Goal: Task Accomplishment & Management: Complete application form

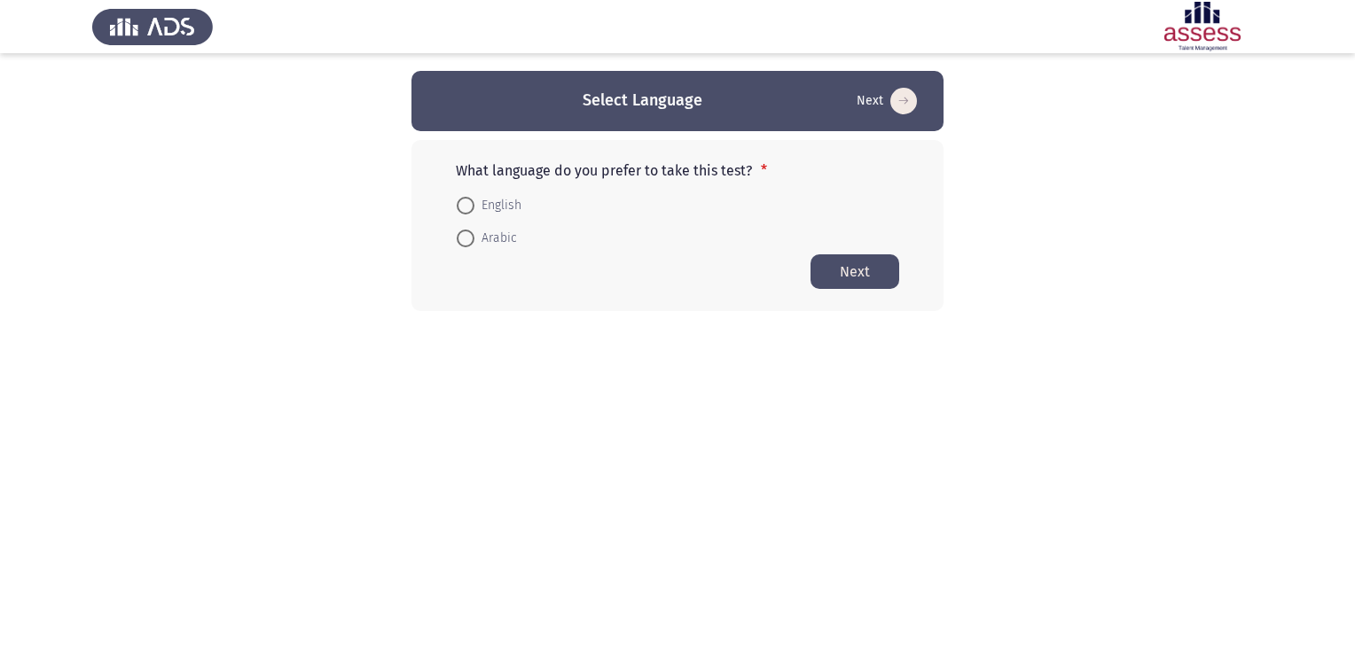
click at [475, 200] on span "English" at bounding box center [497, 205] width 47 height 21
click at [474, 200] on input "English" at bounding box center [466, 206] width 18 height 18
radio input "true"
click at [855, 265] on button "Next" at bounding box center [854, 271] width 89 height 35
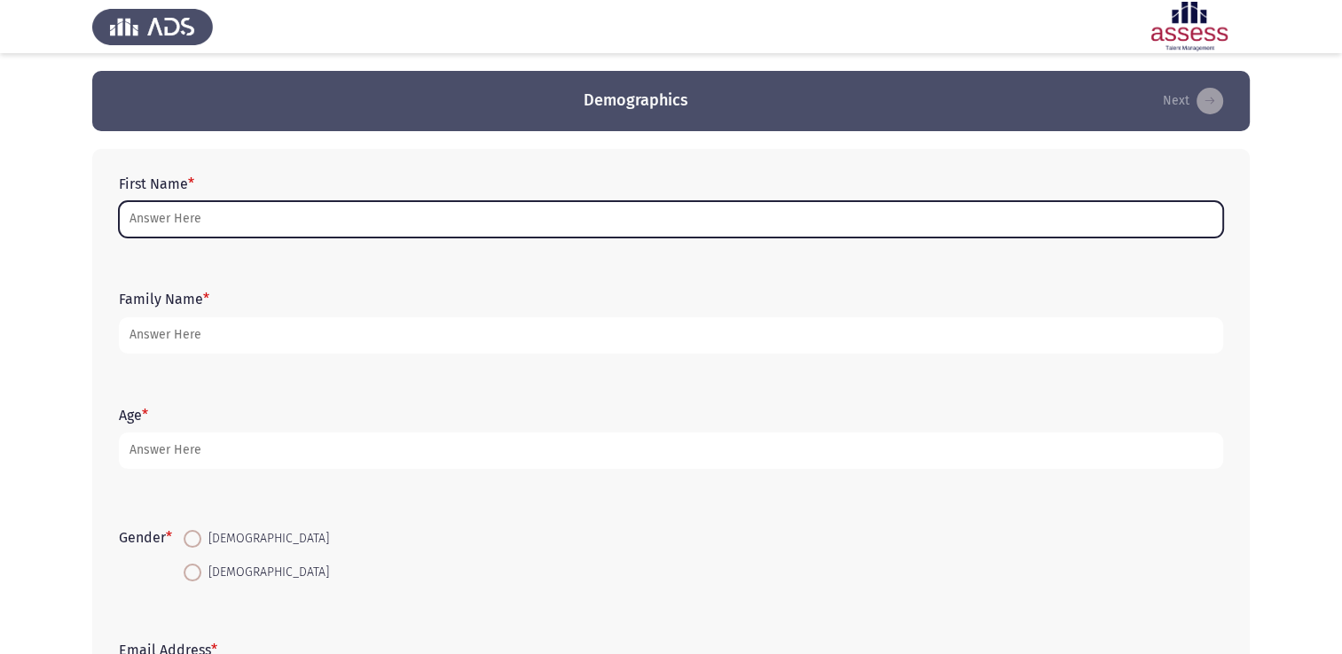
click at [397, 225] on input "First Name *" at bounding box center [671, 219] width 1104 height 36
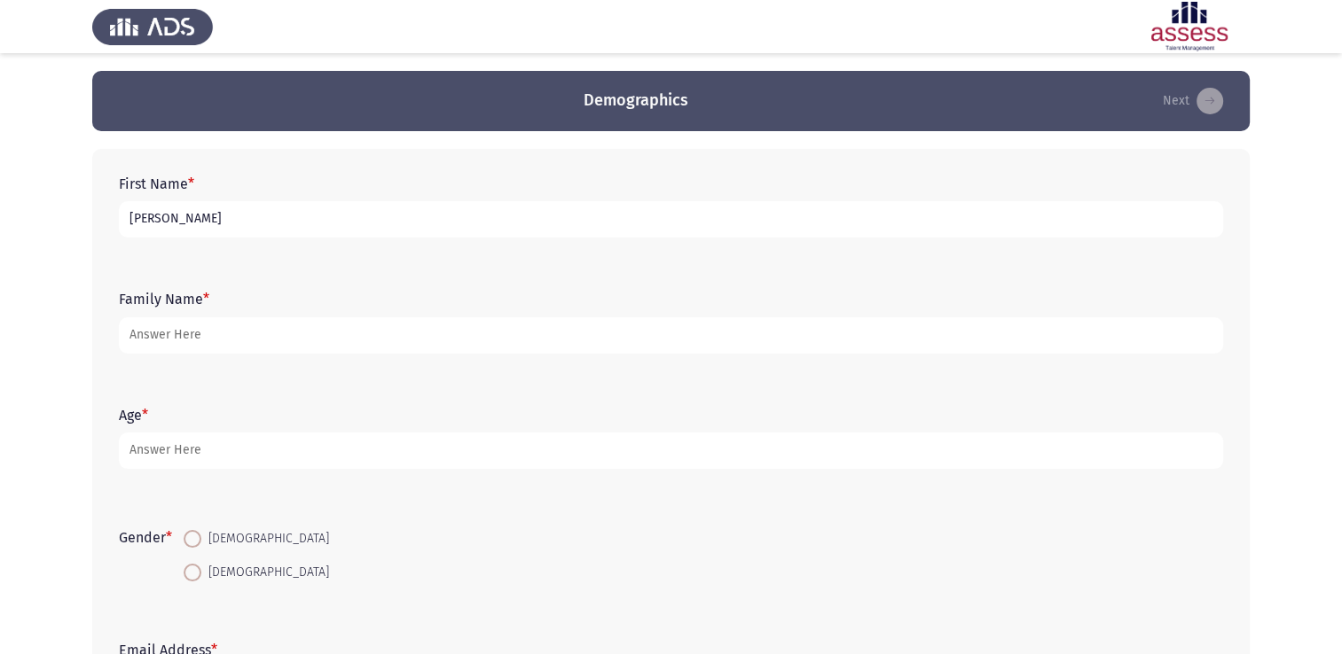
type input "[PERSON_NAME]"
type input "Elsennary"
click at [522, 201] on input "[PERSON_NAME]" at bounding box center [671, 219] width 1104 height 36
type input "[PERSON_NAME] [PERSON_NAME]"
type input "3"
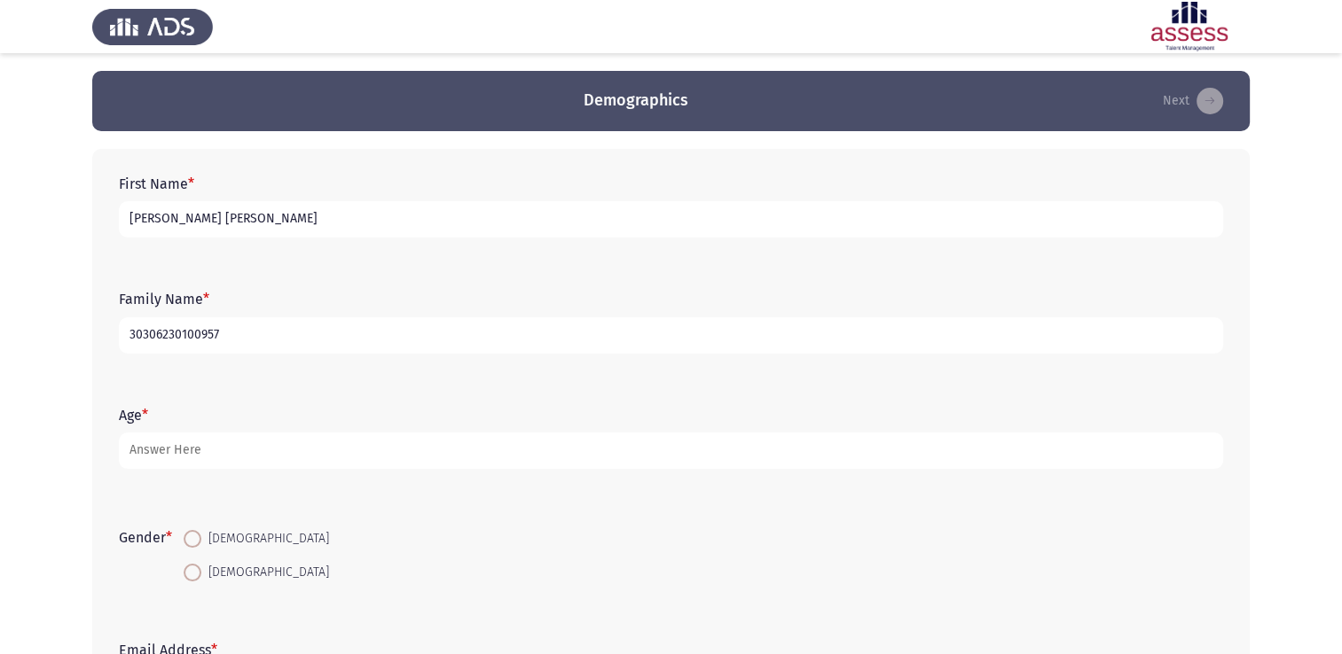
type input "30306230100957"
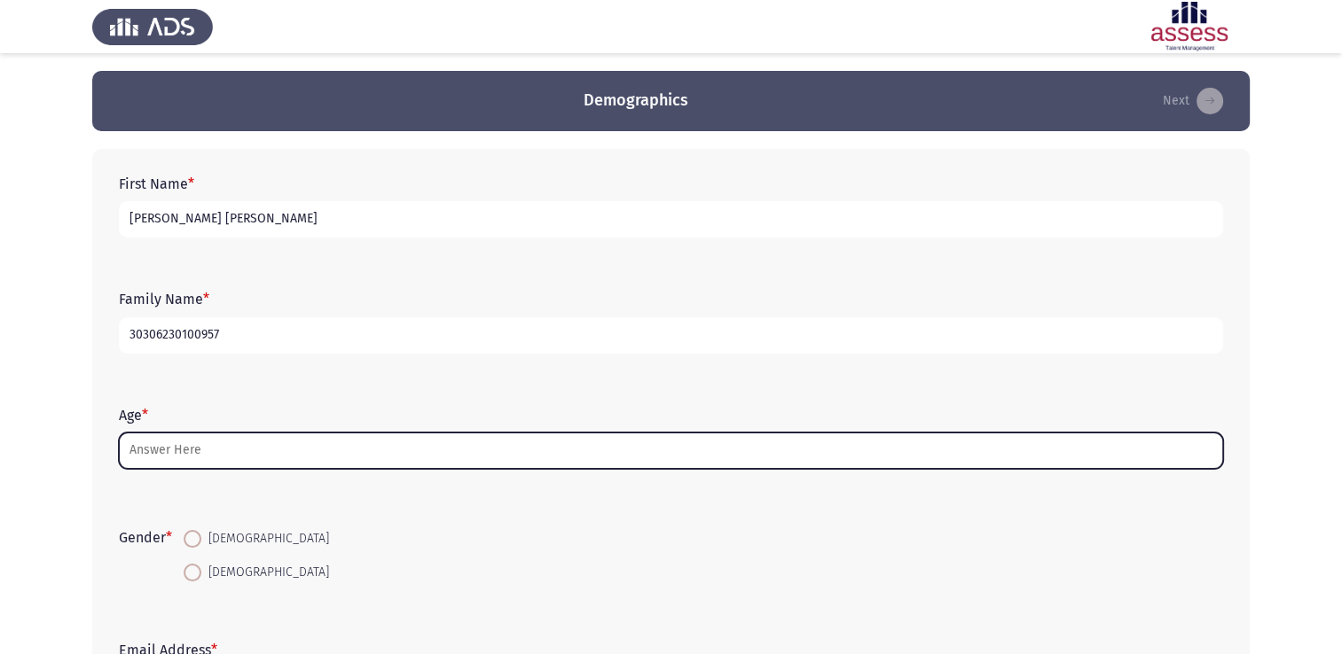
click at [220, 441] on input "Age *" at bounding box center [671, 451] width 1104 height 36
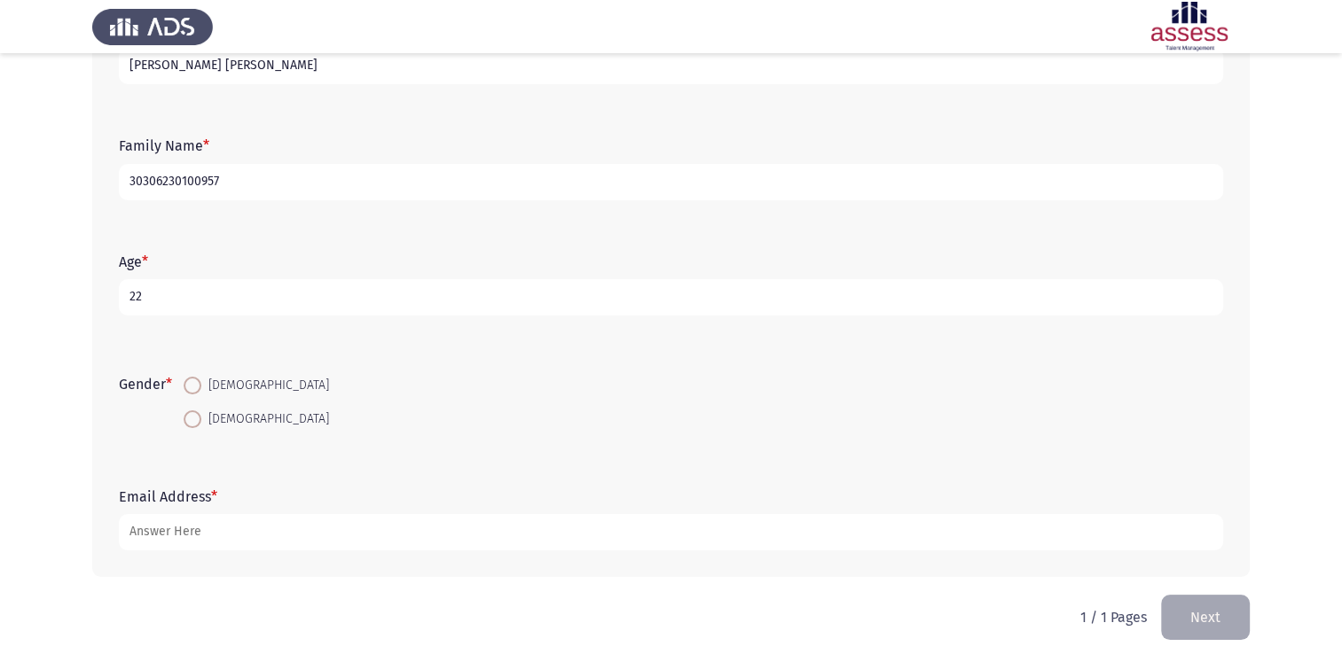
scroll to position [163, 0]
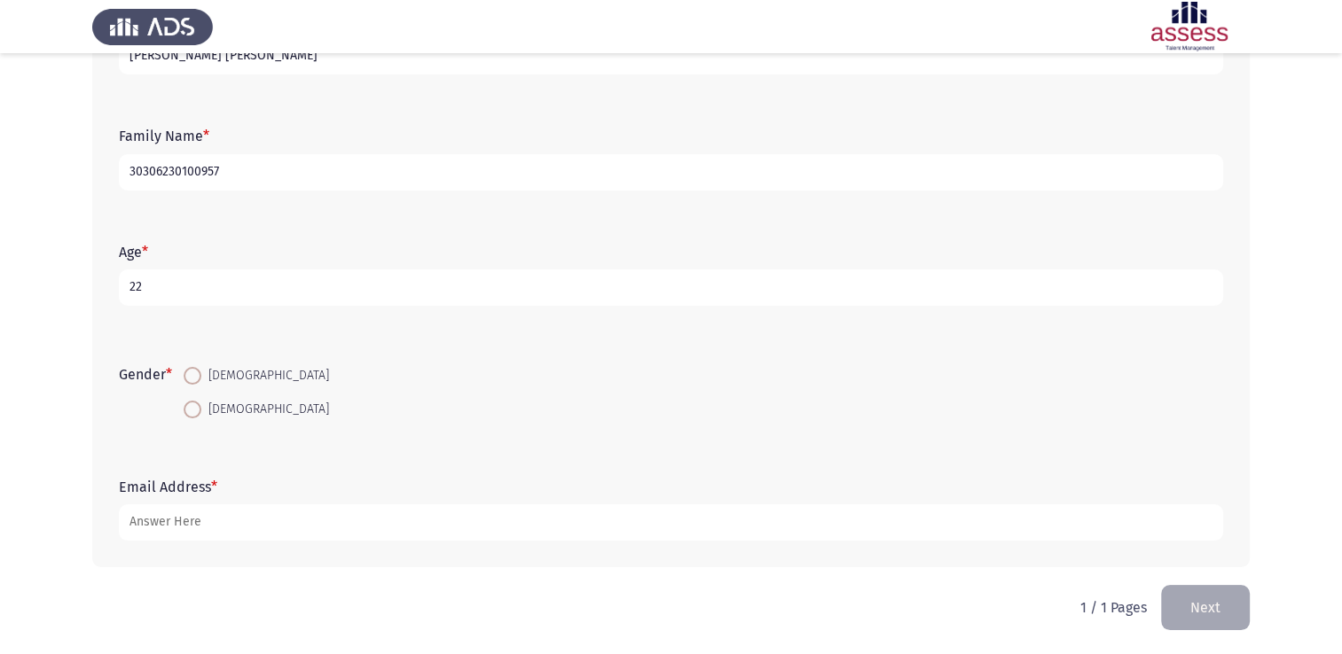
type input "22"
click at [207, 378] on span "[DEMOGRAPHIC_DATA]" at bounding box center [265, 375] width 128 height 21
click at [201, 378] on input "[DEMOGRAPHIC_DATA]" at bounding box center [193, 376] width 18 height 18
radio input "true"
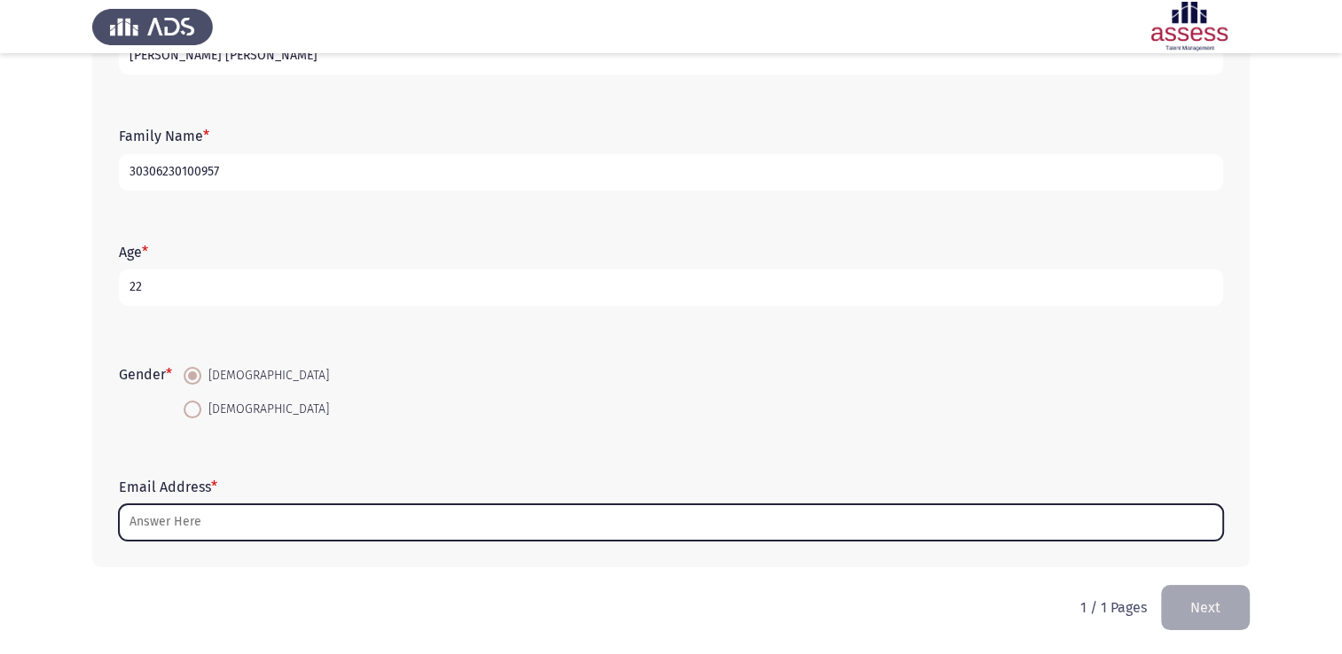
click at [215, 505] on input "Email Address *" at bounding box center [671, 523] width 1104 height 36
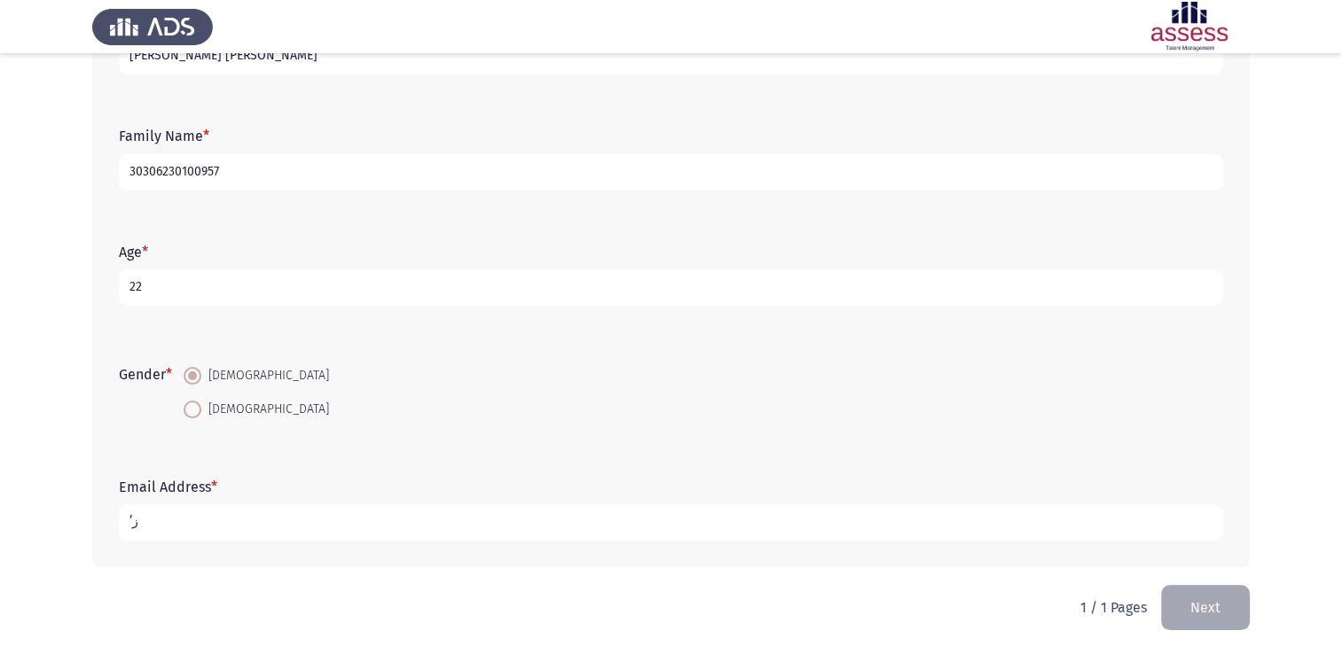
type input "’"
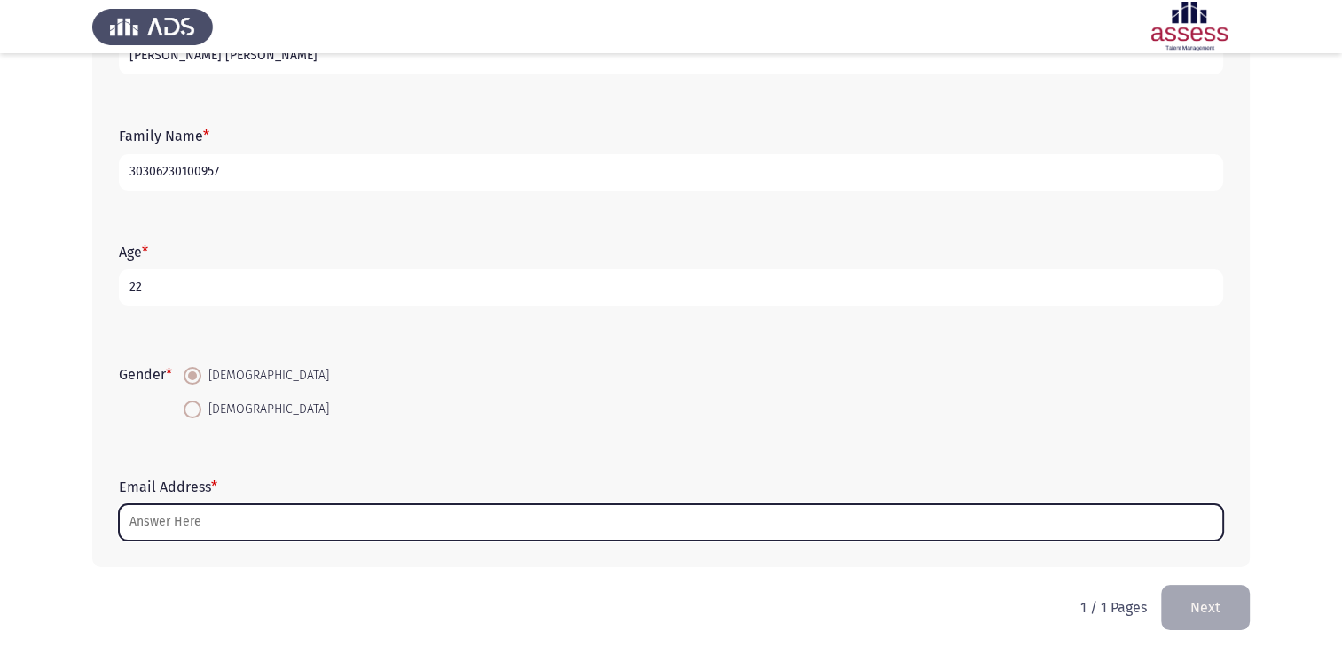
type input "ة"
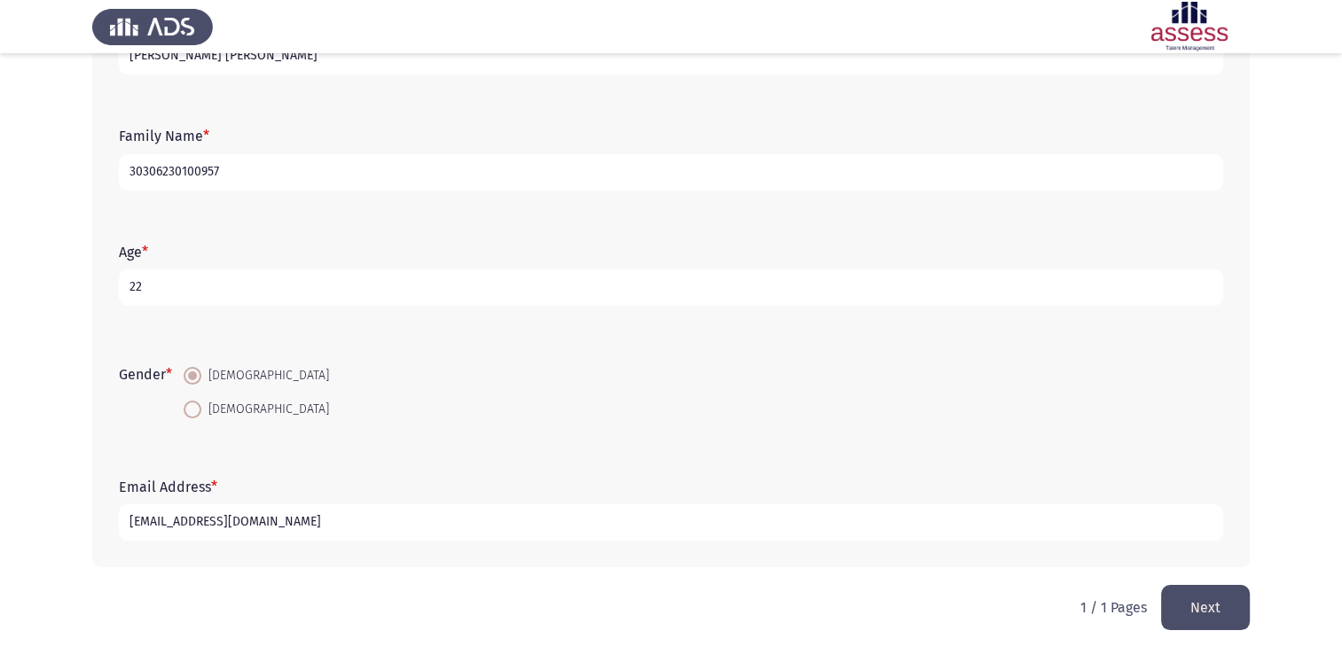
type input "[EMAIL_ADDRESS][DOMAIN_NAME]"
click at [1202, 591] on button "Next" at bounding box center [1205, 607] width 89 height 45
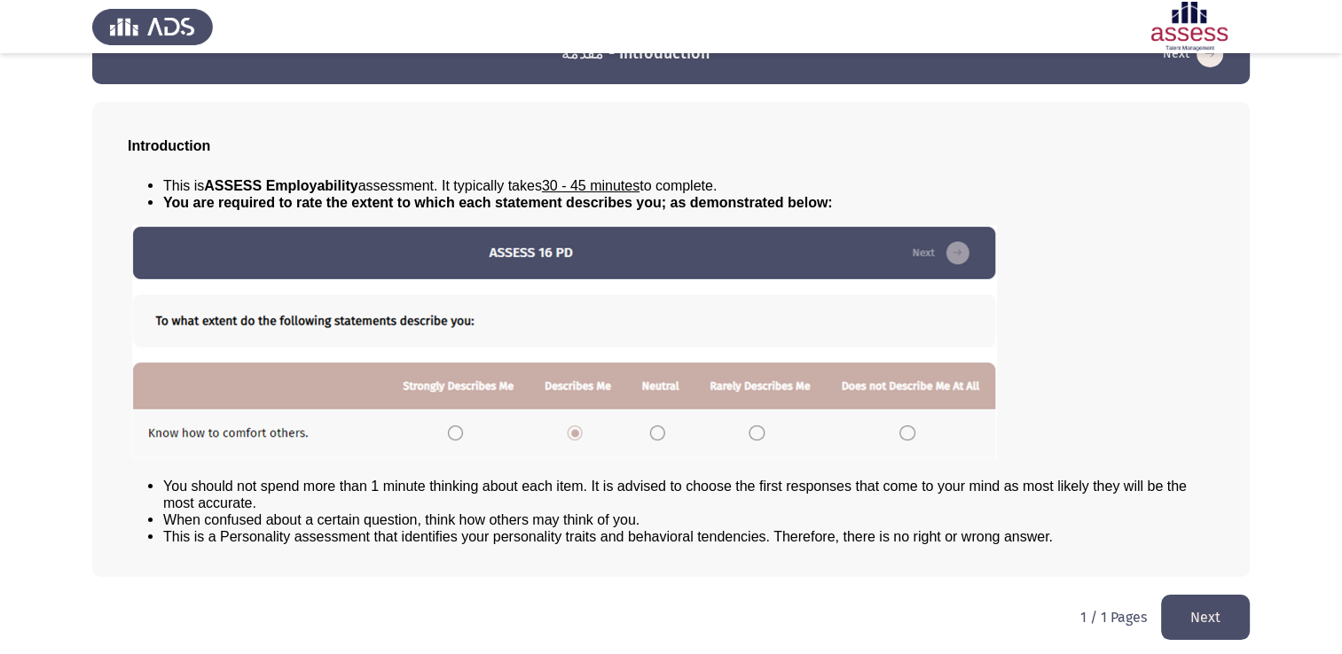
scroll to position [51, 0]
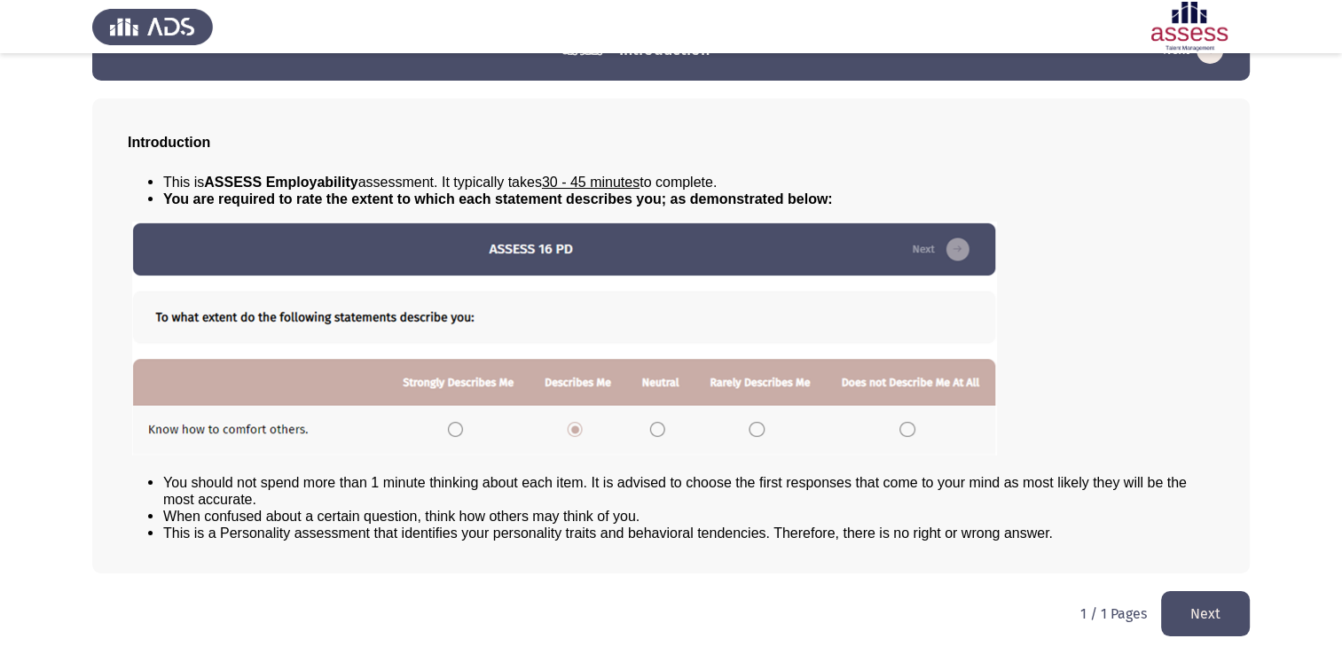
click at [1221, 618] on button "Next" at bounding box center [1205, 613] width 89 height 45
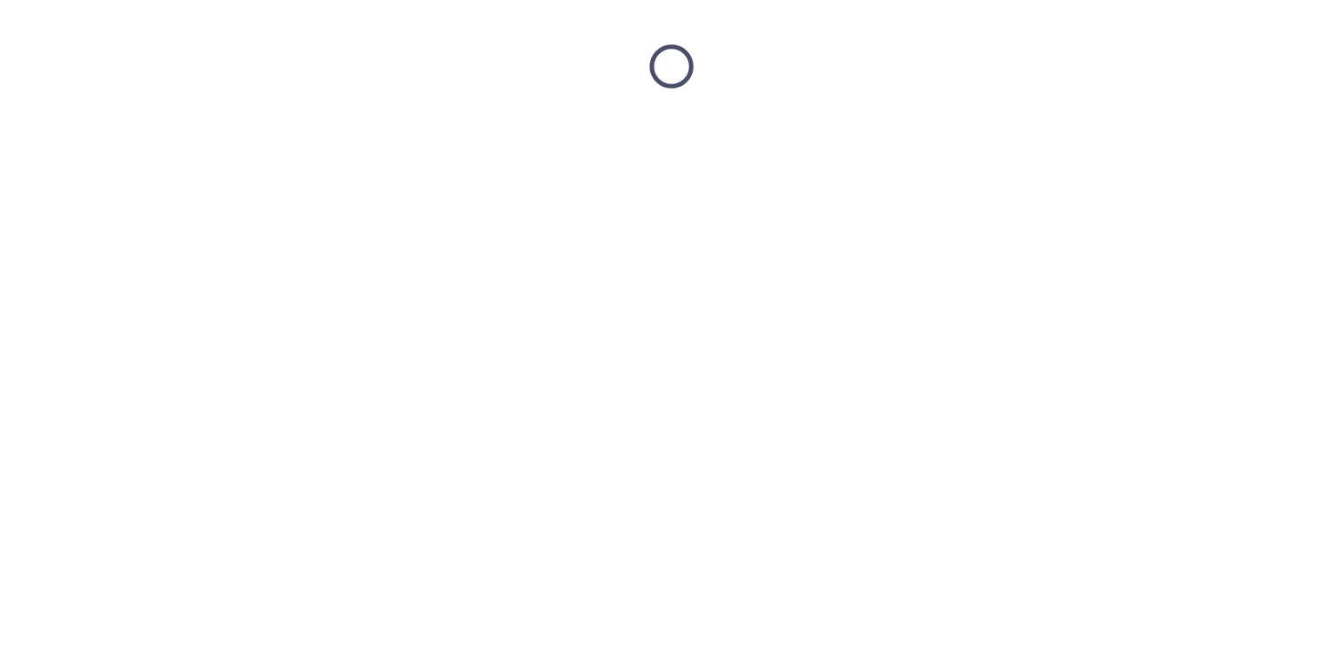
scroll to position [0, 0]
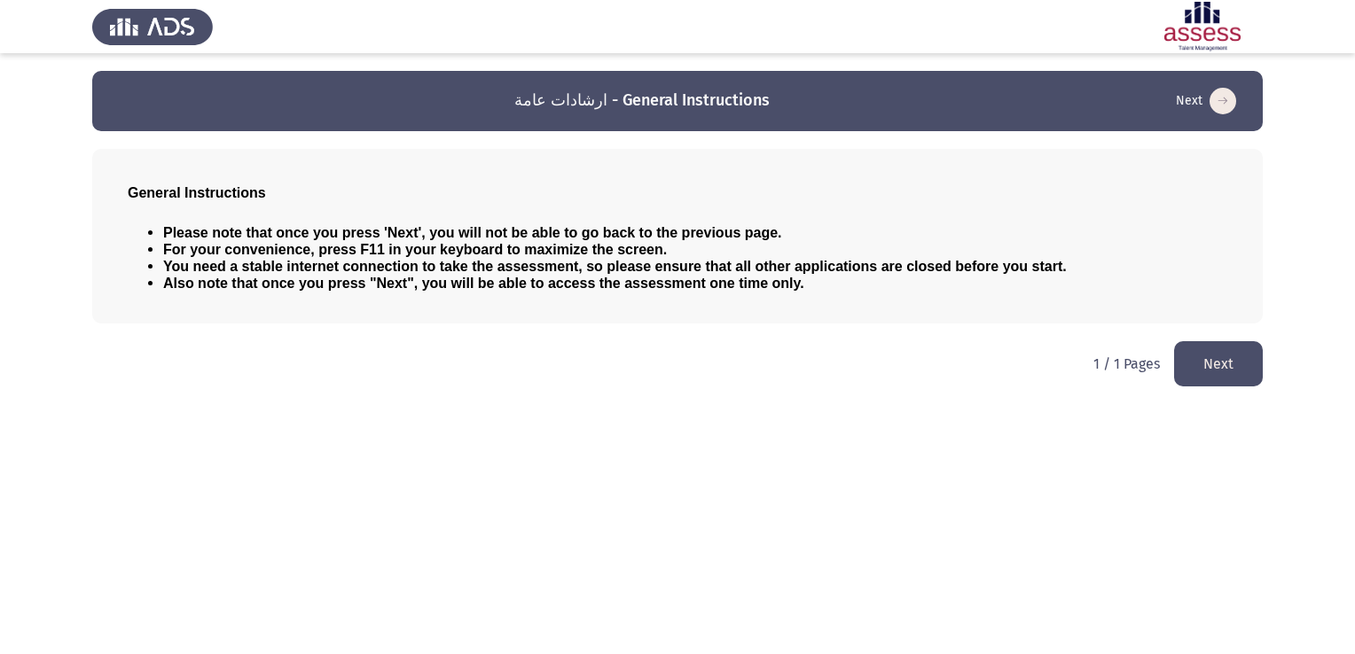
click at [1238, 367] on button "Next" at bounding box center [1218, 363] width 89 height 45
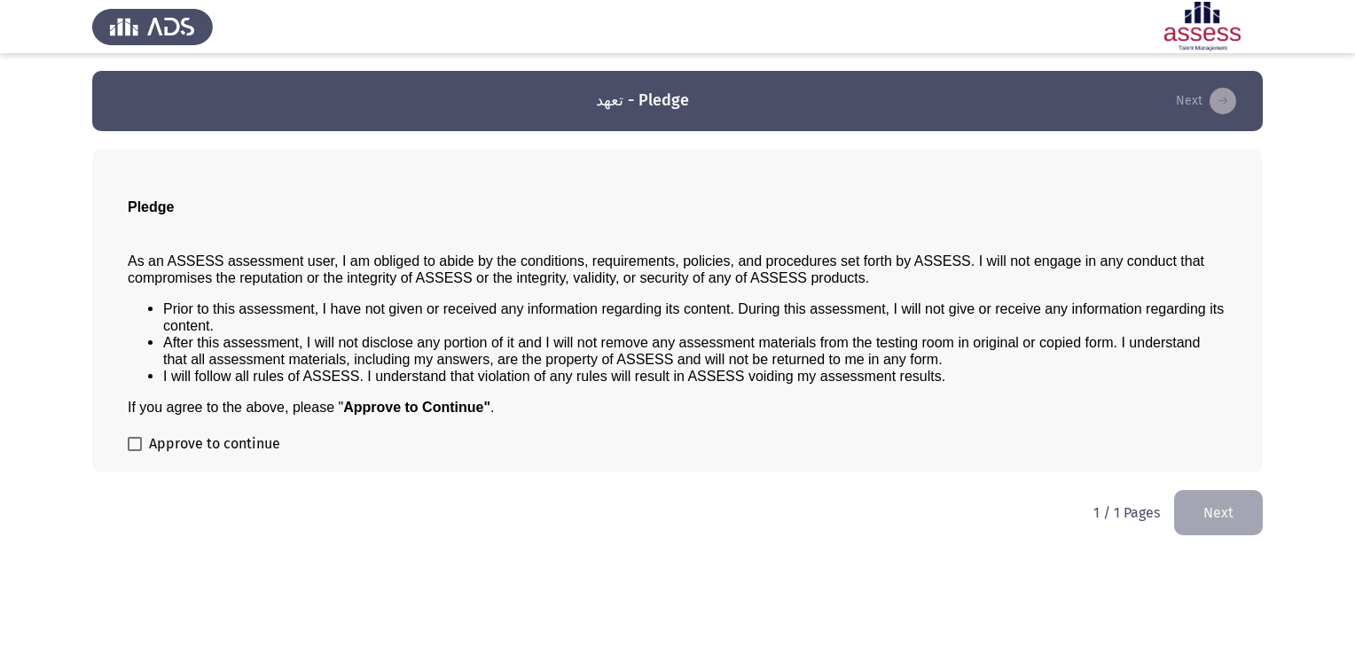
click at [141, 446] on span at bounding box center [135, 444] width 14 height 14
click at [135, 451] on input "Approve to continue" at bounding box center [134, 451] width 1 height 1
checkbox input "true"
click at [1234, 509] on button "Next" at bounding box center [1218, 512] width 89 height 45
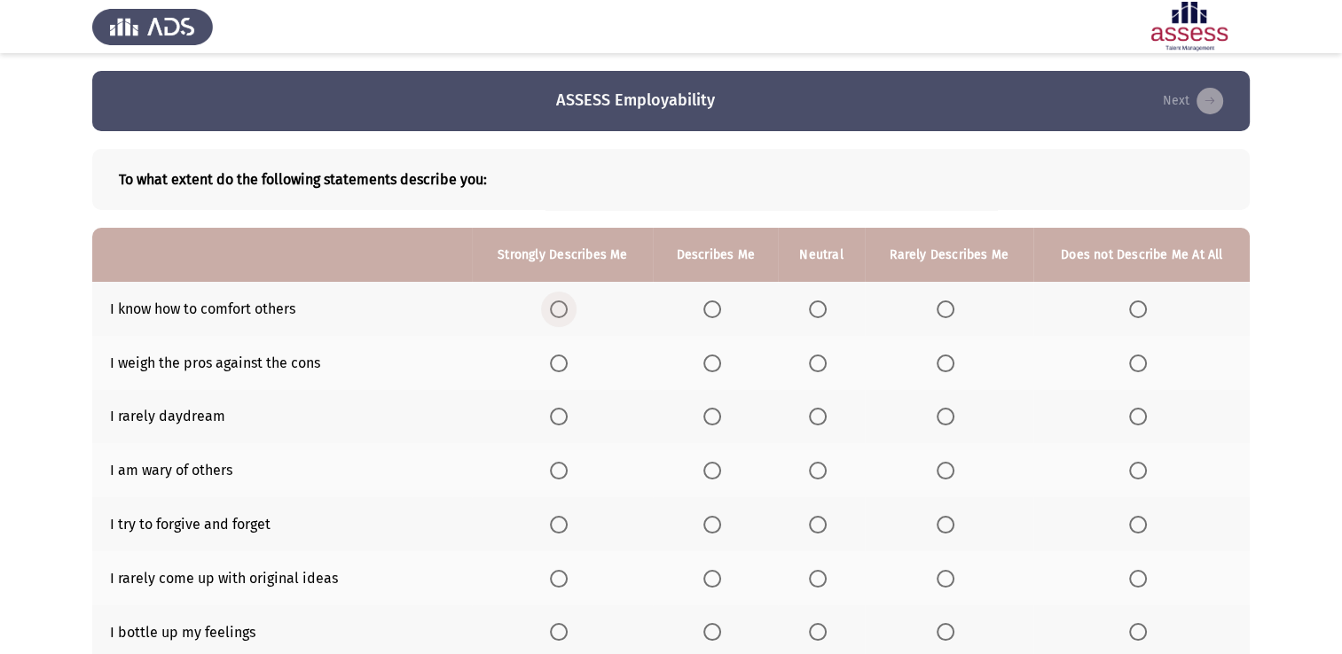
click at [567, 310] on span "Select an option" at bounding box center [559, 310] width 18 height 18
click at [567, 310] on input "Select an option" at bounding box center [559, 310] width 18 height 18
click at [566, 360] on span "Select an option" at bounding box center [559, 364] width 18 height 18
click at [566, 360] on input "Select an option" at bounding box center [559, 364] width 18 height 18
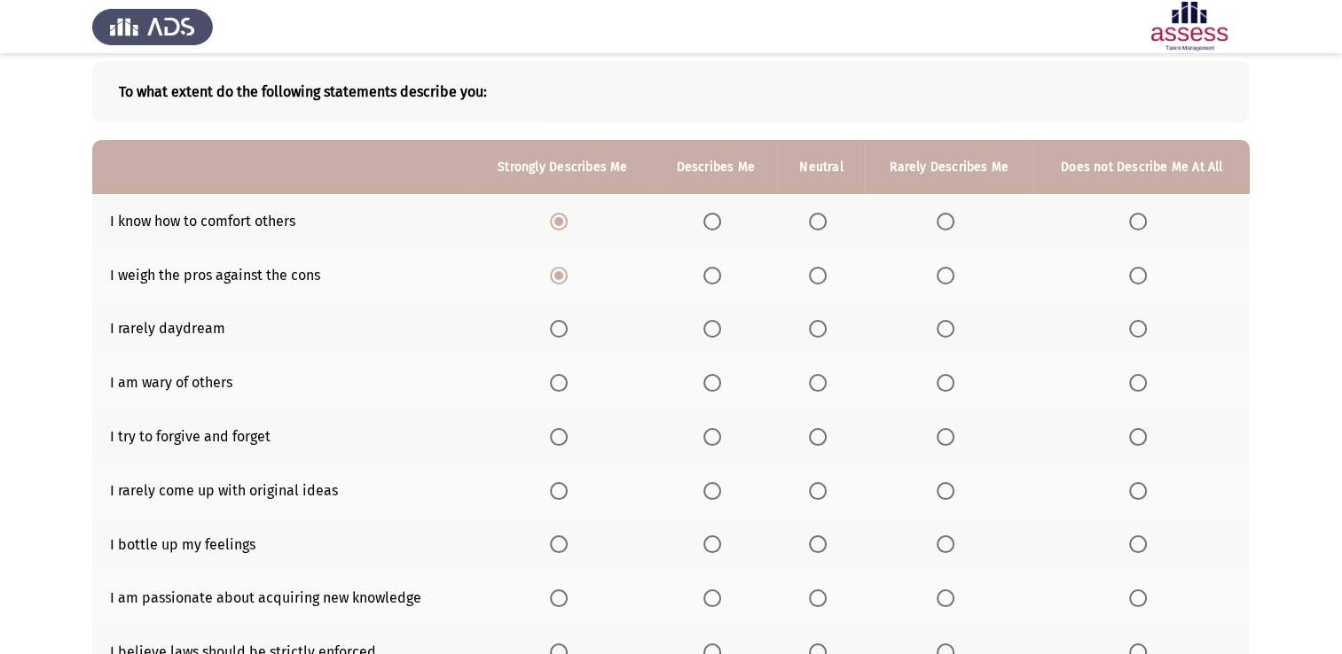
scroll to position [89, 0]
click at [820, 330] on span "Select an option" at bounding box center [818, 328] width 18 height 18
click at [820, 330] on input "Select an option" at bounding box center [818, 328] width 18 height 18
click at [565, 379] on span "Select an option" at bounding box center [559, 382] width 18 height 18
click at [565, 379] on input "Select an option" at bounding box center [559, 382] width 18 height 18
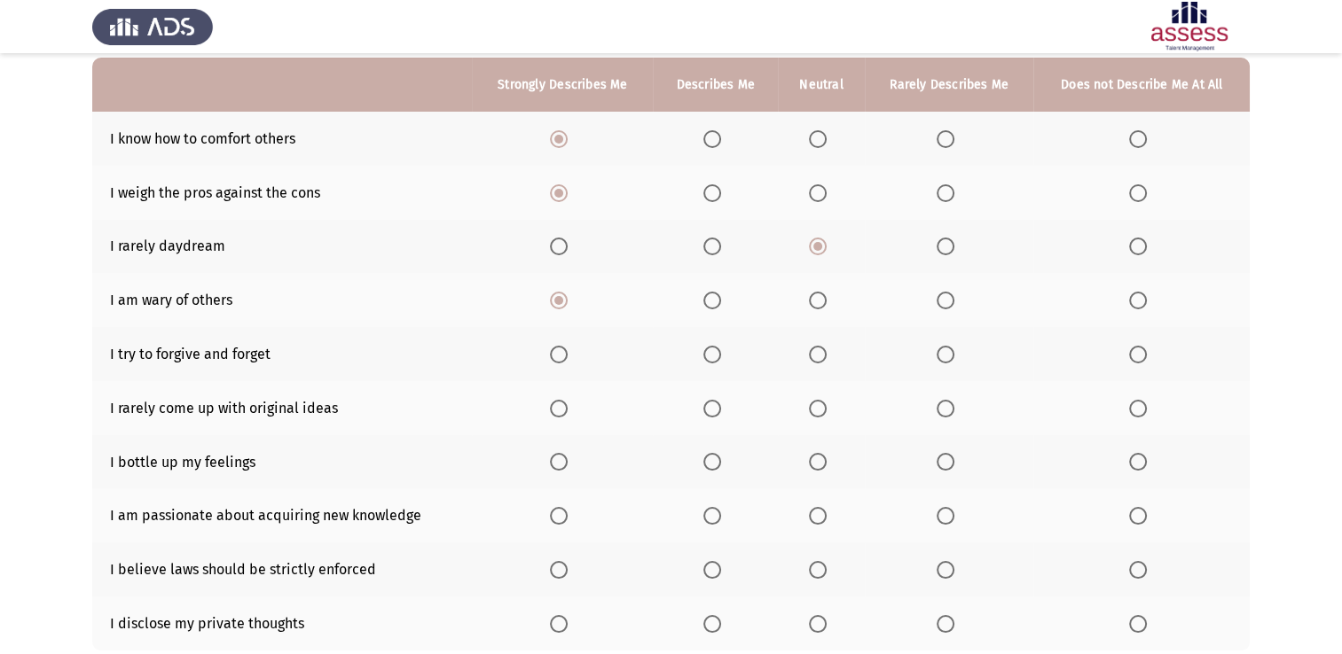
scroll to position [177, 0]
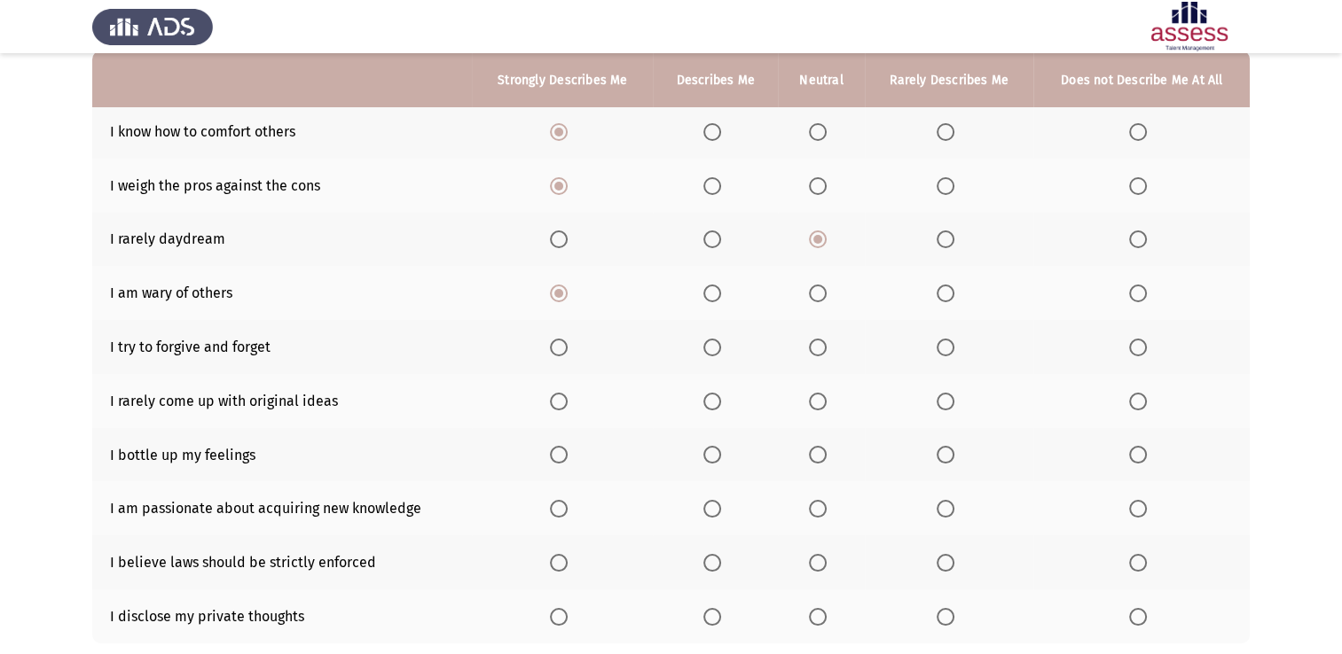
click at [716, 348] on span "Select an option" at bounding box center [712, 348] width 18 height 18
click at [716, 348] on input "Select an option" at bounding box center [712, 348] width 18 height 18
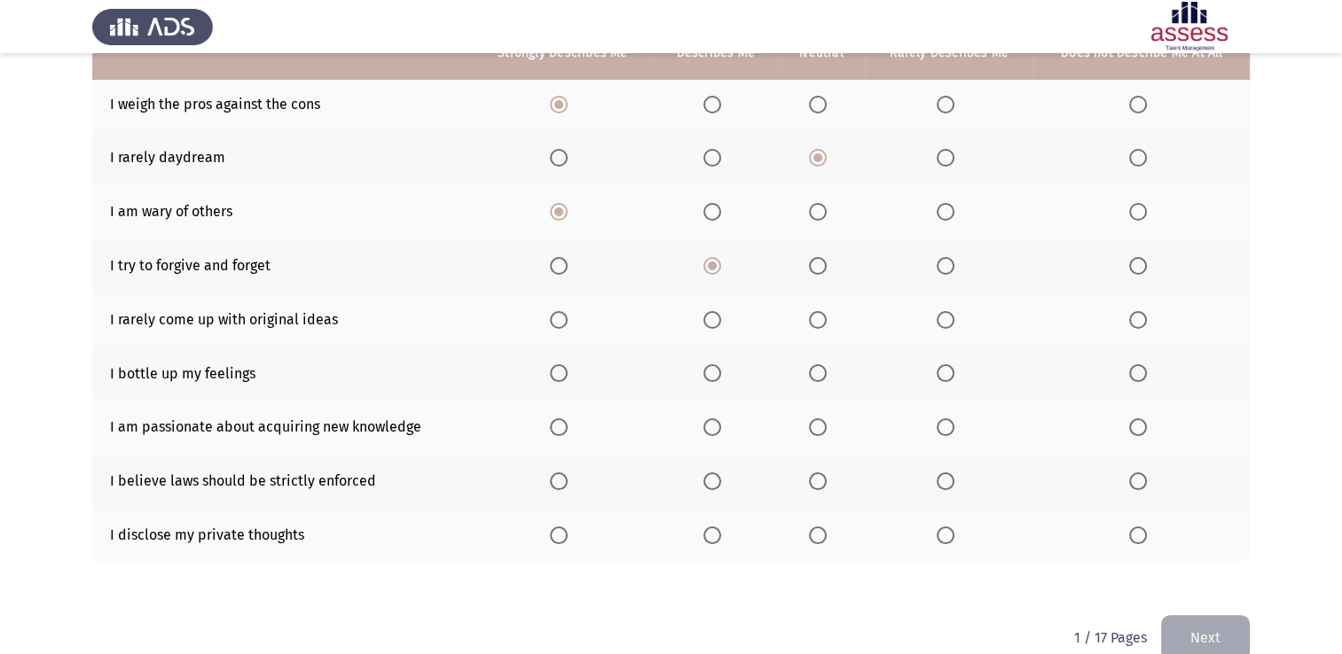
scroll to position [266, 0]
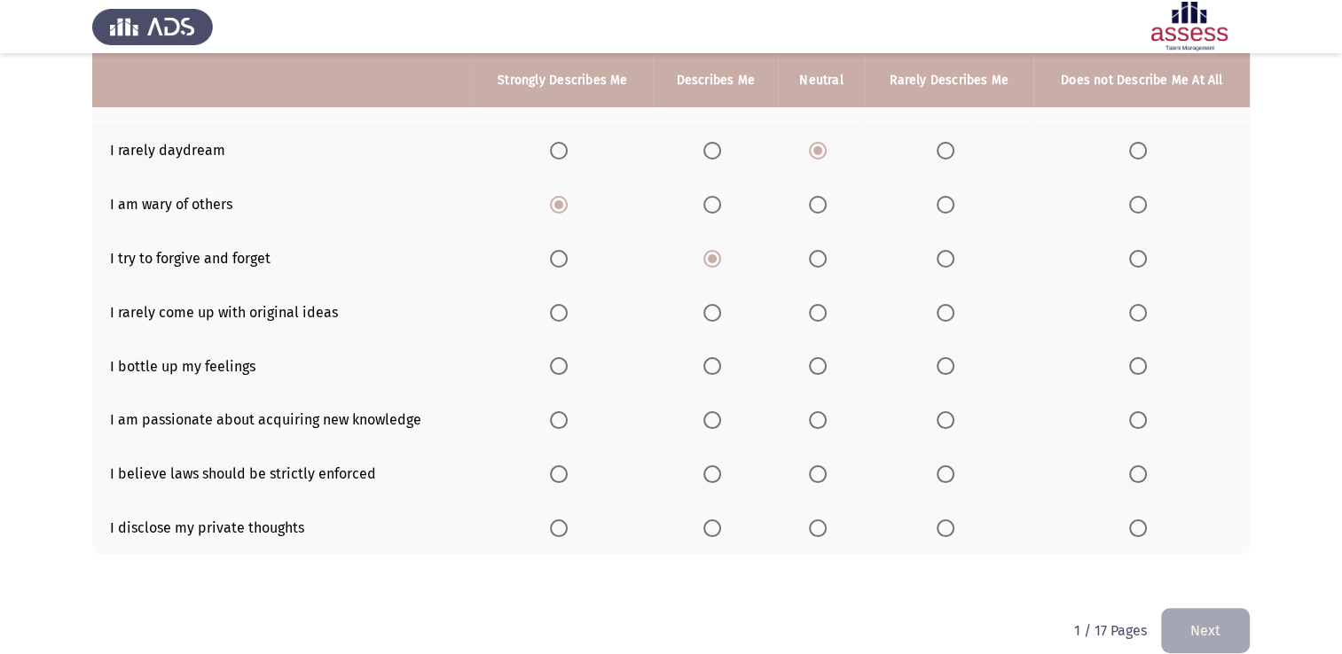
click at [826, 320] on span "Select an option" at bounding box center [818, 313] width 18 height 18
click at [826, 320] on input "Select an option" at bounding box center [818, 313] width 18 height 18
click at [562, 366] on span "Select an option" at bounding box center [559, 366] width 18 height 18
click at [562, 366] on input "Select an option" at bounding box center [559, 366] width 18 height 18
click at [561, 419] on span "Select an option" at bounding box center [559, 420] width 18 height 18
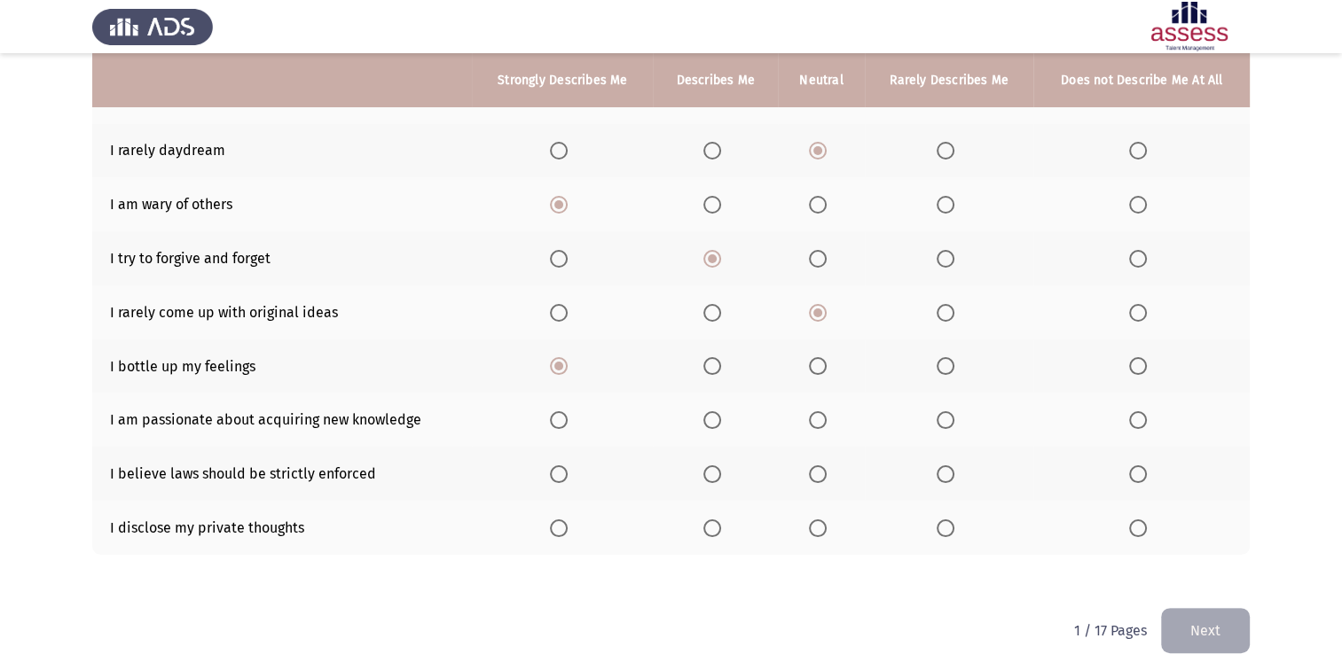
click at [561, 419] on input "Select an option" at bounding box center [559, 420] width 18 height 18
click at [726, 477] on label "Select an option" at bounding box center [715, 474] width 25 height 18
click at [721, 477] on input "Select an option" at bounding box center [712, 474] width 18 height 18
click at [564, 536] on span "Select an option" at bounding box center [559, 529] width 18 height 18
click at [564, 536] on input "Select an option" at bounding box center [559, 529] width 18 height 18
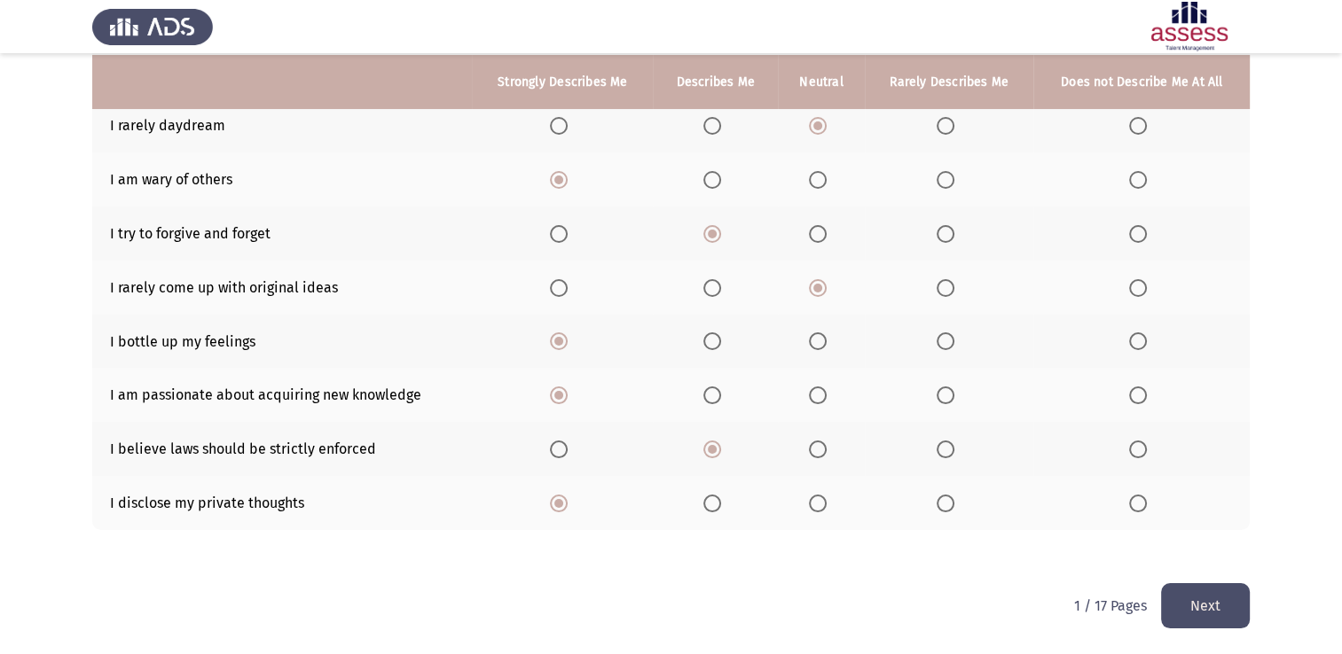
scroll to position [292, 0]
click at [1209, 606] on button "Next" at bounding box center [1205, 605] width 89 height 45
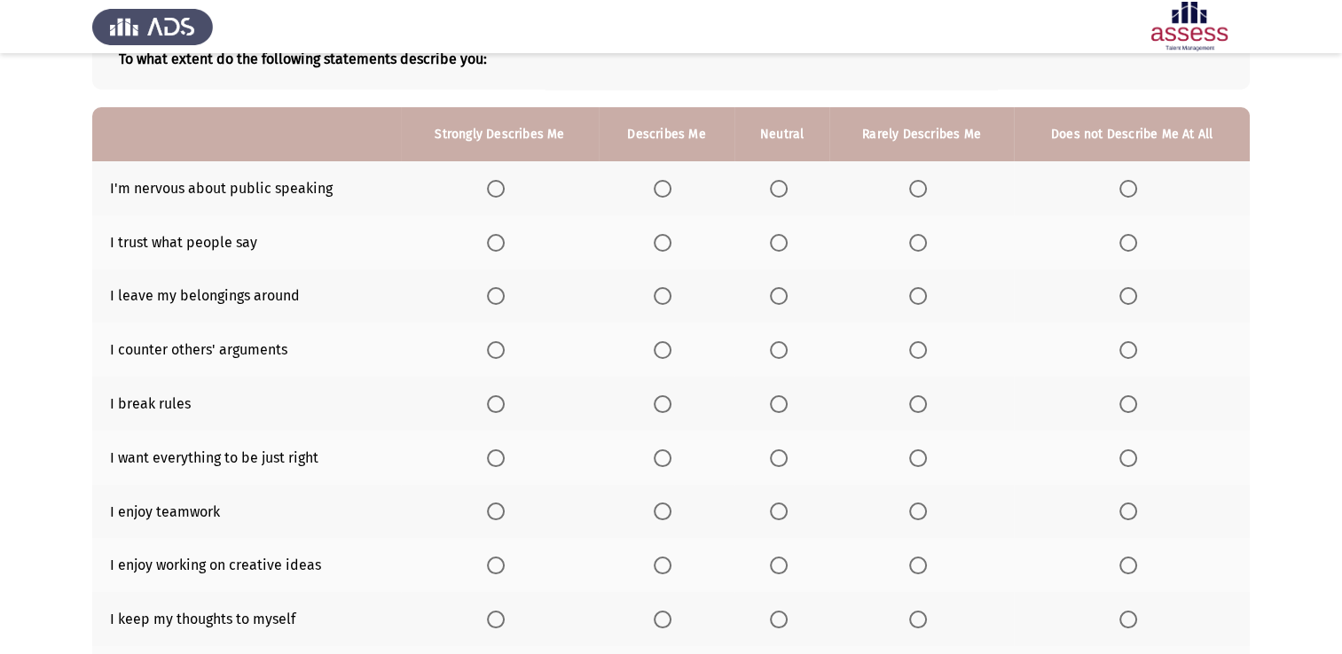
scroll to position [177, 0]
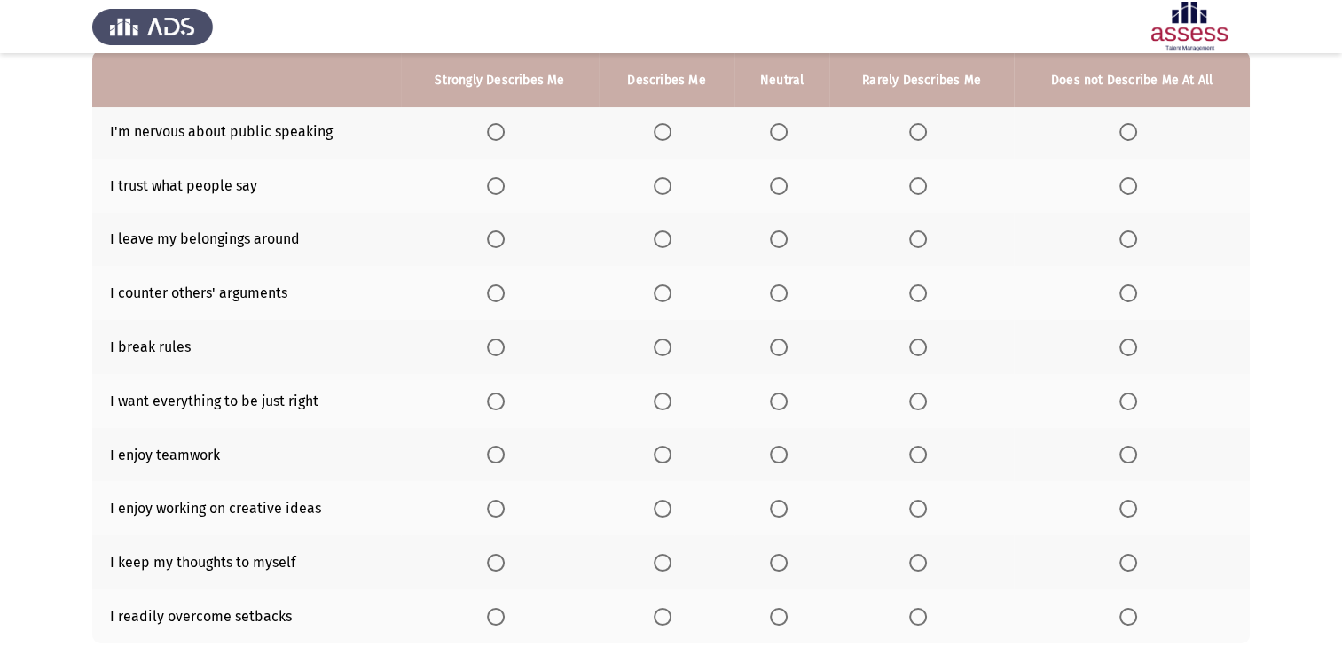
click at [1128, 137] on span "Select an option" at bounding box center [1128, 132] width 18 height 18
click at [1128, 137] on input "Select an option" at bounding box center [1128, 132] width 18 height 18
click at [773, 184] on span "Select an option" at bounding box center [779, 186] width 18 height 18
click at [773, 184] on input "Select an option" at bounding box center [779, 186] width 18 height 18
click at [1142, 237] on label "Select an option" at bounding box center [1131, 240] width 25 height 18
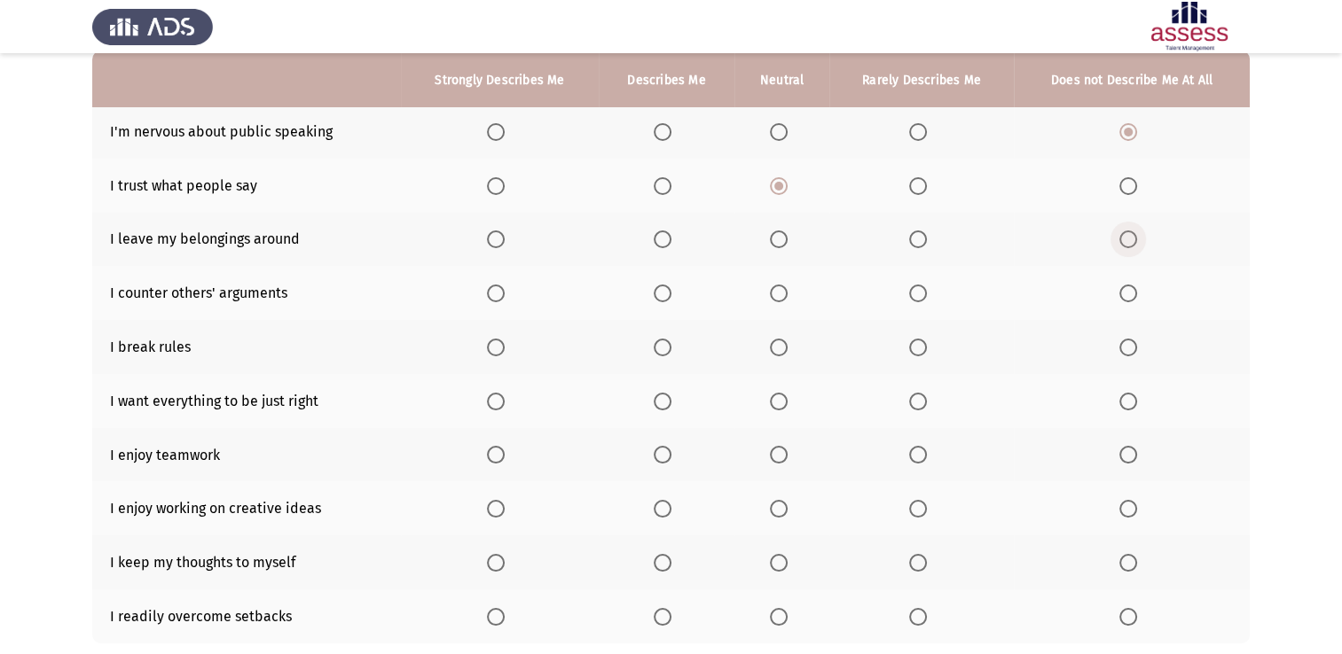
click at [1137, 237] on input "Select an option" at bounding box center [1128, 240] width 18 height 18
click at [783, 292] on span "Select an option" at bounding box center [779, 294] width 18 height 18
click at [783, 292] on input "Select an option" at bounding box center [779, 294] width 18 height 18
click at [1136, 348] on span "Select an option" at bounding box center [1128, 348] width 18 height 18
click at [1136, 348] on input "Select an option" at bounding box center [1128, 348] width 18 height 18
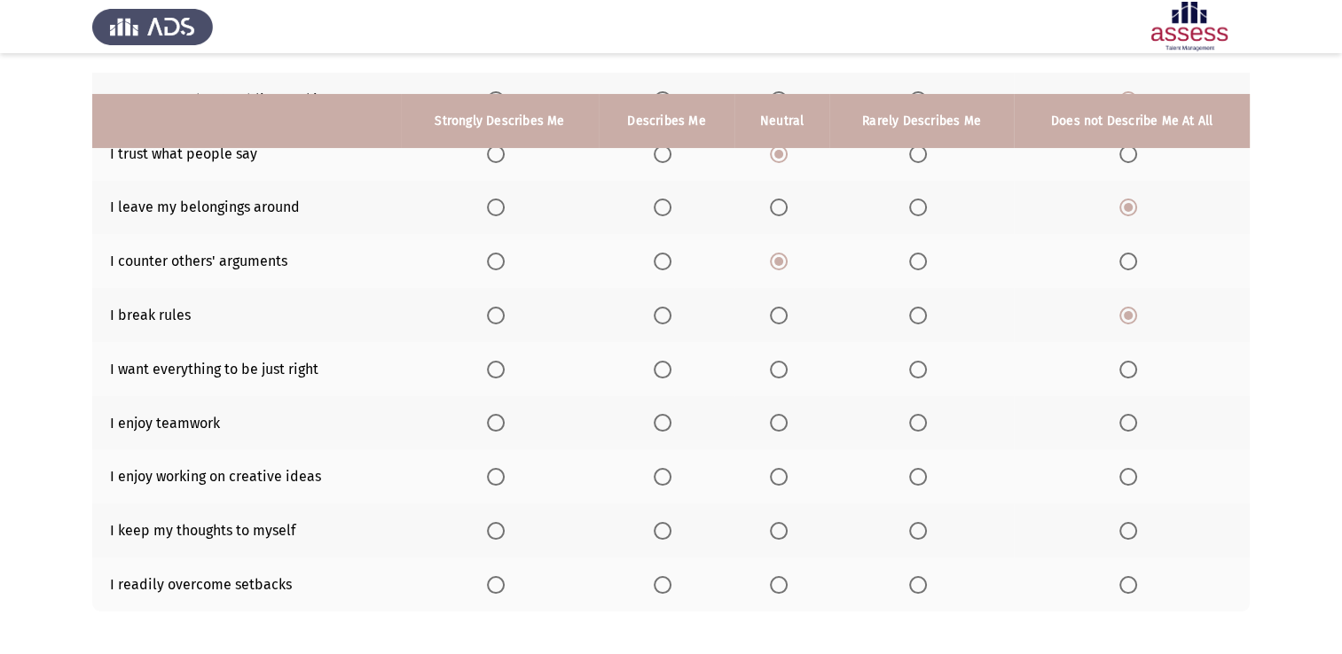
scroll to position [266, 0]
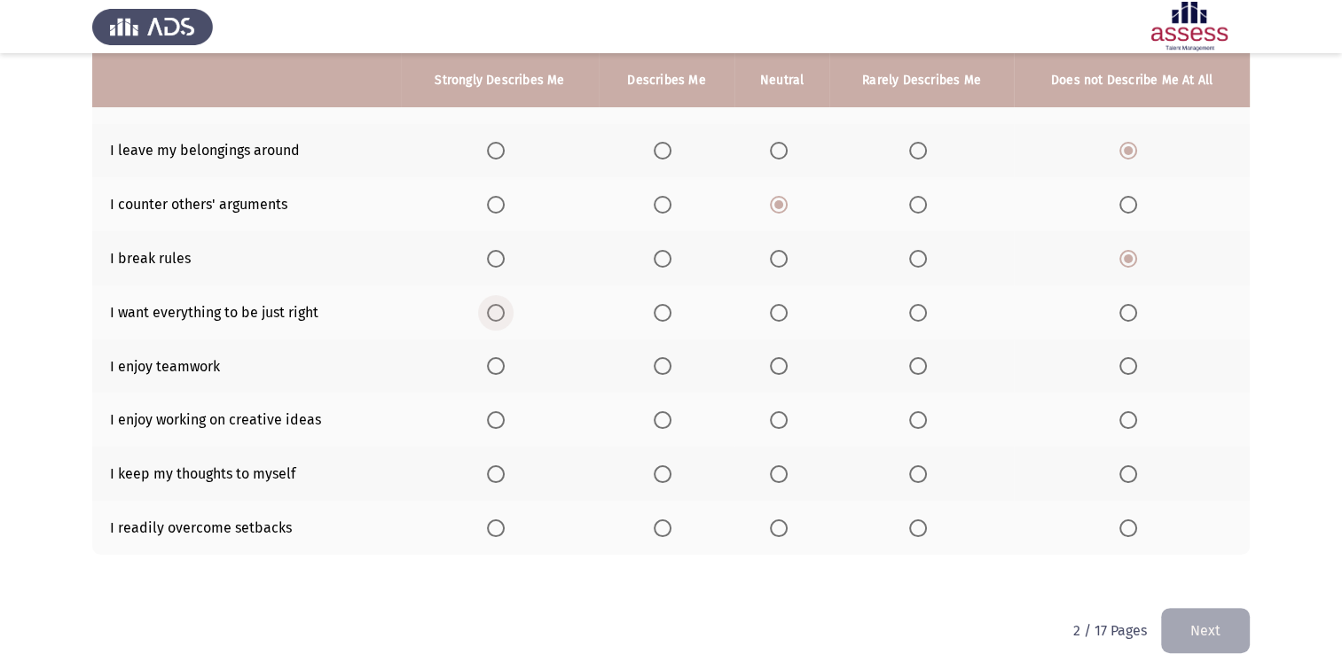
click at [502, 309] on span "Select an option" at bounding box center [496, 313] width 18 height 18
click at [502, 309] on input "Select an option" at bounding box center [496, 313] width 18 height 18
click at [499, 360] on span "Select an option" at bounding box center [496, 366] width 18 height 18
click at [499, 360] on input "Select an option" at bounding box center [496, 366] width 18 height 18
click at [497, 424] on span "Select an option" at bounding box center [496, 420] width 18 height 18
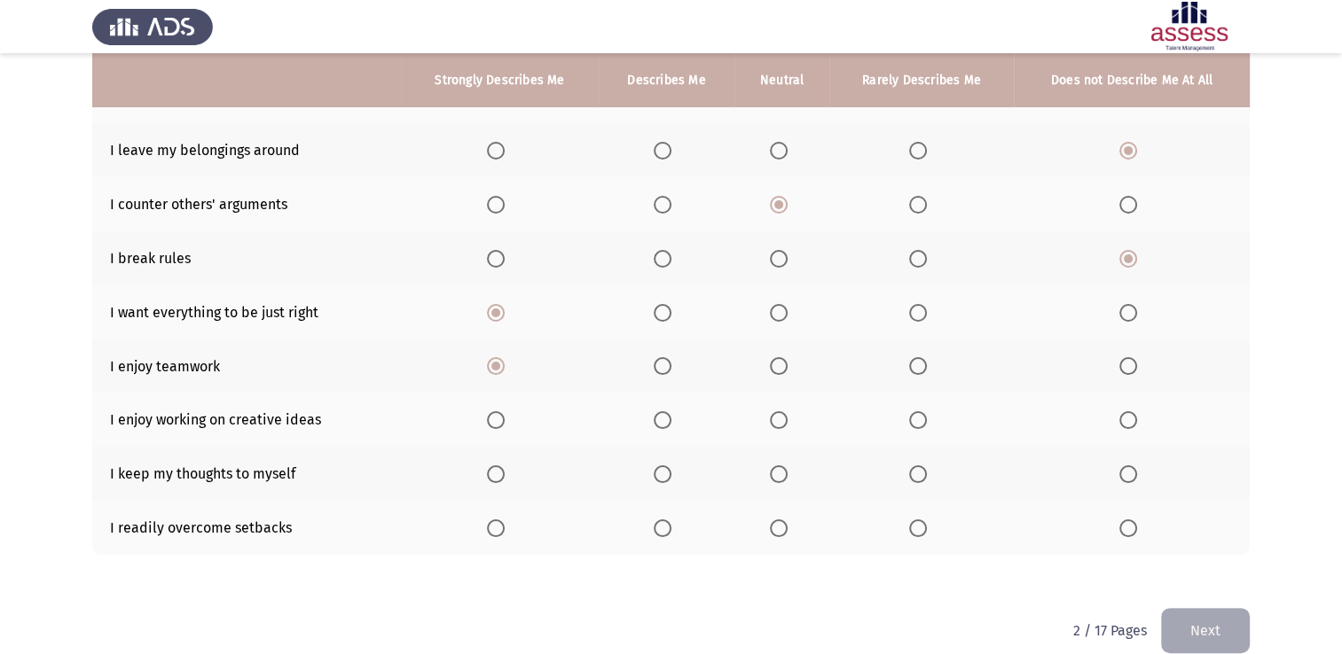
click at [497, 424] on input "Select an option" at bounding box center [496, 420] width 18 height 18
click at [918, 479] on span "Select an option" at bounding box center [918, 474] width 18 height 18
click at [918, 479] on input "Select an option" at bounding box center [918, 474] width 18 height 18
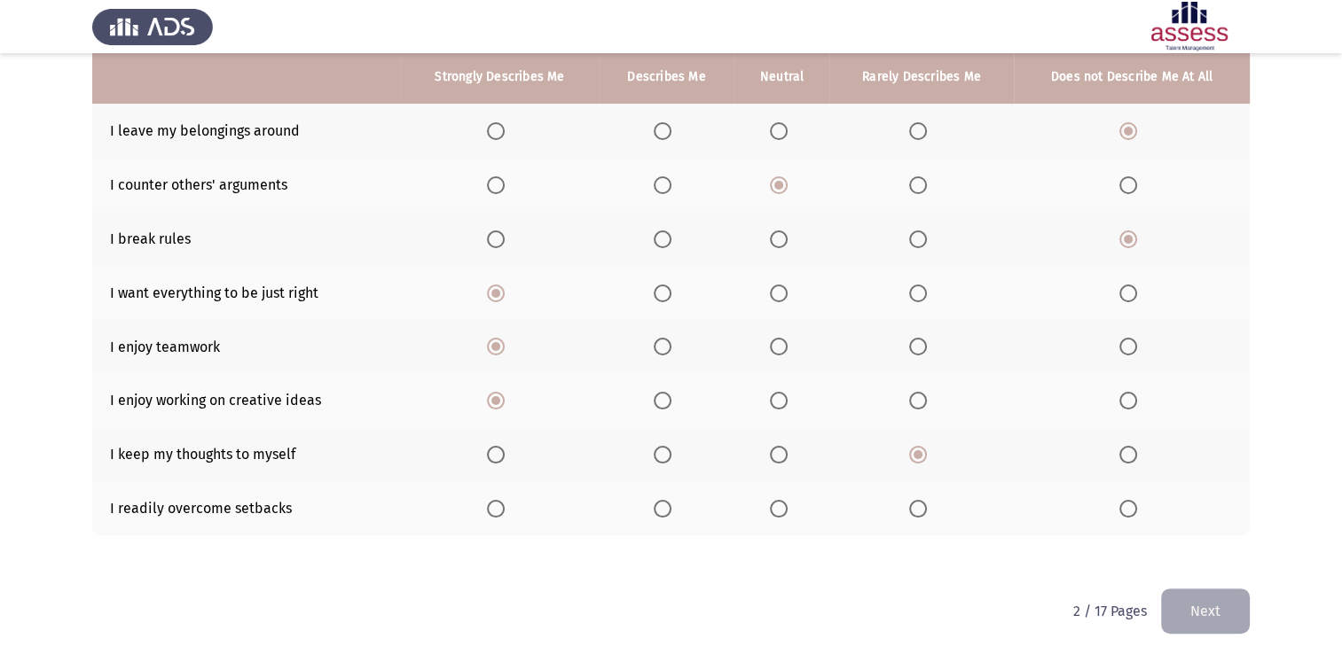
scroll to position [292, 0]
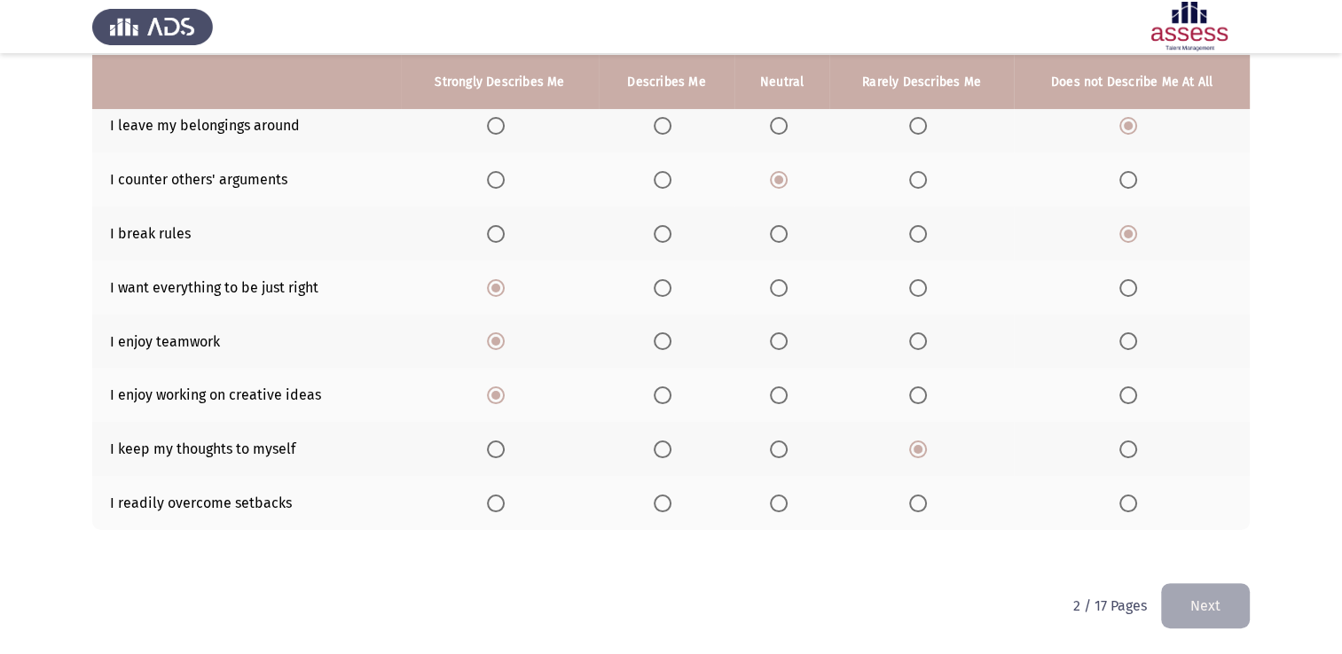
click at [494, 509] on span "Select an option" at bounding box center [496, 504] width 18 height 18
click at [494, 509] on input "Select an option" at bounding box center [496, 504] width 18 height 18
click at [1201, 583] on button "Next" at bounding box center [1205, 605] width 89 height 45
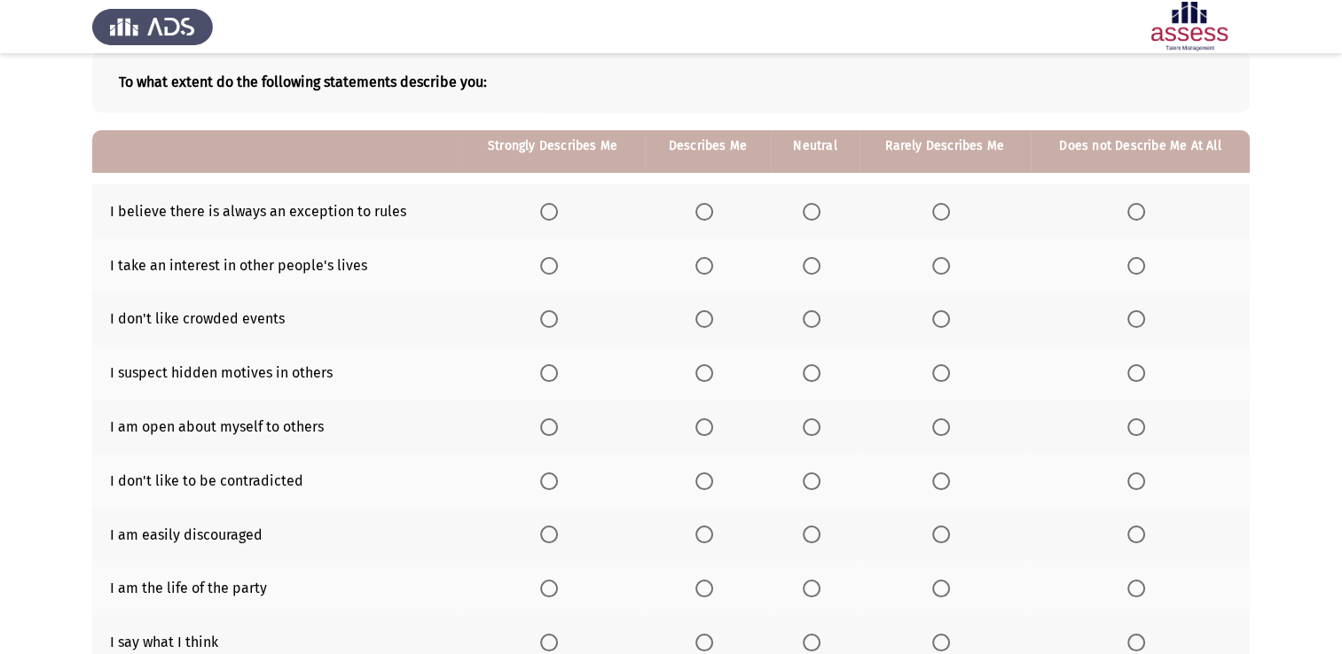
scroll to position [89, 0]
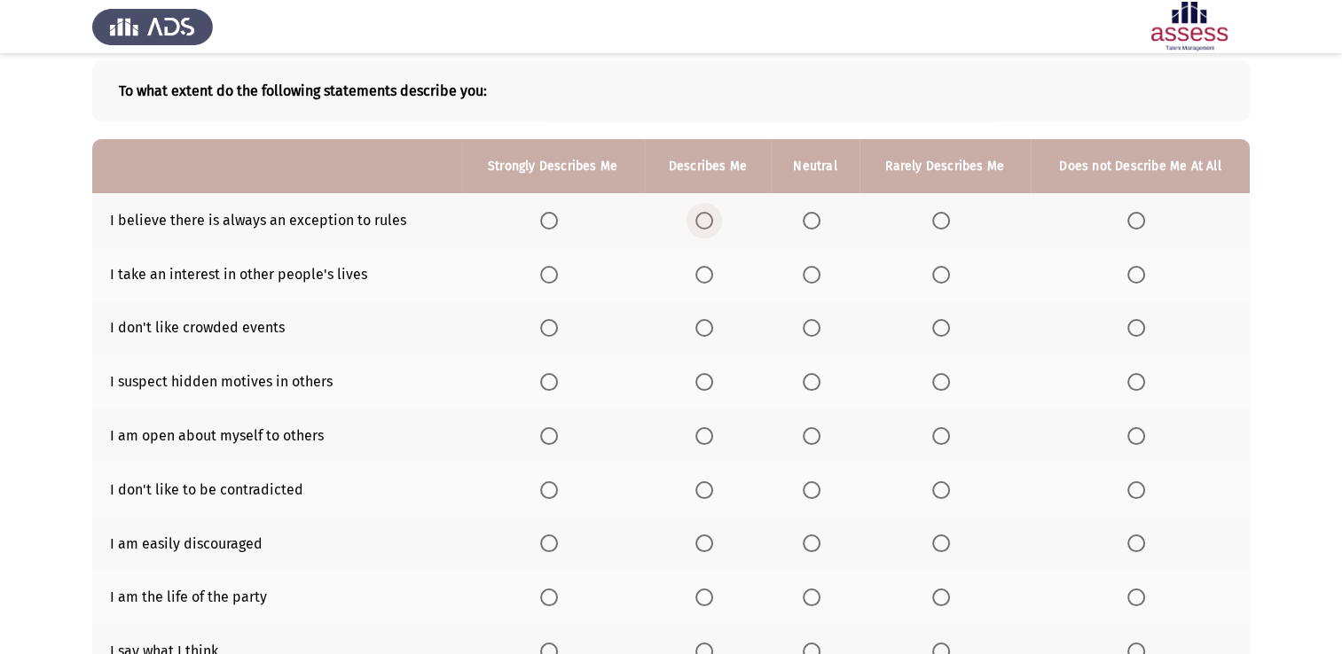
click at [715, 212] on label "Select an option" at bounding box center [707, 221] width 25 height 18
click at [713, 212] on input "Select an option" at bounding box center [704, 221] width 18 height 18
click at [1138, 271] on span "Select an option" at bounding box center [1136, 275] width 18 height 18
click at [1138, 271] on input "Select an option" at bounding box center [1136, 275] width 18 height 18
click at [1145, 328] on label "Select an option" at bounding box center [1139, 328] width 25 height 18
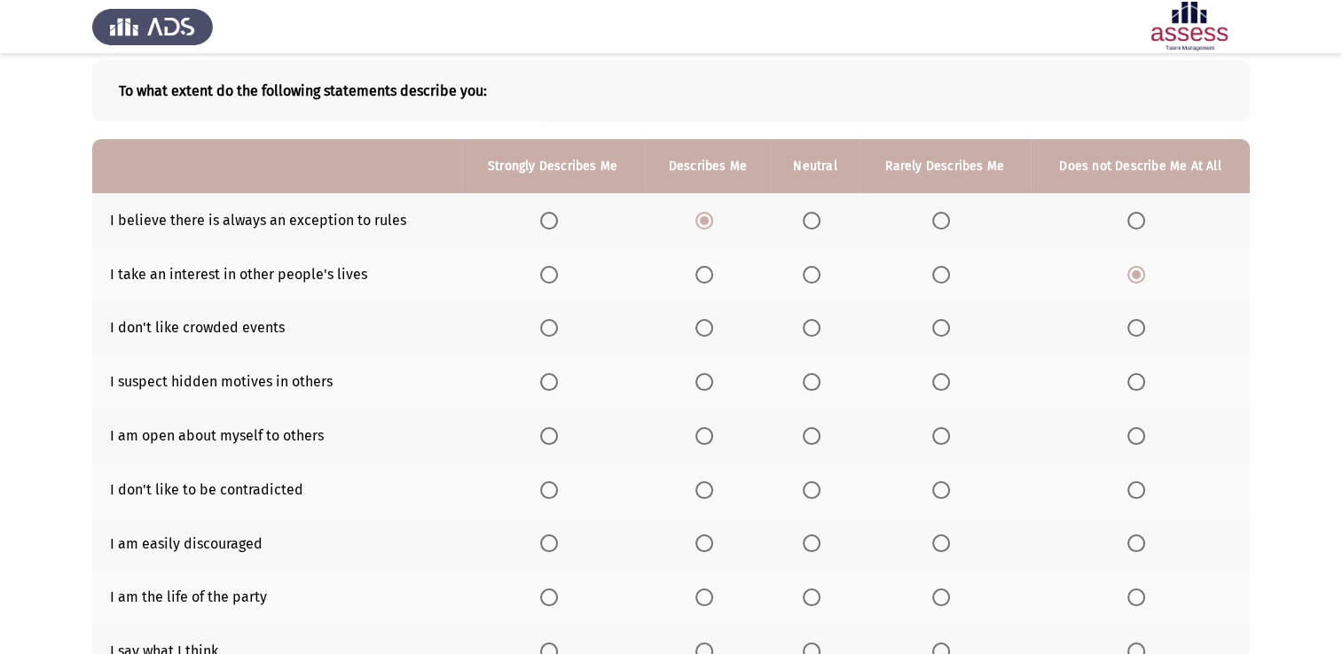
click at [1145, 328] on input "Select an option" at bounding box center [1136, 328] width 18 height 18
click at [947, 334] on span "Select an option" at bounding box center [941, 328] width 18 height 18
click at [947, 334] on input "Select an option" at bounding box center [941, 328] width 18 height 18
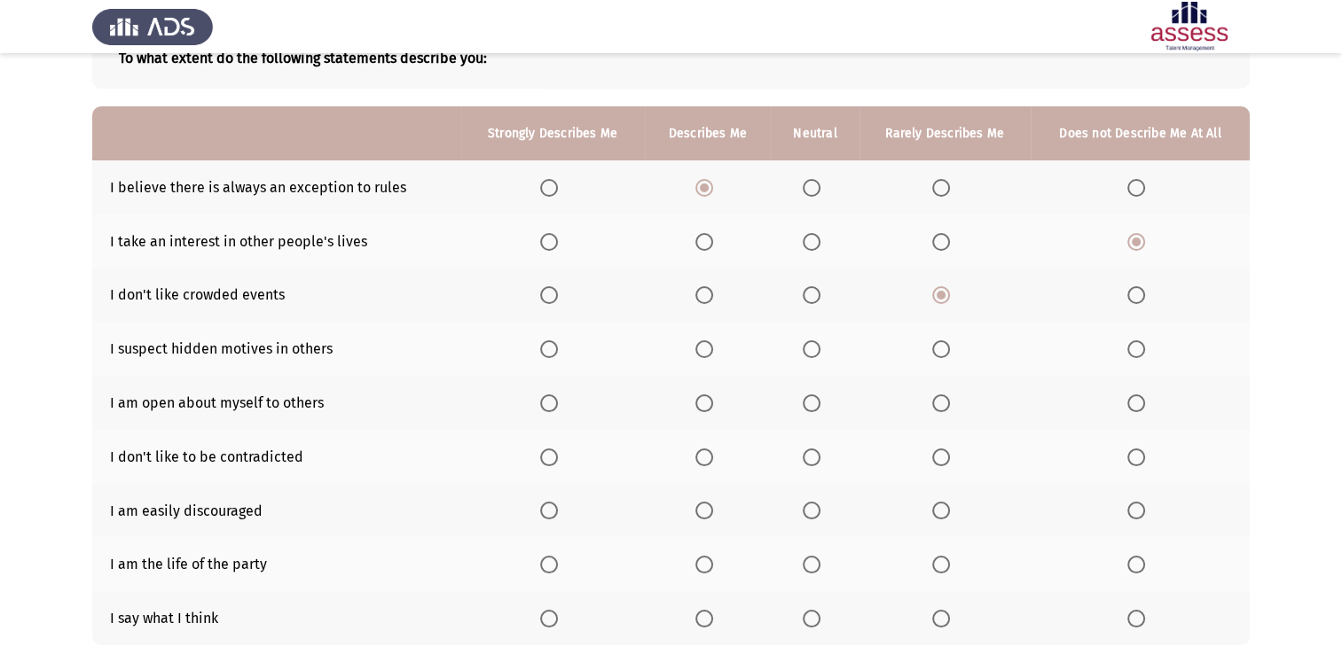
scroll to position [177, 0]
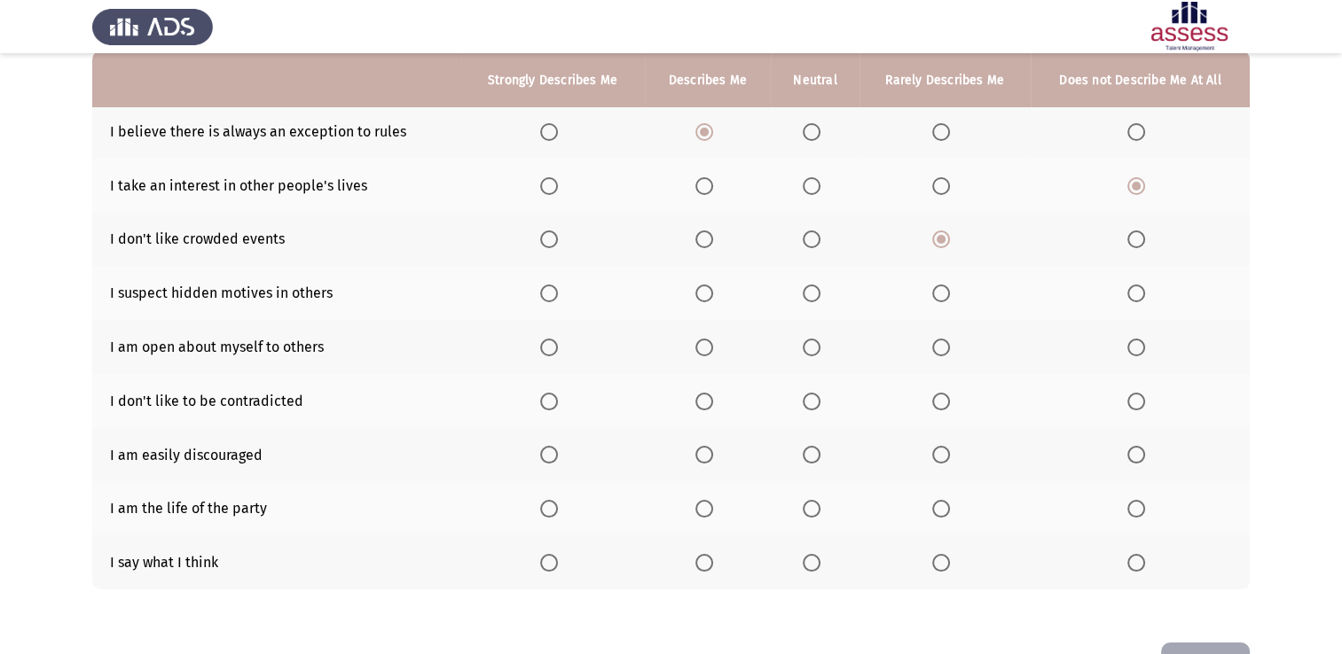
click at [805, 295] on span "Select an option" at bounding box center [811, 294] width 18 height 18
click at [805, 295] on input "Select an option" at bounding box center [811, 294] width 18 height 18
click at [1140, 352] on span "Select an option" at bounding box center [1136, 348] width 18 height 18
click at [1140, 352] on input "Select an option" at bounding box center [1136, 348] width 18 height 18
click at [805, 406] on span "Select an option" at bounding box center [811, 402] width 18 height 18
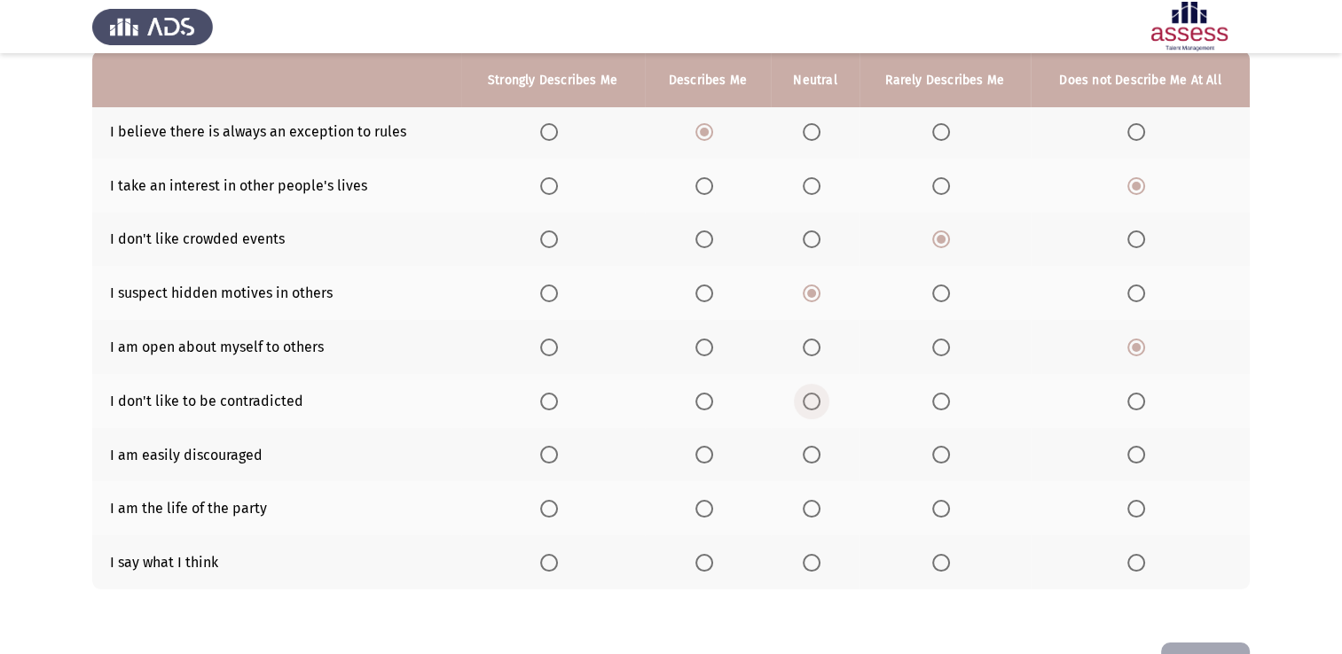
click at [805, 406] on input "Select an option" at bounding box center [811, 402] width 18 height 18
click at [1138, 455] on span "Select an option" at bounding box center [1136, 455] width 18 height 18
click at [1138, 455] on input "Select an option" at bounding box center [1136, 455] width 18 height 18
click at [810, 509] on span "Select an option" at bounding box center [811, 509] width 18 height 18
click at [810, 509] on input "Select an option" at bounding box center [811, 509] width 18 height 18
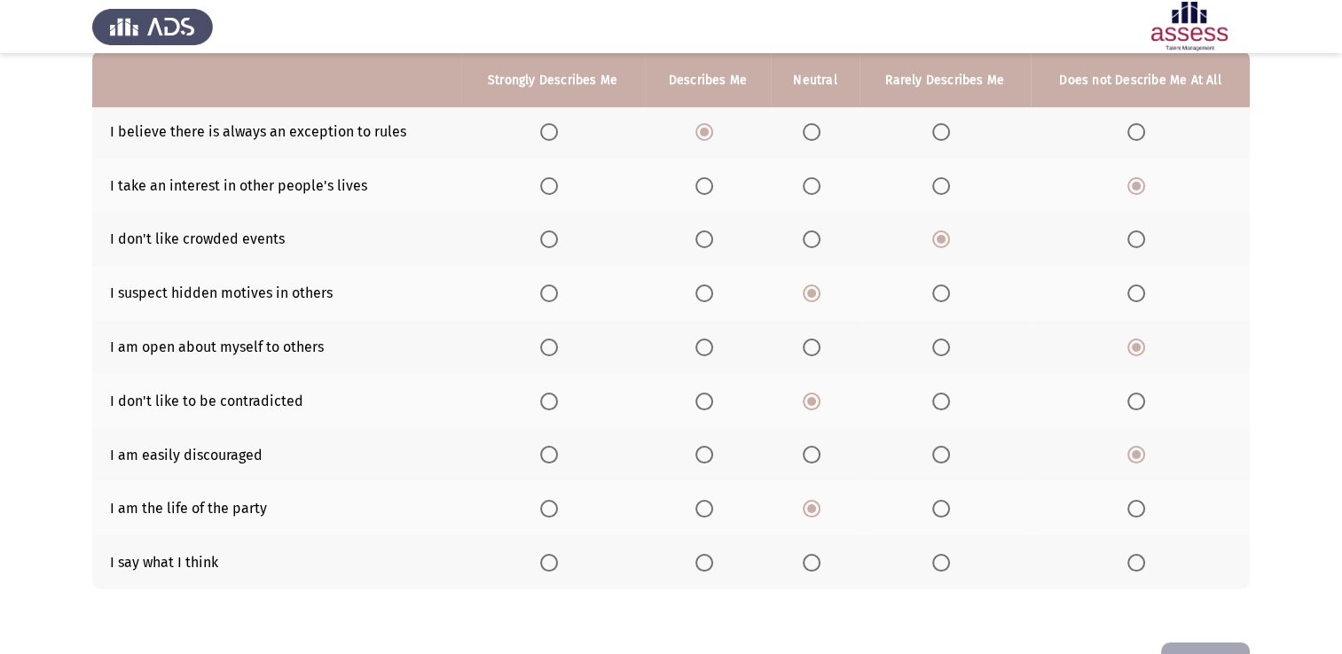
click at [813, 571] on span "Select an option" at bounding box center [811, 563] width 18 height 18
click at [813, 571] on input "Select an option" at bounding box center [811, 563] width 18 height 18
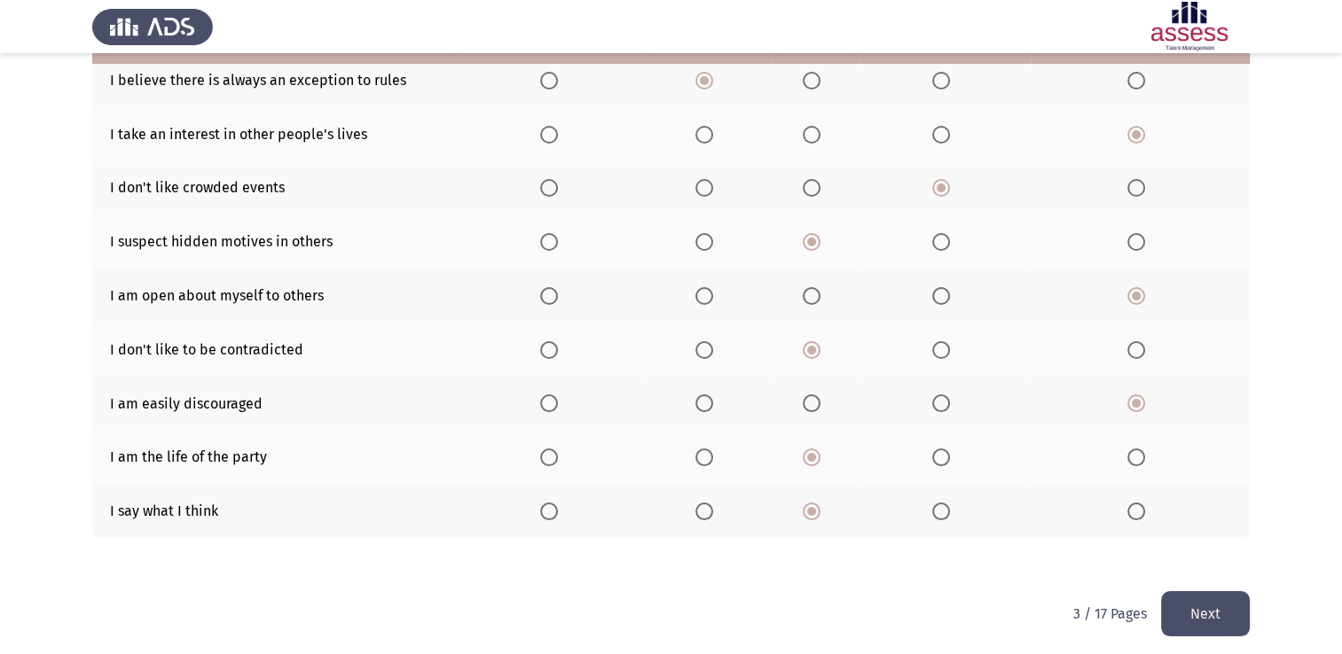
scroll to position [238, 0]
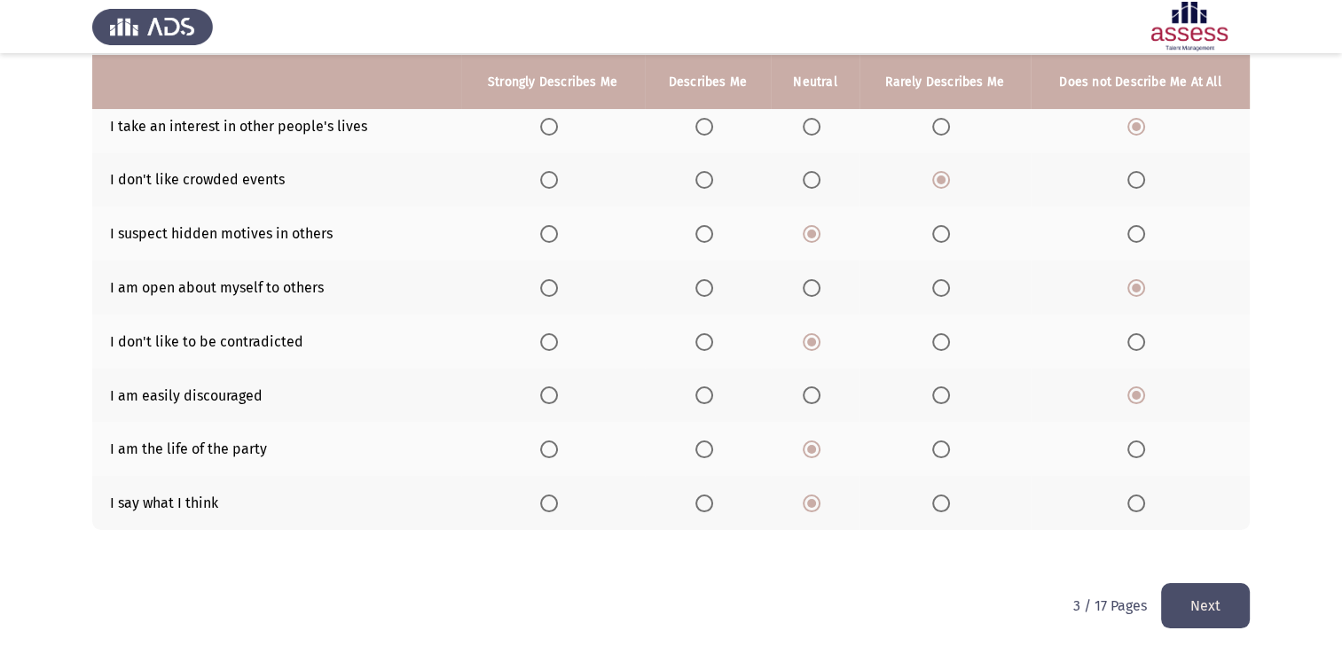
click at [1199, 598] on button "Next" at bounding box center [1205, 605] width 89 height 45
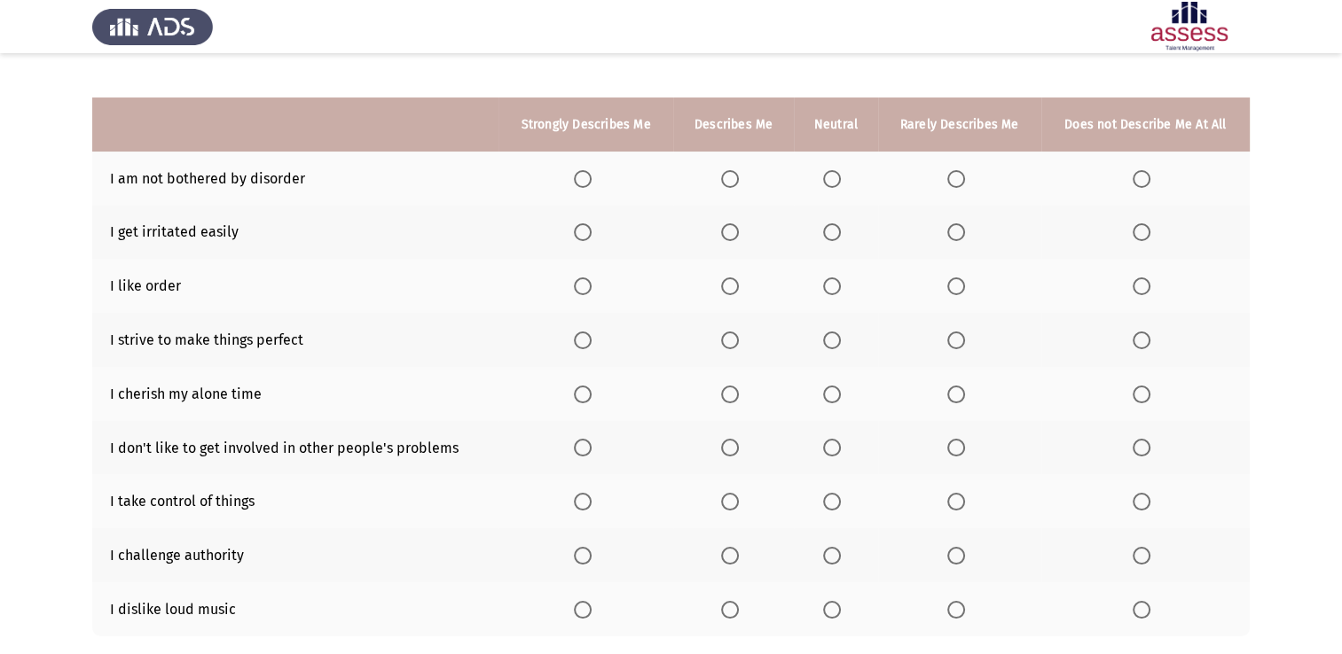
scroll to position [177, 0]
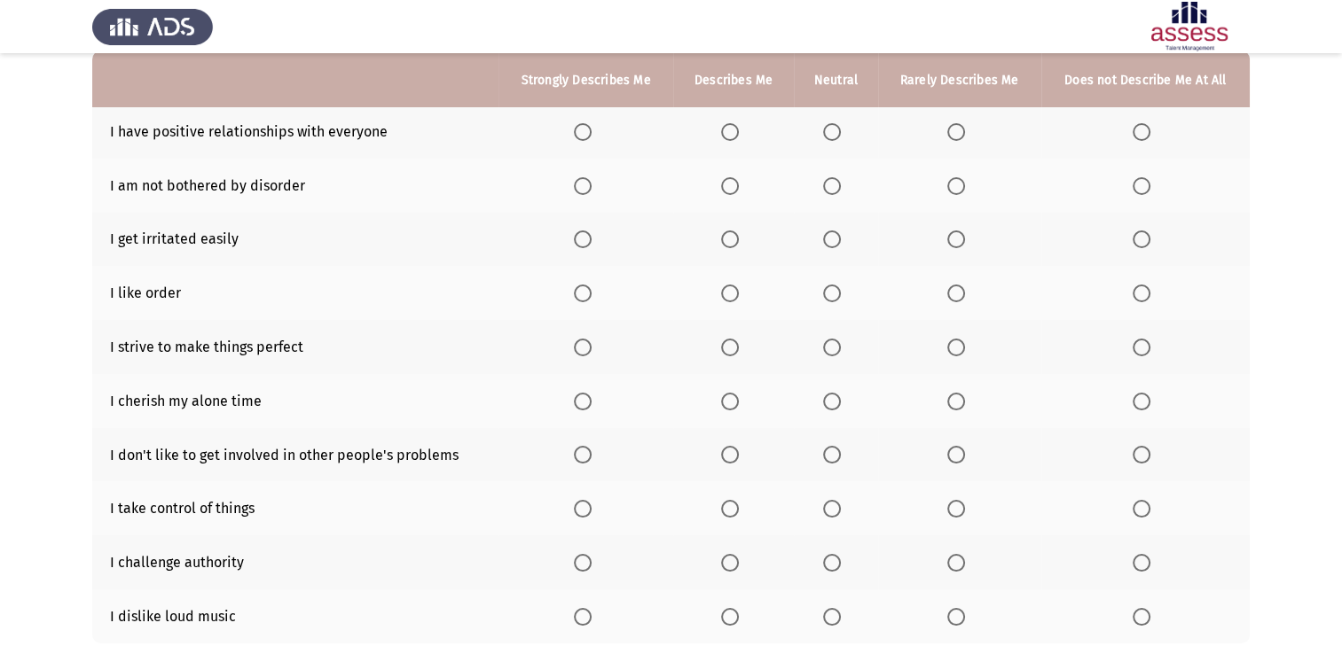
click at [578, 137] on span "Select an option" at bounding box center [583, 132] width 18 height 18
click at [578, 137] on input "Select an option" at bounding box center [583, 132] width 18 height 18
click at [966, 190] on label "Select an option" at bounding box center [959, 186] width 25 height 18
click at [965, 190] on input "Select an option" at bounding box center [956, 186] width 18 height 18
click at [1135, 246] on span "Select an option" at bounding box center [1141, 240] width 18 height 18
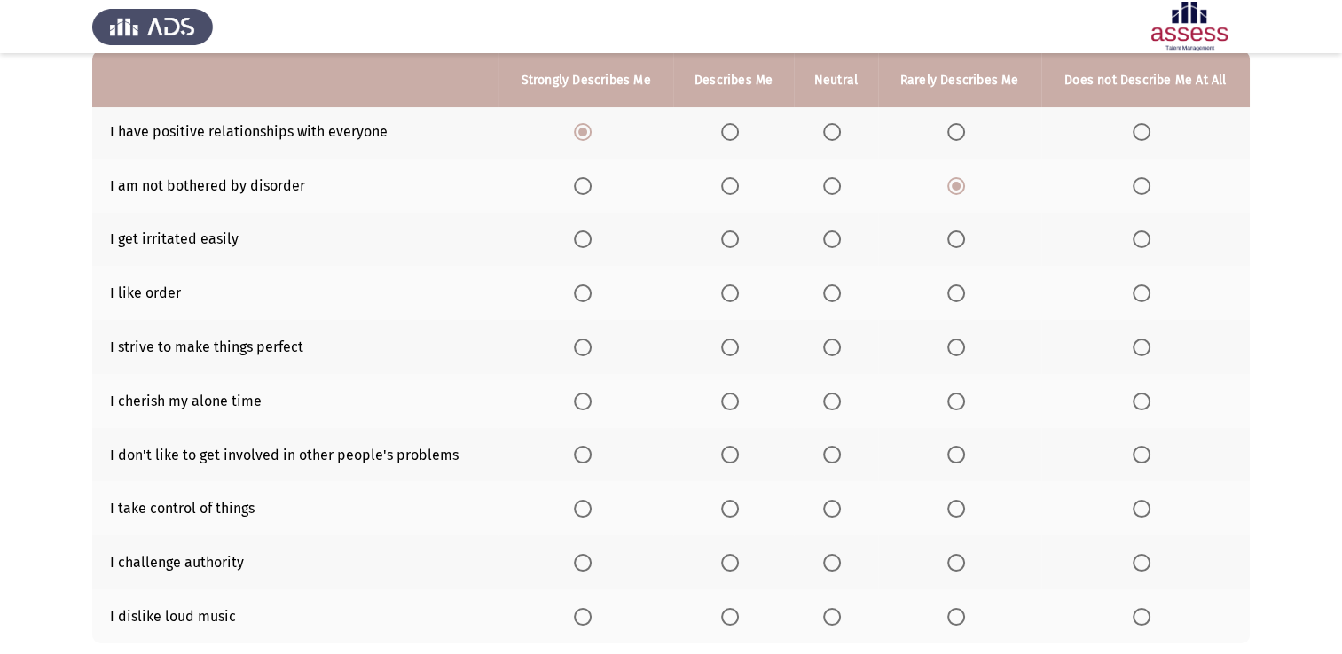
click at [1135, 246] on input "Select an option" at bounding box center [1141, 240] width 18 height 18
click at [737, 286] on label "Select an option" at bounding box center [733, 294] width 25 height 18
click at [737, 286] on input "Select an option" at bounding box center [730, 294] width 18 height 18
click at [569, 346] on th at bounding box center [585, 347] width 175 height 54
click at [587, 348] on span "Select an option" at bounding box center [583, 348] width 18 height 18
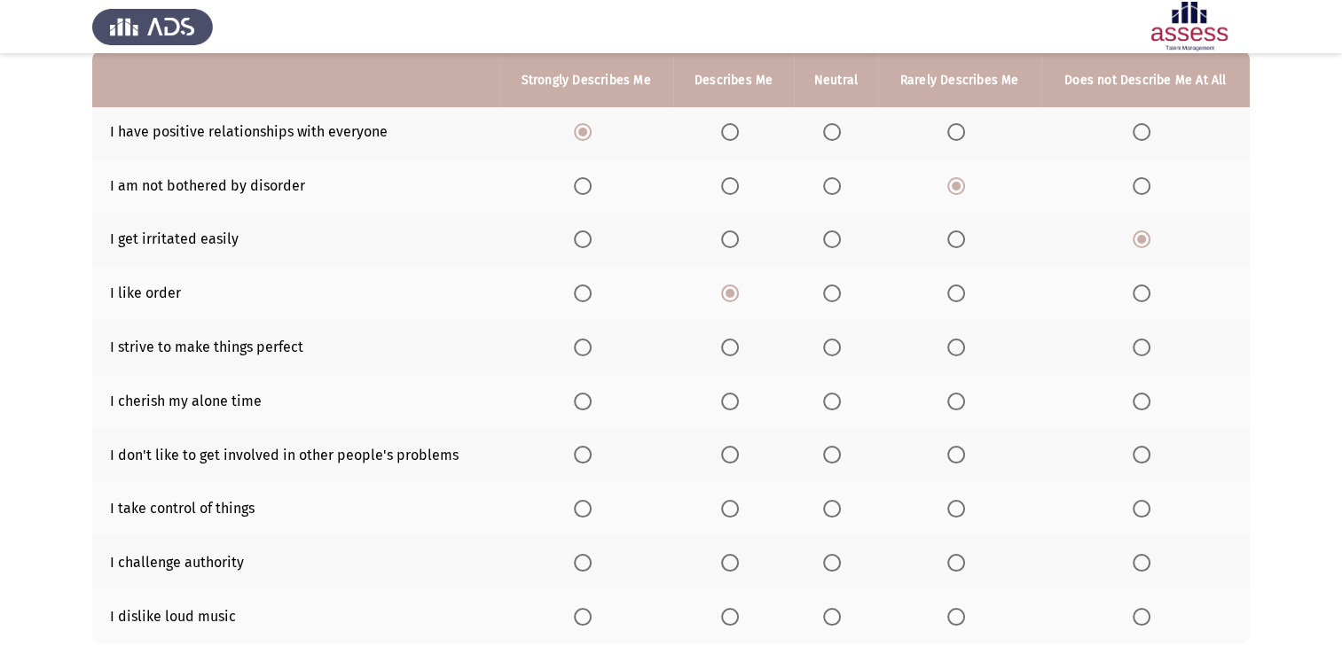
click at [587, 348] on input "Select an option" at bounding box center [583, 348] width 18 height 18
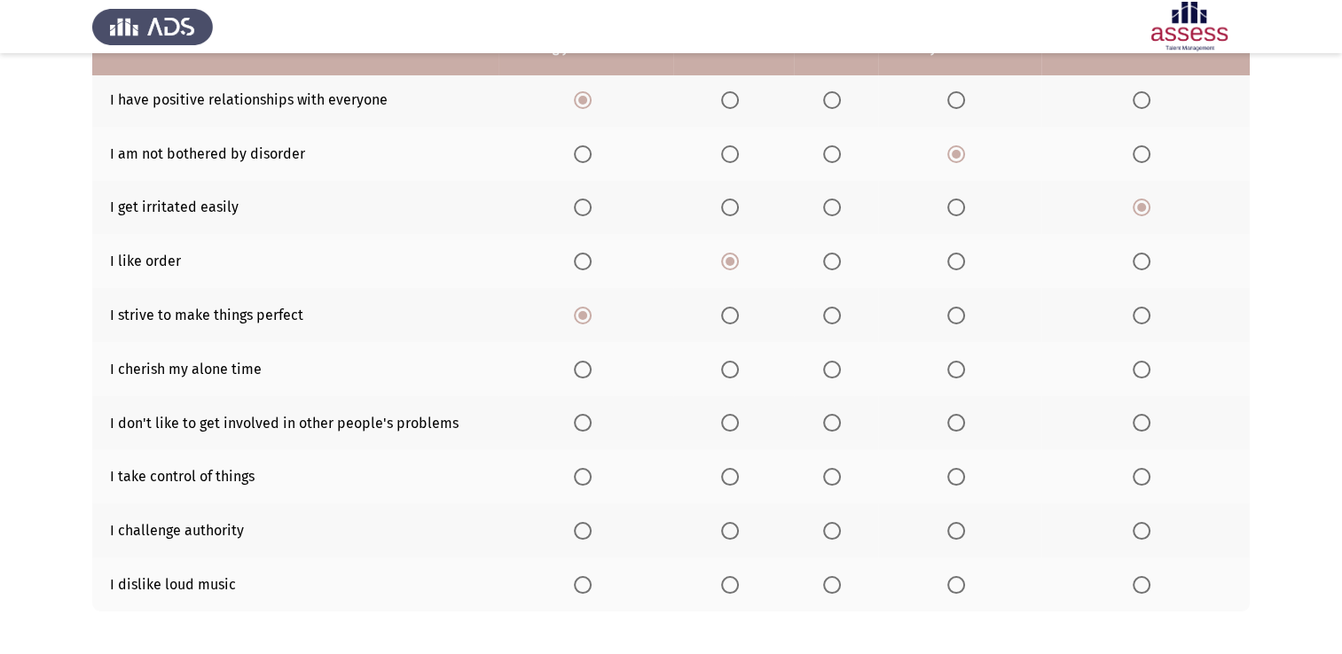
scroll to position [266, 0]
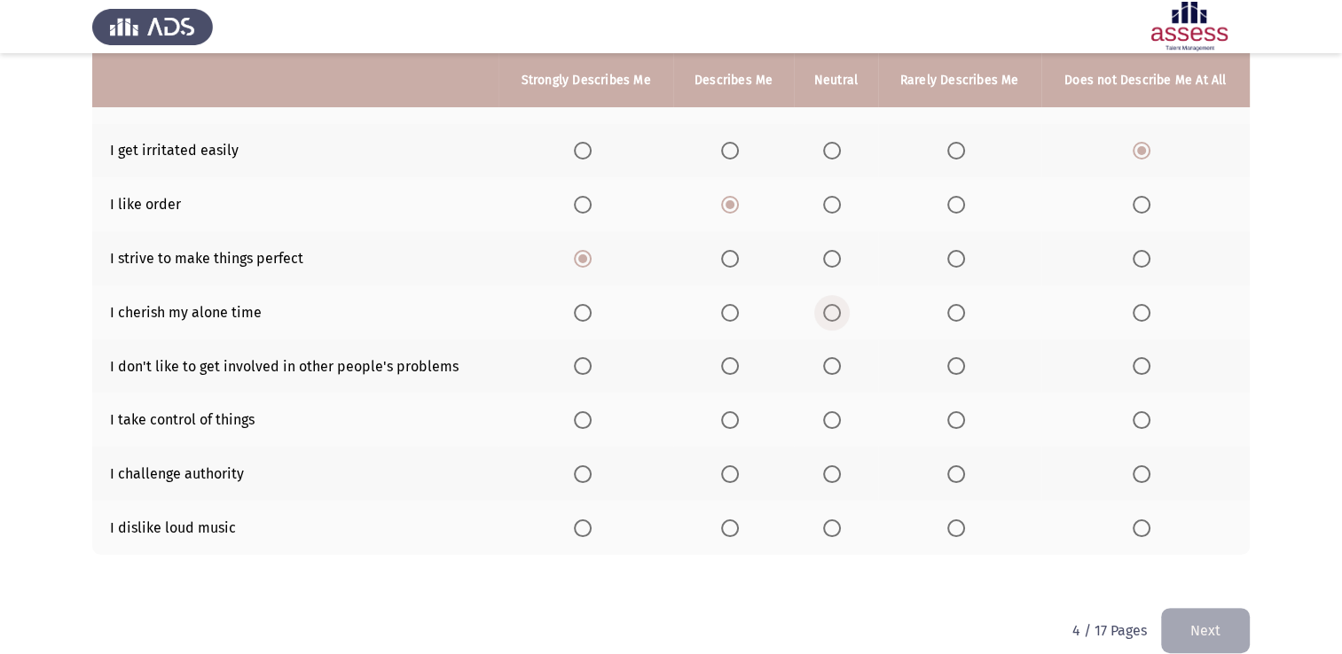
click at [840, 310] on span "Select an option" at bounding box center [832, 313] width 18 height 18
click at [840, 310] on input "Select an option" at bounding box center [832, 313] width 18 height 18
click at [722, 367] on span "Select an option" at bounding box center [730, 366] width 18 height 18
click at [722, 367] on input "Select an option" at bounding box center [730, 366] width 18 height 18
click at [841, 423] on label "Select an option" at bounding box center [835, 420] width 25 height 18
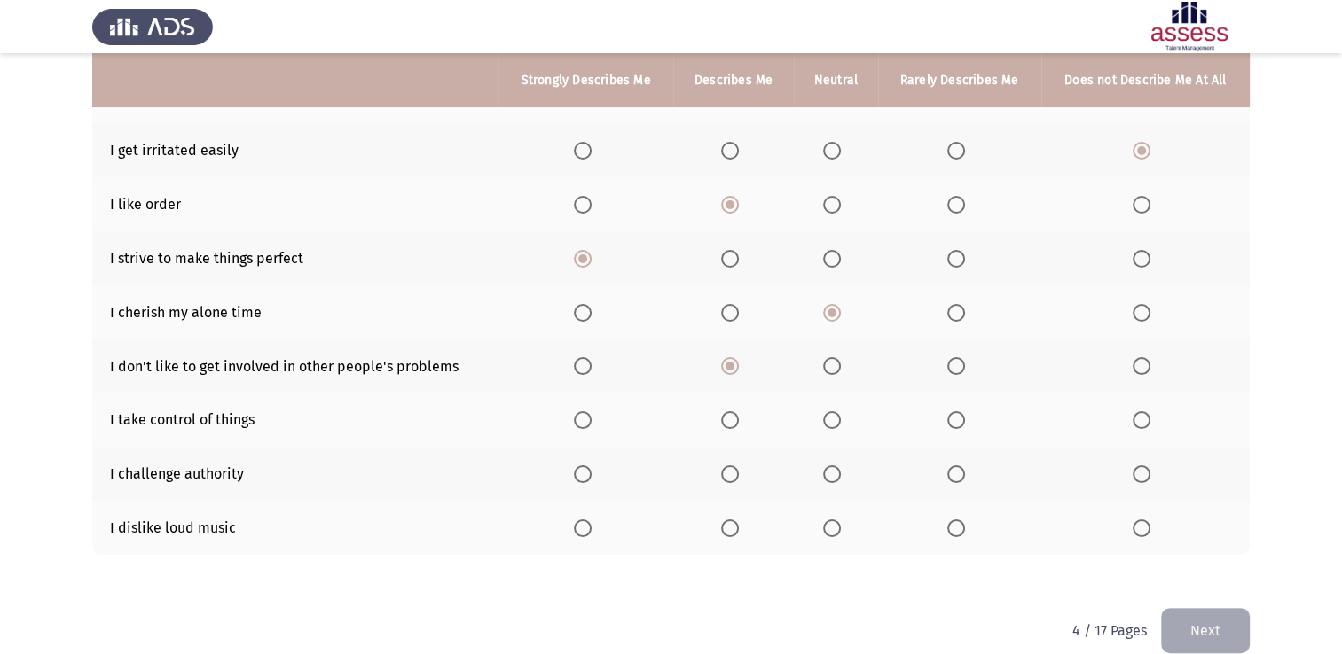
click at [841, 423] on input "Select an option" at bounding box center [832, 420] width 18 height 18
click at [1126, 475] on th at bounding box center [1145, 474] width 208 height 54
click at [1134, 477] on span "Select an option" at bounding box center [1141, 474] width 18 height 18
click at [1134, 477] on input "Select an option" at bounding box center [1141, 474] width 18 height 18
click at [951, 522] on span "Select an option" at bounding box center [956, 529] width 18 height 18
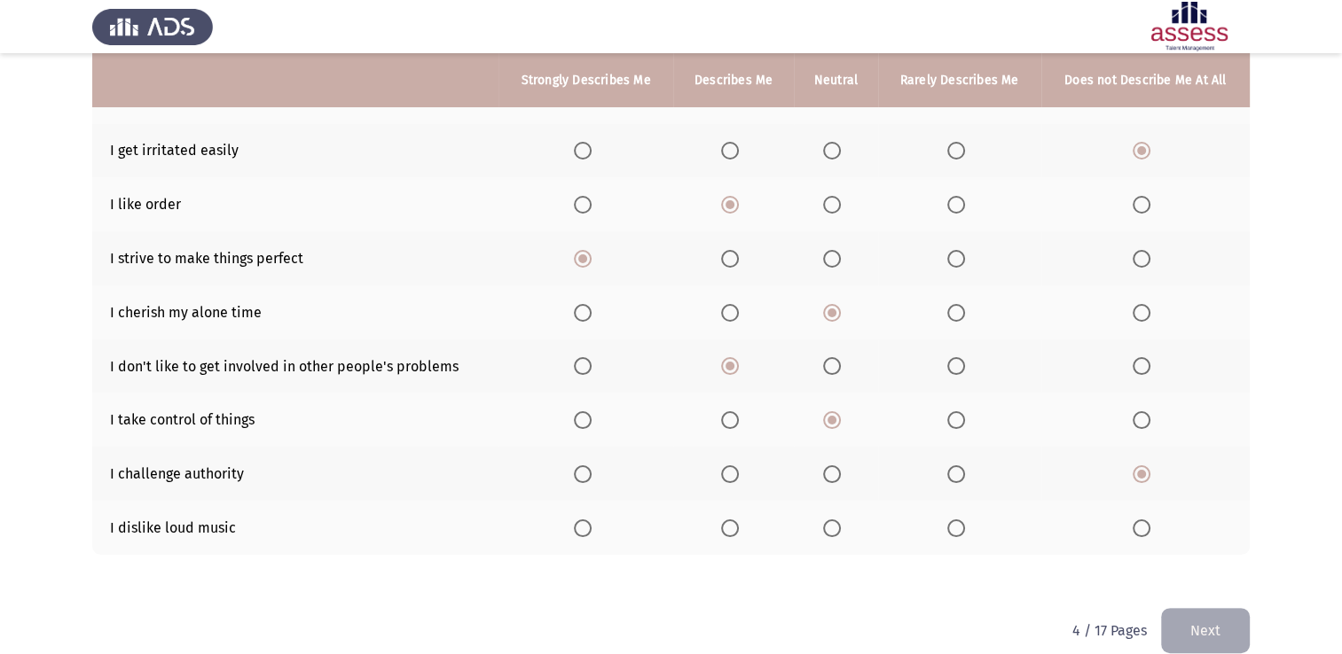
click at [951, 522] on input "Select an option" at bounding box center [956, 529] width 18 height 18
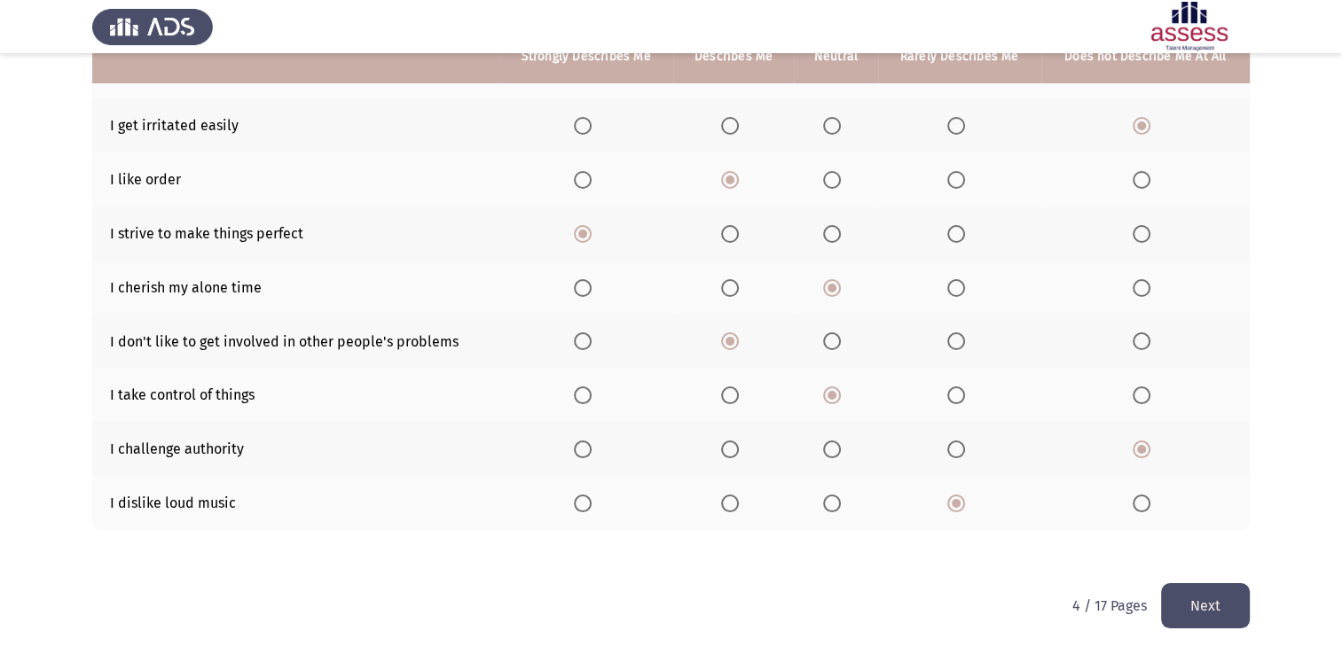
scroll to position [292, 0]
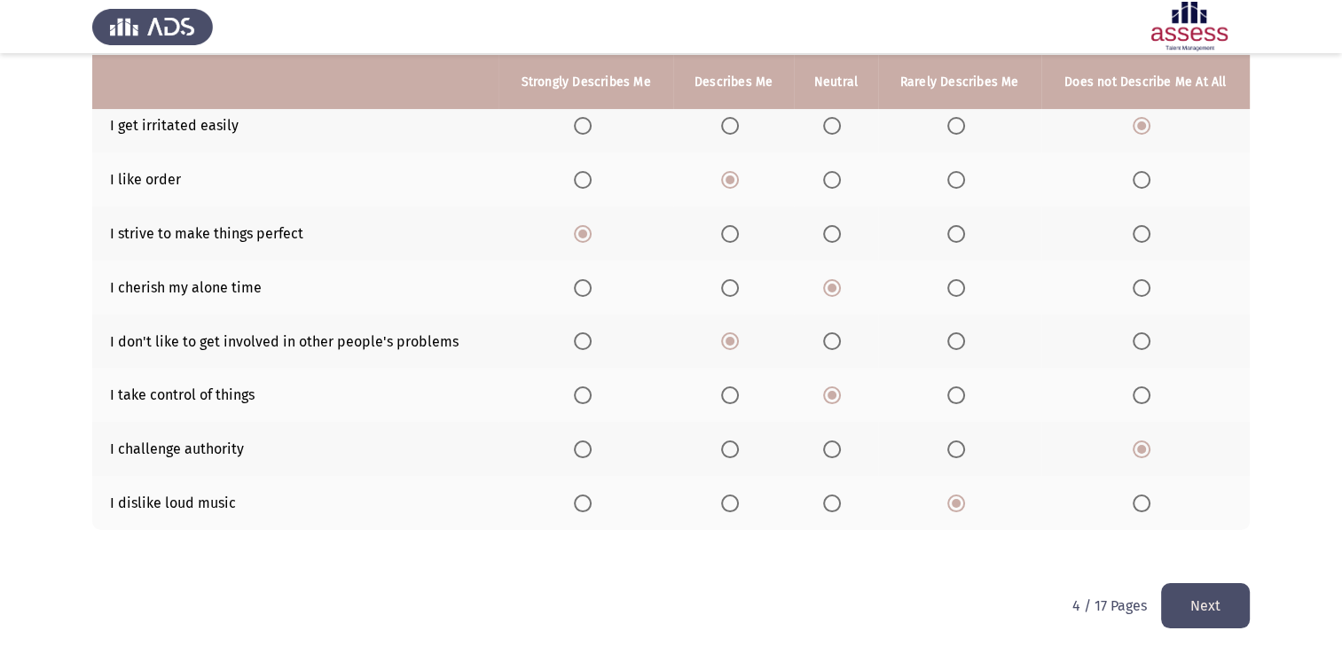
click at [1241, 599] on button "Next" at bounding box center [1205, 605] width 89 height 45
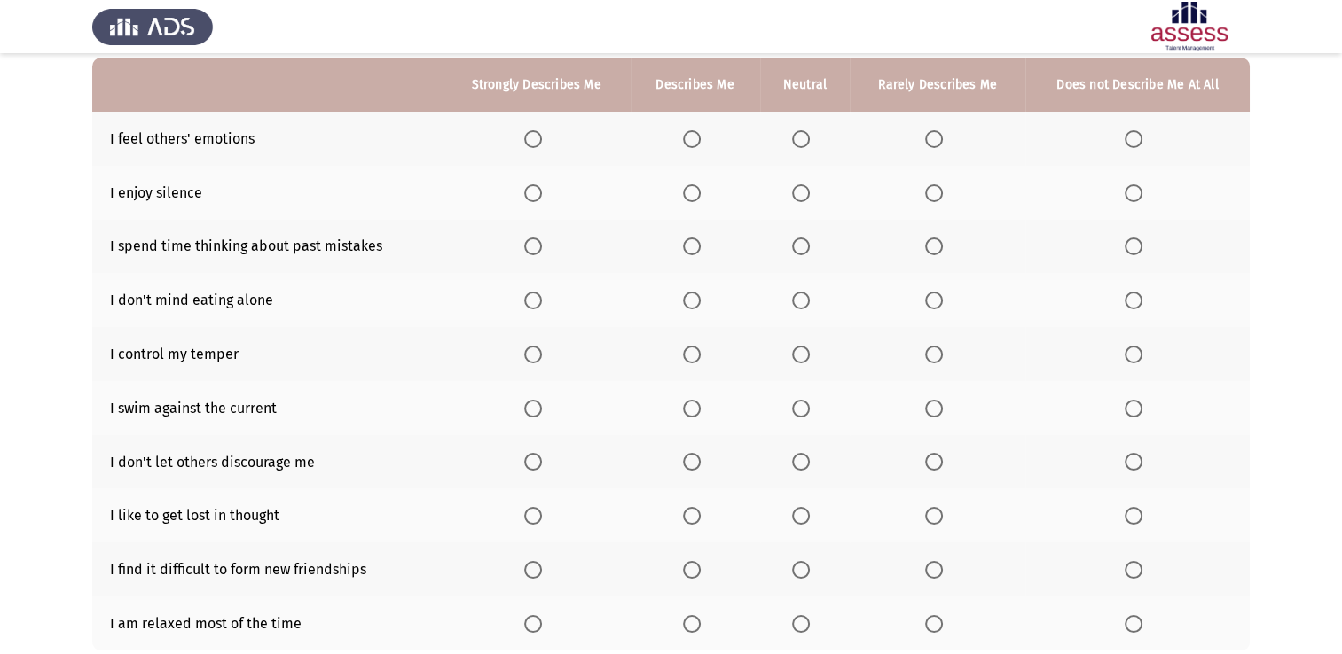
scroll to position [177, 0]
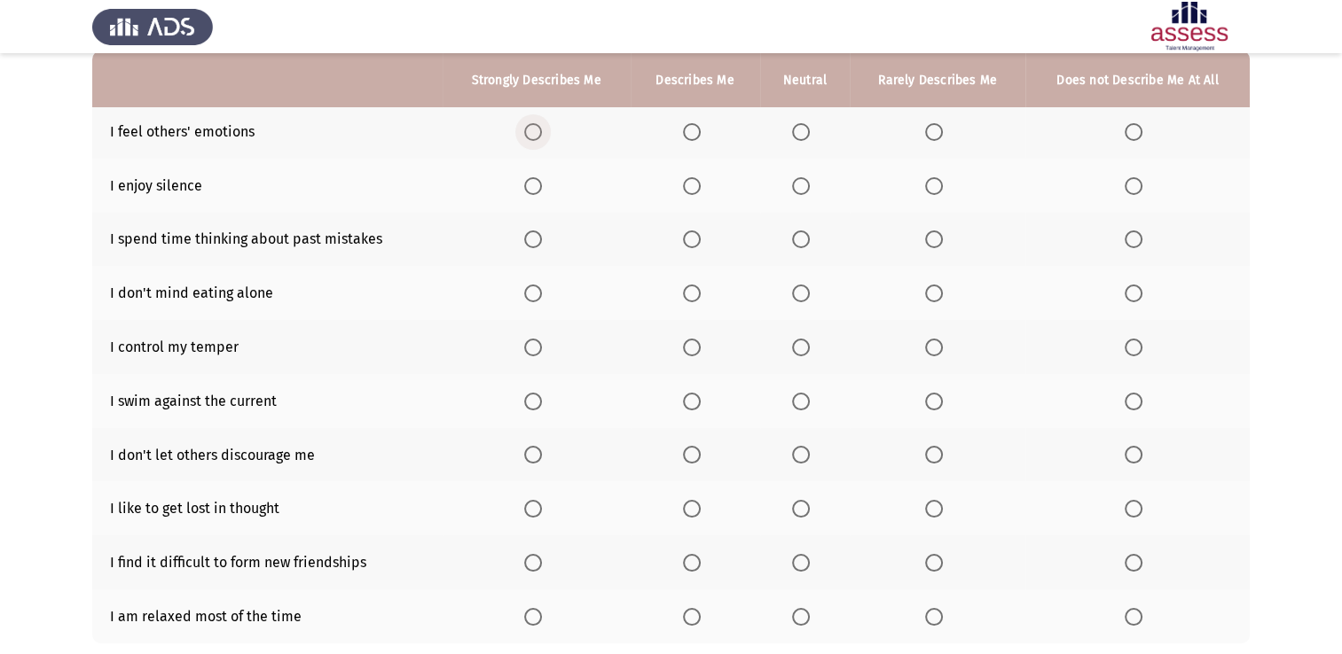
click at [539, 130] on span "Select an option" at bounding box center [533, 132] width 18 height 18
click at [539, 130] on input "Select an option" at bounding box center [533, 132] width 18 height 18
click at [813, 192] on label "Select an option" at bounding box center [804, 186] width 25 height 18
click at [810, 192] on input "Select an option" at bounding box center [801, 186] width 18 height 18
click at [532, 245] on span "Select an option" at bounding box center [533, 240] width 18 height 18
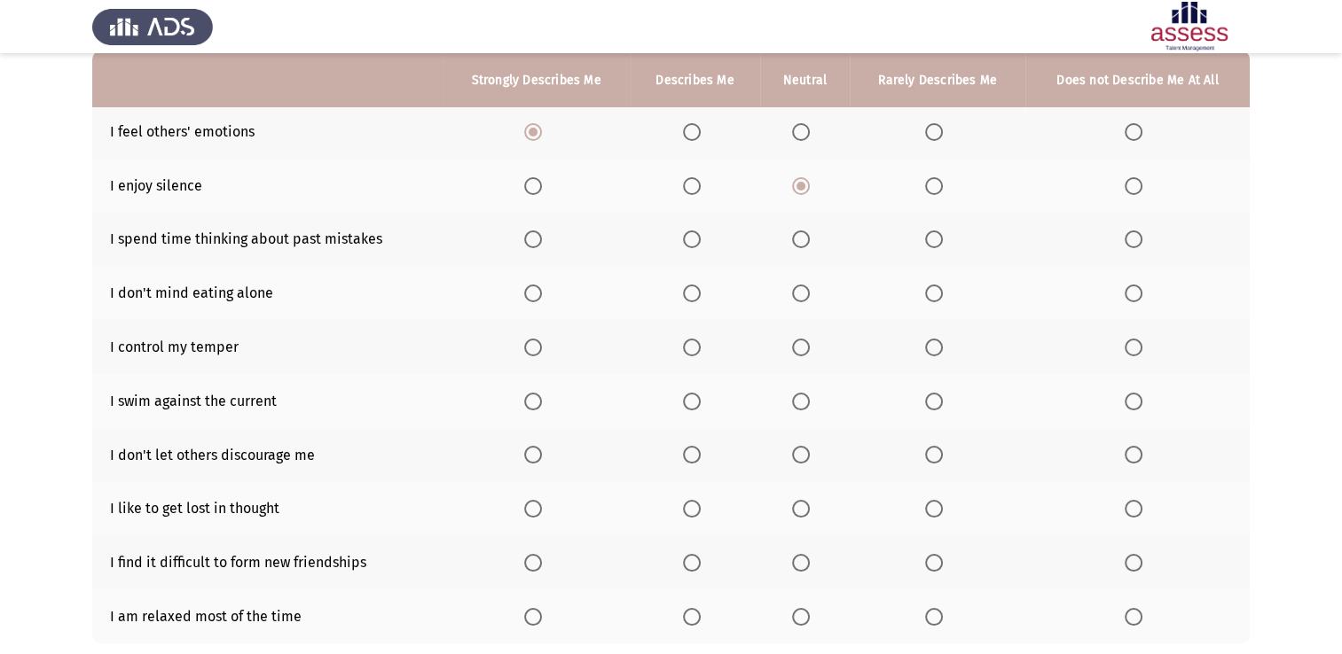
click at [532, 245] on input "Select an option" at bounding box center [533, 240] width 18 height 18
click at [798, 296] on span "Select an option" at bounding box center [801, 294] width 18 height 18
click at [798, 296] on input "Select an option" at bounding box center [801, 294] width 18 height 18
click at [534, 353] on span "Select an option" at bounding box center [533, 348] width 18 height 18
click at [534, 353] on input "Select an option" at bounding box center [533, 348] width 18 height 18
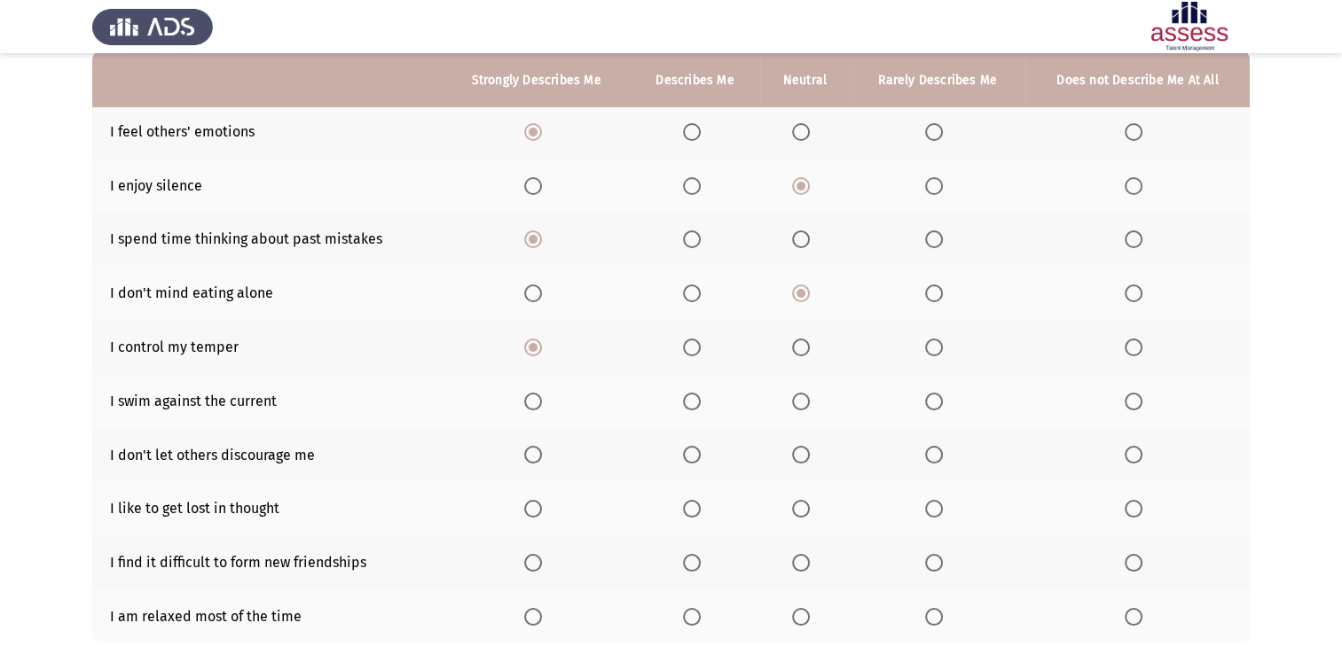
click at [1142, 407] on label "Select an option" at bounding box center [1136, 402] width 25 height 18
click at [1142, 407] on input "Select an option" at bounding box center [1133, 402] width 18 height 18
click at [946, 403] on label "Select an option" at bounding box center [937, 402] width 25 height 18
click at [943, 403] on input "Select an option" at bounding box center [934, 402] width 18 height 18
click at [539, 456] on span "Select an option" at bounding box center [533, 455] width 18 height 18
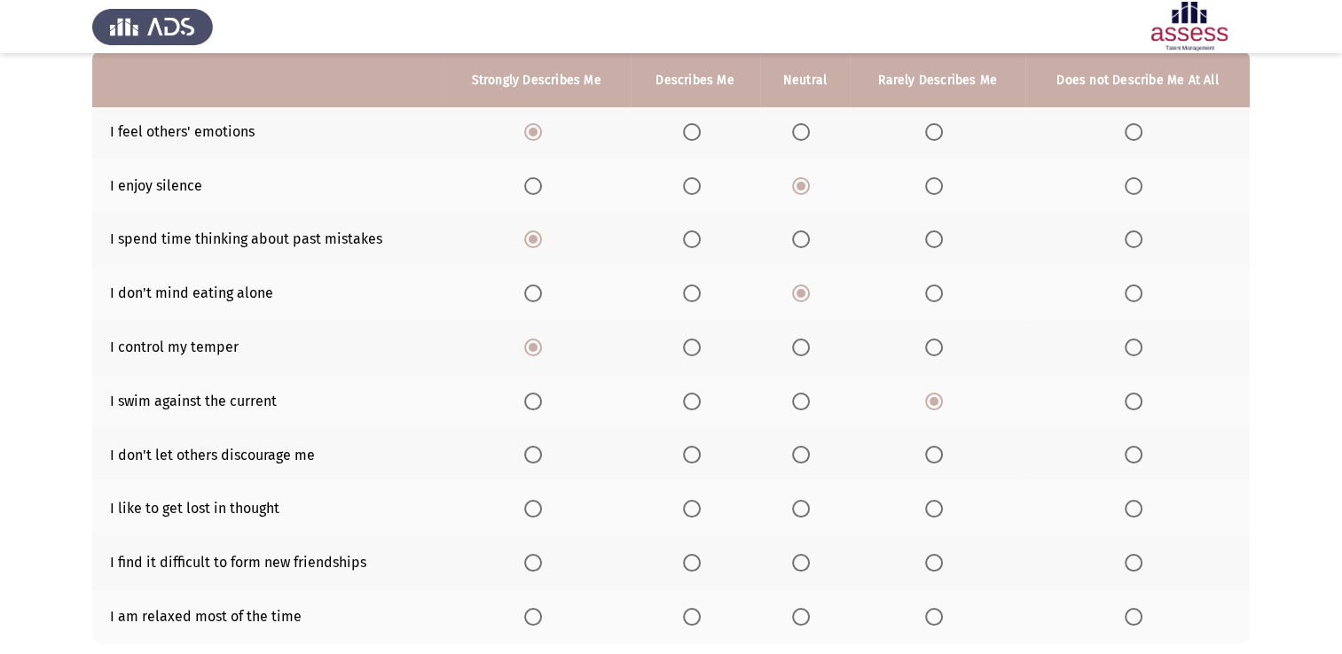
click at [539, 456] on input "Select an option" at bounding box center [533, 455] width 18 height 18
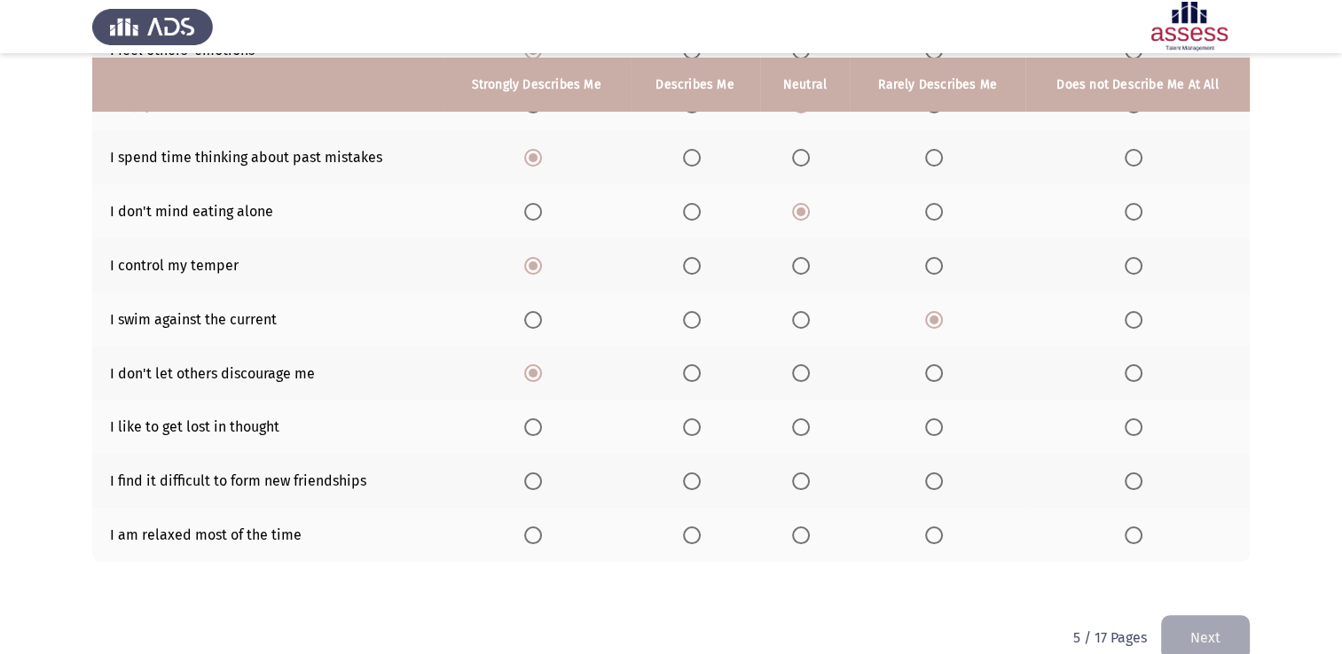
scroll to position [266, 0]
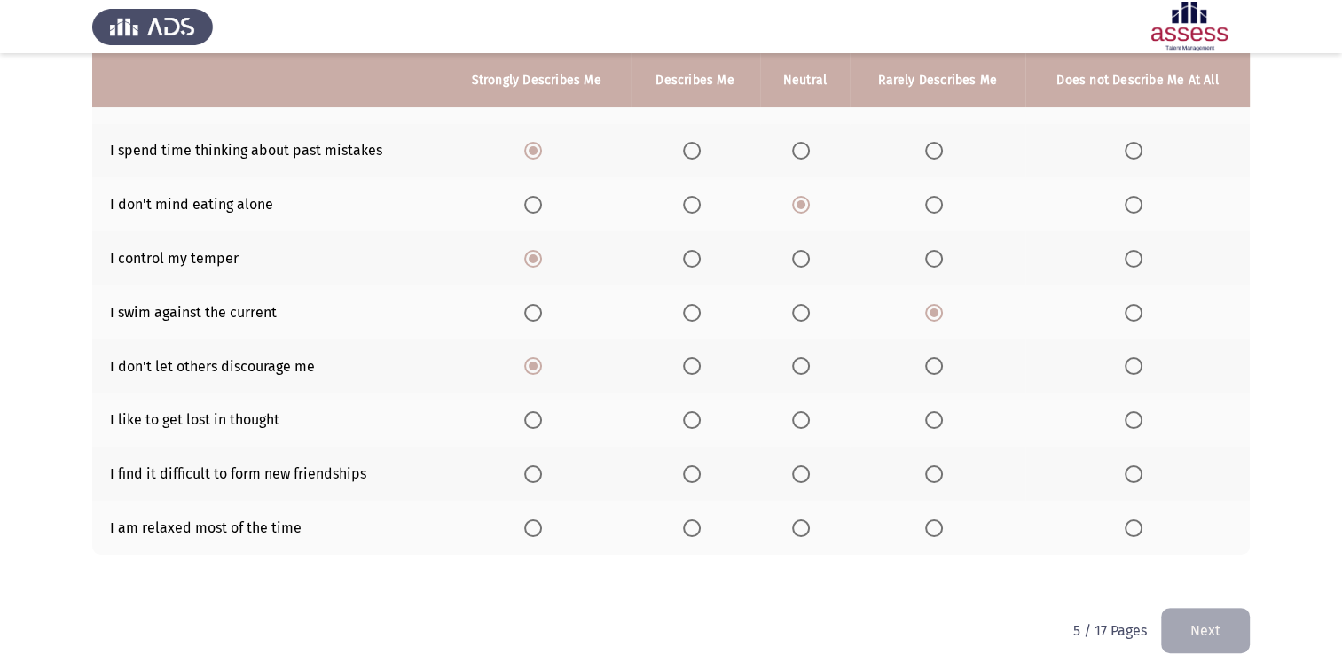
click at [810, 426] on span "Select an option" at bounding box center [801, 420] width 18 height 18
click at [810, 426] on input "Select an option" at bounding box center [801, 420] width 18 height 18
click at [1128, 473] on span "Select an option" at bounding box center [1133, 474] width 18 height 18
click at [1128, 473] on input "Select an option" at bounding box center [1133, 474] width 18 height 18
click at [708, 532] on label "Select an option" at bounding box center [695, 529] width 25 height 18
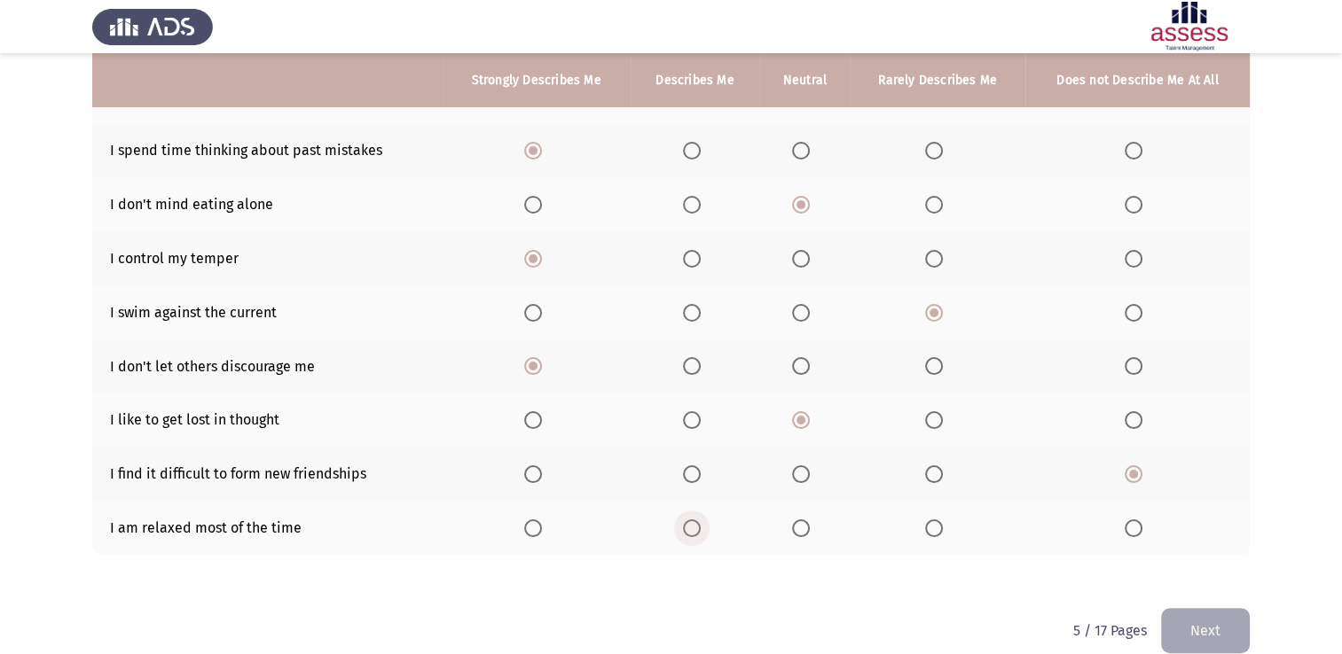
click at [700, 532] on input "Select an option" at bounding box center [692, 529] width 18 height 18
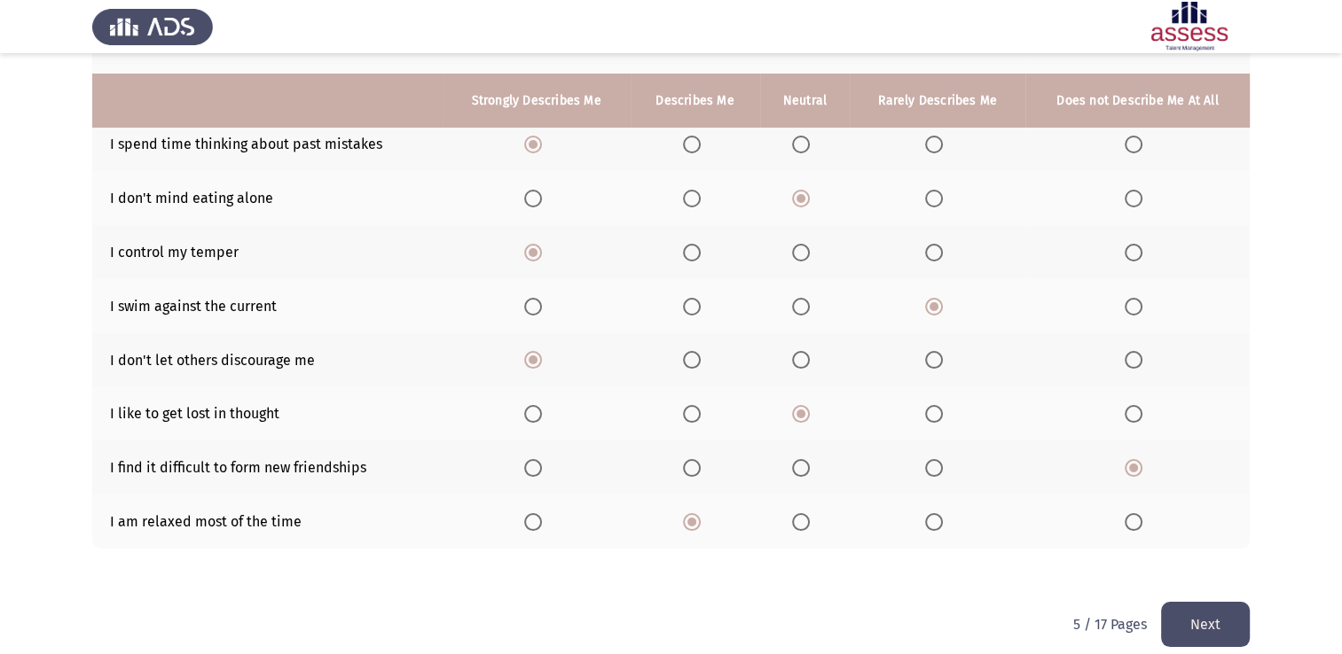
scroll to position [292, 0]
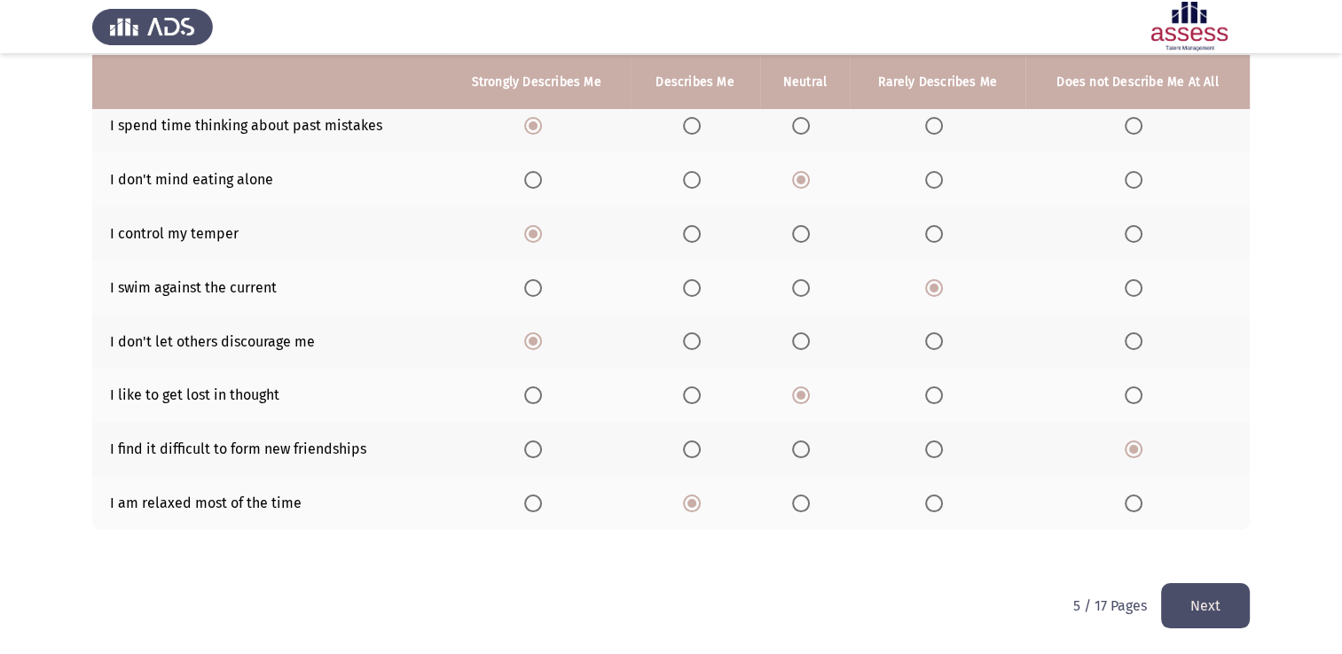
click at [1224, 594] on button "Next" at bounding box center [1205, 605] width 89 height 45
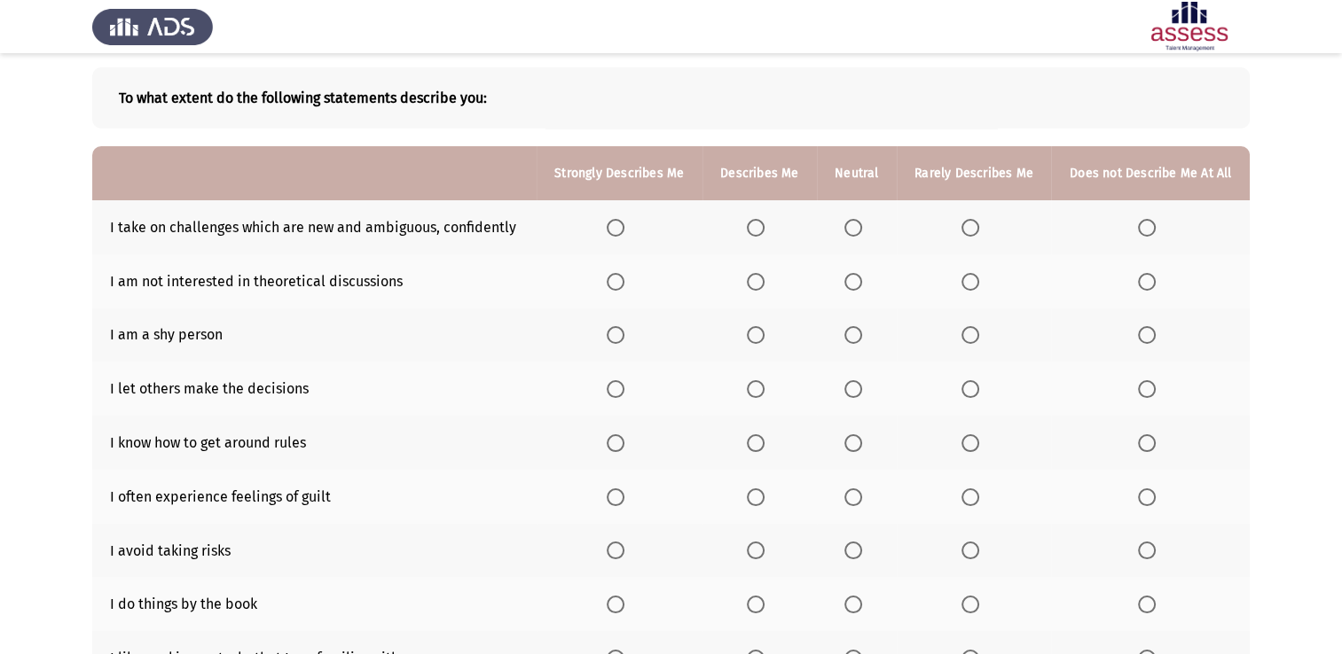
scroll to position [89, 0]
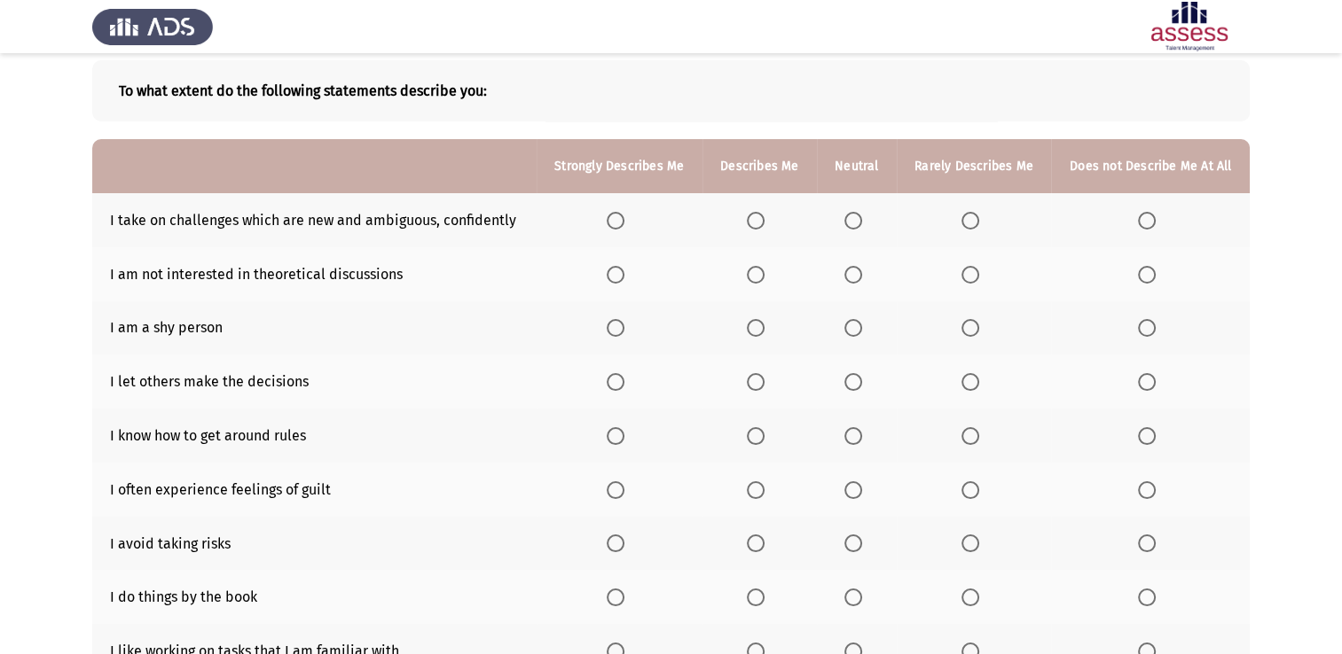
click at [610, 222] on span "Select an option" at bounding box center [615, 221] width 18 height 18
click at [610, 222] on input "Select an option" at bounding box center [615, 221] width 18 height 18
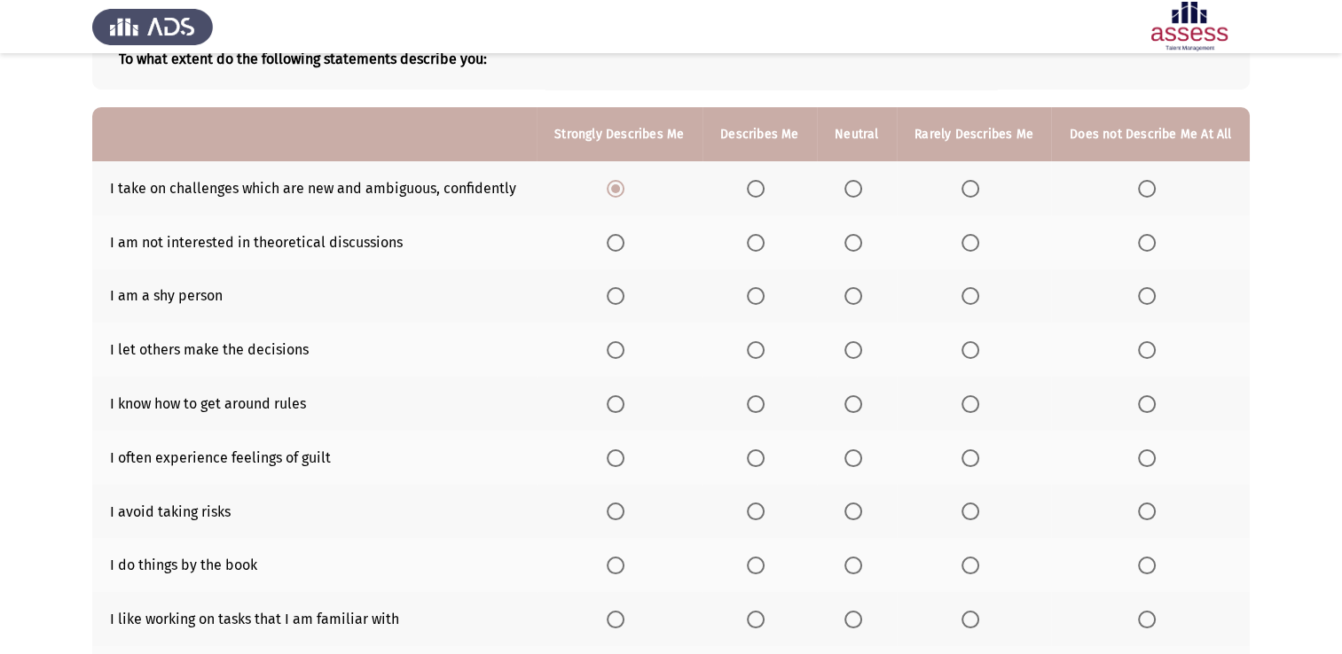
scroll to position [177, 0]
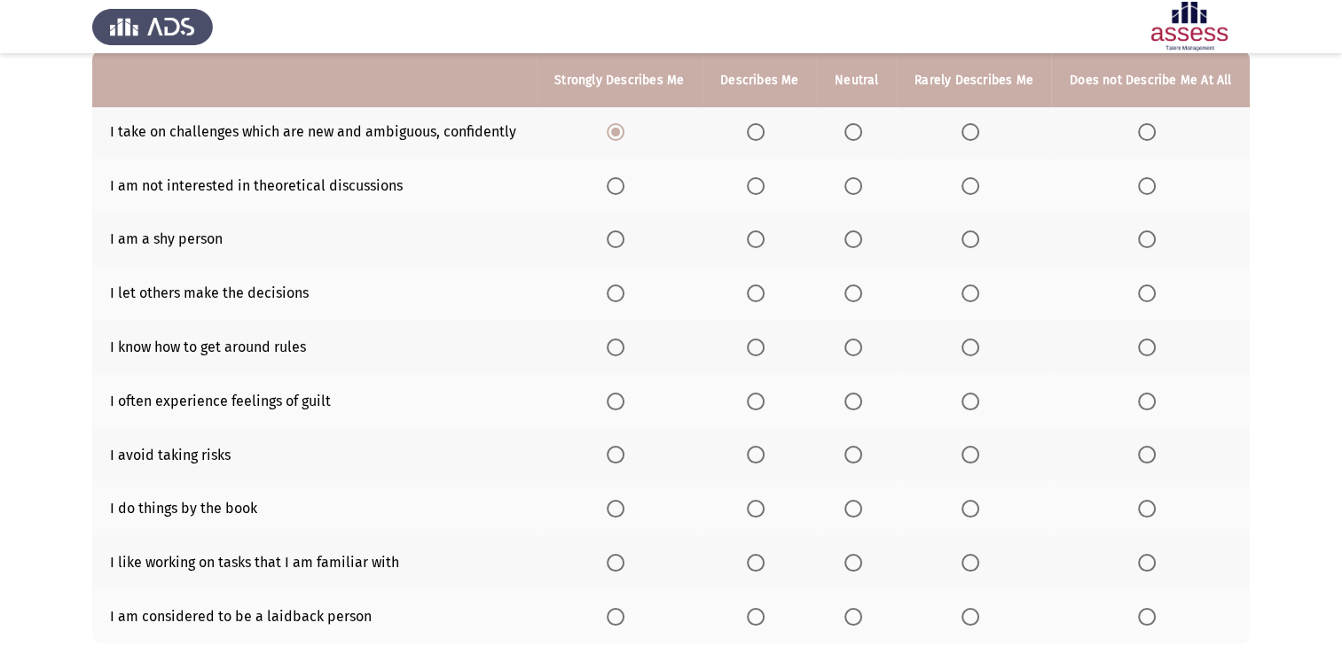
click at [976, 190] on span "Select an option" at bounding box center [970, 186] width 18 height 18
click at [976, 190] on input "Select an option" at bounding box center [970, 186] width 18 height 18
click at [1138, 241] on span "Select an option" at bounding box center [1147, 240] width 18 height 18
click at [1138, 241] on input "Select an option" at bounding box center [1147, 240] width 18 height 18
click at [976, 243] on span "Select an option" at bounding box center [970, 240] width 18 height 18
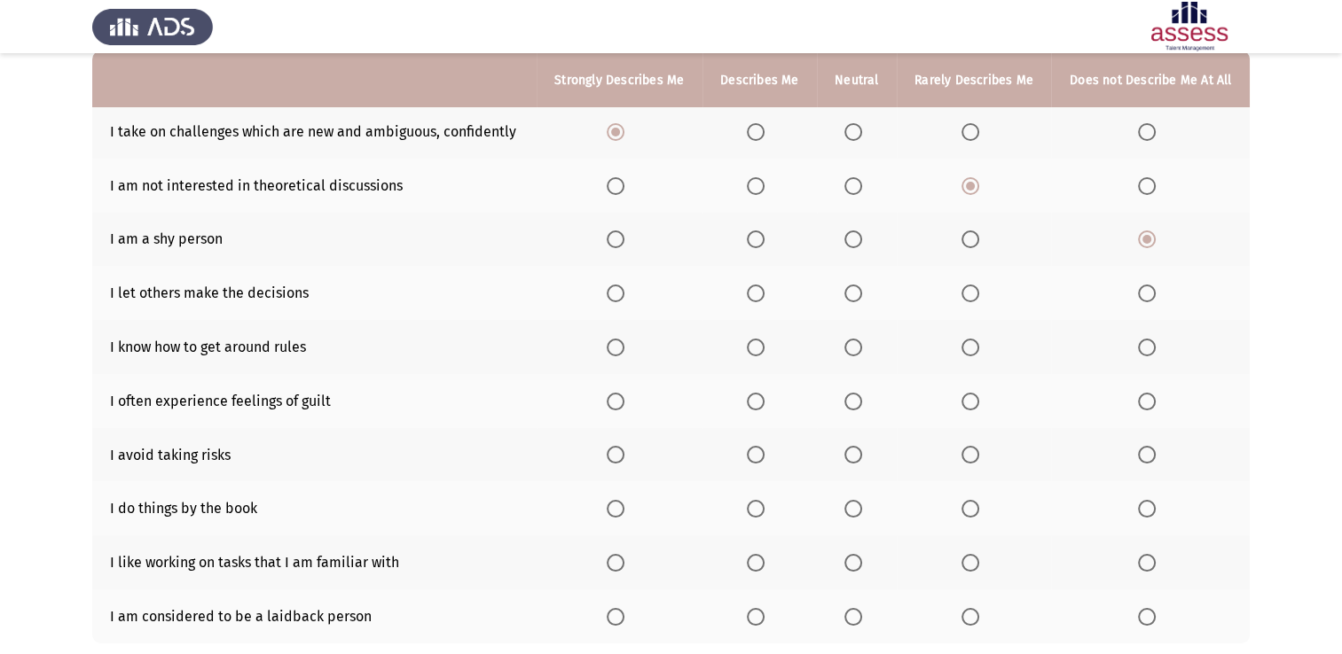
click at [976, 243] on input "Select an option" at bounding box center [970, 240] width 18 height 18
click at [857, 290] on span "Select an option" at bounding box center [853, 294] width 18 height 18
click at [857, 290] on input "Select an option" at bounding box center [853, 294] width 18 height 18
click at [621, 356] on span "Select an option" at bounding box center [615, 348] width 18 height 18
click at [621, 356] on input "Select an option" at bounding box center [615, 348] width 18 height 18
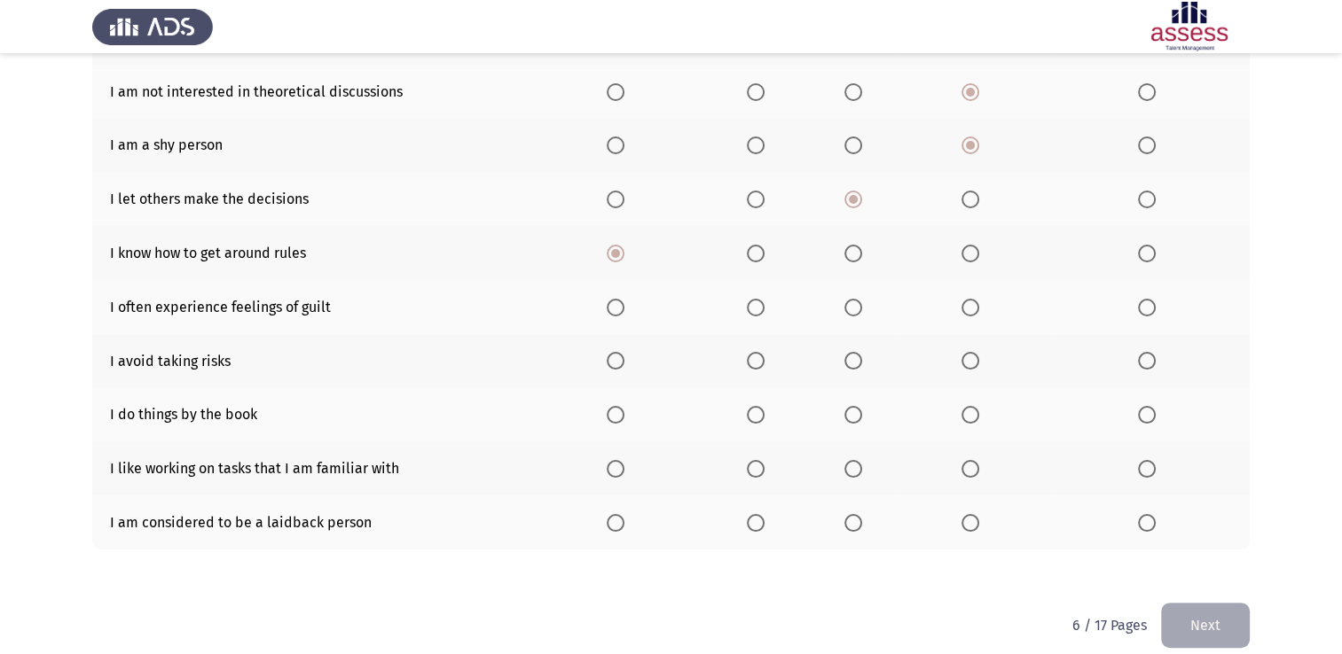
scroll to position [292, 0]
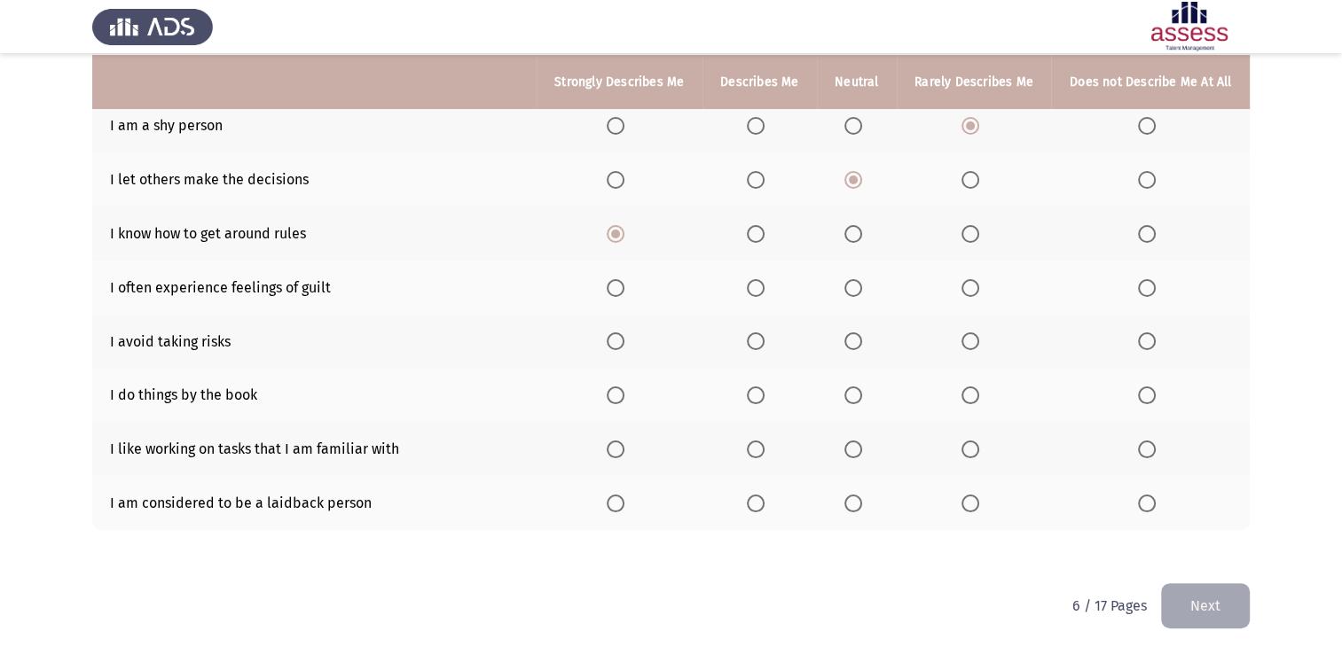
click at [858, 289] on span "Select an option" at bounding box center [853, 288] width 18 height 18
click at [858, 289] on input "Select an option" at bounding box center [853, 288] width 18 height 18
click at [969, 341] on span "Select an option" at bounding box center [970, 341] width 18 height 18
click at [969, 341] on input "Select an option" at bounding box center [970, 341] width 18 height 18
click at [755, 400] on span "Select an option" at bounding box center [756, 396] width 18 height 18
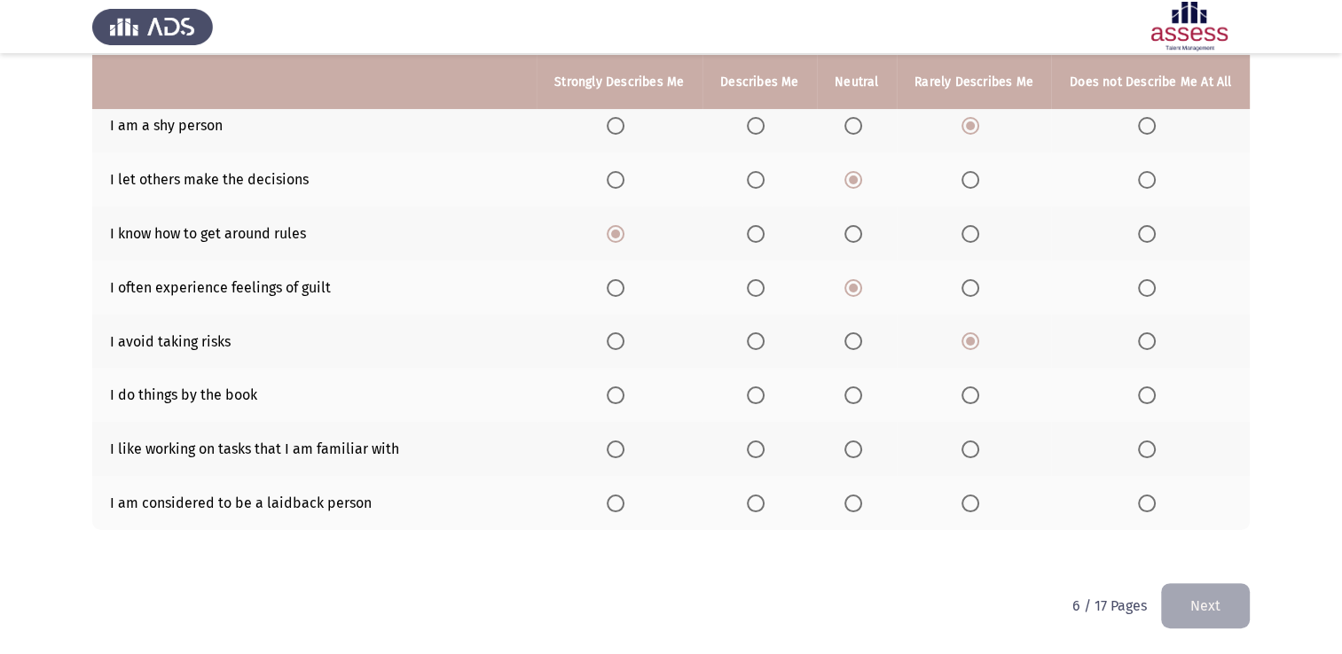
click at [755, 400] on input "Select an option" at bounding box center [756, 396] width 18 height 18
click at [617, 453] on span "Select an option" at bounding box center [615, 450] width 18 height 18
click at [617, 453] on input "Select an option" at bounding box center [615, 450] width 18 height 18
click at [1135, 503] on th at bounding box center [1150, 503] width 199 height 54
click at [1142, 502] on span "Select an option" at bounding box center [1147, 504] width 18 height 18
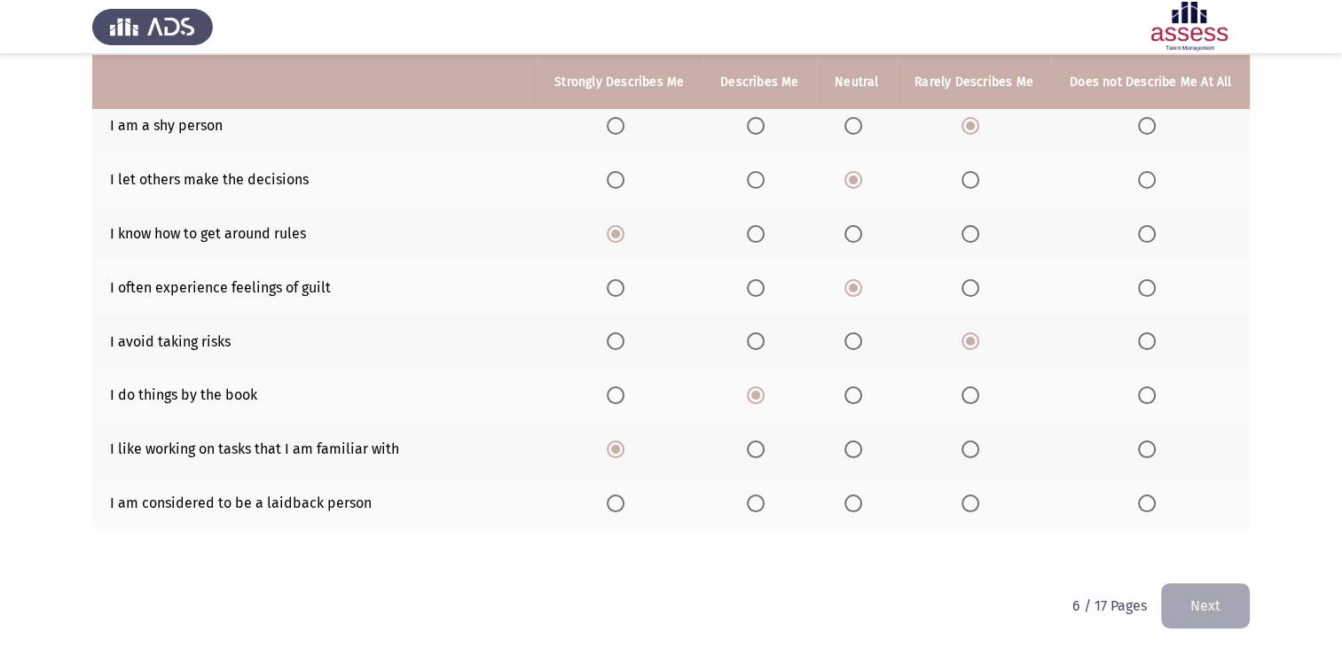
click at [1142, 502] on input "Select an option" at bounding box center [1147, 504] width 18 height 18
click at [967, 509] on span "Select an option" at bounding box center [970, 504] width 18 height 18
click at [967, 509] on input "Select an option" at bounding box center [970, 504] width 18 height 18
click at [1190, 587] on button "Next" at bounding box center [1205, 605] width 89 height 45
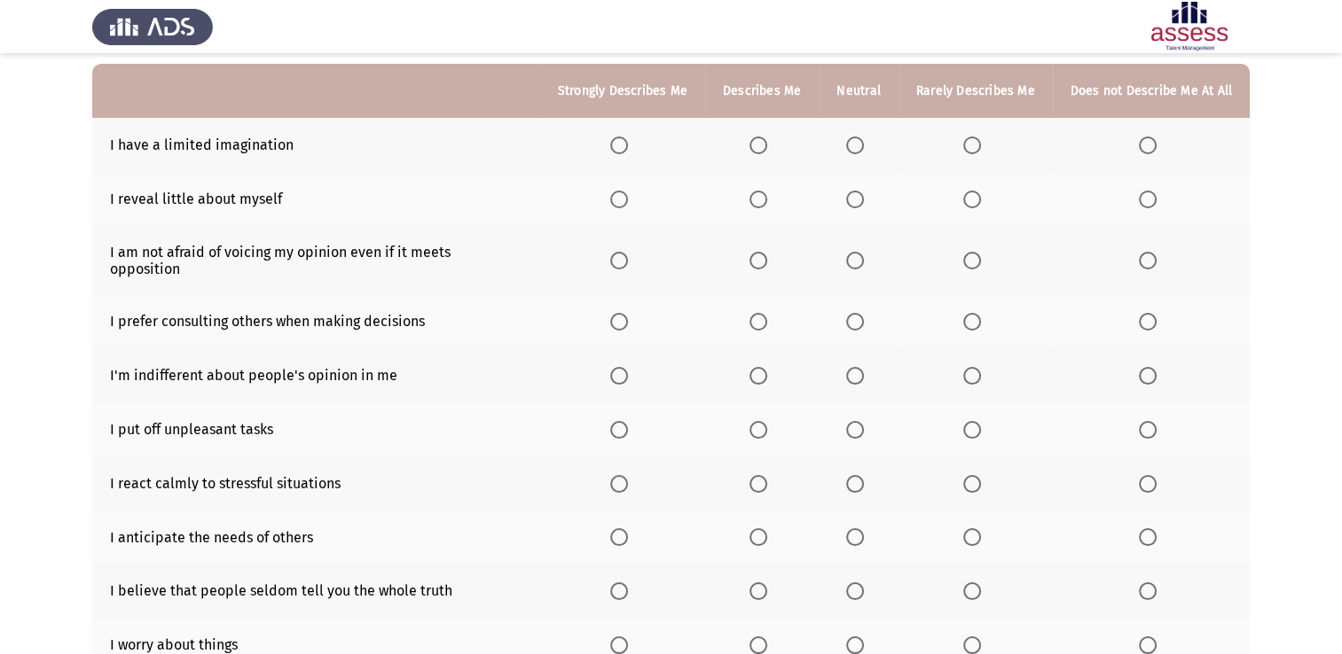
scroll to position [177, 0]
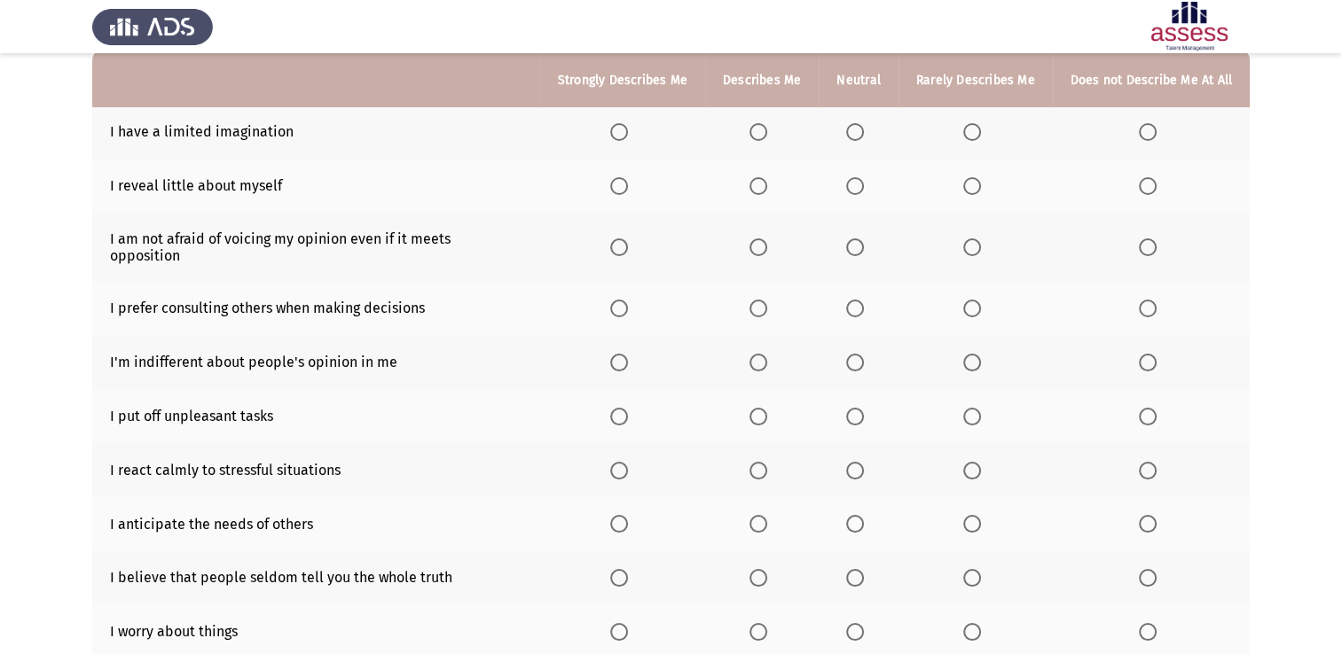
click at [975, 133] on span "Select an option" at bounding box center [972, 132] width 18 height 18
click at [975, 133] on input "Select an option" at bounding box center [972, 132] width 18 height 18
click at [849, 198] on th at bounding box center [857, 186] width 79 height 54
click at [761, 194] on span "Select an option" at bounding box center [758, 186] width 18 height 18
click at [761, 194] on input "Select an option" at bounding box center [758, 186] width 18 height 18
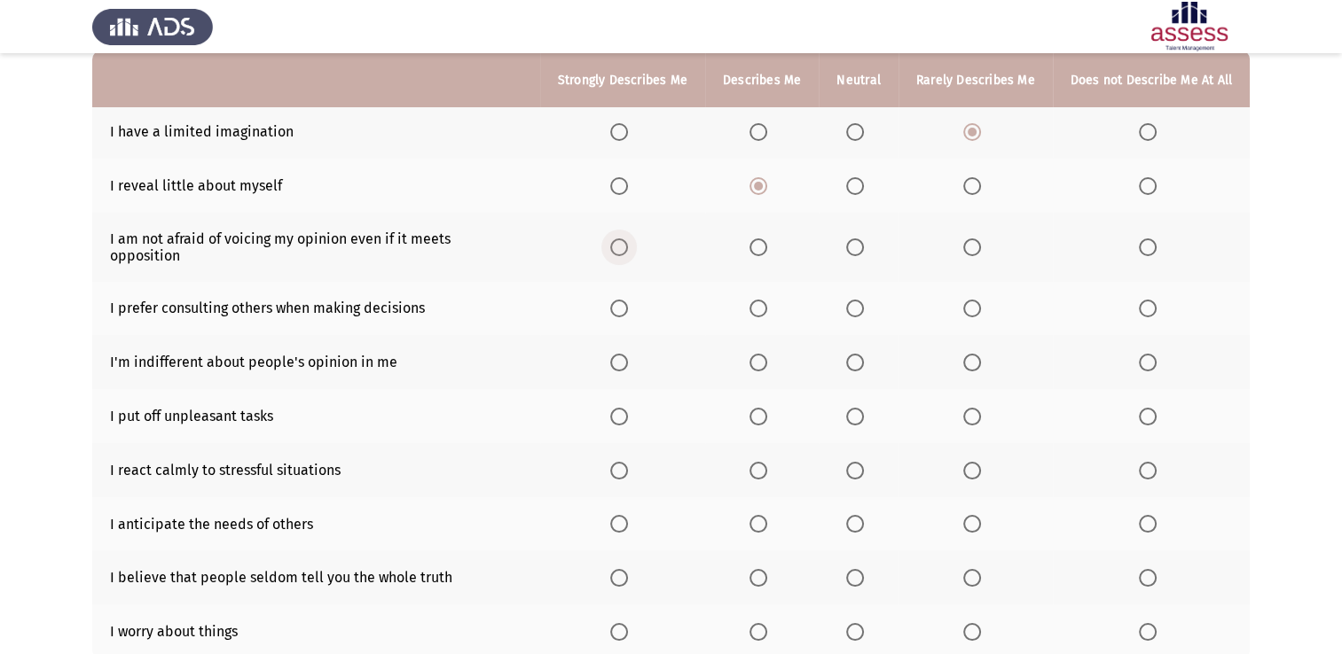
click at [628, 246] on span "Select an option" at bounding box center [619, 248] width 18 height 18
click at [628, 246] on input "Select an option" at bounding box center [619, 248] width 18 height 18
click at [766, 300] on span "Select an option" at bounding box center [758, 309] width 18 height 18
click at [766, 300] on input "Select an option" at bounding box center [758, 309] width 18 height 18
click at [876, 352] on th at bounding box center [857, 362] width 79 height 54
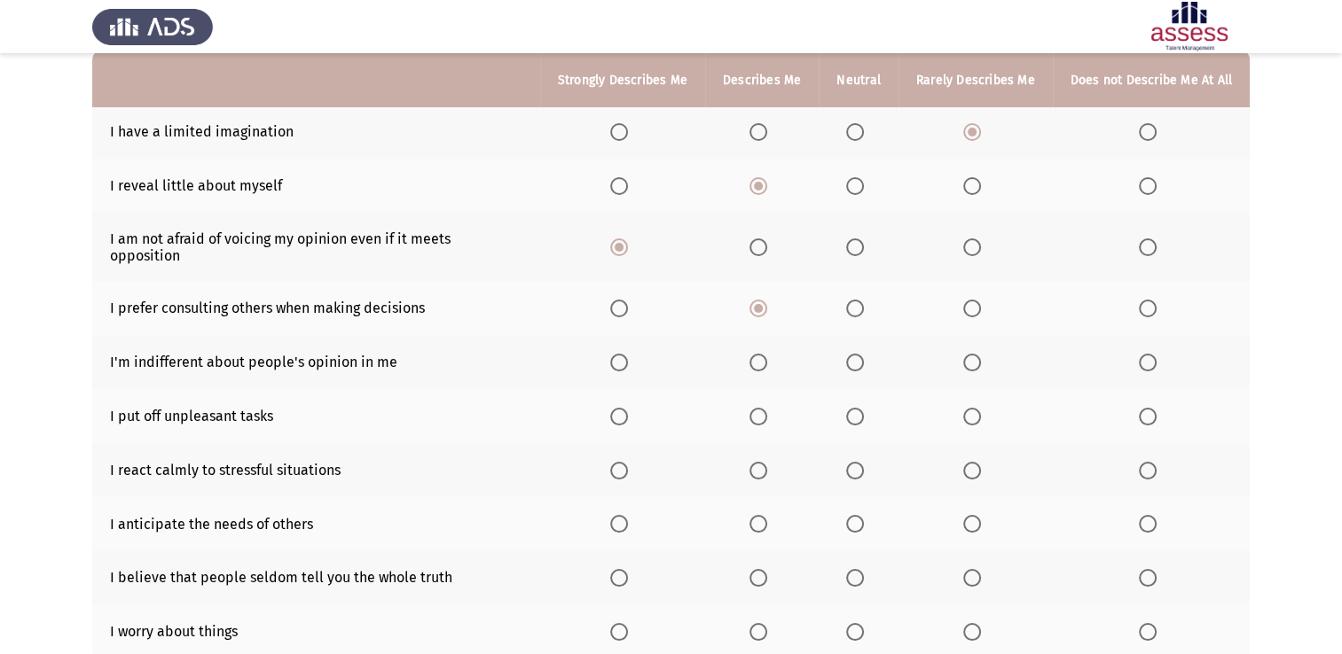
click at [862, 354] on span "Select an option" at bounding box center [855, 363] width 18 height 18
click at [862, 354] on input "Select an option" at bounding box center [855, 363] width 18 height 18
click at [1160, 408] on label "Select an option" at bounding box center [1150, 417] width 25 height 18
click at [1156, 408] on input "Select an option" at bounding box center [1147, 417] width 18 height 18
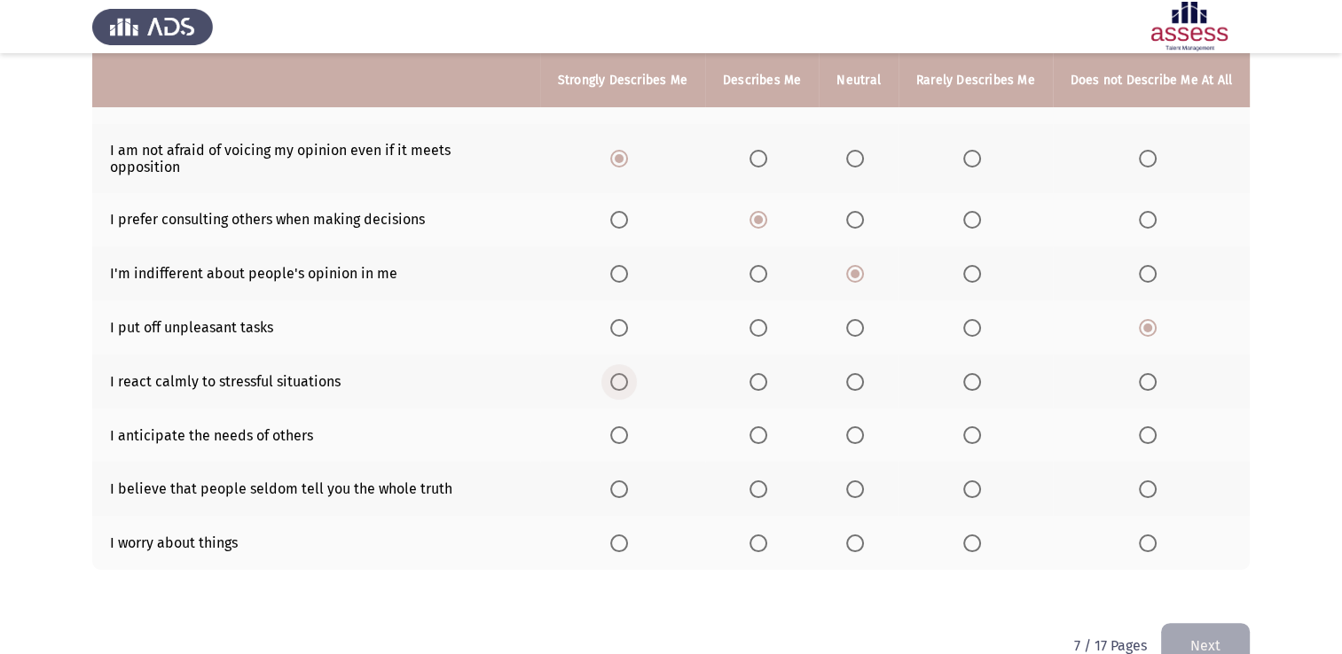
click at [614, 373] on span "Select an option" at bounding box center [619, 382] width 18 height 18
click at [614, 373] on input "Select an option" at bounding box center [619, 382] width 18 height 18
click at [621, 426] on span "Select an option" at bounding box center [619, 435] width 18 height 18
click at [621, 426] on input "Select an option" at bounding box center [619, 435] width 18 height 18
click at [616, 481] on span "Select an option" at bounding box center [619, 490] width 18 height 18
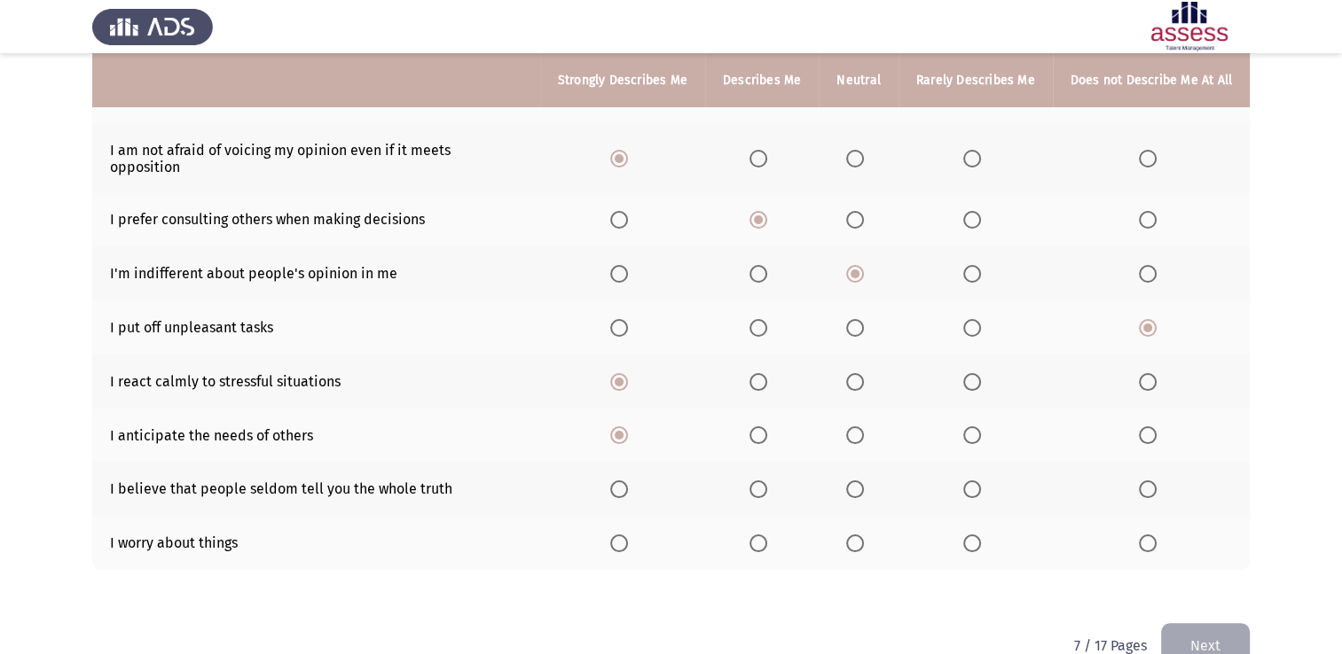
click at [616, 481] on input "Select an option" at bounding box center [619, 490] width 18 height 18
click at [772, 535] on label "Select an option" at bounding box center [761, 544] width 25 height 18
click at [767, 535] on input "Select an option" at bounding box center [758, 544] width 18 height 18
click at [1222, 623] on button "Next" at bounding box center [1205, 645] width 89 height 45
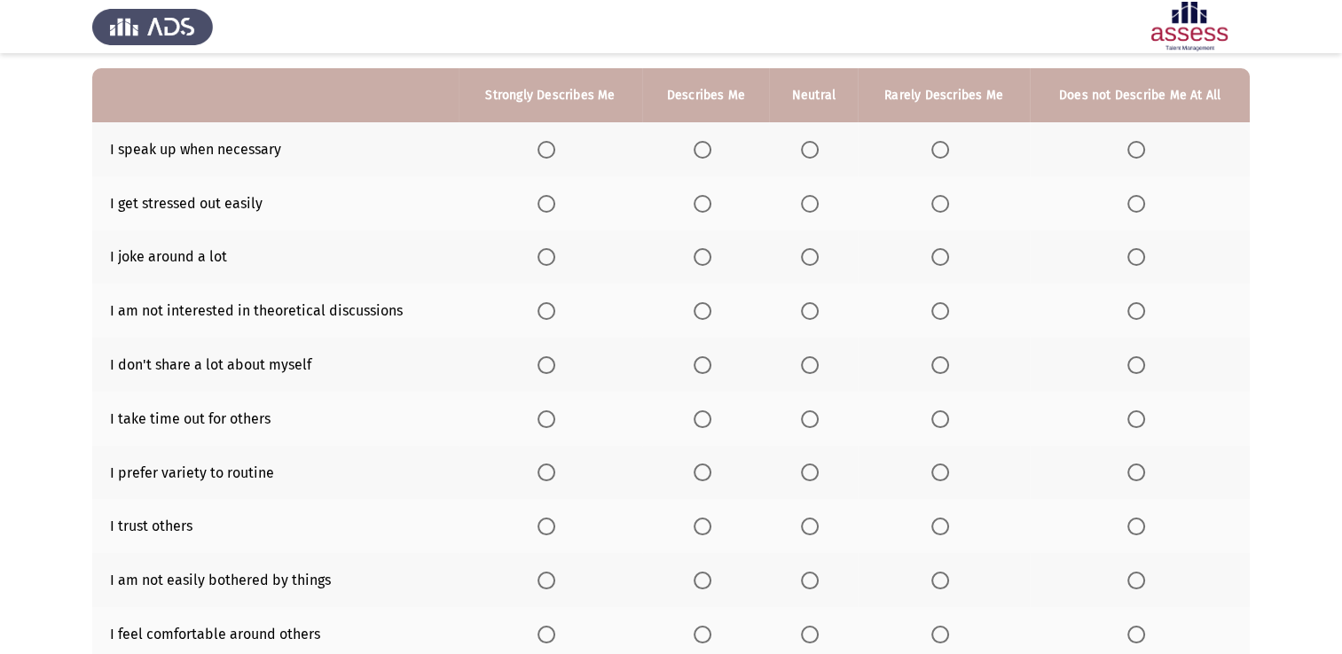
scroll to position [177, 0]
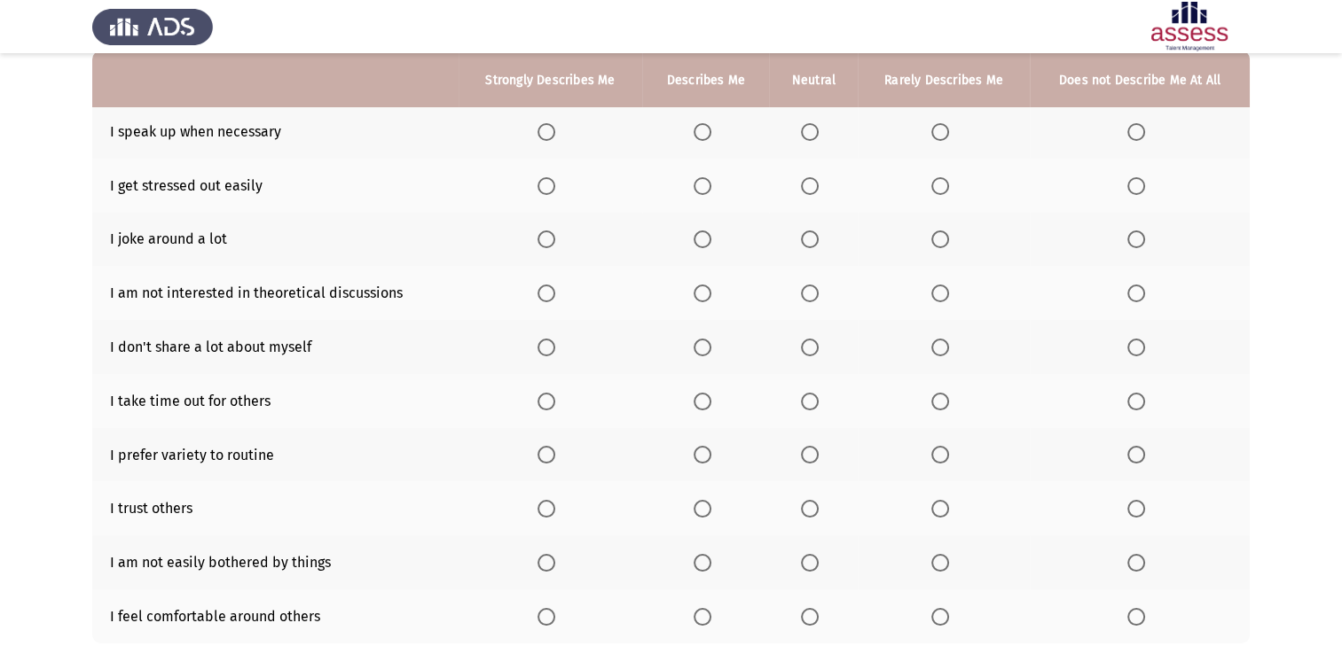
click at [547, 137] on span "Select an option" at bounding box center [546, 132] width 18 height 18
click at [547, 137] on input "Select an option" at bounding box center [546, 132] width 18 height 18
click at [1125, 187] on th at bounding box center [1139, 186] width 220 height 54
click at [1121, 188] on th at bounding box center [1139, 186] width 220 height 54
click at [1131, 188] on span "Select an option" at bounding box center [1136, 186] width 18 height 18
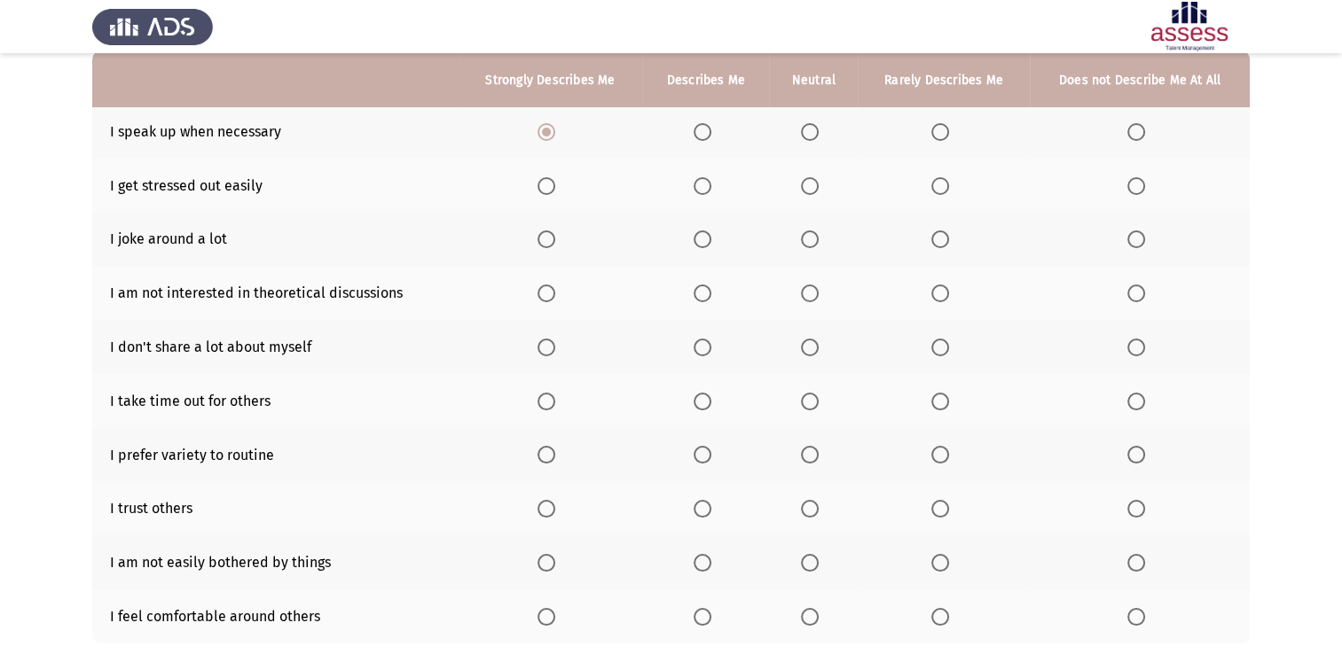
click at [1131, 188] on input "Select an option" at bounding box center [1136, 186] width 18 height 18
click at [935, 243] on span "Select an option" at bounding box center [940, 240] width 18 height 18
click at [935, 243] on input "Select an option" at bounding box center [940, 240] width 18 height 18
click at [1146, 290] on label "Select an option" at bounding box center [1139, 294] width 25 height 18
click at [1145, 290] on input "Select an option" at bounding box center [1136, 294] width 18 height 18
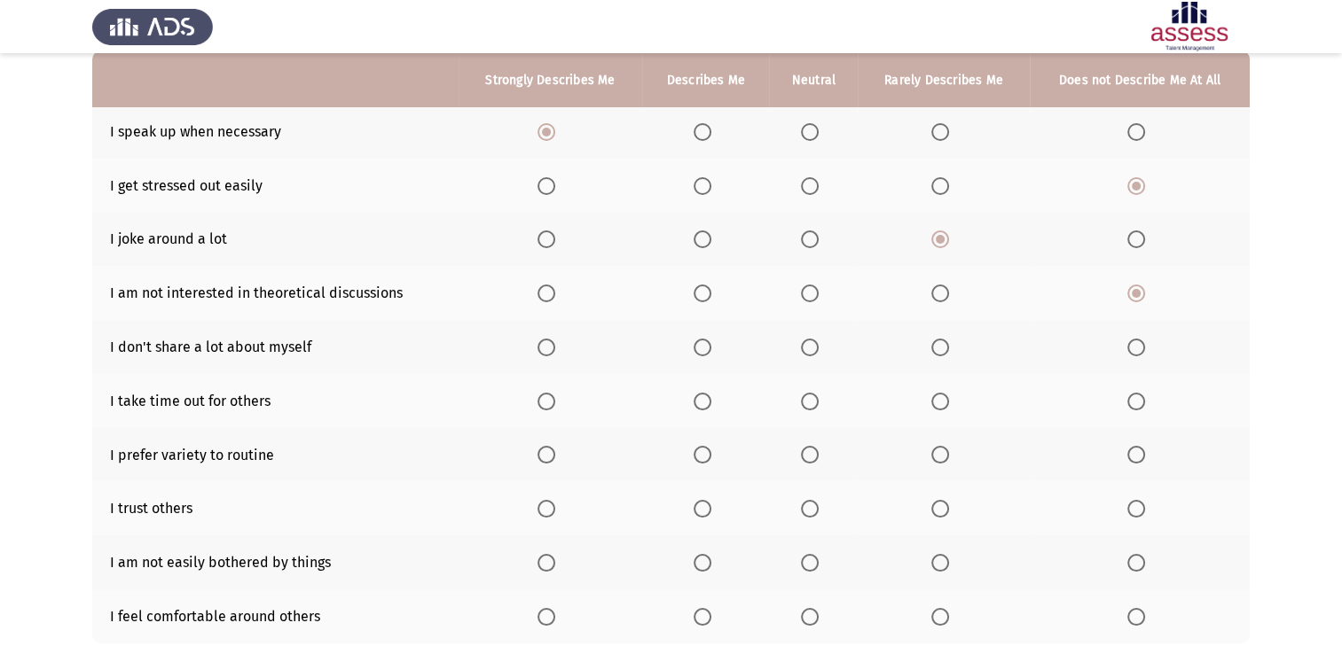
click at [711, 346] on span "Select an option" at bounding box center [702, 348] width 18 height 18
click at [711, 346] on input "Select an option" at bounding box center [702, 348] width 18 height 18
click at [698, 399] on span "Select an option" at bounding box center [702, 402] width 18 height 18
click at [698, 399] on input "Select an option" at bounding box center [702, 402] width 18 height 18
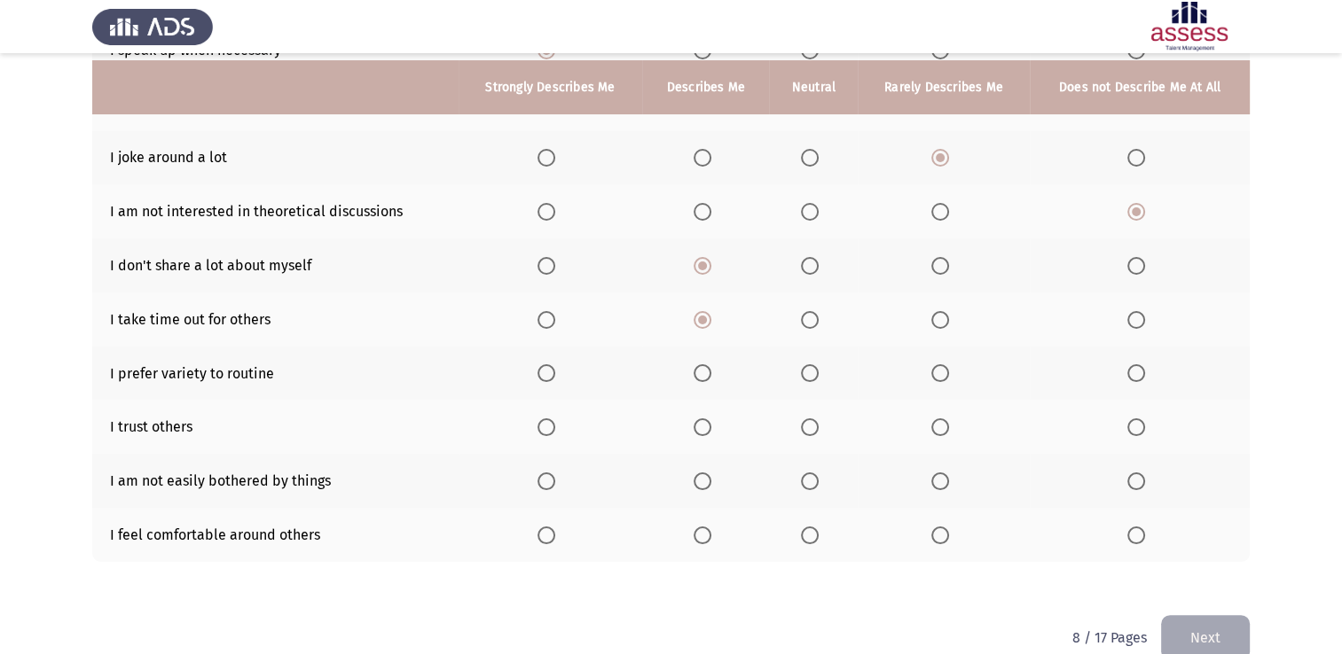
scroll to position [266, 0]
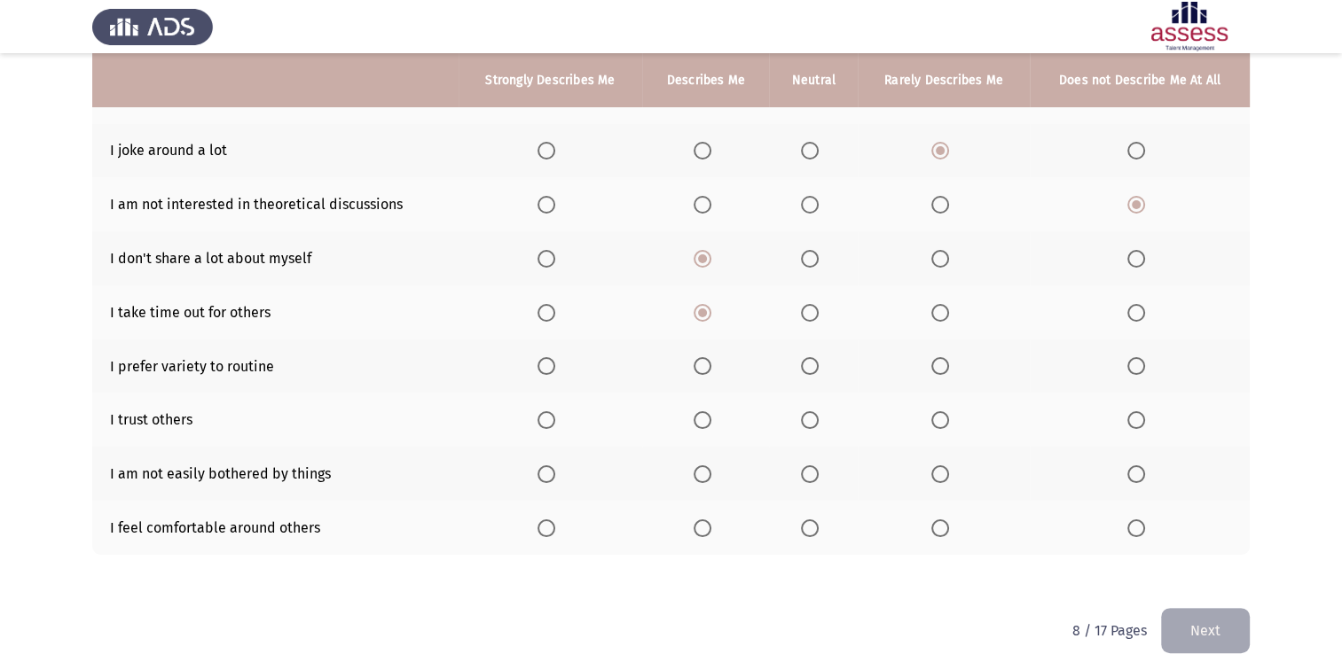
click at [559, 372] on label "Select an option" at bounding box center [549, 366] width 25 height 18
click at [555, 372] on input "Select an option" at bounding box center [546, 366] width 18 height 18
click at [709, 420] on span "Select an option" at bounding box center [702, 420] width 18 height 18
click at [709, 420] on input "Select an option" at bounding box center [702, 420] width 18 height 18
click at [547, 473] on span "Select an option" at bounding box center [546, 474] width 18 height 18
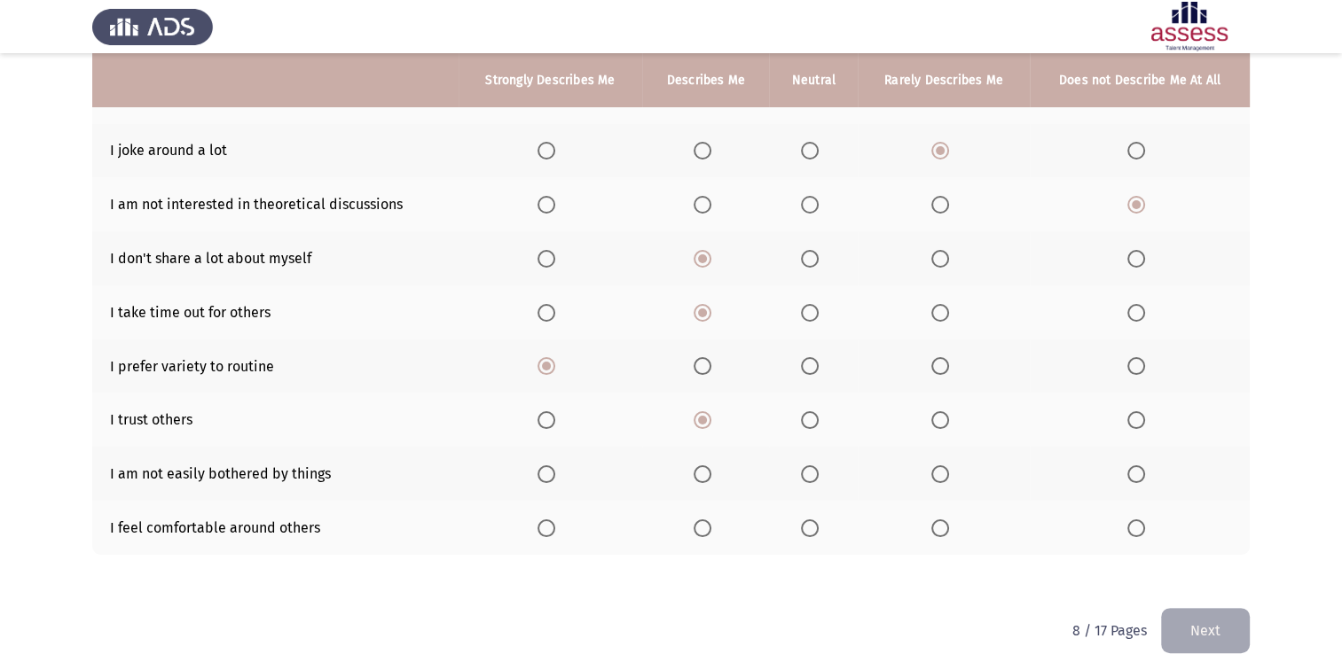
click at [547, 473] on input "Select an option" at bounding box center [546, 474] width 18 height 18
click at [555, 531] on span "Select an option" at bounding box center [546, 529] width 18 height 18
click at [555, 531] on input "Select an option" at bounding box center [546, 529] width 18 height 18
click at [1232, 606] on div "To what extent do the following statements describe you: Strongly Describes Me …" at bounding box center [670, 236] width 1157 height 743
click at [1230, 619] on button "Next" at bounding box center [1205, 630] width 89 height 45
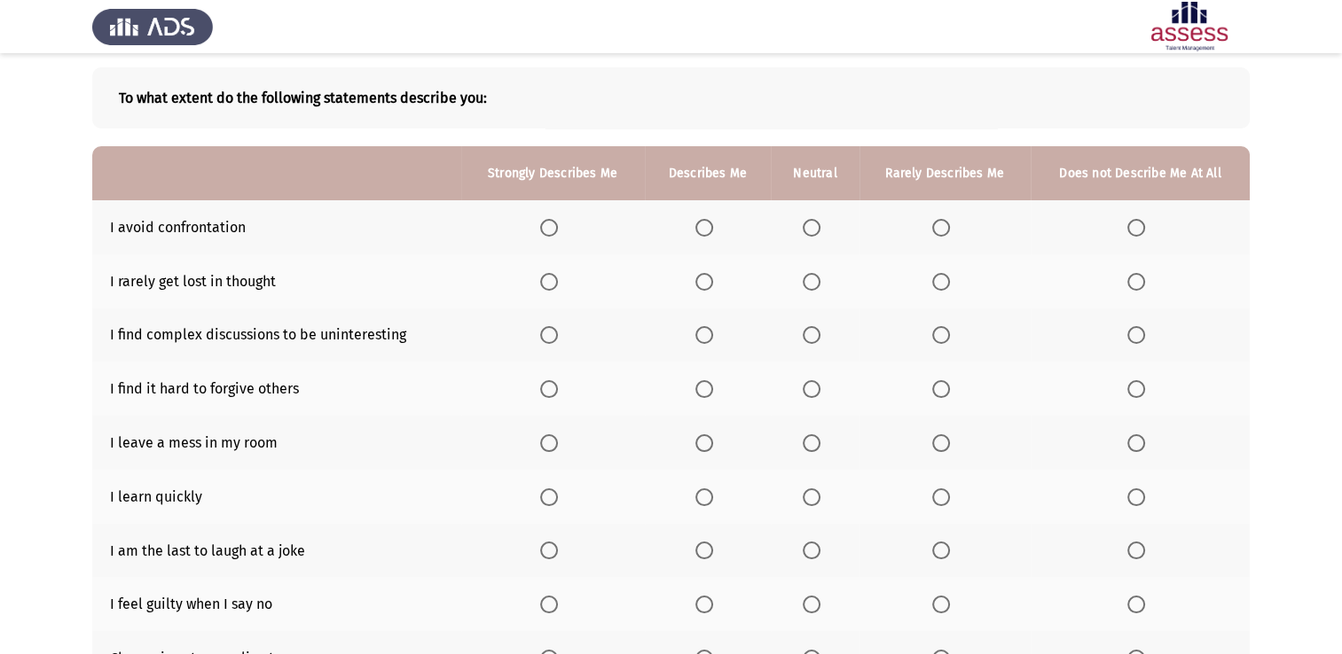
scroll to position [89, 0]
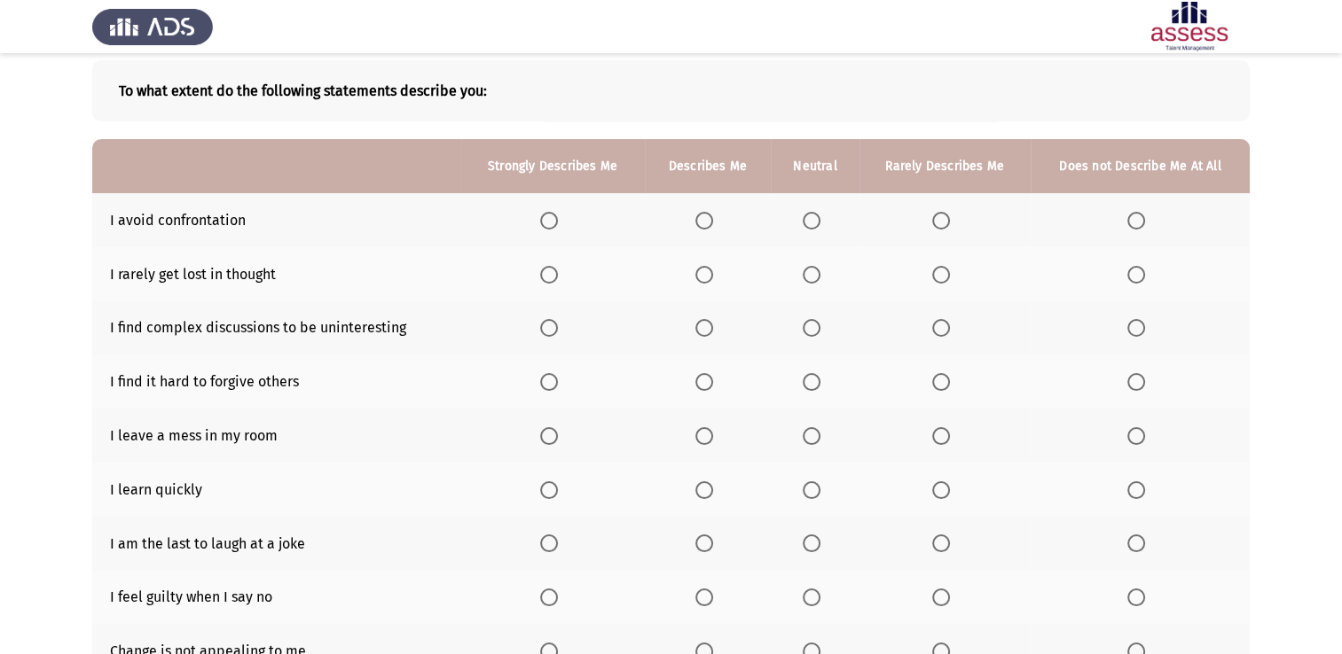
click at [695, 222] on th at bounding box center [708, 220] width 127 height 54
click at [798, 226] on th at bounding box center [815, 220] width 88 height 54
click at [812, 226] on span "Select an option" at bounding box center [811, 221] width 18 height 18
click at [812, 226] on input "Select an option" at bounding box center [811, 221] width 18 height 18
click at [813, 282] on span "Select an option" at bounding box center [811, 275] width 18 height 18
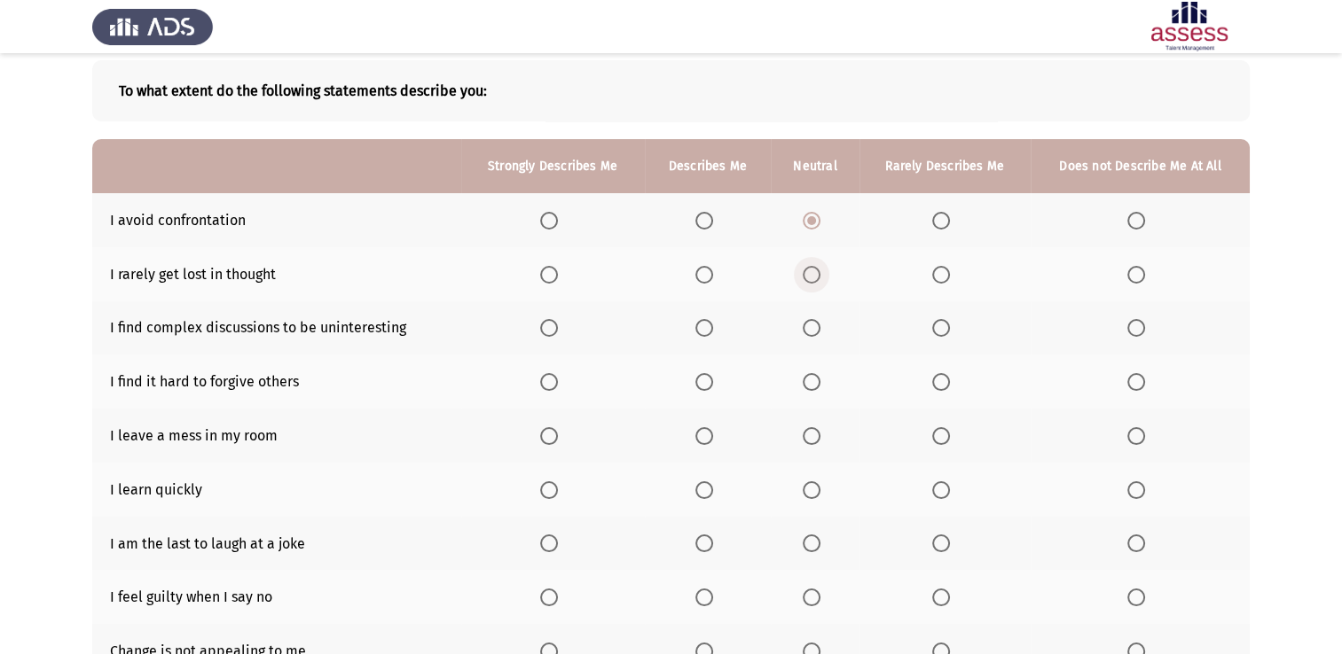
click at [813, 282] on input "Select an option" at bounding box center [811, 275] width 18 height 18
click at [1138, 328] on span "Select an option" at bounding box center [1136, 328] width 18 height 18
click at [1138, 328] on input "Select an option" at bounding box center [1136, 328] width 18 height 18
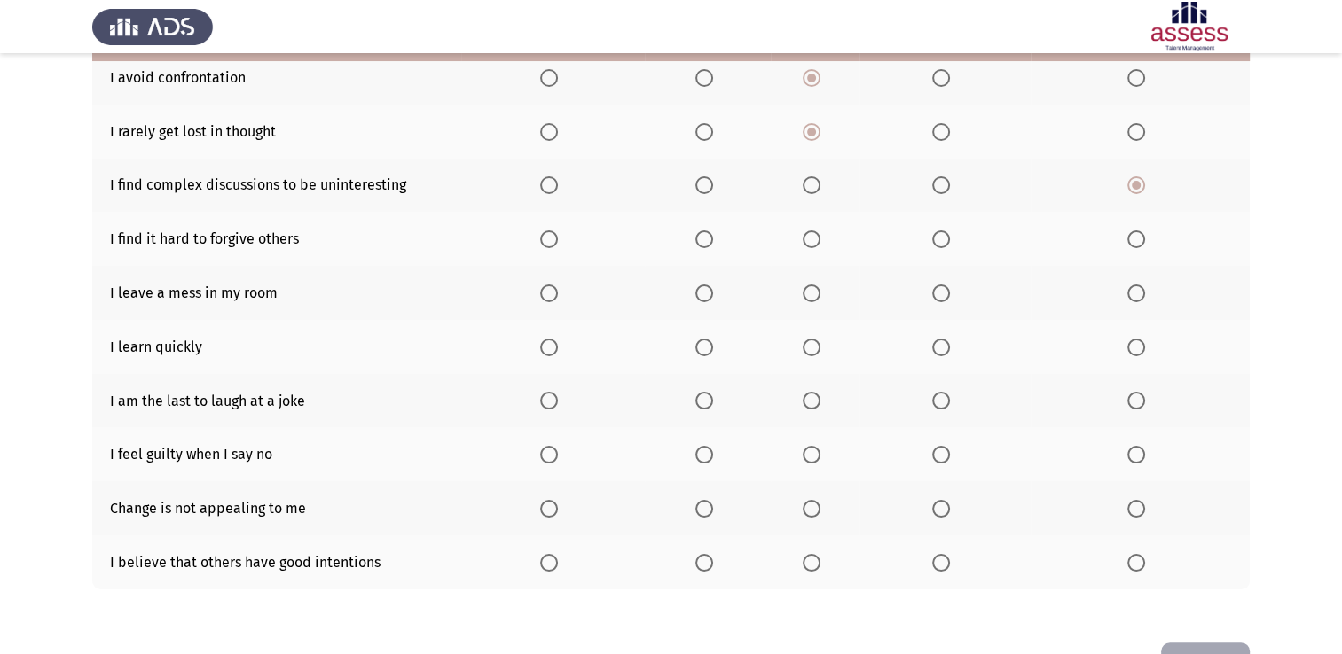
scroll to position [177, 0]
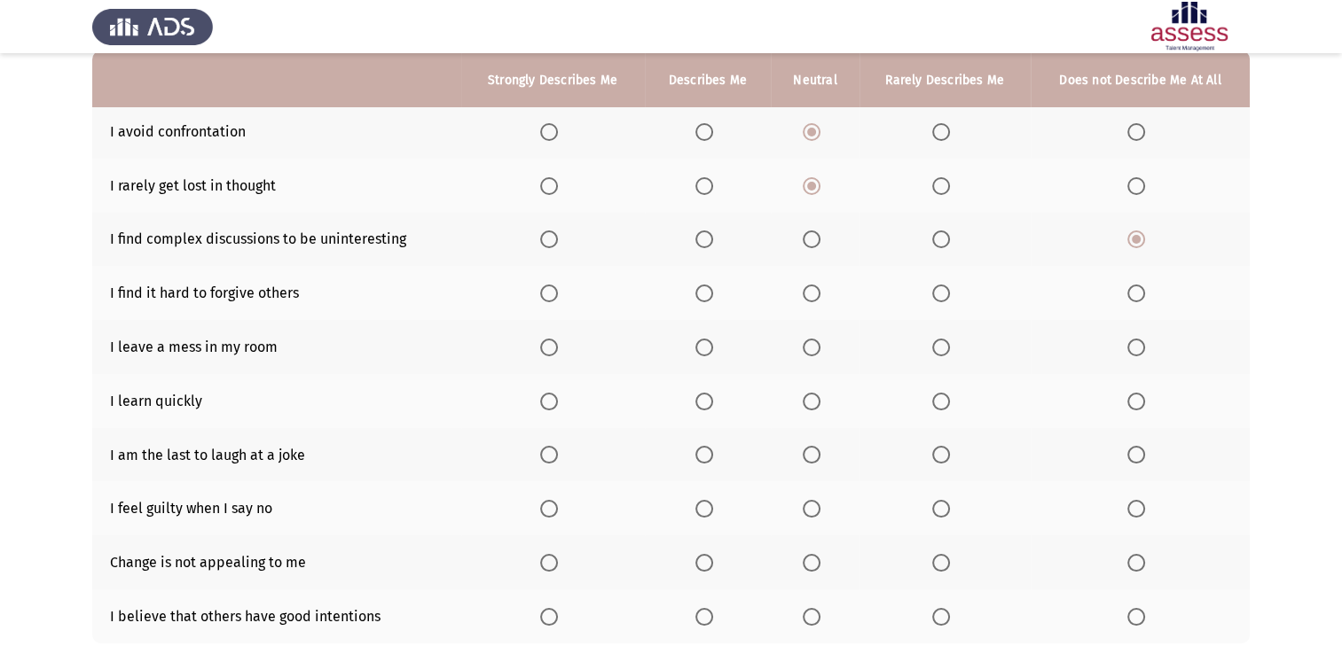
click at [803, 296] on span "Select an option" at bounding box center [811, 294] width 18 height 18
click at [803, 296] on input "Select an option" at bounding box center [811, 294] width 18 height 18
click at [1129, 342] on span "Select an option" at bounding box center [1136, 348] width 18 height 18
click at [1129, 342] on input "Select an option" at bounding box center [1136, 348] width 18 height 18
click at [550, 407] on span "Select an option" at bounding box center [549, 402] width 18 height 18
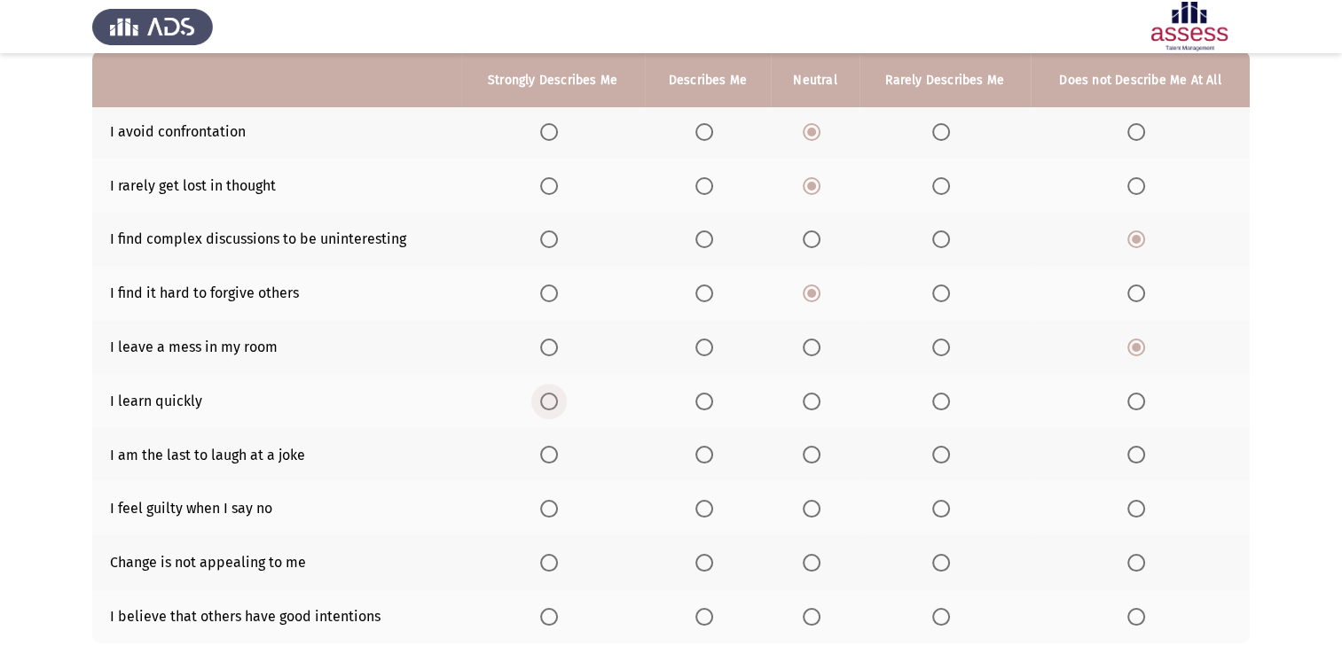
click at [550, 407] on input "Select an option" at bounding box center [549, 402] width 18 height 18
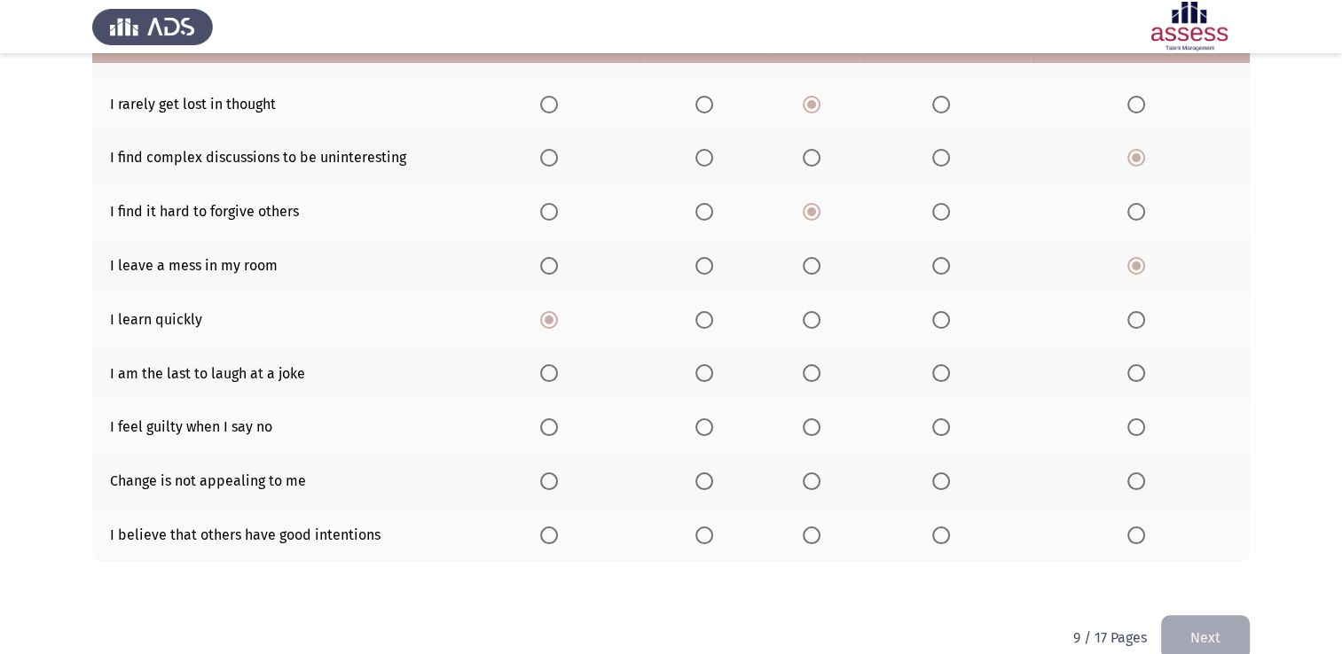
scroll to position [266, 0]
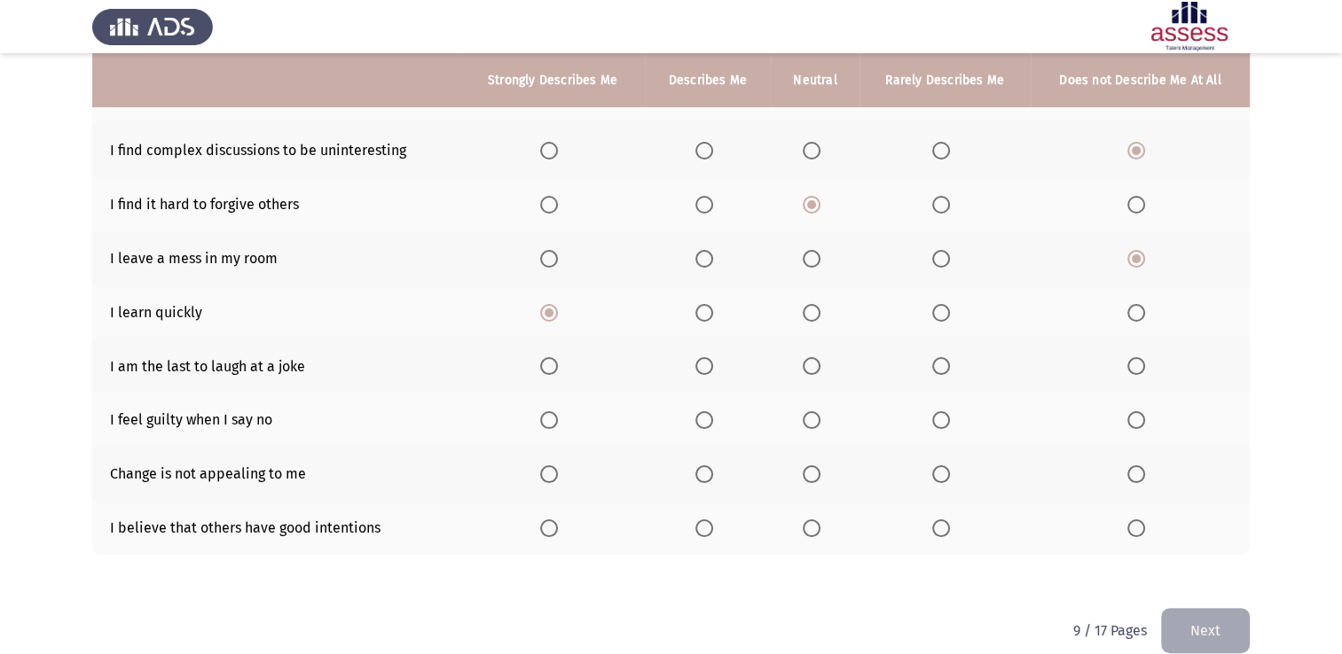
click at [950, 365] on span "Select an option" at bounding box center [941, 366] width 18 height 18
click at [950, 365] on input "Select an option" at bounding box center [941, 366] width 18 height 18
click at [809, 429] on span "Select an option" at bounding box center [811, 420] width 18 height 18
click at [809, 429] on input "Select an option" at bounding box center [811, 420] width 18 height 18
click at [940, 473] on span "Select an option" at bounding box center [941, 474] width 18 height 18
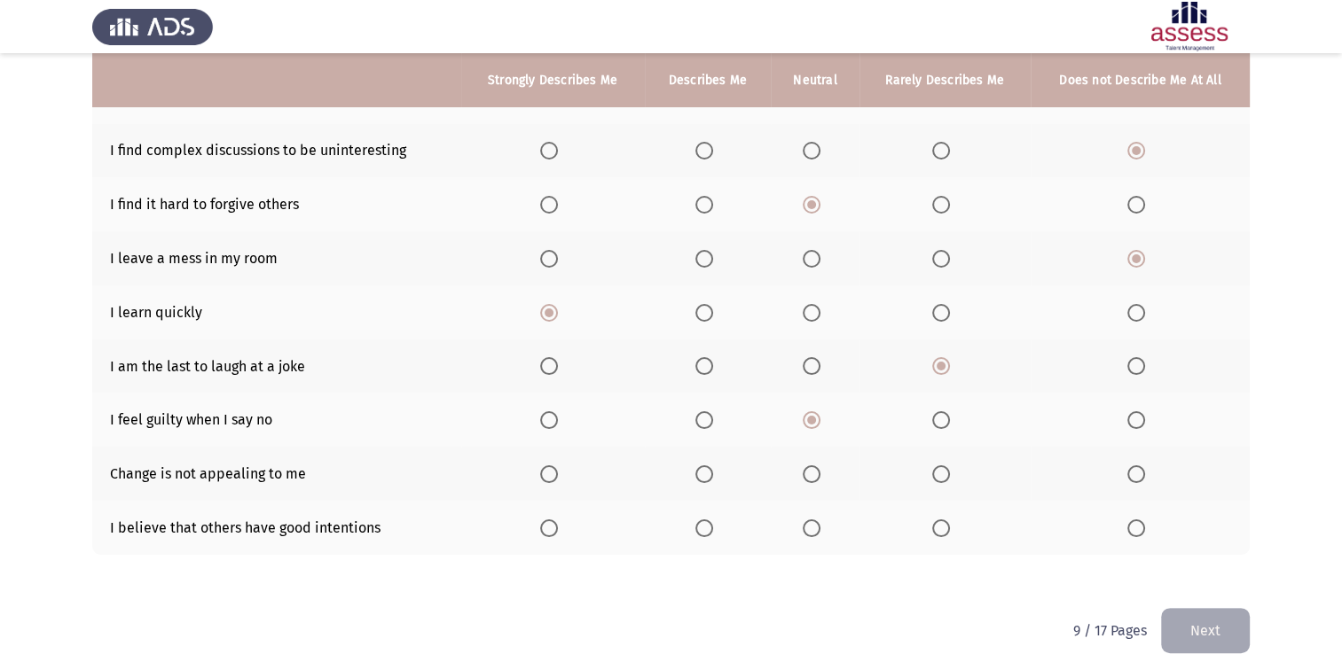
click at [940, 473] on input "Select an option" at bounding box center [941, 474] width 18 height 18
click at [553, 534] on span "Select an option" at bounding box center [549, 529] width 18 height 18
click at [553, 534] on input "Select an option" at bounding box center [549, 529] width 18 height 18
click at [1220, 633] on button "Next" at bounding box center [1205, 630] width 89 height 45
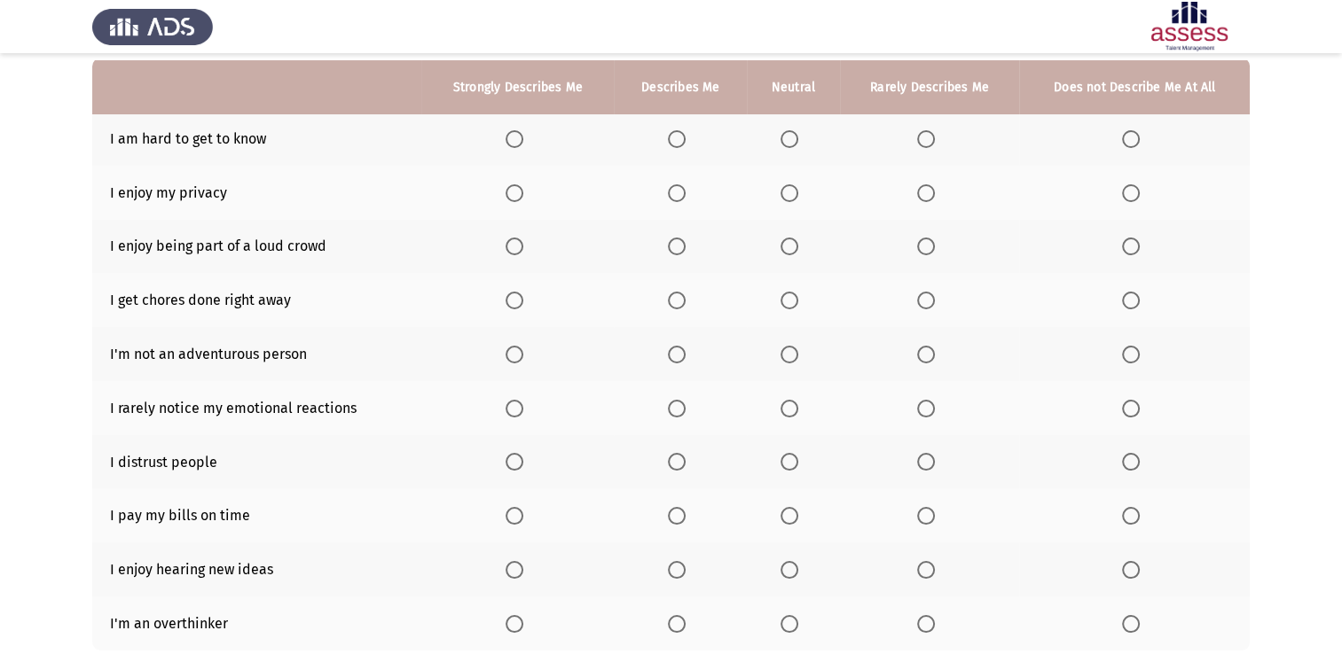
scroll to position [177, 0]
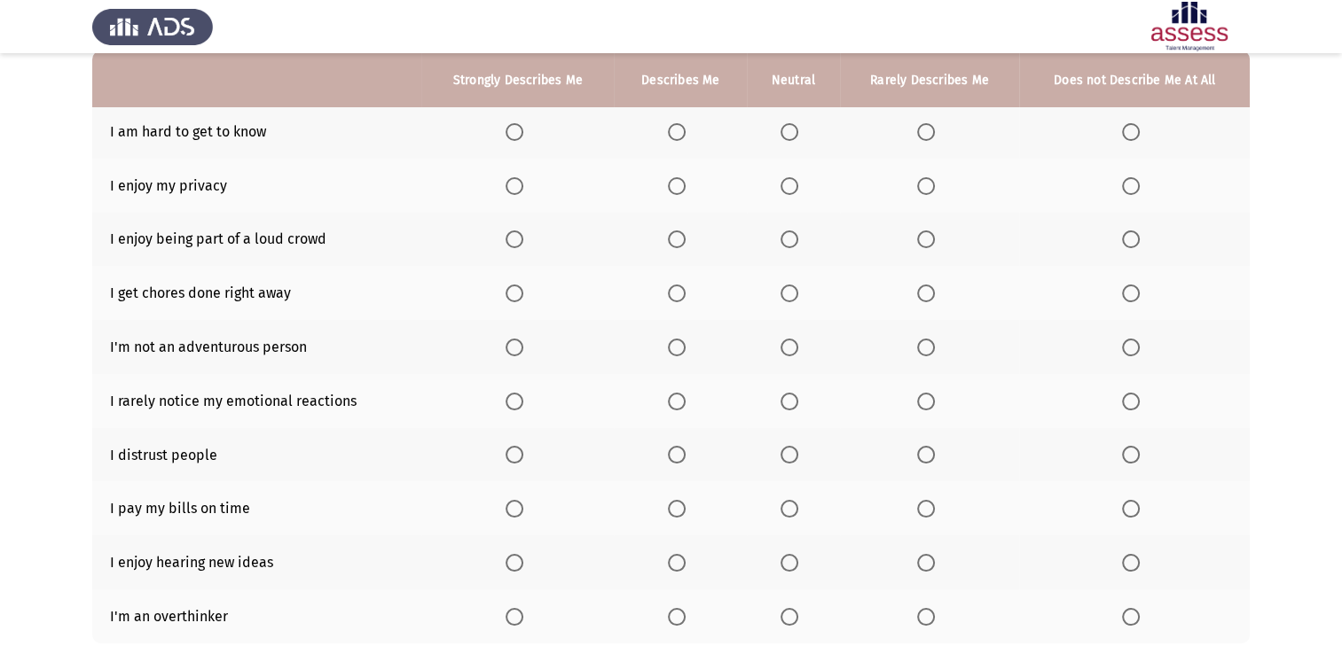
click at [936, 135] on label "Select an option" at bounding box center [929, 132] width 25 height 18
click at [935, 135] on input "Select an option" at bounding box center [926, 132] width 18 height 18
click at [514, 179] on span "Select an option" at bounding box center [514, 186] width 18 height 18
click at [514, 179] on input "Select an option" at bounding box center [514, 186] width 18 height 18
click at [506, 236] on span "Select an option" at bounding box center [514, 240] width 18 height 18
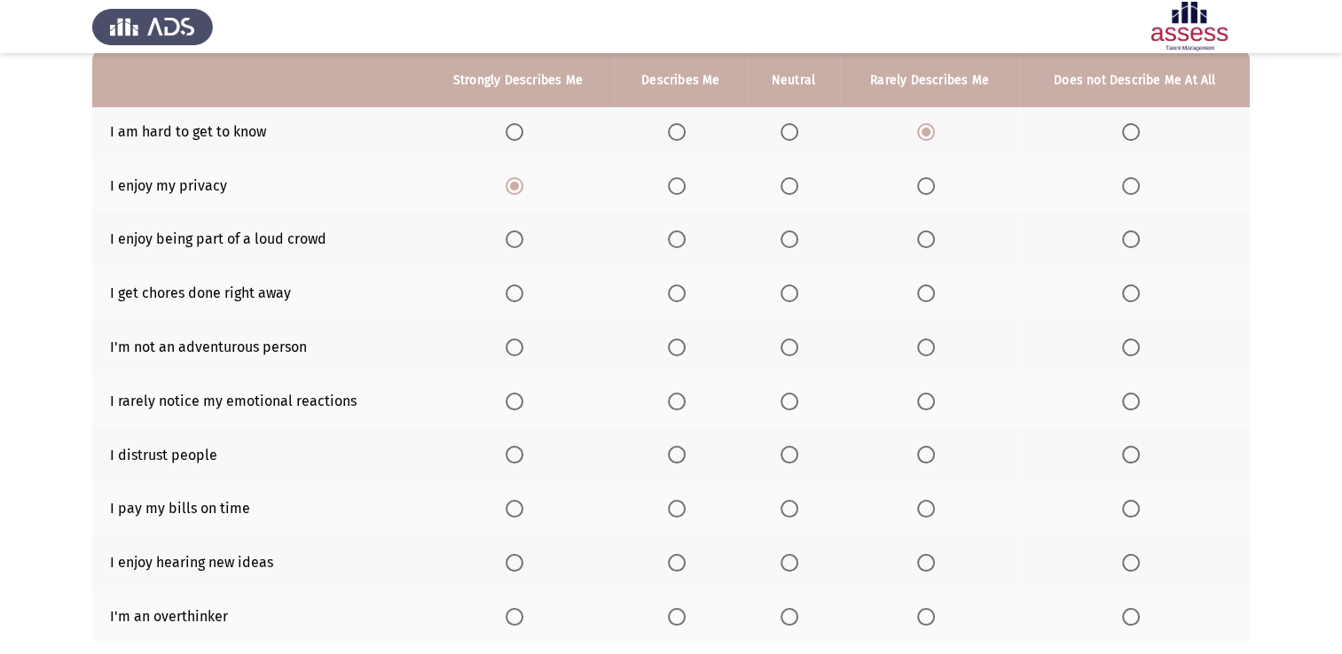
click at [506, 236] on input "Select an option" at bounding box center [514, 240] width 18 height 18
click at [497, 297] on th at bounding box center [517, 293] width 192 height 54
click at [527, 289] on label "Select an option" at bounding box center [517, 294] width 25 height 18
click at [523, 289] on input "Select an option" at bounding box center [514, 294] width 18 height 18
click at [1133, 345] on span "Select an option" at bounding box center [1131, 348] width 18 height 18
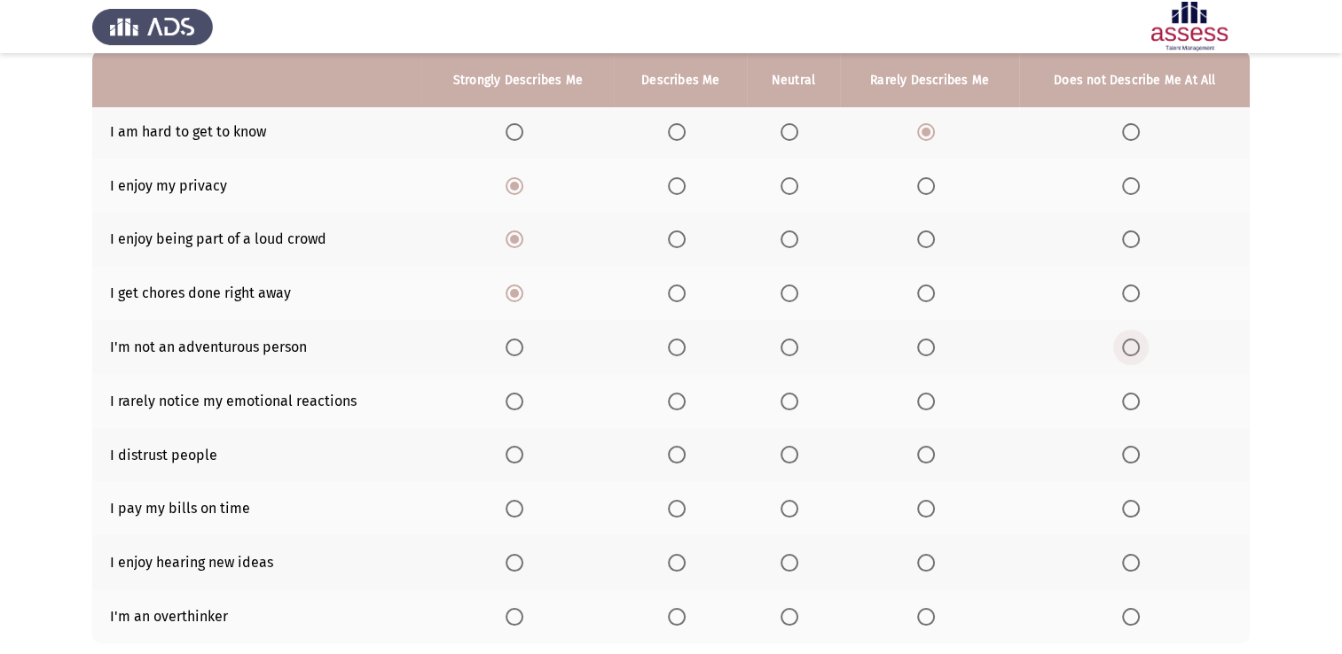
click at [1133, 345] on input "Select an option" at bounding box center [1131, 348] width 18 height 18
drag, startPoint x: 658, startPoint y: 403, endPoint x: 675, endPoint y: 403, distance: 16.8
click at [662, 403] on th at bounding box center [680, 401] width 133 height 54
click at [675, 403] on span "Select an option" at bounding box center [677, 402] width 18 height 18
click at [675, 403] on input "Select an option" at bounding box center [677, 402] width 18 height 18
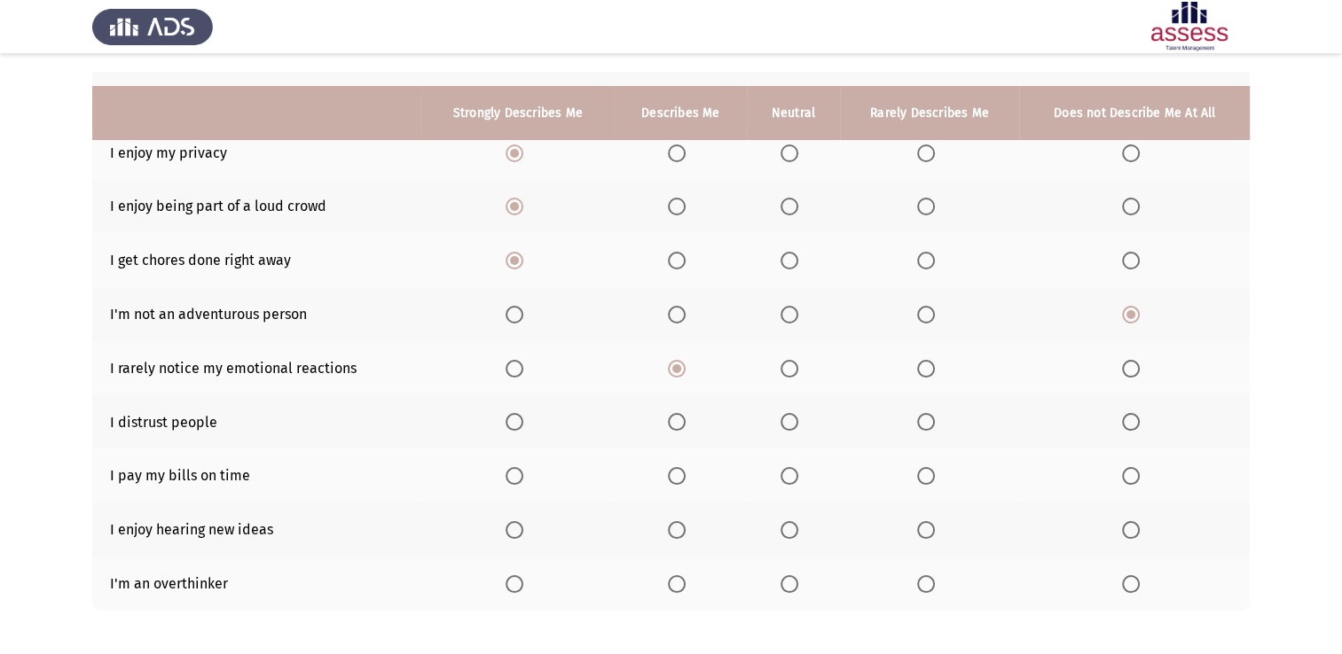
scroll to position [266, 0]
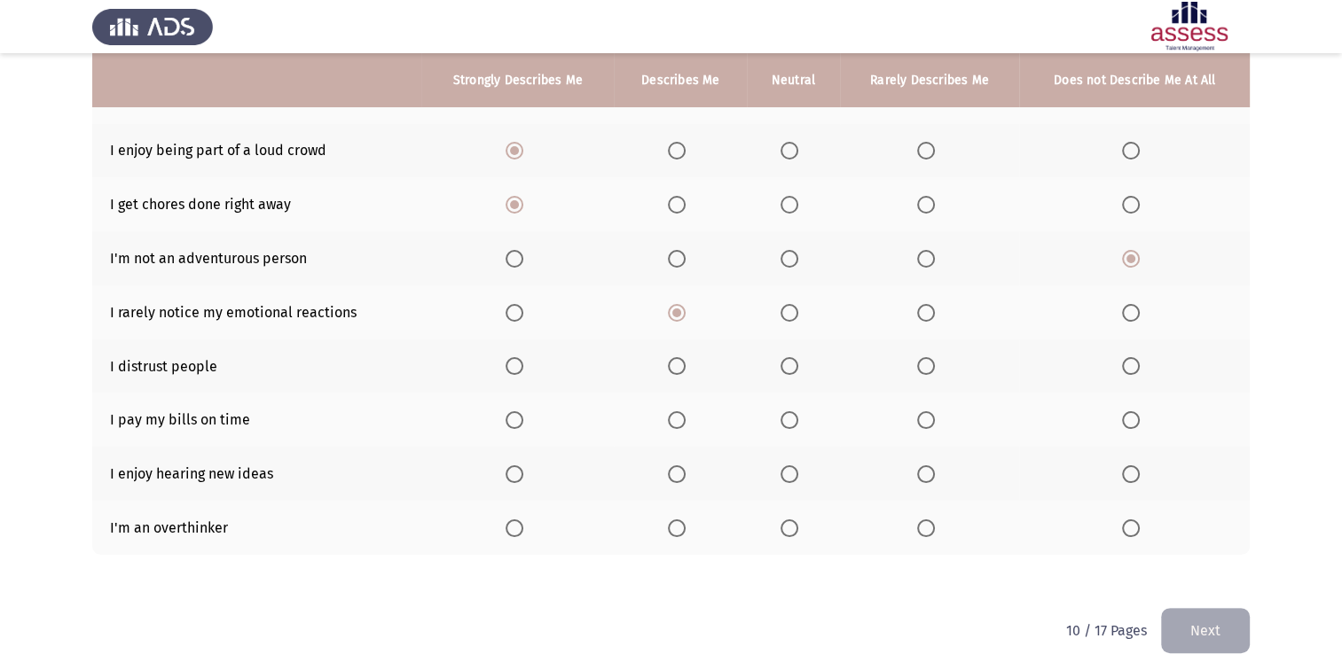
click at [1127, 368] on span "Select an option" at bounding box center [1131, 366] width 18 height 18
click at [1127, 368] on input "Select an option" at bounding box center [1131, 366] width 18 height 18
click at [511, 420] on span "Select an option" at bounding box center [514, 420] width 18 height 18
click at [511, 420] on input "Select an option" at bounding box center [514, 420] width 18 height 18
click at [521, 493] on th at bounding box center [517, 474] width 192 height 54
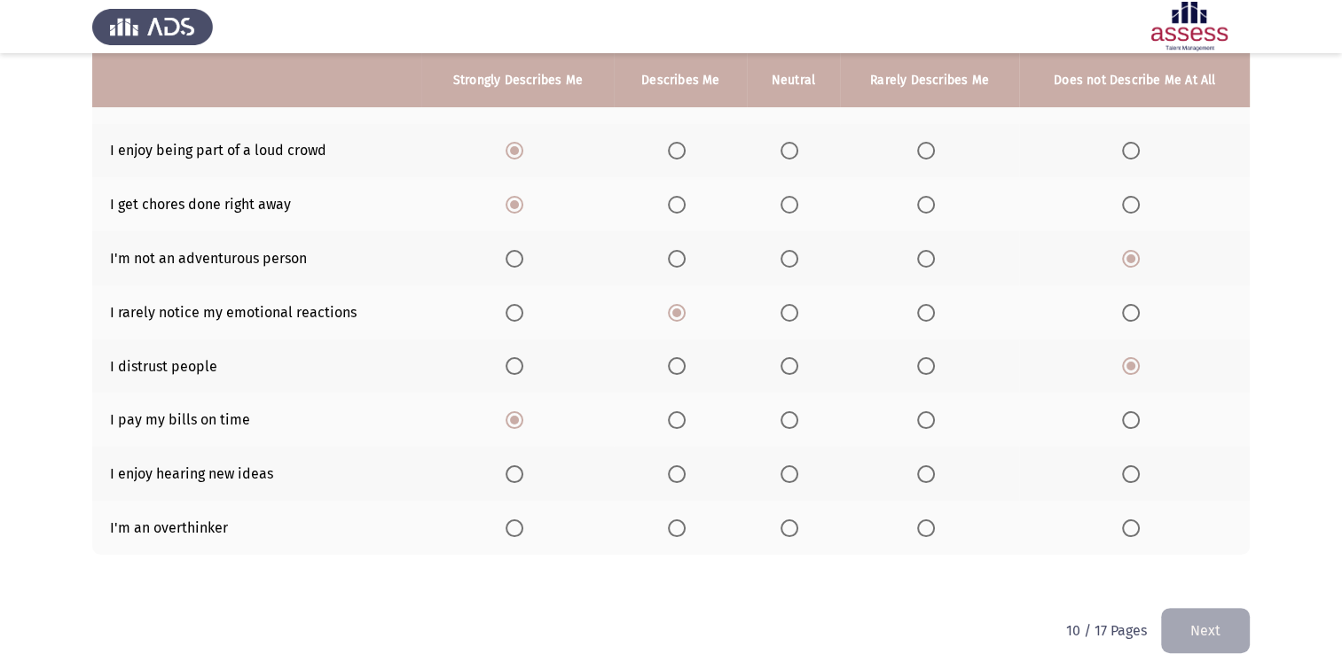
click at [518, 483] on span "Select an option" at bounding box center [514, 474] width 18 height 18
click at [518, 483] on input "Select an option" at bounding box center [514, 474] width 18 height 18
click at [686, 530] on label "Select an option" at bounding box center [680, 529] width 25 height 18
click at [685, 530] on input "Select an option" at bounding box center [677, 529] width 18 height 18
click at [1234, 622] on button "Next" at bounding box center [1205, 630] width 89 height 45
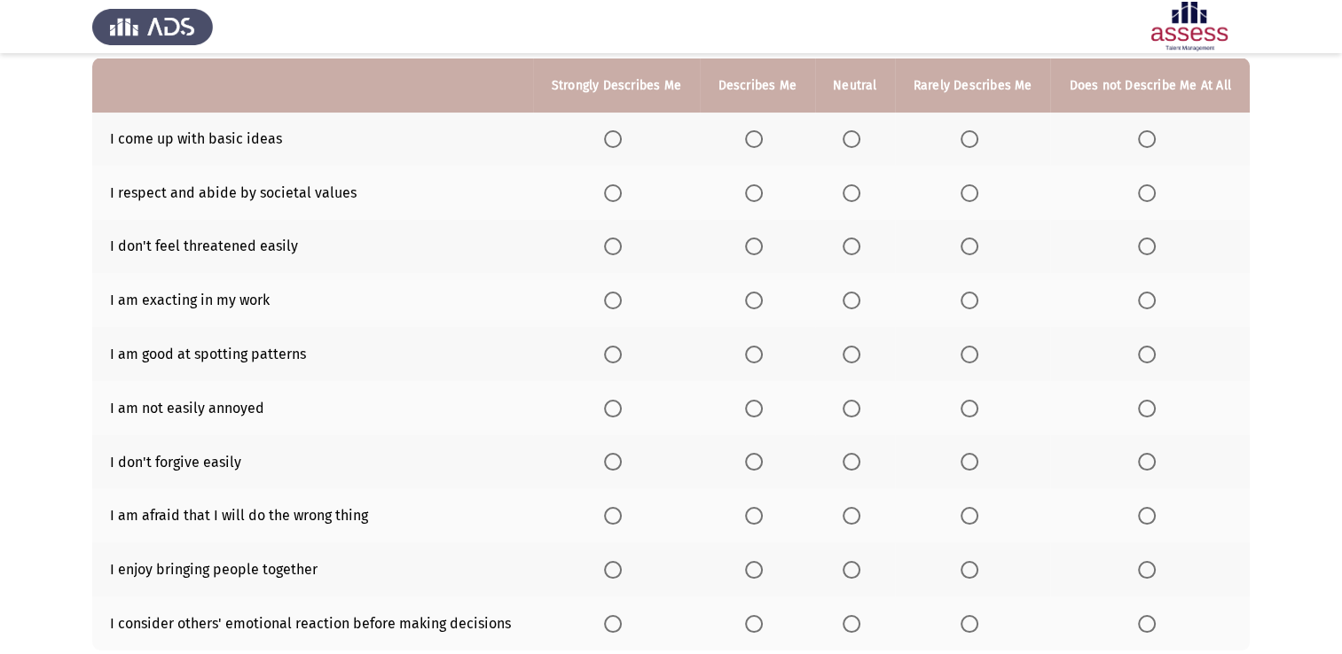
scroll to position [177, 0]
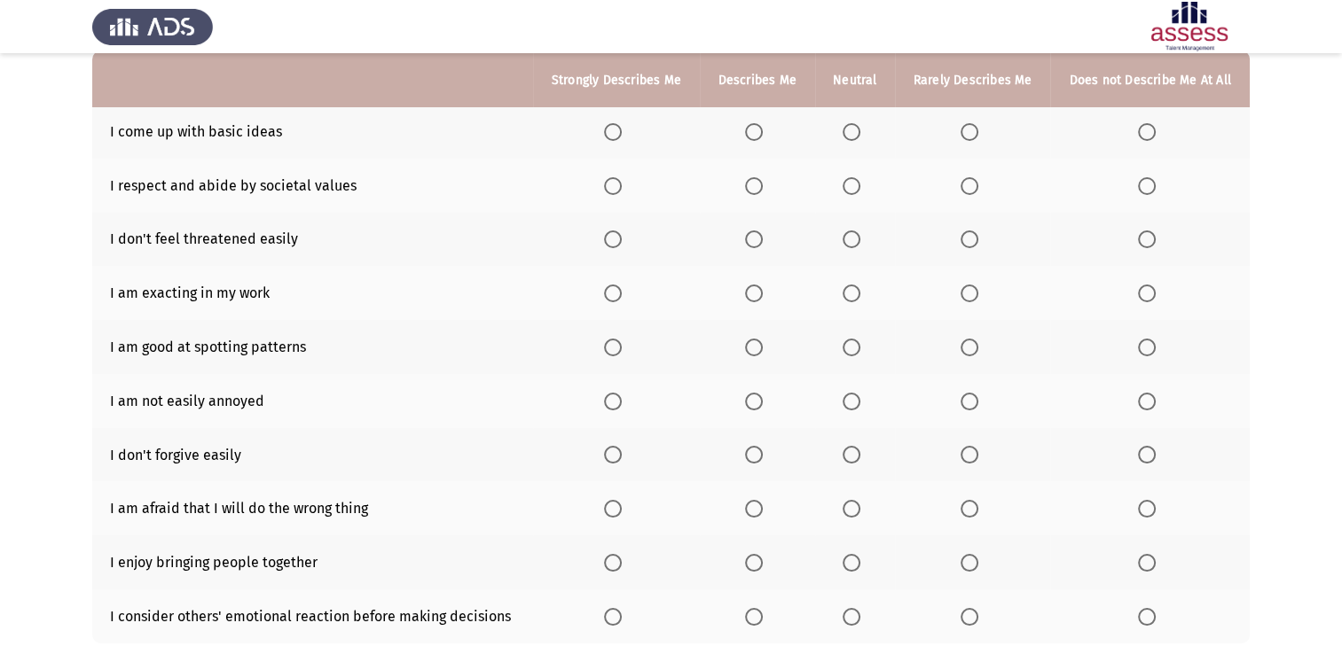
click at [966, 129] on span "Select an option" at bounding box center [969, 132] width 18 height 18
click at [966, 129] on input "Select an option" at bounding box center [969, 132] width 18 height 18
click at [619, 191] on span "Select an option" at bounding box center [613, 186] width 18 height 18
click at [619, 191] on input "Select an option" at bounding box center [613, 186] width 18 height 18
click at [599, 250] on th at bounding box center [616, 240] width 167 height 54
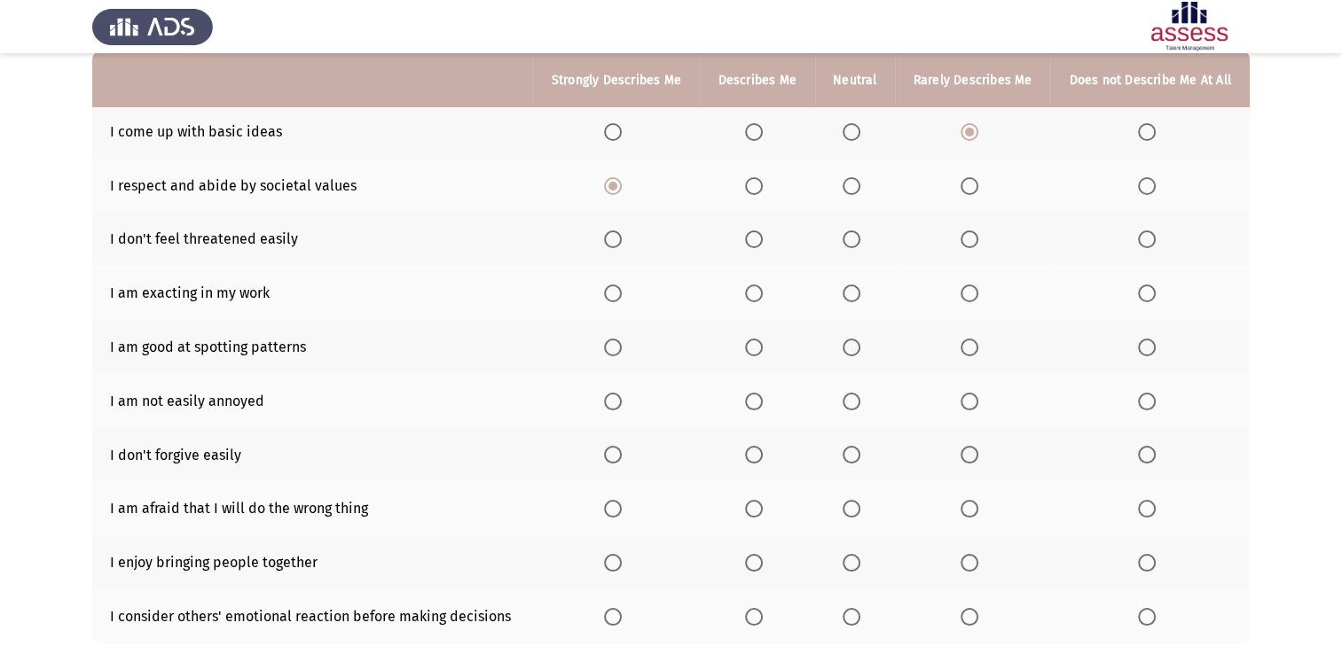
click at [635, 239] on th at bounding box center [616, 240] width 167 height 54
click at [602, 240] on th at bounding box center [616, 240] width 167 height 54
click at [614, 242] on span "Select an option" at bounding box center [613, 240] width 18 height 18
click at [614, 242] on input "Select an option" at bounding box center [613, 240] width 18 height 18
click at [604, 300] on th at bounding box center [616, 293] width 167 height 54
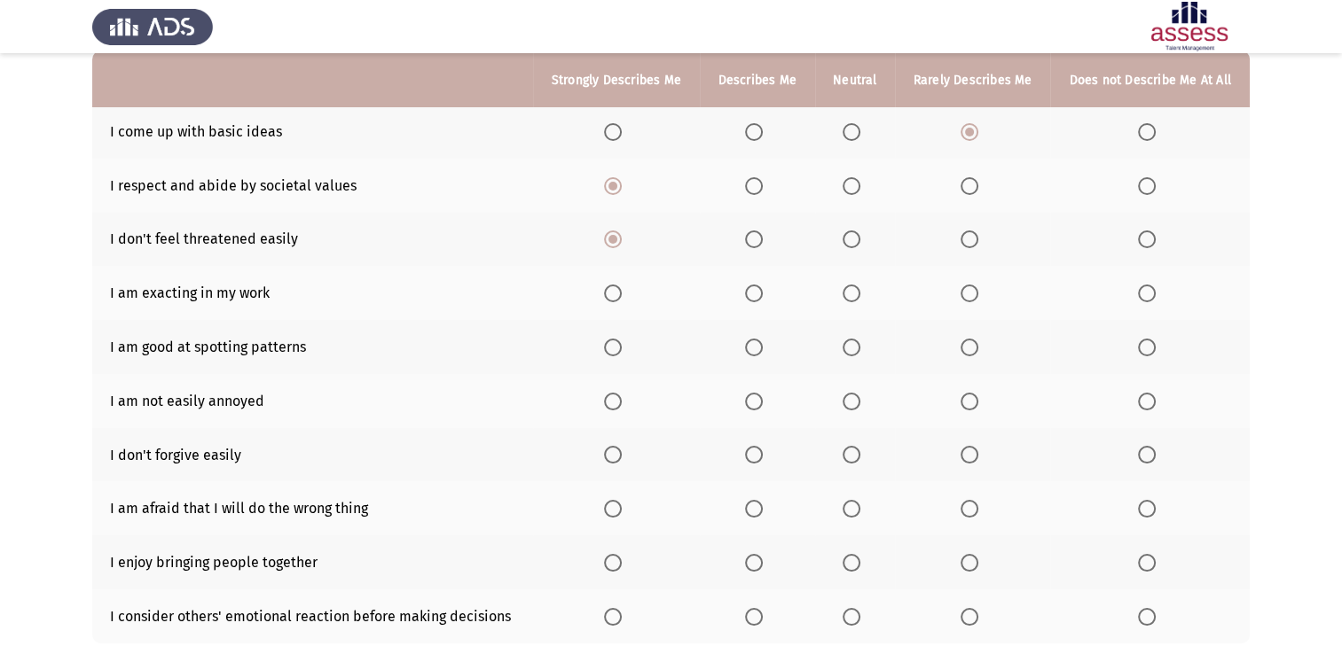
click at [615, 289] on span "Select an option" at bounding box center [613, 294] width 18 height 18
click at [615, 289] on input "Select an option" at bounding box center [613, 294] width 18 height 18
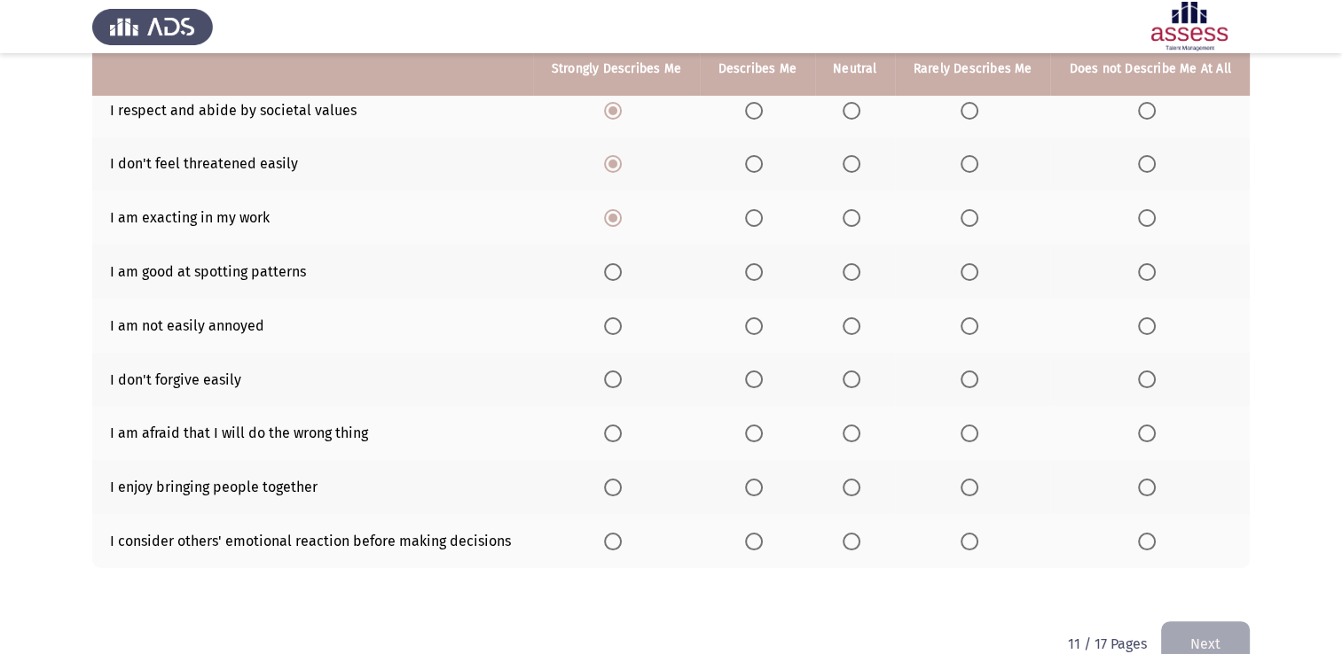
scroll to position [266, 0]
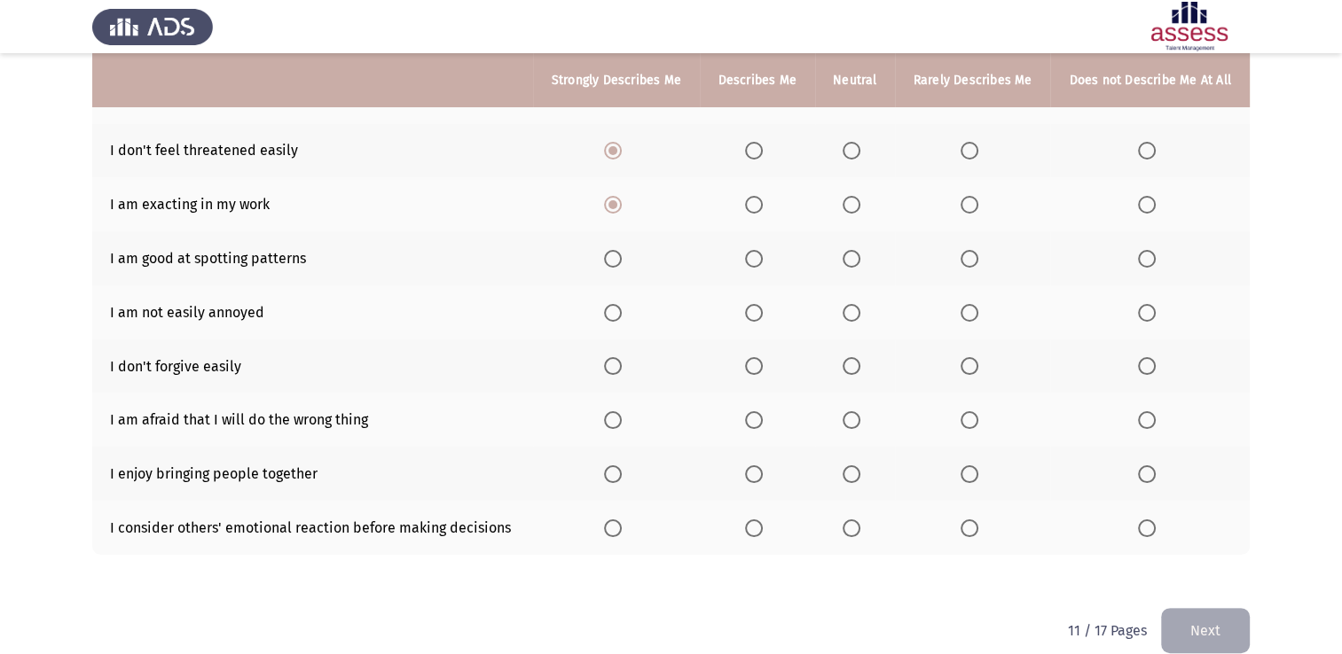
click at [613, 257] on span "Select an option" at bounding box center [613, 259] width 18 height 18
click at [613, 257] on input "Select an option" at bounding box center [613, 259] width 18 height 18
click at [620, 310] on span "Select an option" at bounding box center [613, 313] width 18 height 18
click at [620, 310] on input "Select an option" at bounding box center [613, 313] width 18 height 18
click at [766, 372] on label "Select an option" at bounding box center [757, 366] width 25 height 18
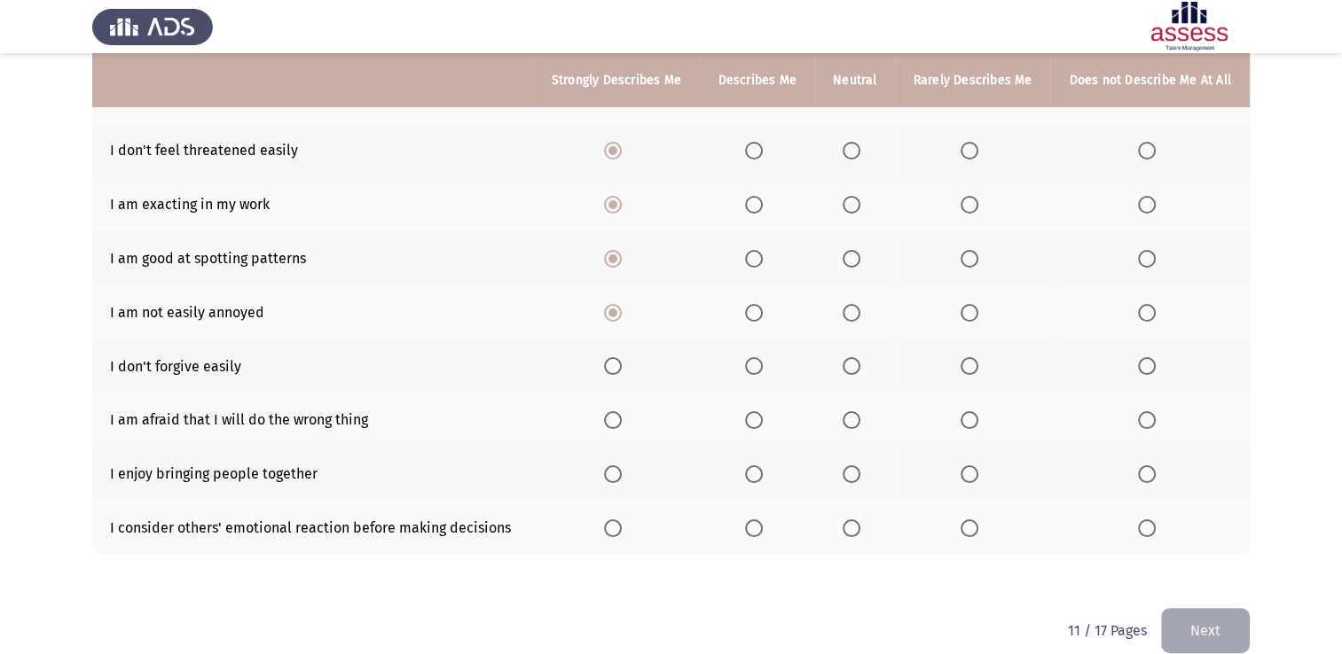
click at [763, 372] on input "Select an option" at bounding box center [754, 366] width 18 height 18
click at [848, 417] on span "Select an option" at bounding box center [851, 420] width 18 height 18
click at [848, 417] on input "Select an option" at bounding box center [851, 420] width 18 height 18
click at [614, 488] on th at bounding box center [616, 474] width 167 height 54
click at [614, 486] on th at bounding box center [616, 474] width 167 height 54
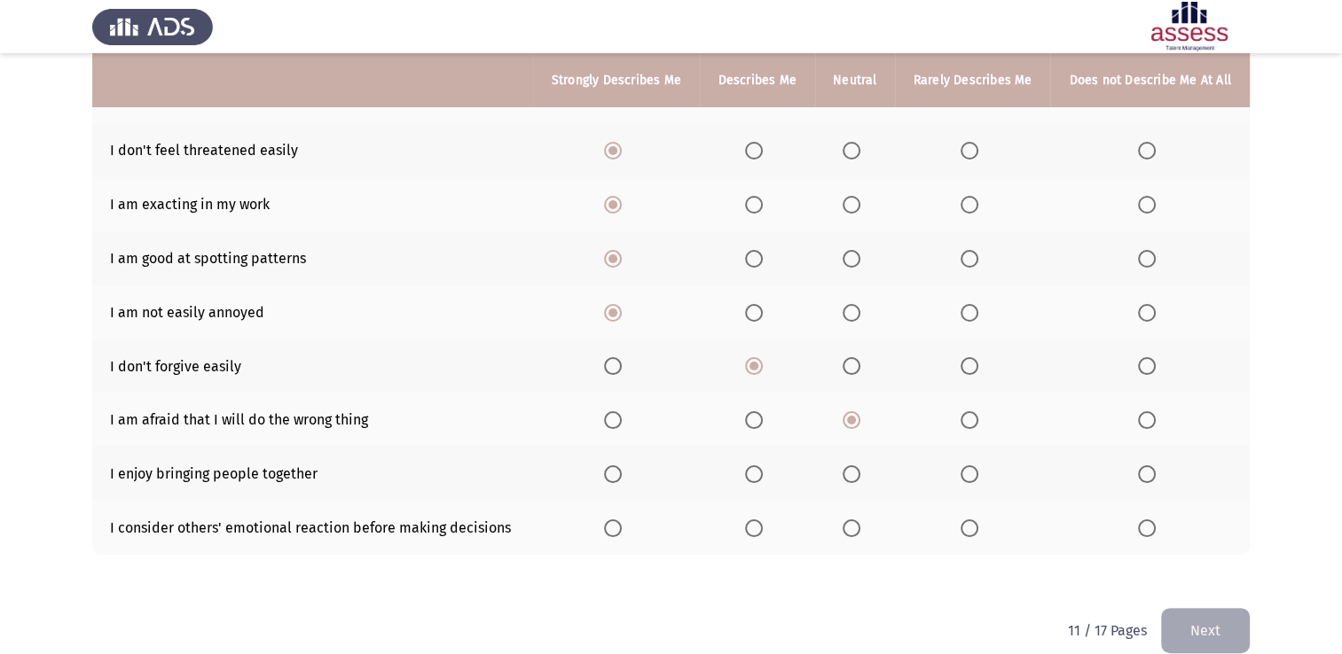
click at [614, 481] on span "Select an option" at bounding box center [613, 474] width 18 height 18
click at [614, 481] on input "Select an option" at bounding box center [613, 474] width 18 height 18
click at [739, 540] on th at bounding box center [757, 528] width 115 height 54
click at [756, 529] on span "Select an option" at bounding box center [754, 529] width 18 height 18
click at [756, 529] on input "Select an option" at bounding box center [754, 529] width 18 height 18
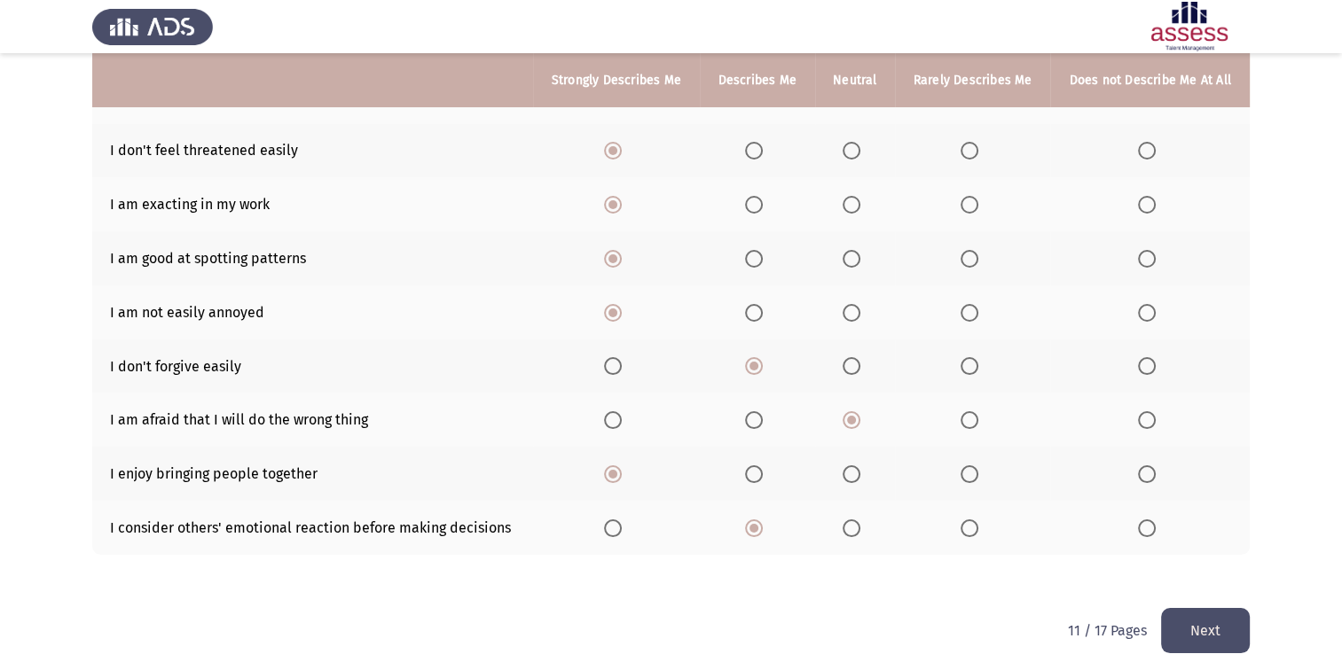
click at [1202, 614] on button "Next" at bounding box center [1205, 630] width 89 height 45
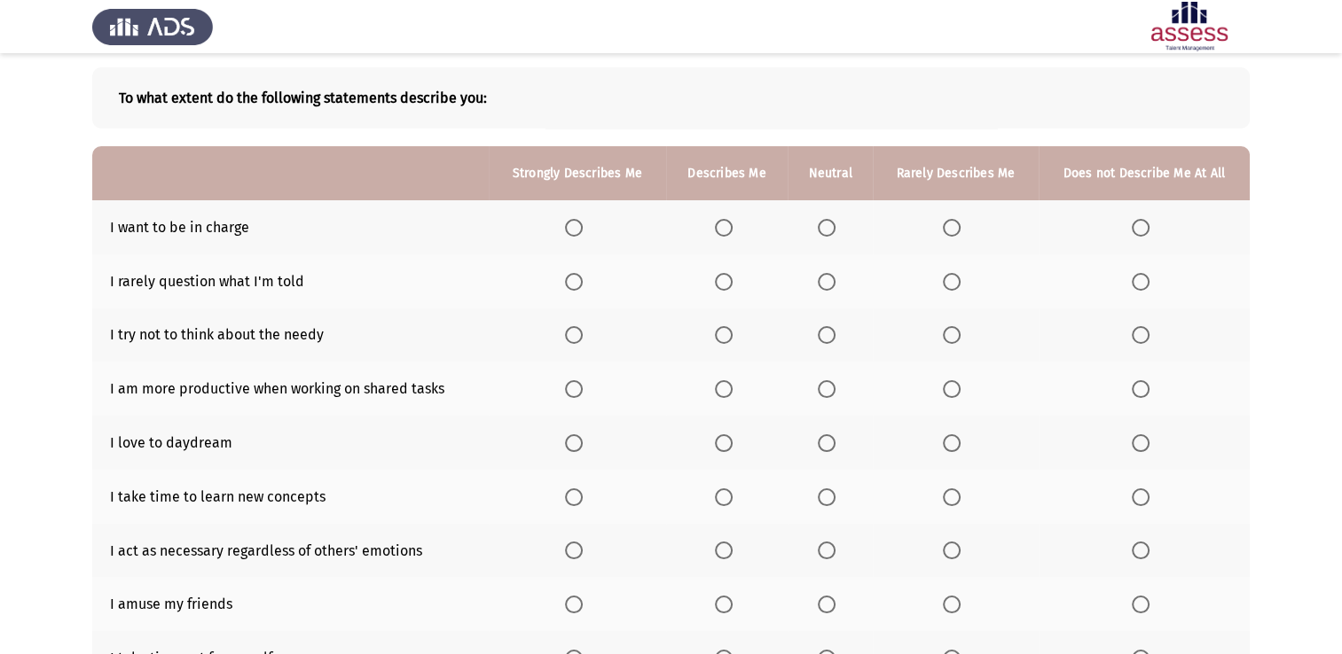
scroll to position [89, 0]
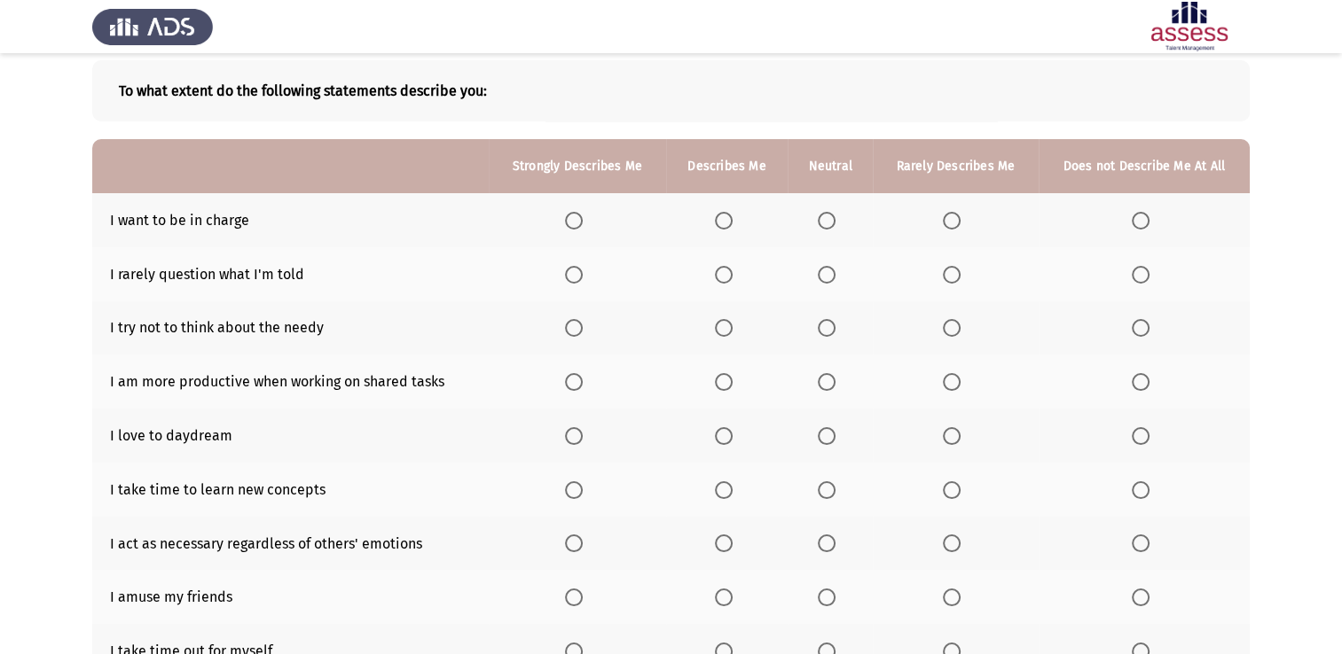
click at [583, 215] on span "Select an option" at bounding box center [574, 221] width 18 height 18
click at [583, 215] on input "Select an option" at bounding box center [574, 221] width 18 height 18
click at [831, 286] on th at bounding box center [829, 274] width 85 height 54
click at [824, 270] on span "Select an option" at bounding box center [827, 275] width 18 height 18
click at [824, 270] on input "Select an option" at bounding box center [827, 275] width 18 height 18
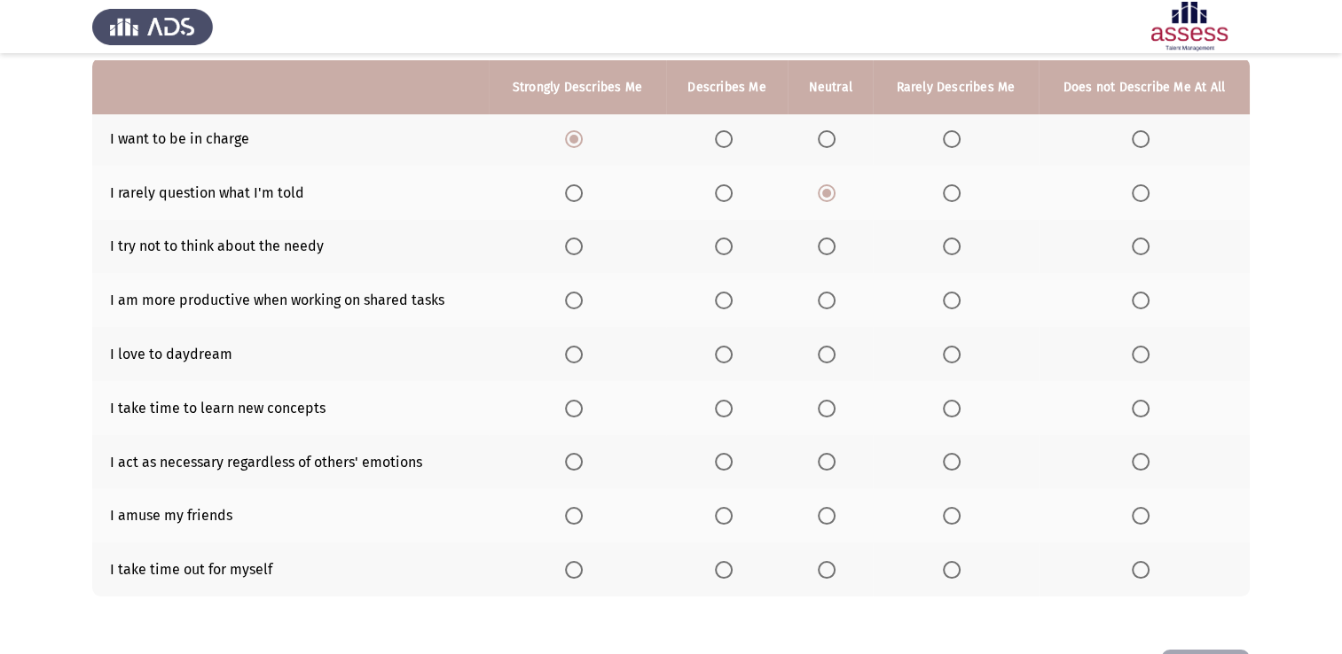
scroll to position [177, 0]
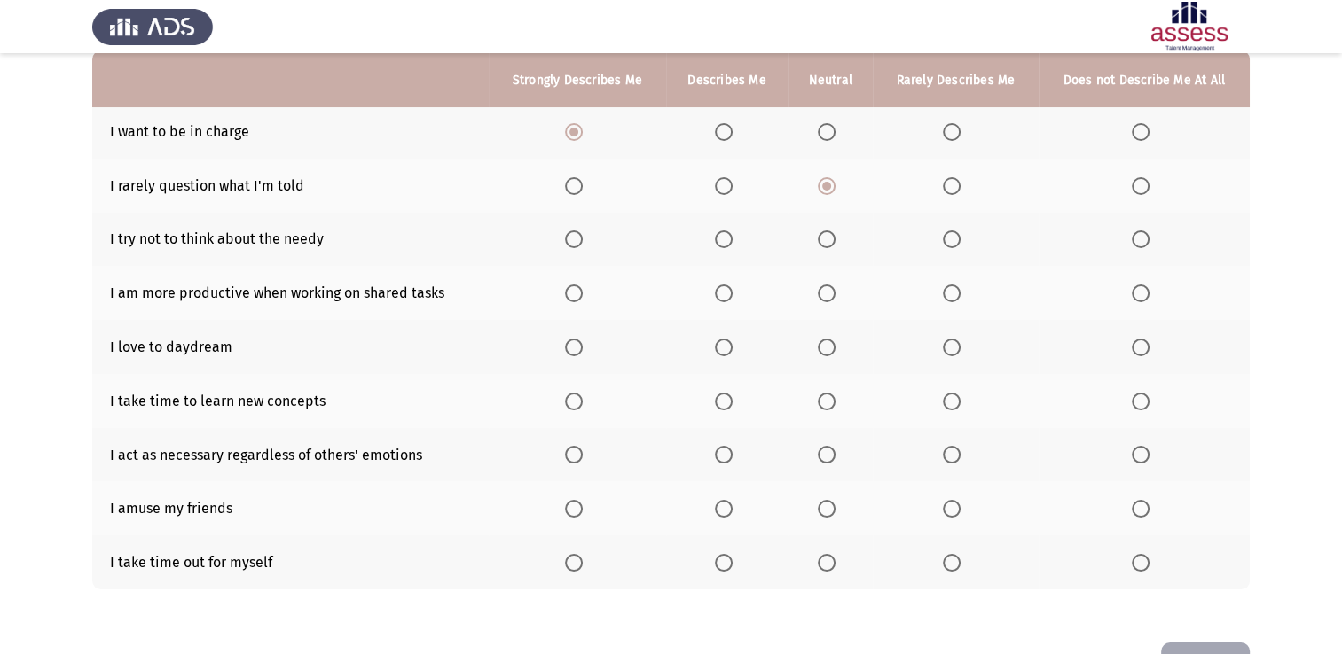
click at [830, 241] on span "Select an option" at bounding box center [827, 240] width 18 height 18
click at [830, 241] on input "Select an option" at bounding box center [827, 240] width 18 height 18
drag, startPoint x: 554, startPoint y: 301, endPoint x: 572, endPoint y: 300, distance: 17.8
click at [555, 301] on th at bounding box center [577, 293] width 177 height 54
click at [586, 298] on label "Select an option" at bounding box center [577, 294] width 25 height 18
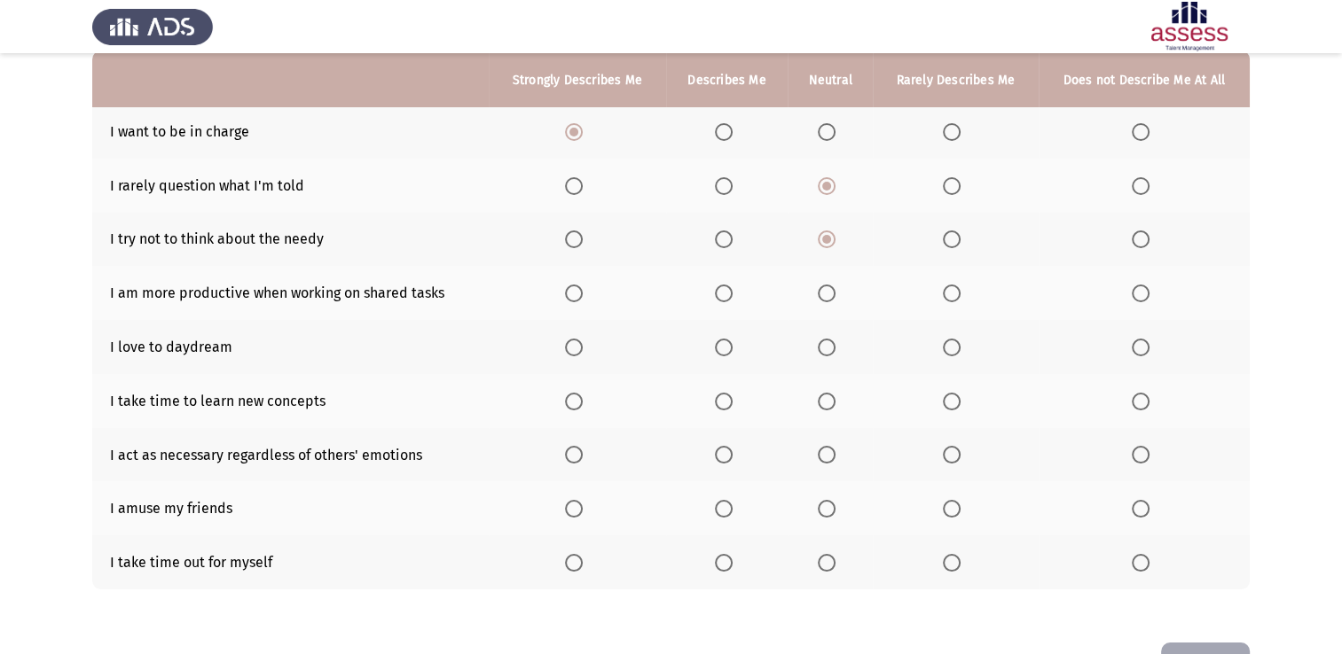
click at [583, 298] on input "Select an option" at bounding box center [574, 294] width 18 height 18
click at [822, 348] on span "Select an option" at bounding box center [827, 348] width 18 height 18
click at [822, 348] on input "Select an option" at bounding box center [827, 348] width 18 height 18
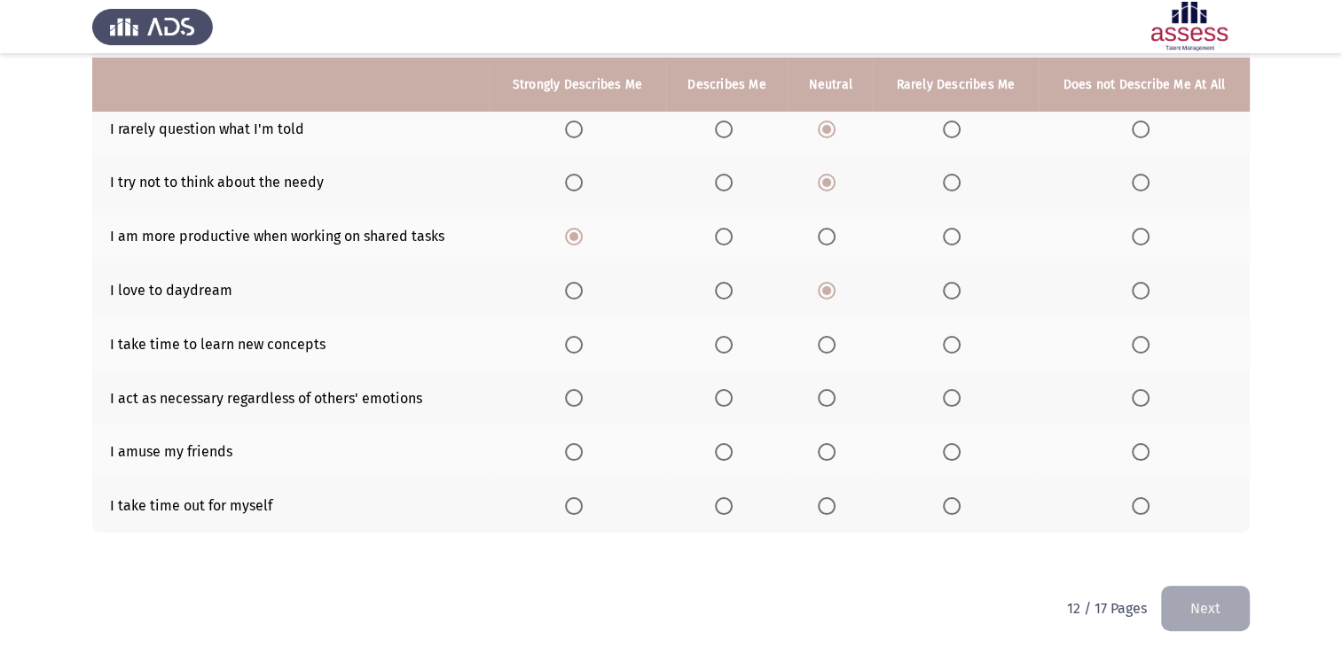
scroll to position [238, 0]
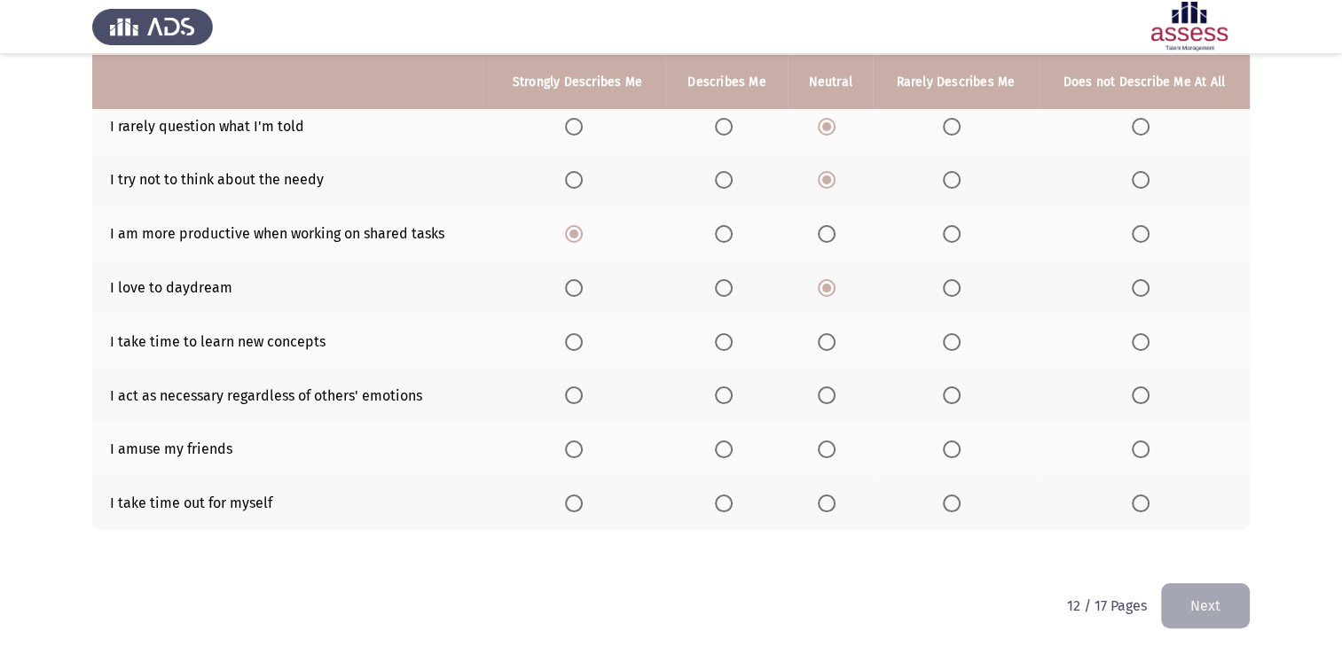
click at [1149, 338] on label "Select an option" at bounding box center [1143, 342] width 25 height 18
click at [1149, 338] on input "Select an option" at bounding box center [1140, 342] width 18 height 18
click at [943, 395] on span "Select an option" at bounding box center [952, 396] width 18 height 18
click at [943, 395] on input "Select an option" at bounding box center [952, 396] width 18 height 18
click at [835, 448] on span "Select an option" at bounding box center [827, 450] width 18 height 18
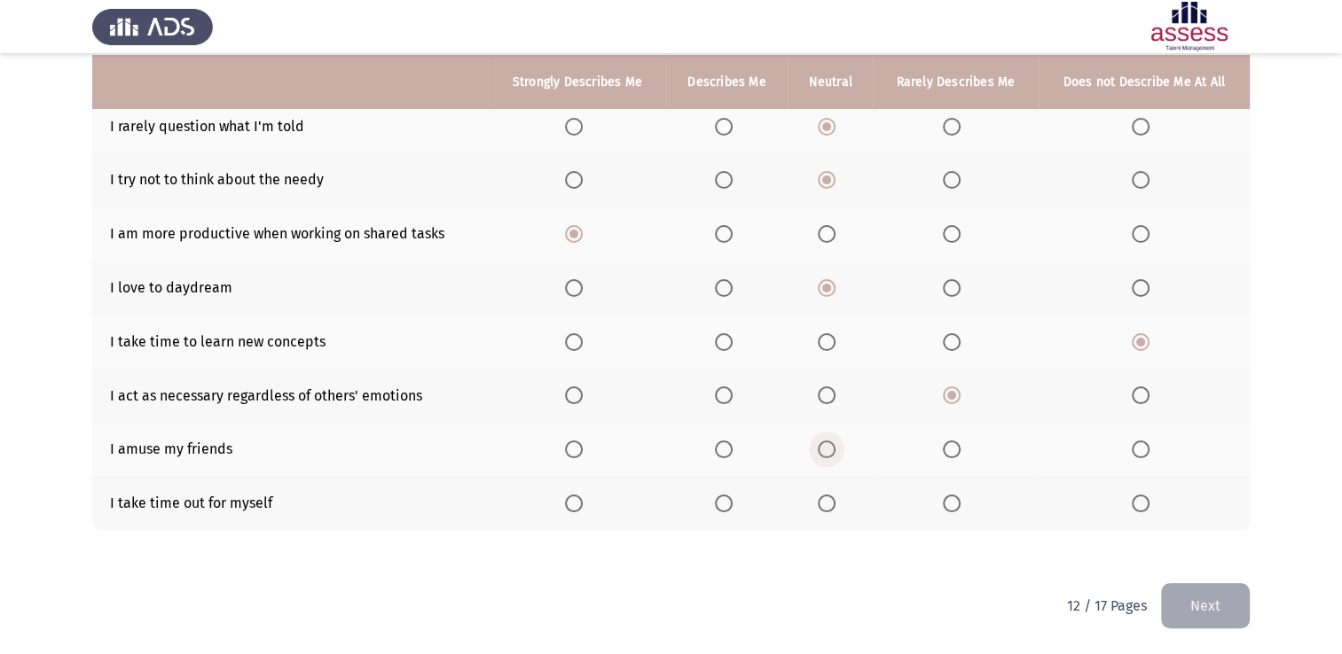
click at [835, 448] on input "Select an option" at bounding box center [827, 450] width 18 height 18
drag, startPoint x: 609, startPoint y: 498, endPoint x: 575, endPoint y: 509, distance: 36.2
click at [595, 502] on th at bounding box center [577, 503] width 177 height 54
click at [575, 509] on span "Select an option" at bounding box center [574, 504] width 18 height 18
click at [575, 509] on input "Select an option" at bounding box center [574, 504] width 18 height 18
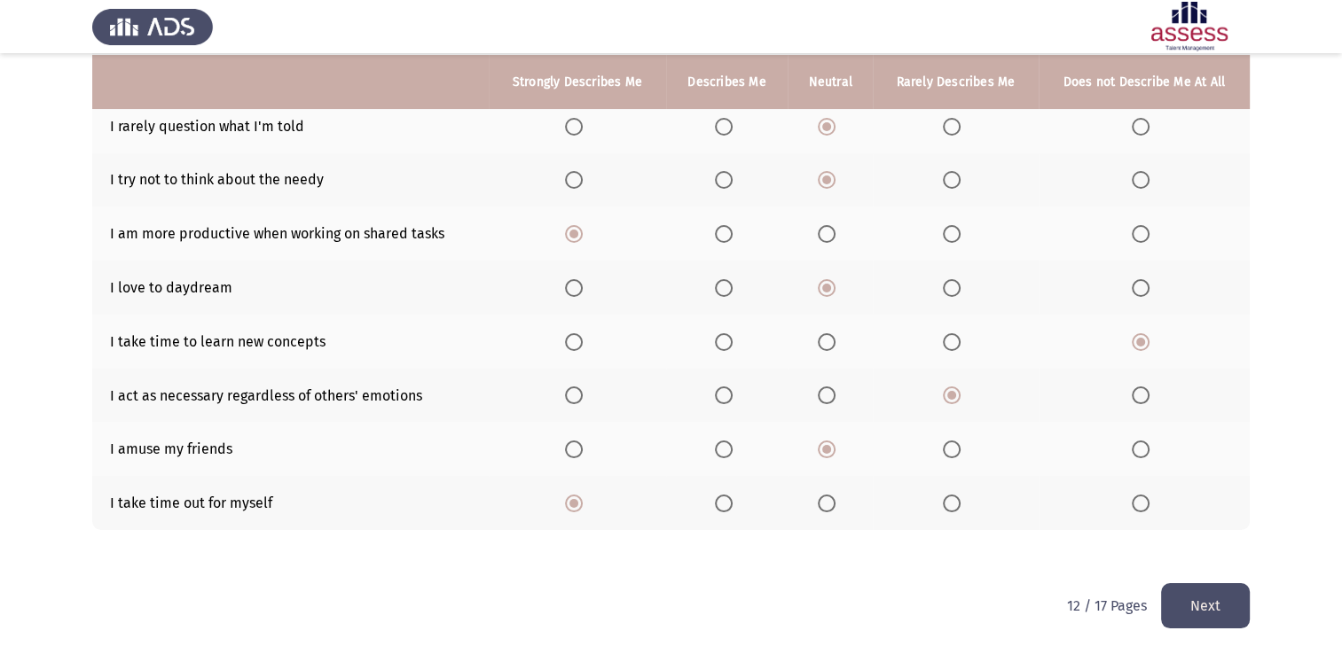
click at [1207, 588] on button "Next" at bounding box center [1205, 605] width 89 height 45
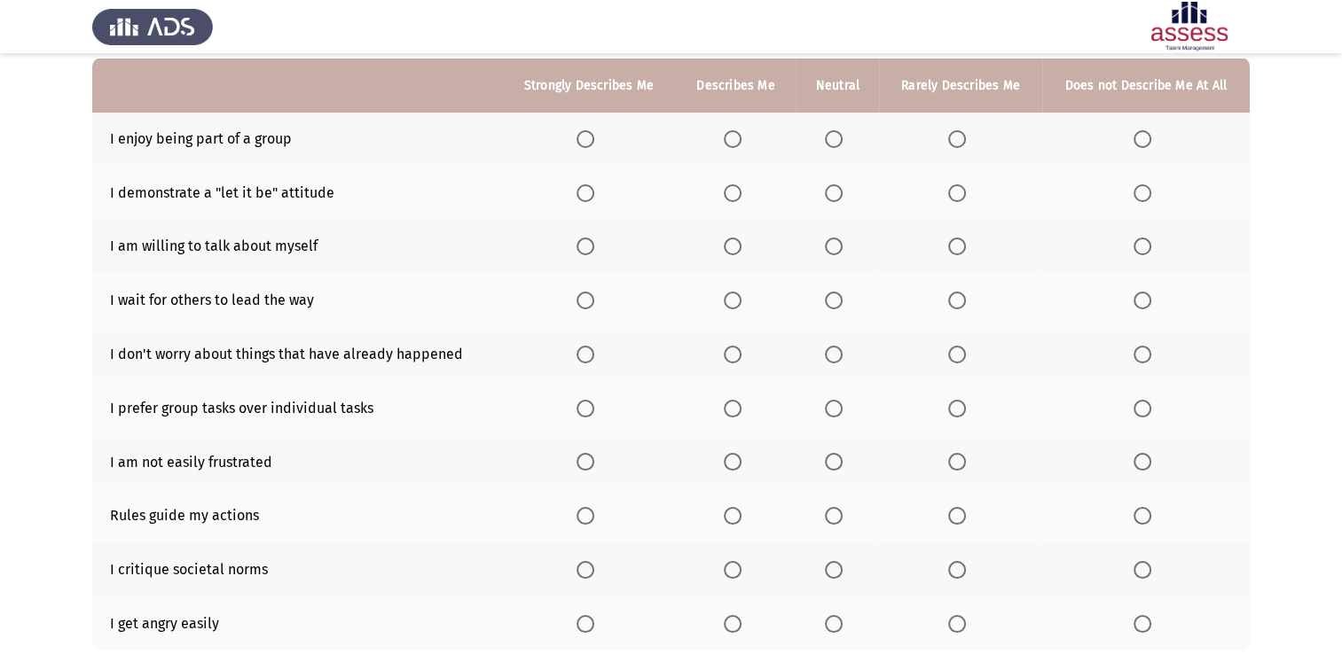
scroll to position [177, 0]
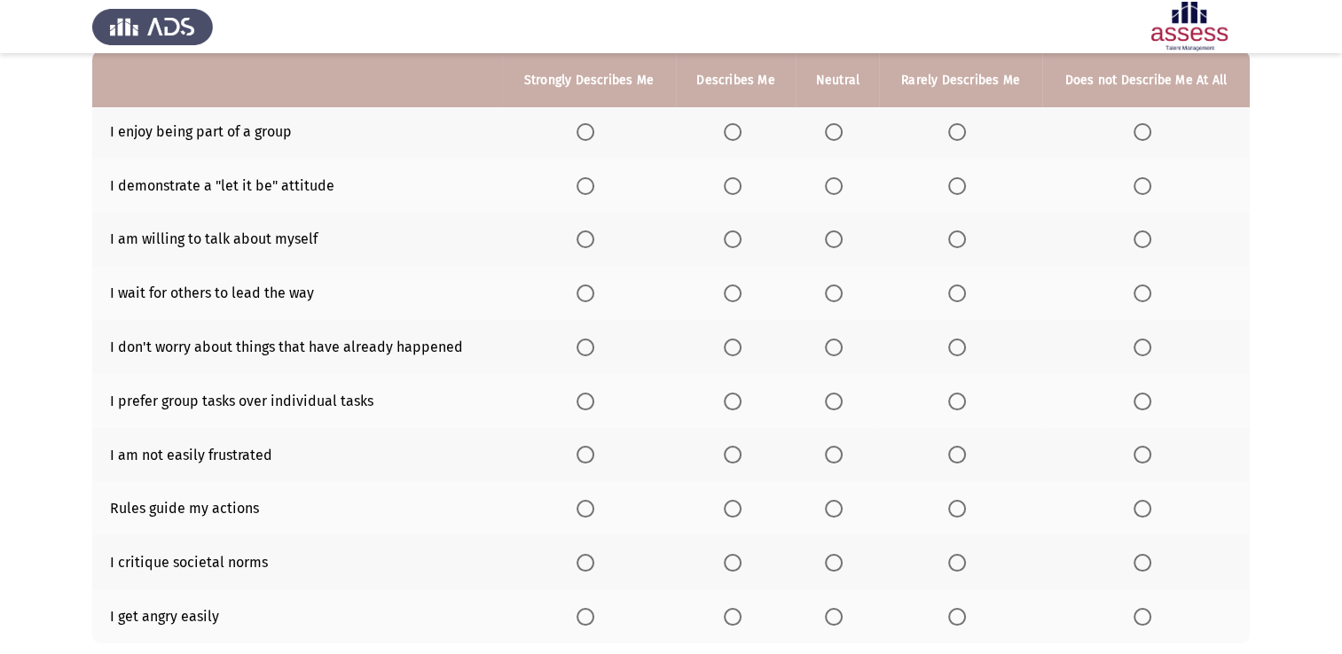
click at [582, 132] on span "Select an option" at bounding box center [585, 132] width 18 height 18
click at [582, 132] on input "Select an option" at bounding box center [585, 132] width 18 height 18
click at [731, 190] on span "Select an option" at bounding box center [733, 186] width 18 height 18
click at [731, 190] on input "Select an option" at bounding box center [733, 186] width 18 height 18
click at [836, 183] on span "Select an option" at bounding box center [834, 186] width 18 height 18
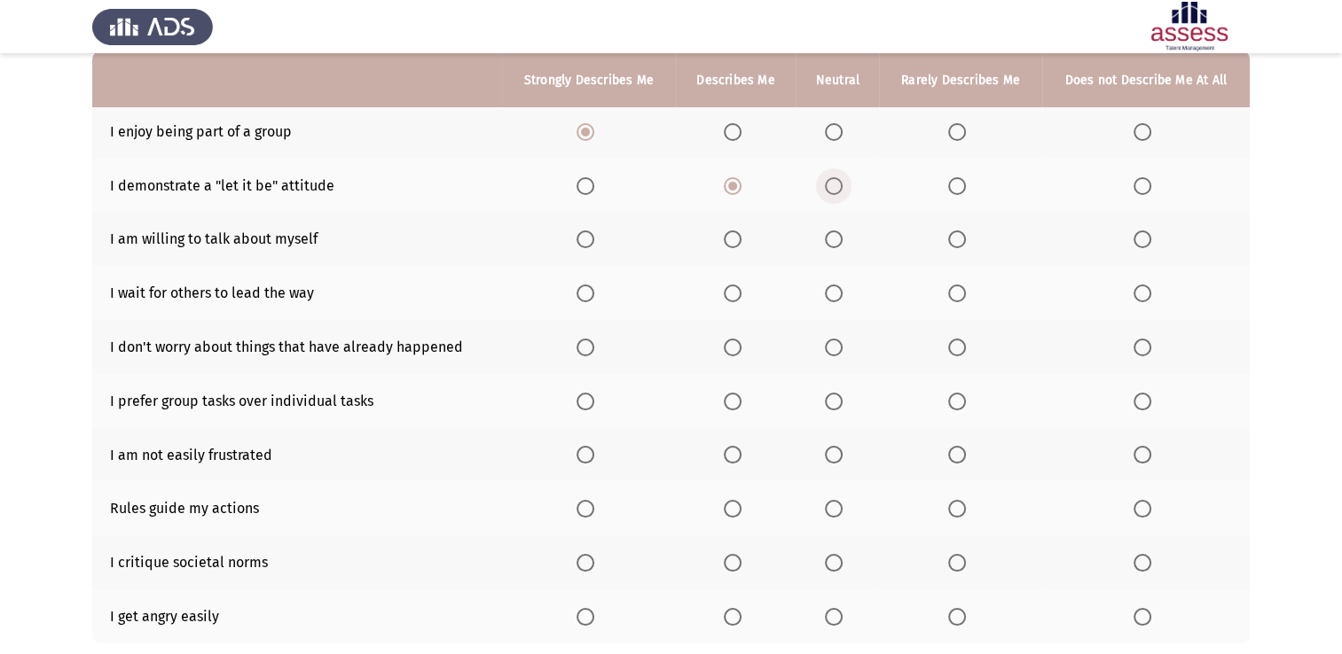
click at [836, 183] on input "Select an option" at bounding box center [834, 186] width 18 height 18
click at [582, 239] on span "Select an option" at bounding box center [585, 240] width 18 height 18
click at [582, 239] on input "Select an option" at bounding box center [585, 240] width 18 height 18
click at [967, 293] on label "Select an option" at bounding box center [960, 294] width 25 height 18
click at [966, 293] on input "Select an option" at bounding box center [957, 294] width 18 height 18
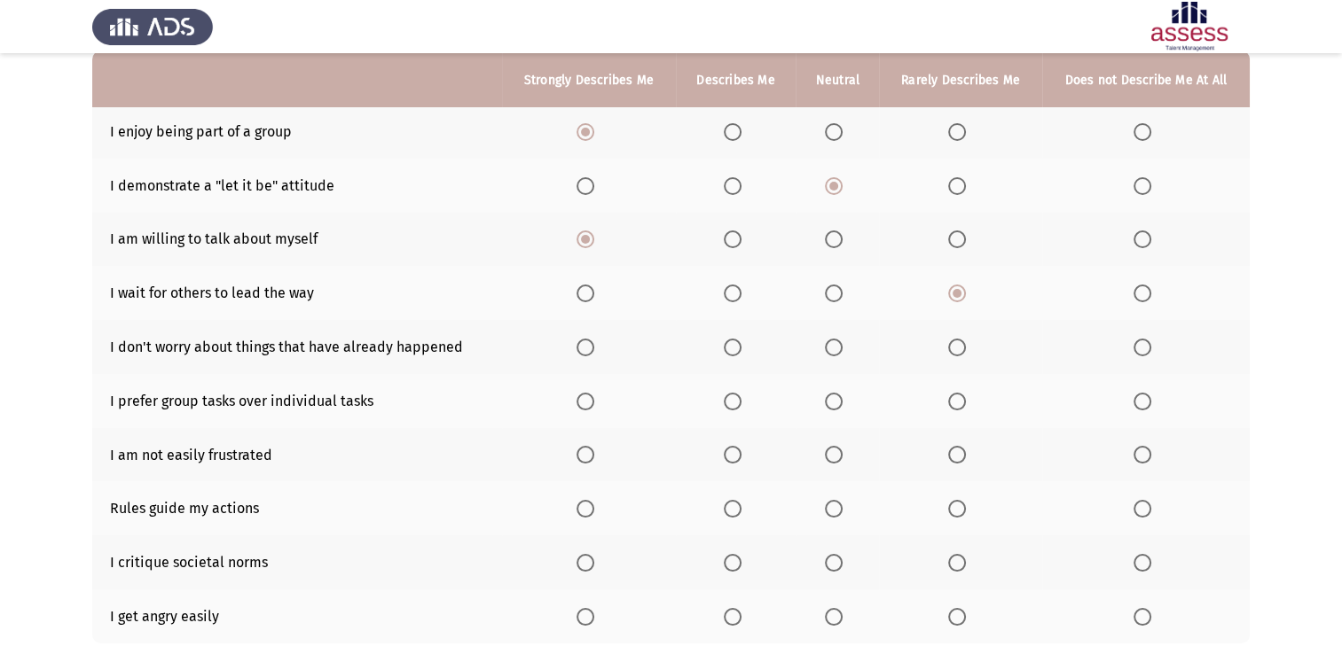
click at [830, 346] on span "Select an option" at bounding box center [834, 348] width 18 height 18
click at [830, 346] on input "Select an option" at bounding box center [834, 348] width 18 height 18
click at [589, 406] on span "Select an option" at bounding box center [585, 402] width 18 height 18
click at [589, 406] on input "Select an option" at bounding box center [585, 402] width 18 height 18
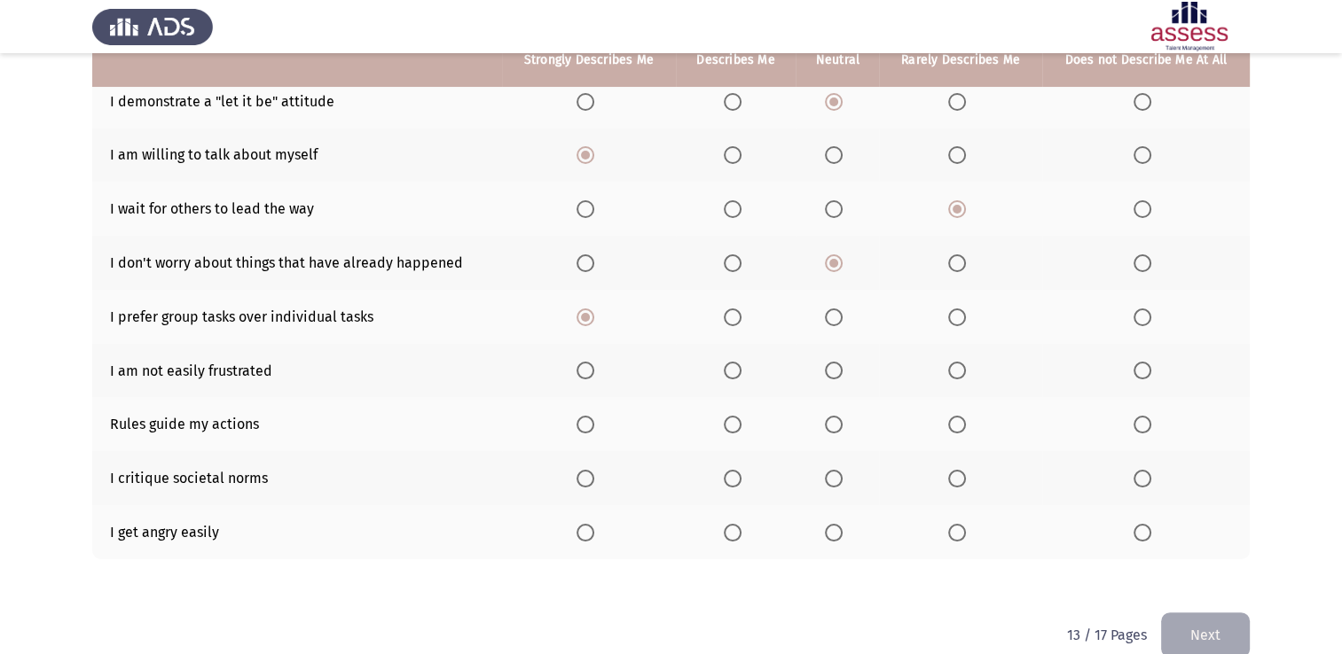
scroll to position [266, 0]
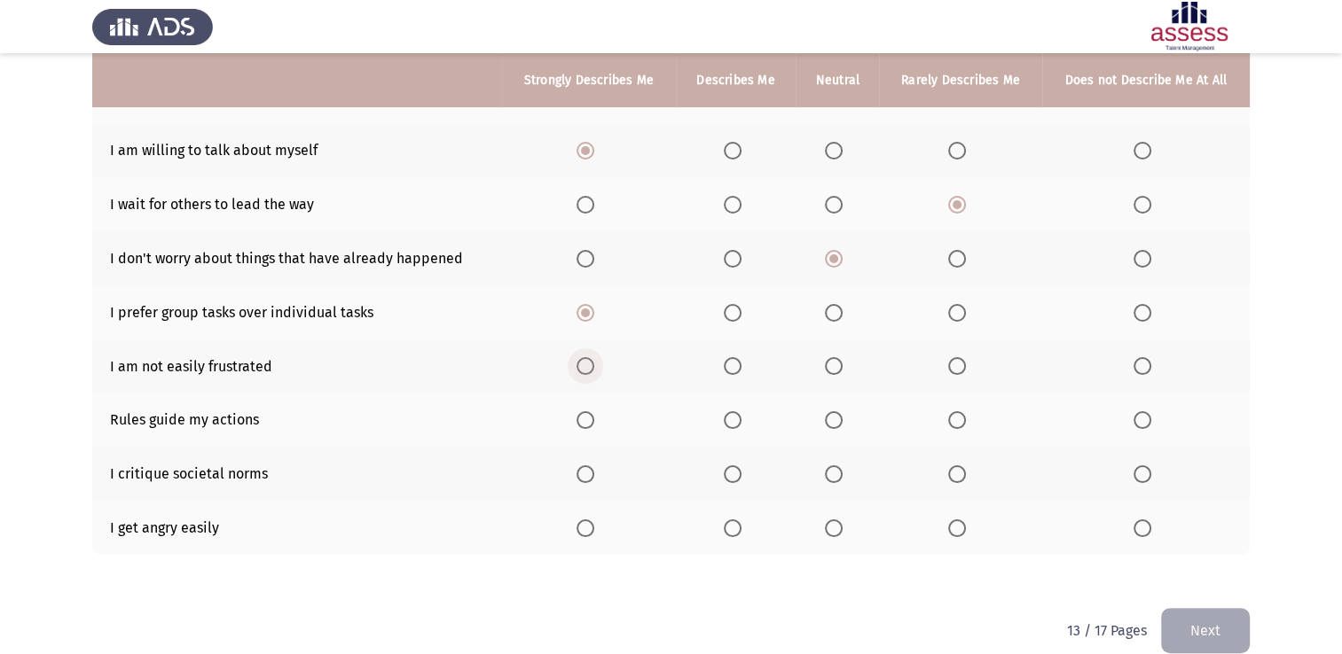
click at [586, 365] on span "Select an option" at bounding box center [585, 366] width 18 height 18
click at [586, 365] on input "Select an option" at bounding box center [585, 366] width 18 height 18
click at [734, 417] on span "Select an option" at bounding box center [733, 420] width 18 height 18
click at [734, 417] on input "Select an option" at bounding box center [733, 420] width 18 height 18
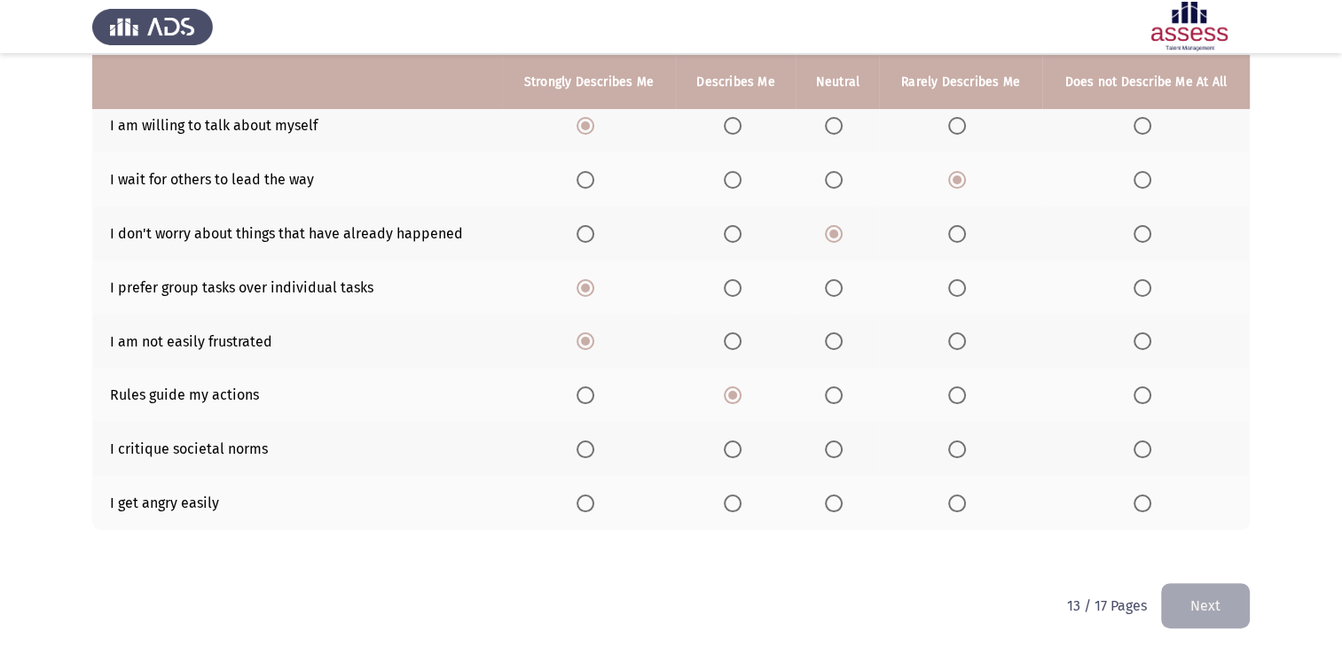
scroll to position [292, 0]
click at [841, 452] on span "Select an option" at bounding box center [834, 450] width 18 height 18
click at [841, 452] on input "Select an option" at bounding box center [834, 450] width 18 height 18
click at [1142, 504] on span "Select an option" at bounding box center [1142, 504] width 18 height 18
click at [1142, 504] on input "Select an option" at bounding box center [1142, 504] width 18 height 18
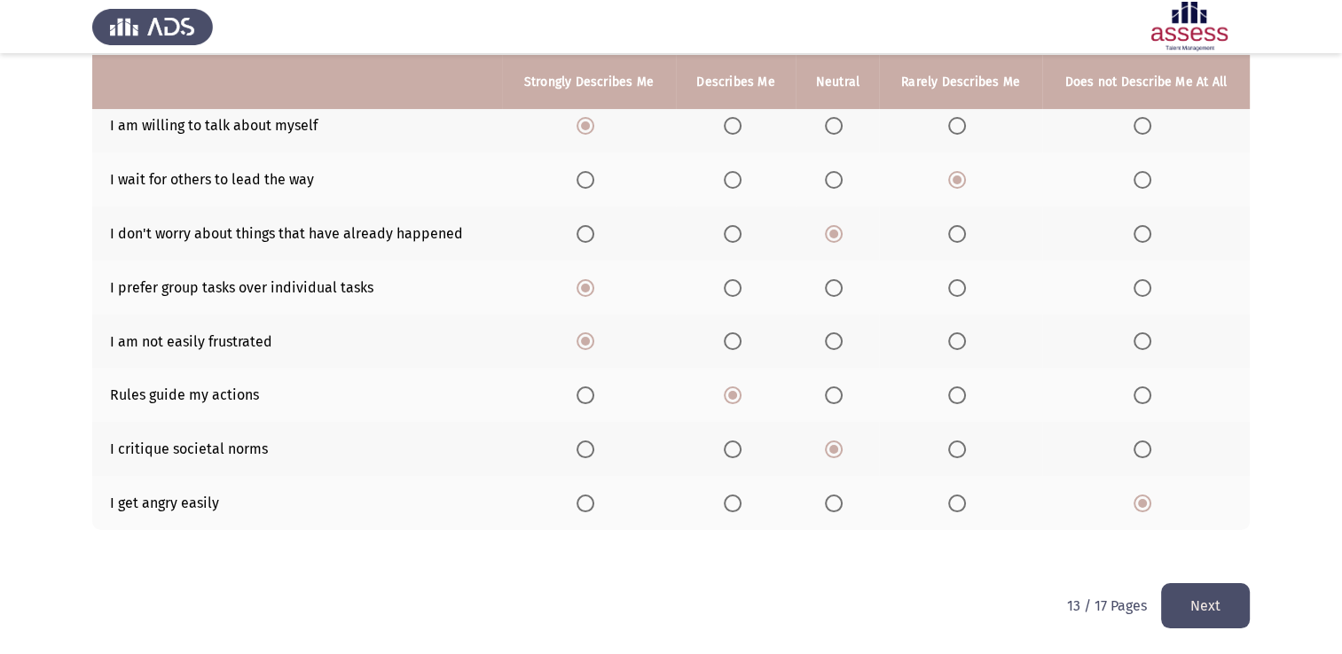
click at [1208, 603] on button "Next" at bounding box center [1205, 605] width 89 height 45
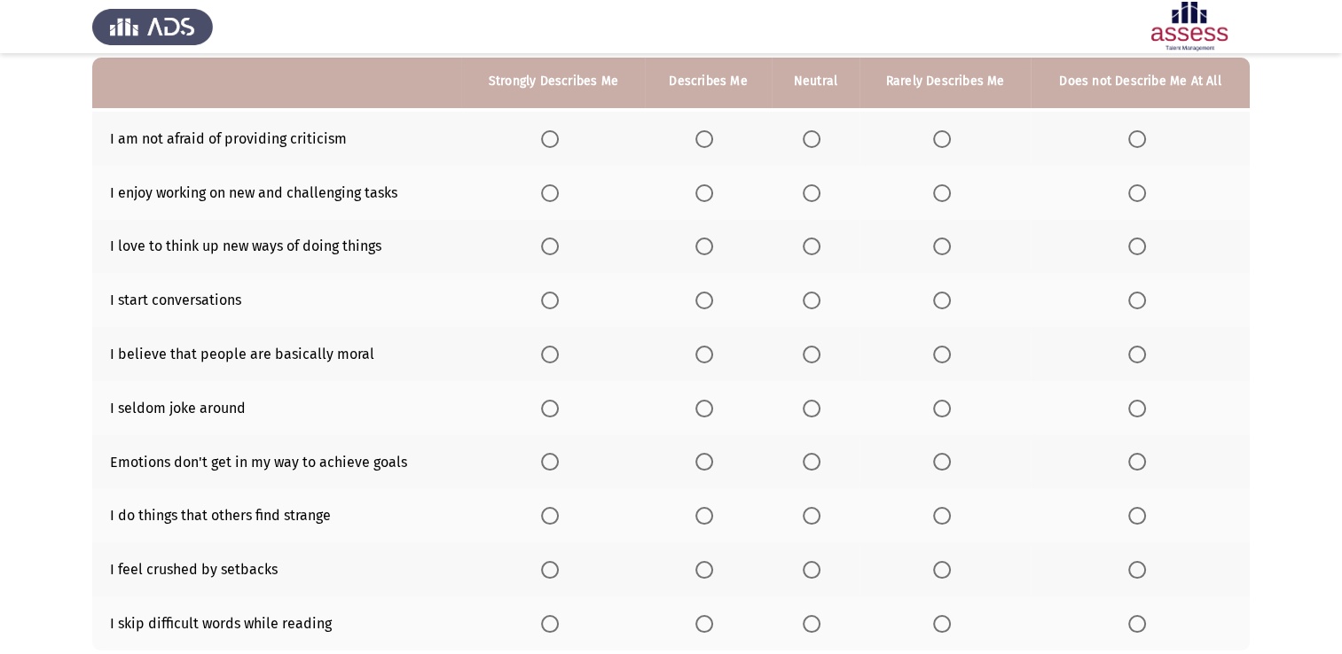
scroll to position [177, 0]
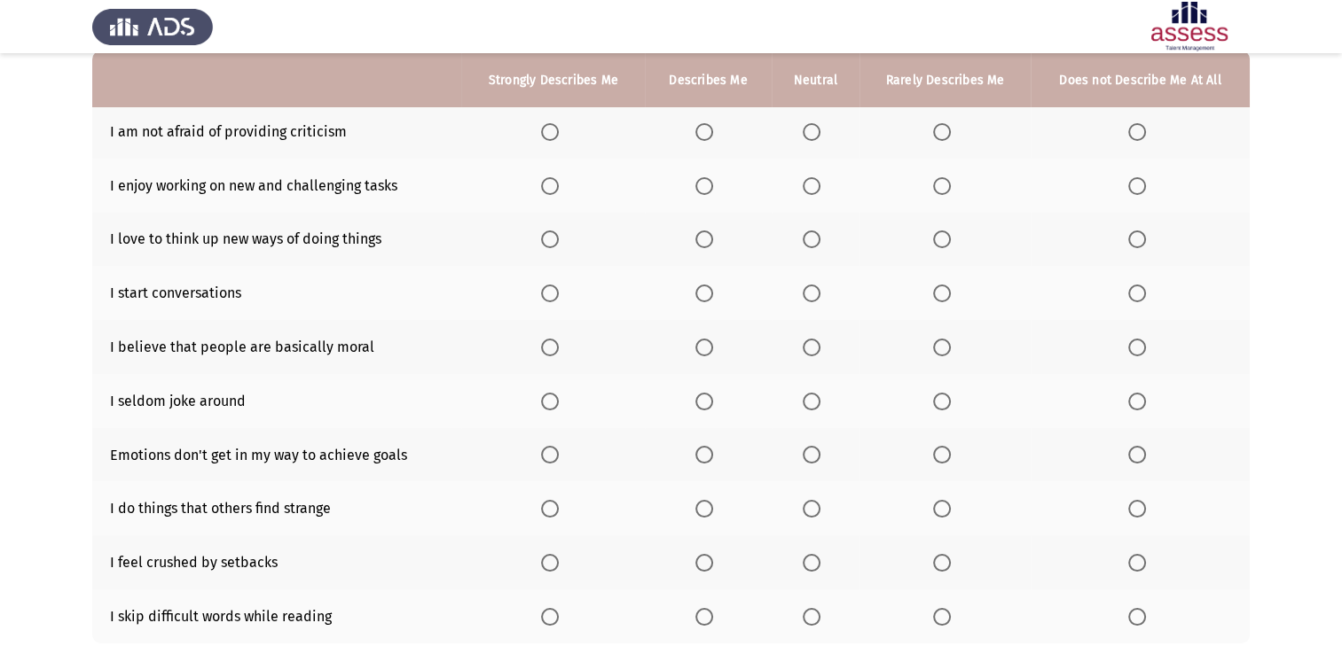
click at [797, 134] on th at bounding box center [815, 132] width 88 height 54
click at [805, 134] on span "Select an option" at bounding box center [811, 132] width 18 height 18
click at [805, 134] on input "Select an option" at bounding box center [811, 132] width 18 height 18
click at [544, 192] on span "Select an option" at bounding box center [550, 186] width 18 height 18
click at [544, 192] on input "Select an option" at bounding box center [550, 186] width 18 height 18
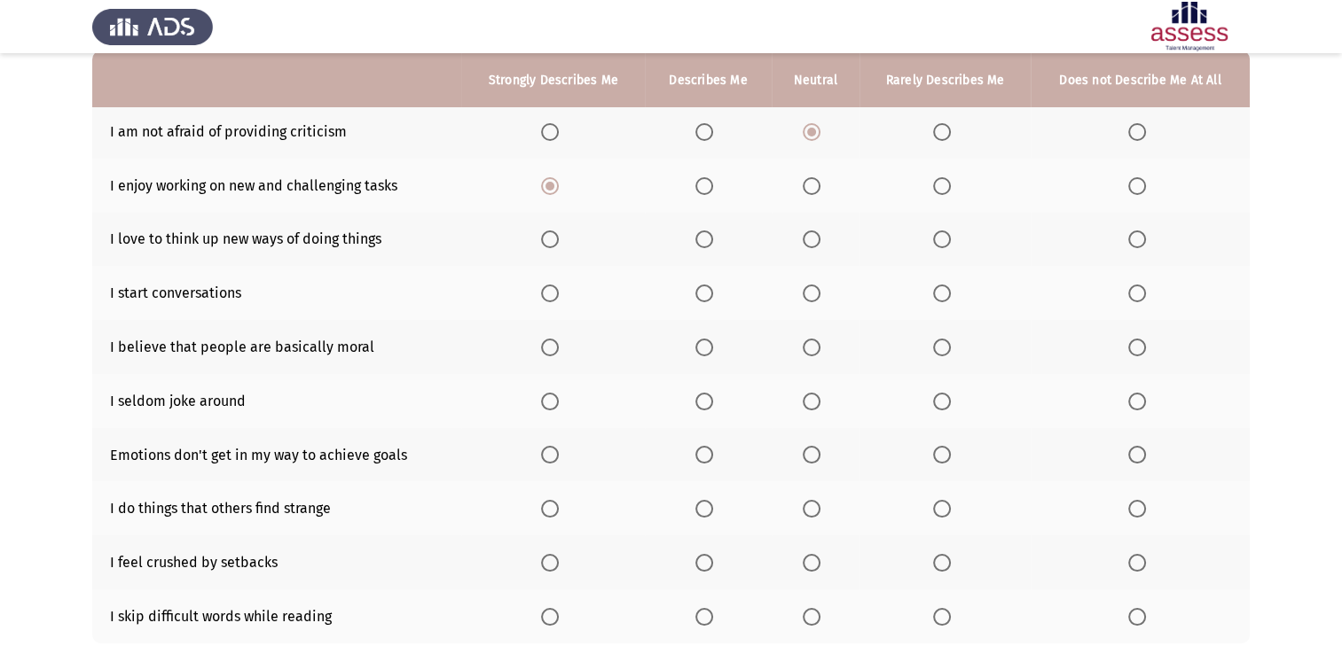
click at [543, 240] on span "Select an option" at bounding box center [550, 240] width 18 height 18
click at [543, 240] on input "Select an option" at bounding box center [550, 240] width 18 height 18
click at [541, 293] on th at bounding box center [553, 293] width 184 height 54
click at [554, 297] on span "Select an option" at bounding box center [550, 294] width 18 height 18
click at [554, 297] on input "Select an option" at bounding box center [550, 294] width 18 height 18
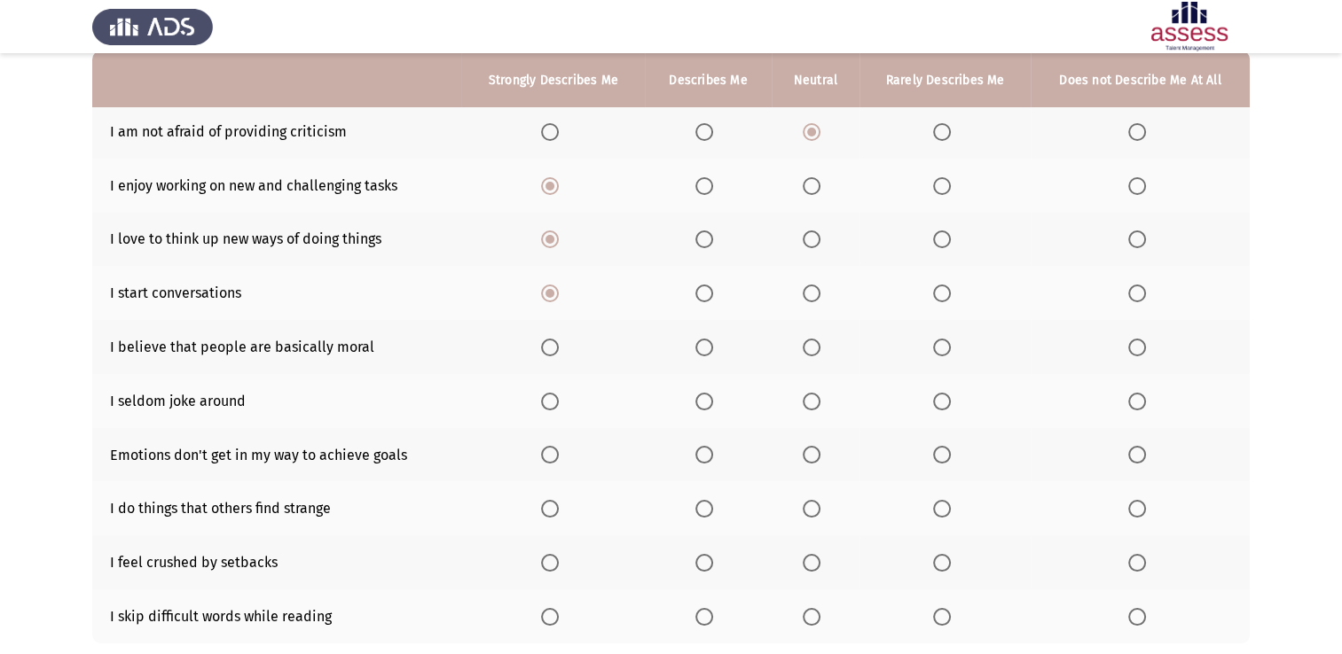
click at [702, 358] on th at bounding box center [708, 347] width 127 height 54
click at [702, 355] on span "Select an option" at bounding box center [704, 348] width 18 height 18
click at [702, 355] on input "Select an option" at bounding box center [704, 348] width 18 height 18
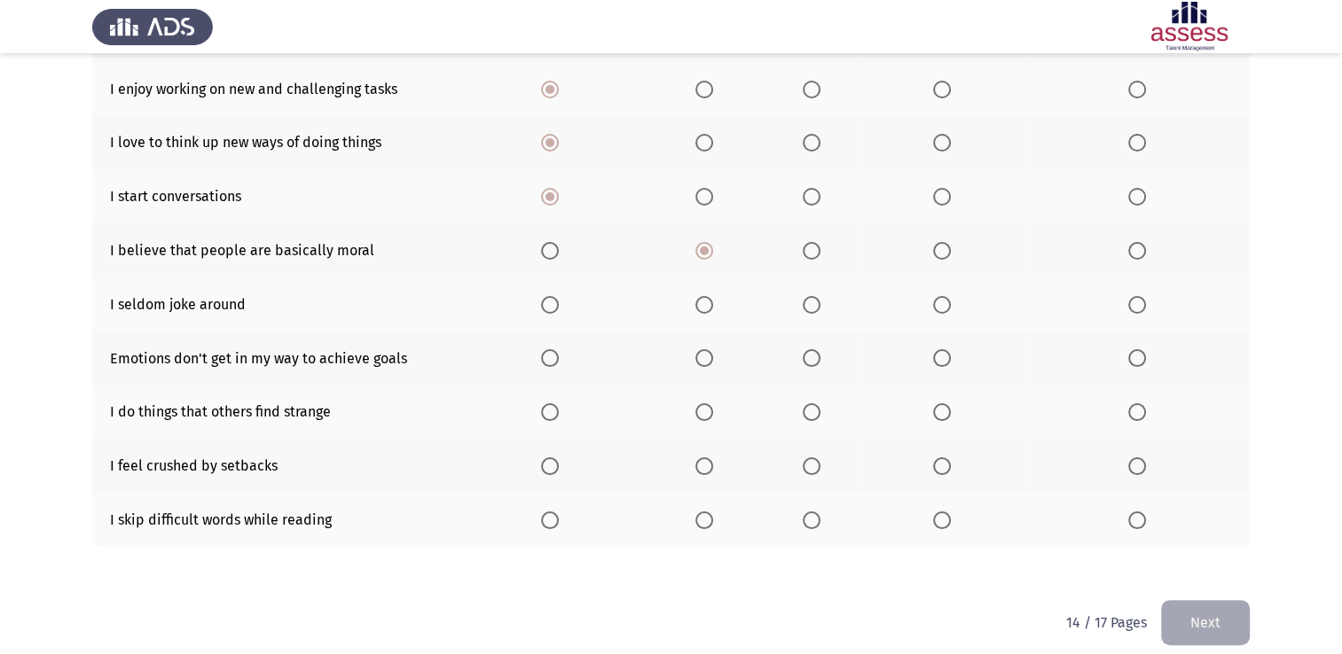
scroll to position [292, 0]
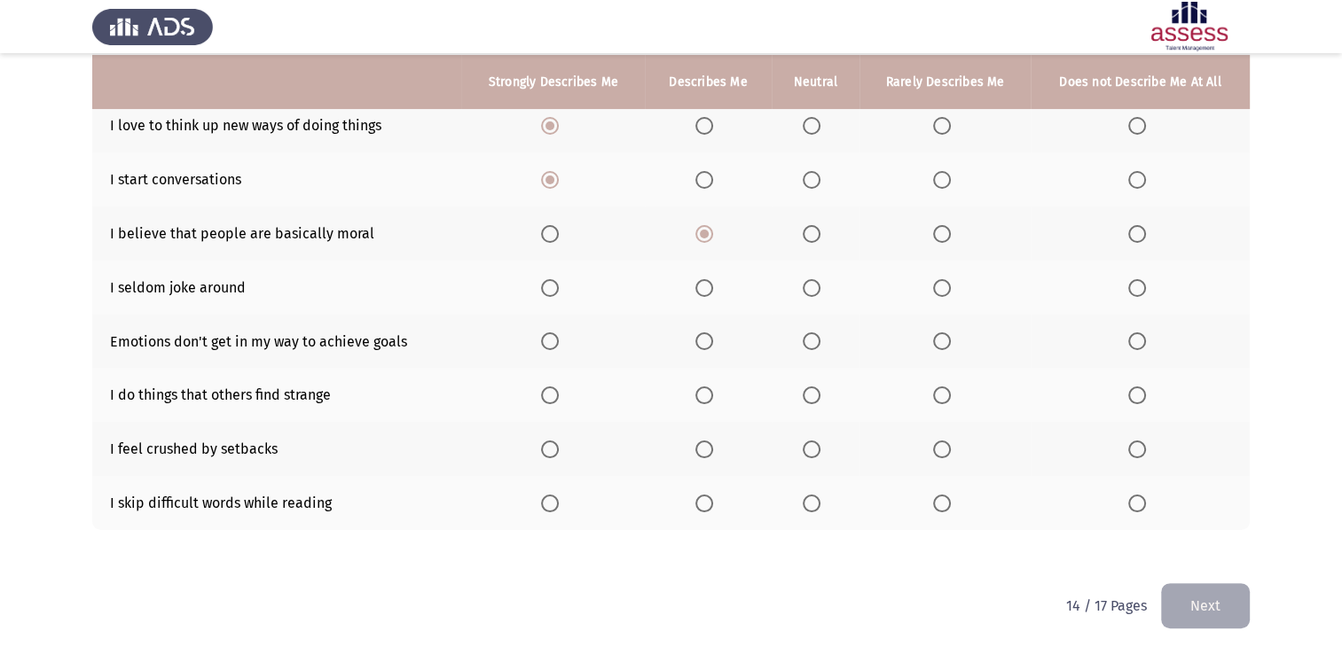
click at [1121, 287] on th at bounding box center [1139, 288] width 219 height 54
click at [1117, 289] on th at bounding box center [1139, 288] width 219 height 54
click at [1124, 289] on th at bounding box center [1139, 288] width 219 height 54
click at [936, 286] on span "Select an option" at bounding box center [942, 288] width 18 height 18
click at [936, 286] on input "Select an option" at bounding box center [942, 288] width 18 height 18
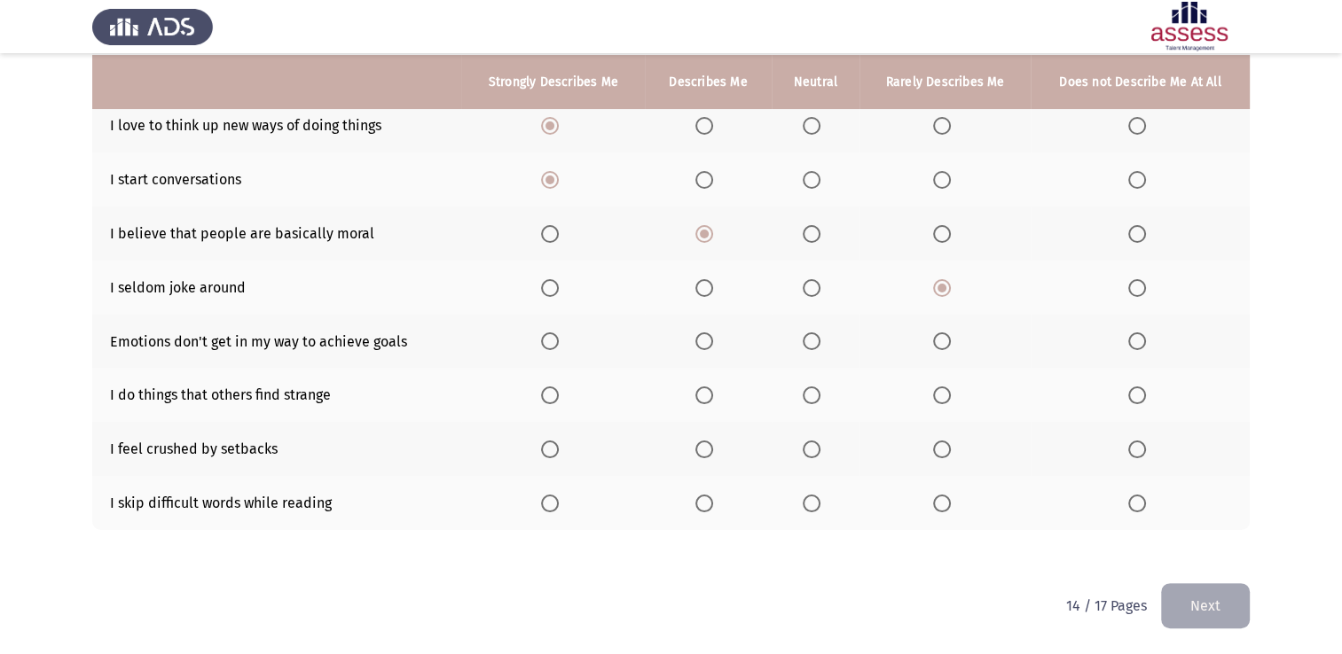
click at [696, 341] on span "Select an option" at bounding box center [704, 341] width 18 height 18
click at [696, 341] on input "Select an option" at bounding box center [704, 341] width 18 height 18
click at [935, 395] on span "Select an option" at bounding box center [942, 396] width 18 height 18
click at [935, 395] on input "Select an option" at bounding box center [942, 396] width 18 height 18
click at [822, 388] on label "Select an option" at bounding box center [814, 396] width 25 height 18
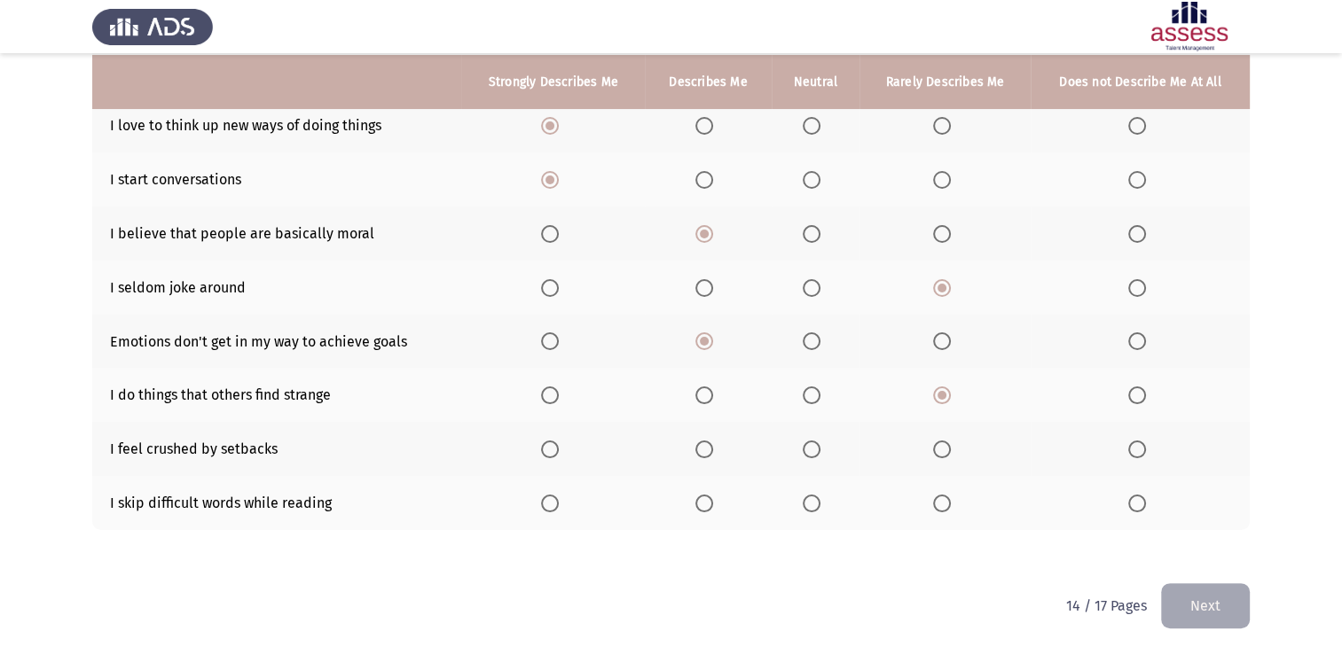
click at [820, 388] on input "Select an option" at bounding box center [811, 396] width 18 height 18
click at [954, 458] on label "Select an option" at bounding box center [945, 450] width 25 height 18
click at [951, 458] on input "Select an option" at bounding box center [942, 450] width 18 height 18
click at [1130, 505] on span "Select an option" at bounding box center [1137, 504] width 18 height 18
click at [1130, 505] on input "Select an option" at bounding box center [1137, 504] width 18 height 18
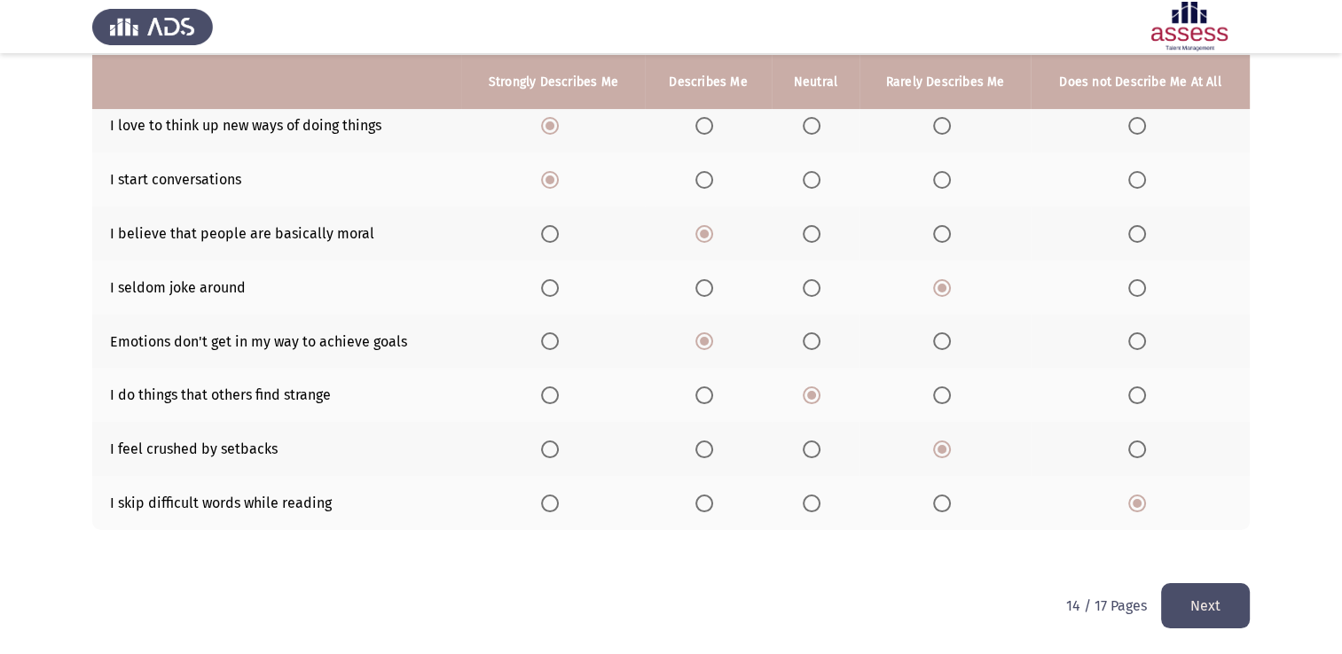
click at [1209, 597] on button "Next" at bounding box center [1205, 605] width 89 height 45
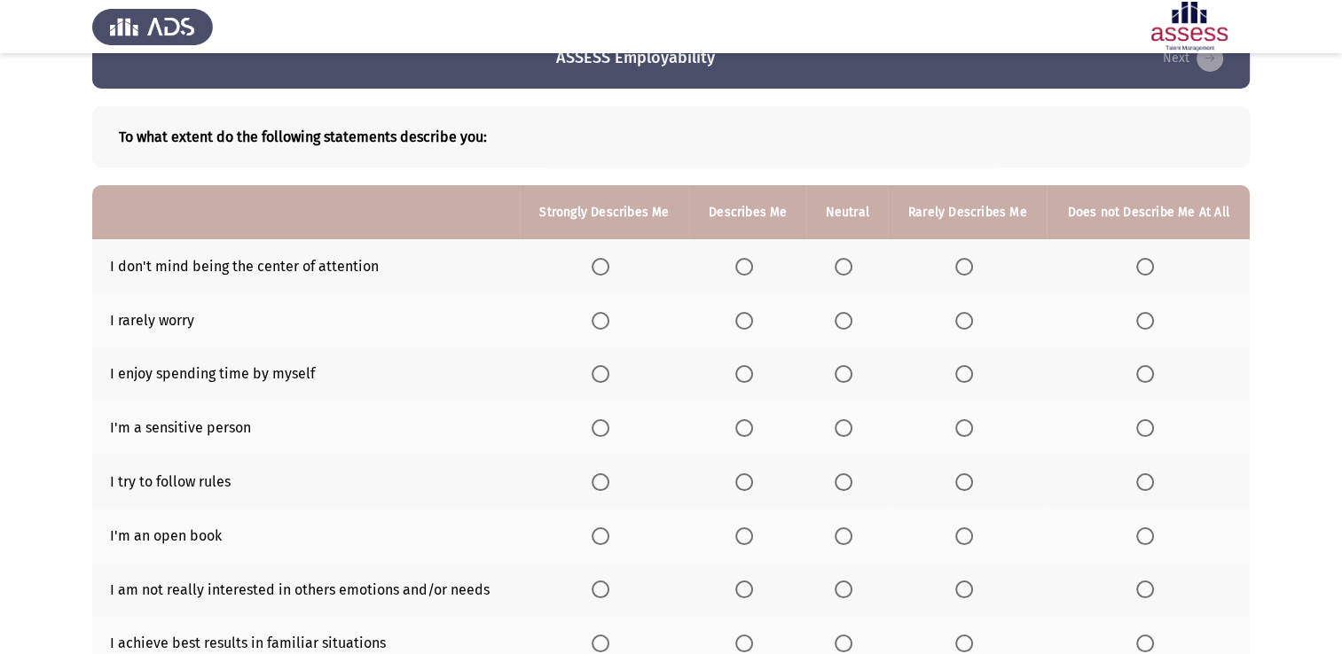
scroll to position [177, 0]
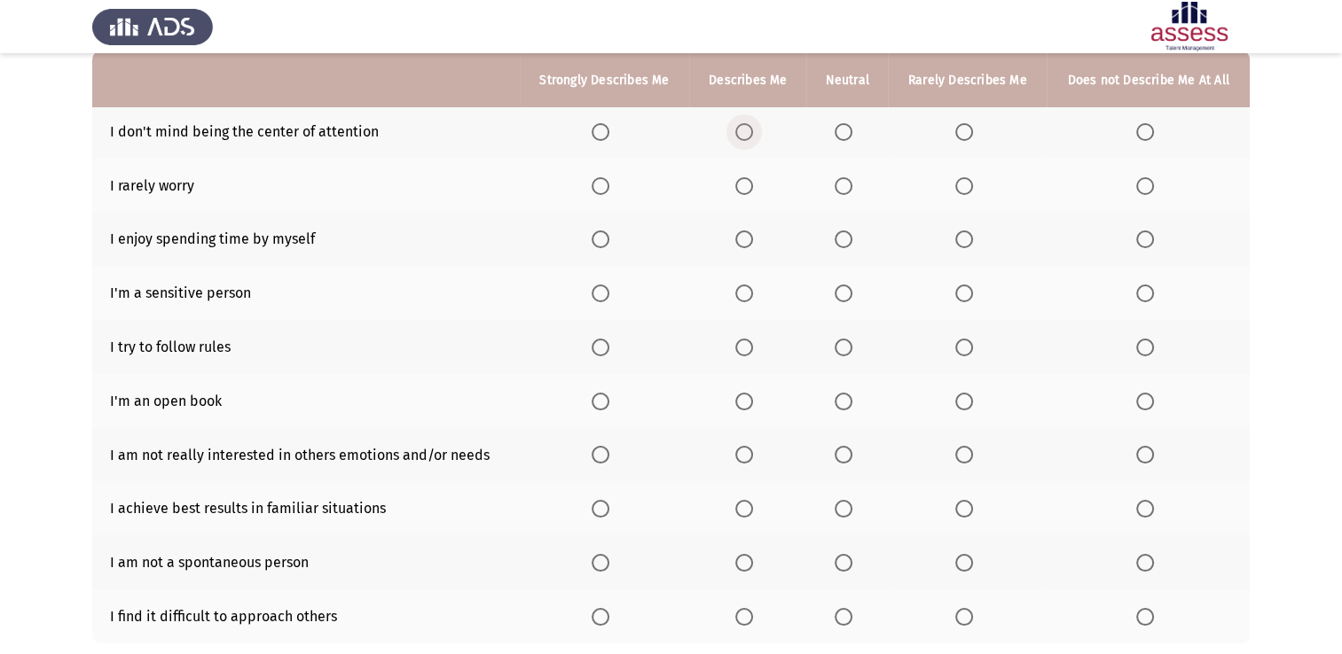
click at [753, 129] on span "Select an option" at bounding box center [744, 132] width 18 height 18
click at [753, 129] on input "Select an option" at bounding box center [744, 132] width 18 height 18
click at [739, 193] on span "Select an option" at bounding box center [744, 186] width 18 height 18
click at [739, 193] on input "Select an option" at bounding box center [744, 186] width 18 height 18
click at [608, 238] on span "Select an option" at bounding box center [600, 240] width 18 height 18
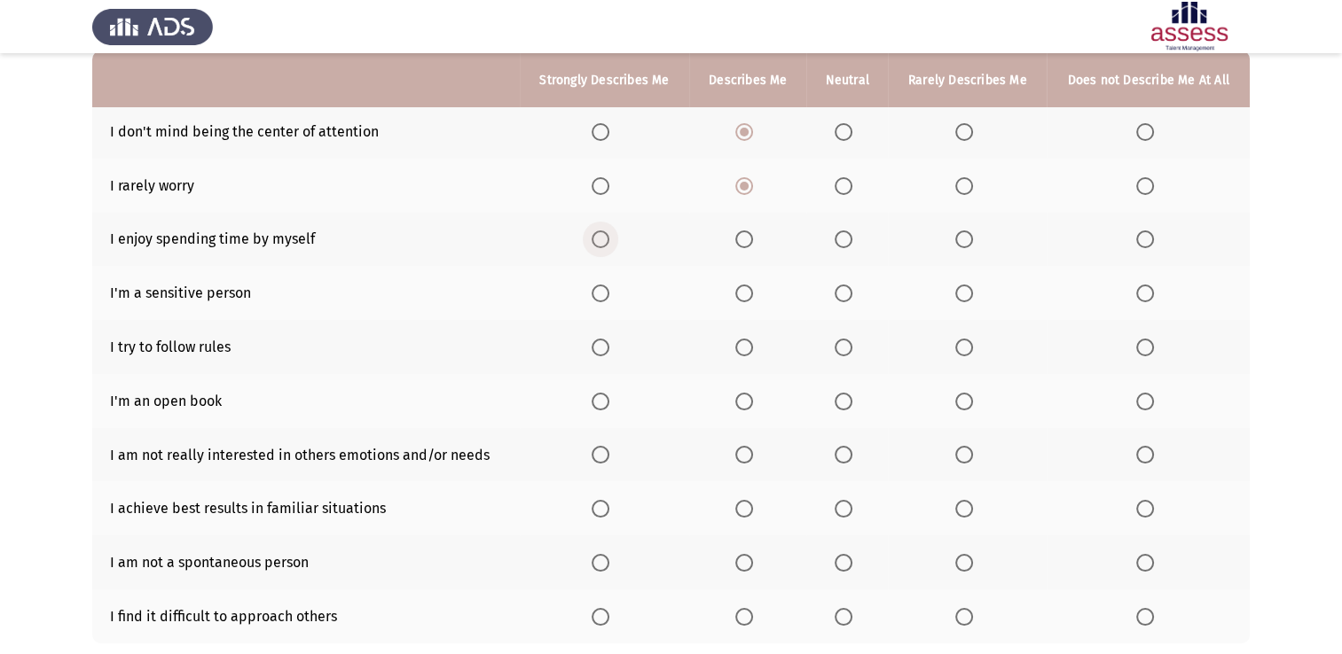
click at [608, 238] on input "Select an option" at bounding box center [600, 240] width 18 height 18
click at [975, 301] on label "Select an option" at bounding box center [967, 294] width 25 height 18
click at [973, 301] on input "Select an option" at bounding box center [964, 294] width 18 height 18
click at [585, 347] on th at bounding box center [605, 347] width 170 height 54
click at [599, 353] on span "Select an option" at bounding box center [600, 348] width 18 height 18
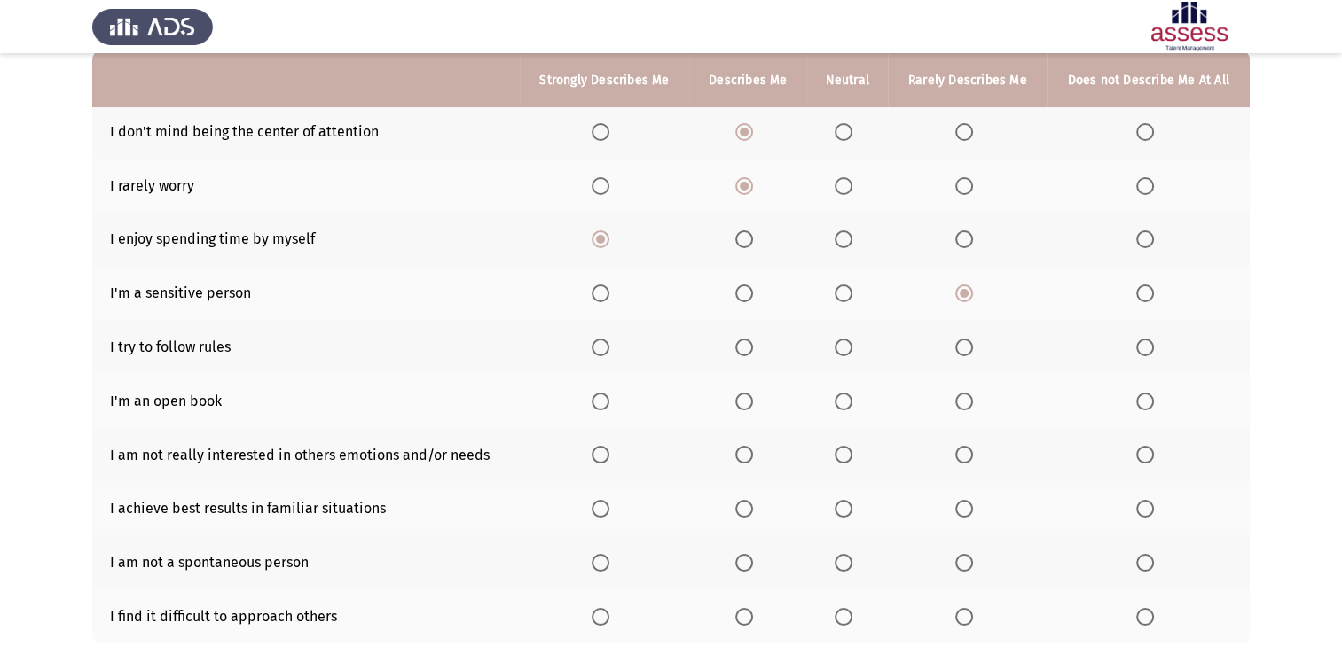
click at [599, 353] on input "Select an option" at bounding box center [600, 348] width 18 height 18
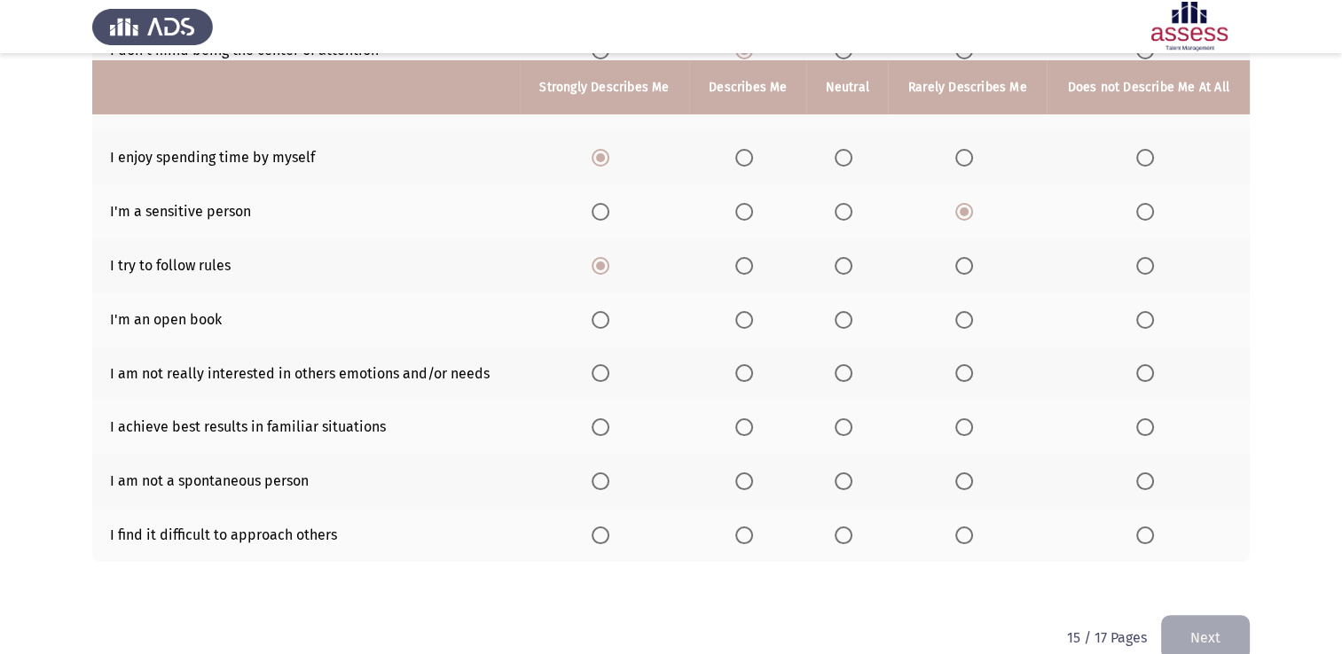
scroll to position [266, 0]
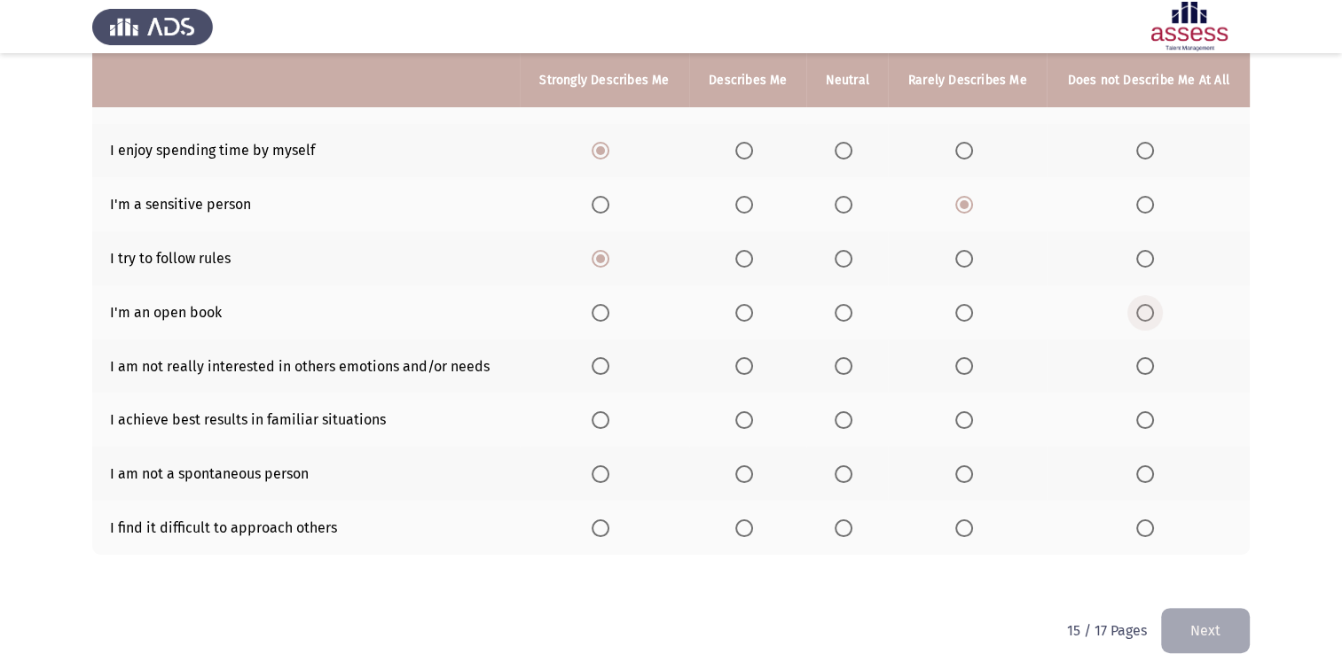
click at [1141, 315] on span "Select an option" at bounding box center [1145, 313] width 18 height 18
click at [1141, 315] on input "Select an option" at bounding box center [1145, 313] width 18 height 18
click at [1142, 365] on span "Select an option" at bounding box center [1145, 366] width 18 height 18
click at [1142, 365] on input "Select an option" at bounding box center [1145, 366] width 18 height 18
click at [608, 420] on span "Select an option" at bounding box center [600, 420] width 18 height 18
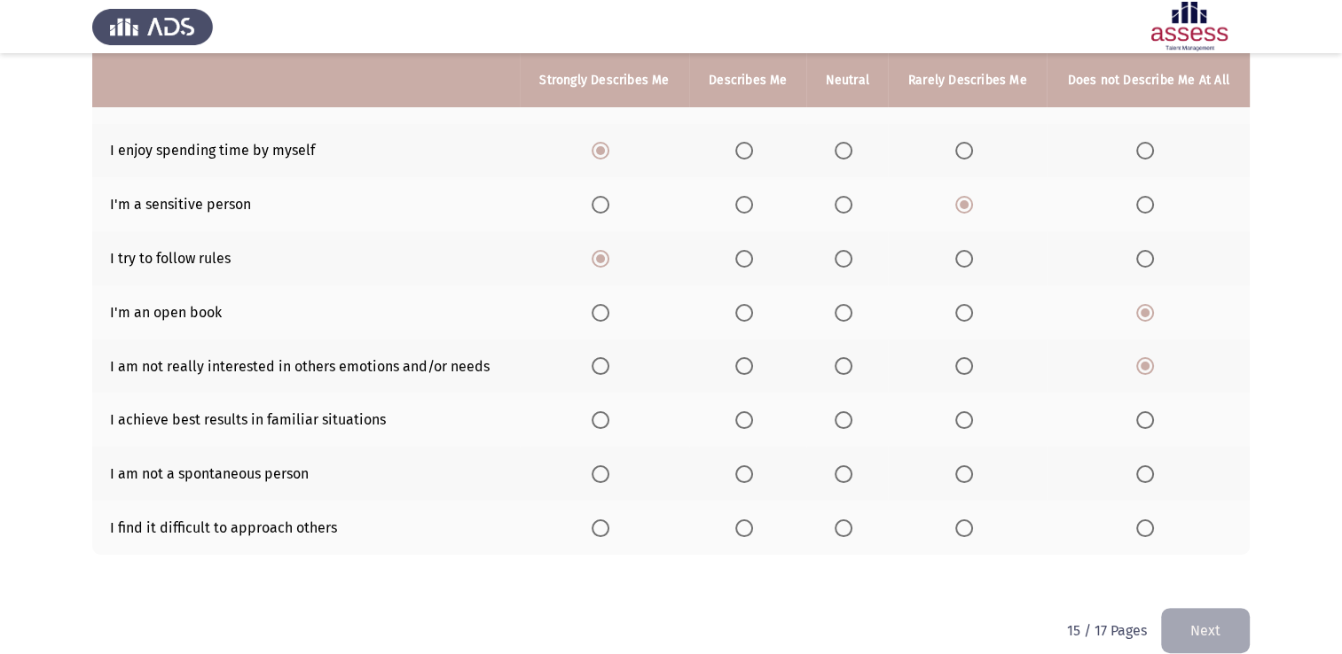
click at [608, 420] on input "Select an option" at bounding box center [600, 420] width 18 height 18
click at [844, 477] on span "Select an option" at bounding box center [843, 474] width 18 height 18
click at [844, 477] on input "Select an option" at bounding box center [843, 474] width 18 height 18
click at [1142, 537] on span "Select an option" at bounding box center [1145, 529] width 18 height 18
click at [1142, 537] on input "Select an option" at bounding box center [1145, 529] width 18 height 18
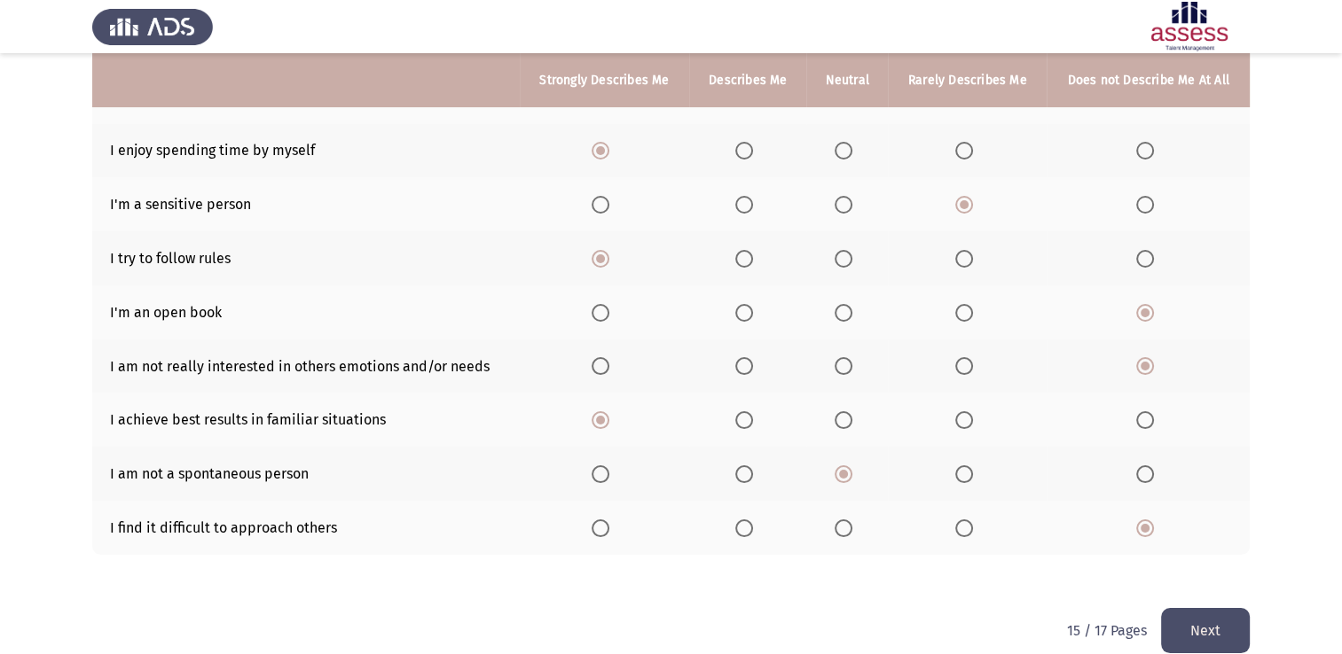
click at [1203, 613] on button "Next" at bounding box center [1205, 630] width 89 height 45
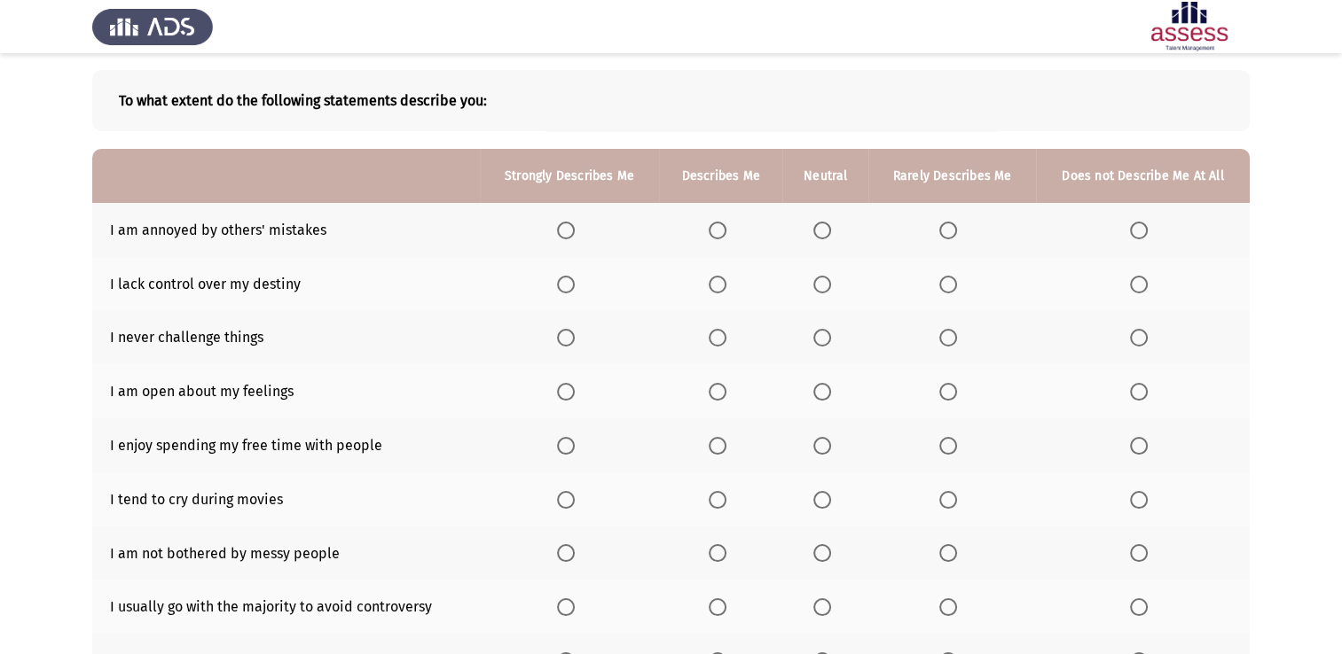
scroll to position [89, 0]
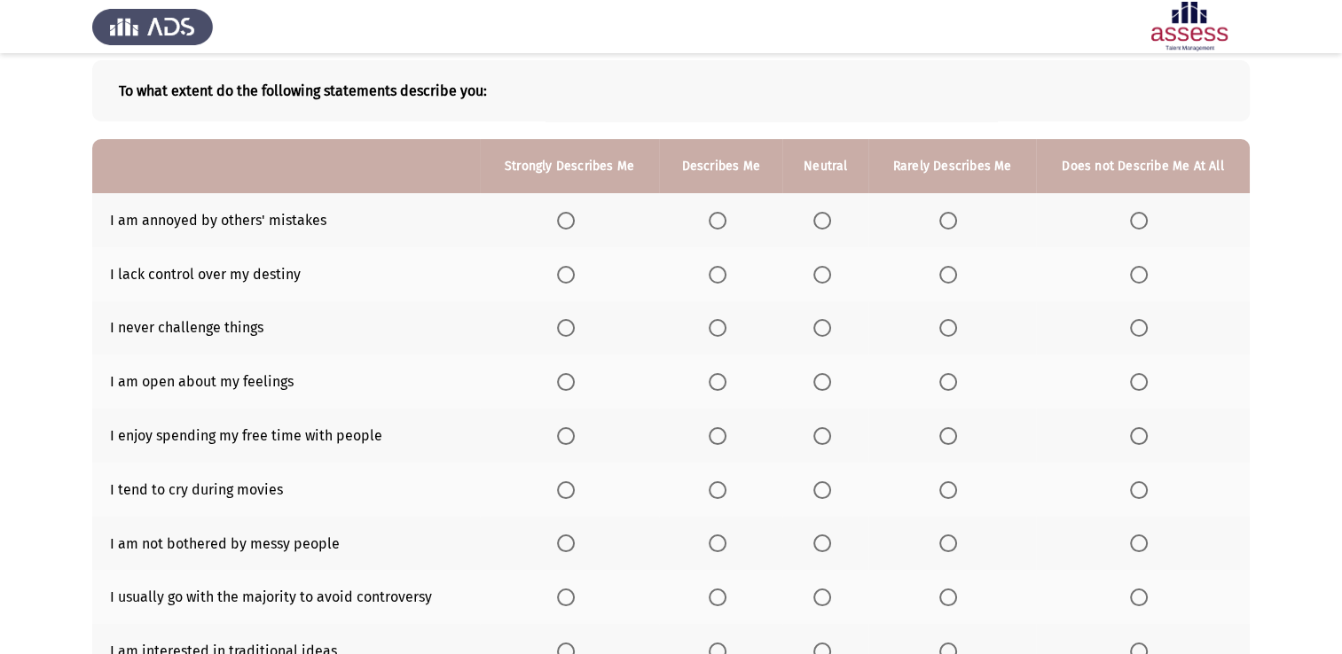
click at [819, 220] on span "Select an option" at bounding box center [822, 221] width 18 height 18
click at [819, 220] on input "Select an option" at bounding box center [822, 221] width 18 height 18
click at [1141, 270] on span "Select an option" at bounding box center [1139, 275] width 18 height 18
click at [1141, 270] on input "Select an option" at bounding box center [1139, 275] width 18 height 18
click at [1138, 326] on span "Select an option" at bounding box center [1139, 328] width 18 height 18
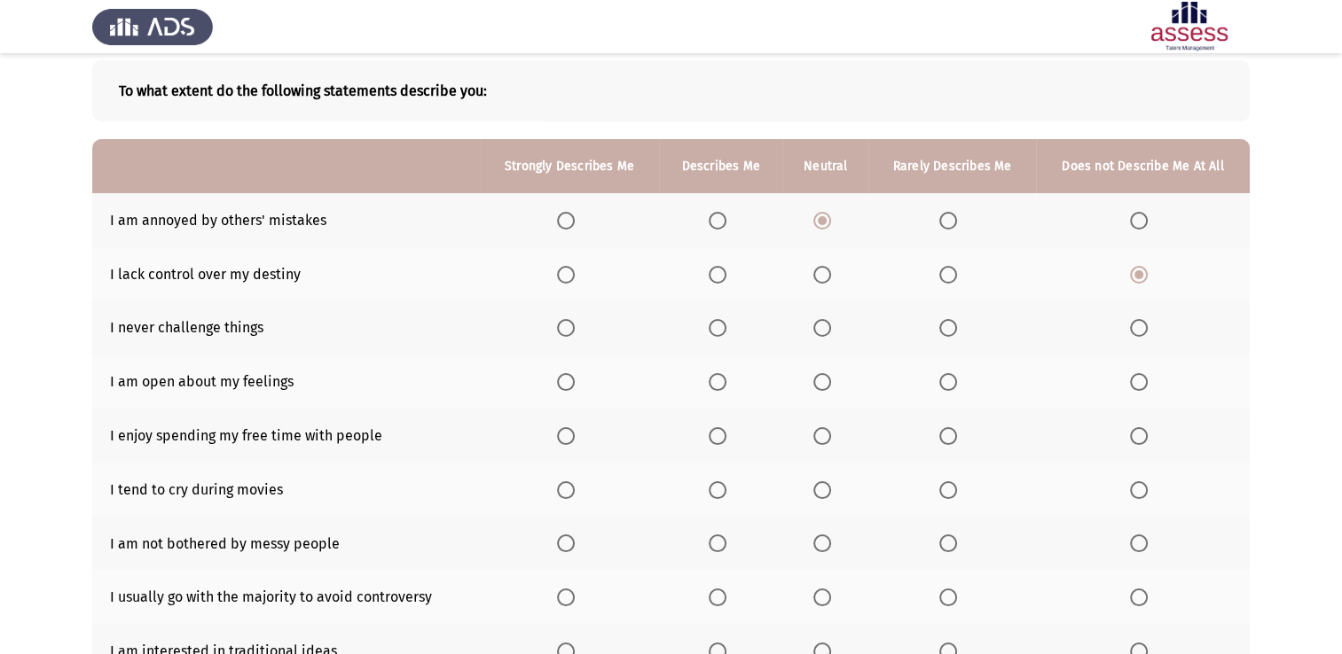
click at [1138, 326] on input "Select an option" at bounding box center [1139, 328] width 18 height 18
click at [957, 381] on span "Select an option" at bounding box center [948, 382] width 18 height 18
click at [957, 381] on input "Select an option" at bounding box center [948, 382] width 18 height 18
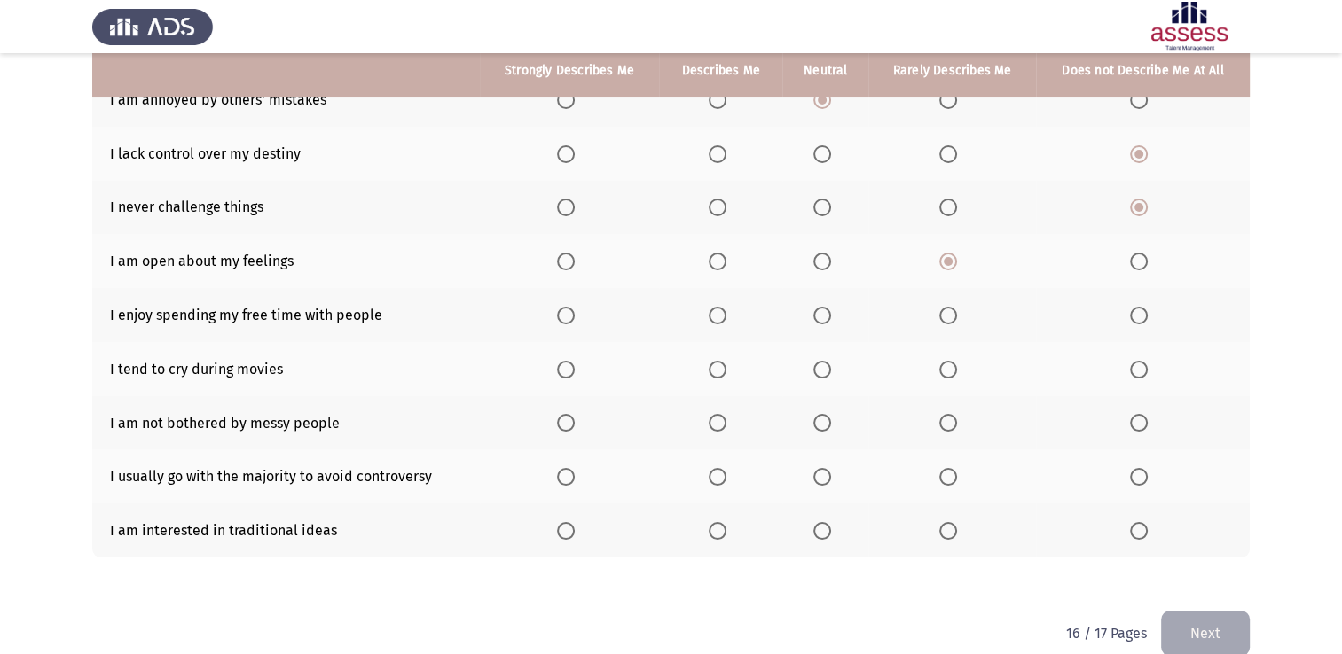
scroll to position [238, 0]
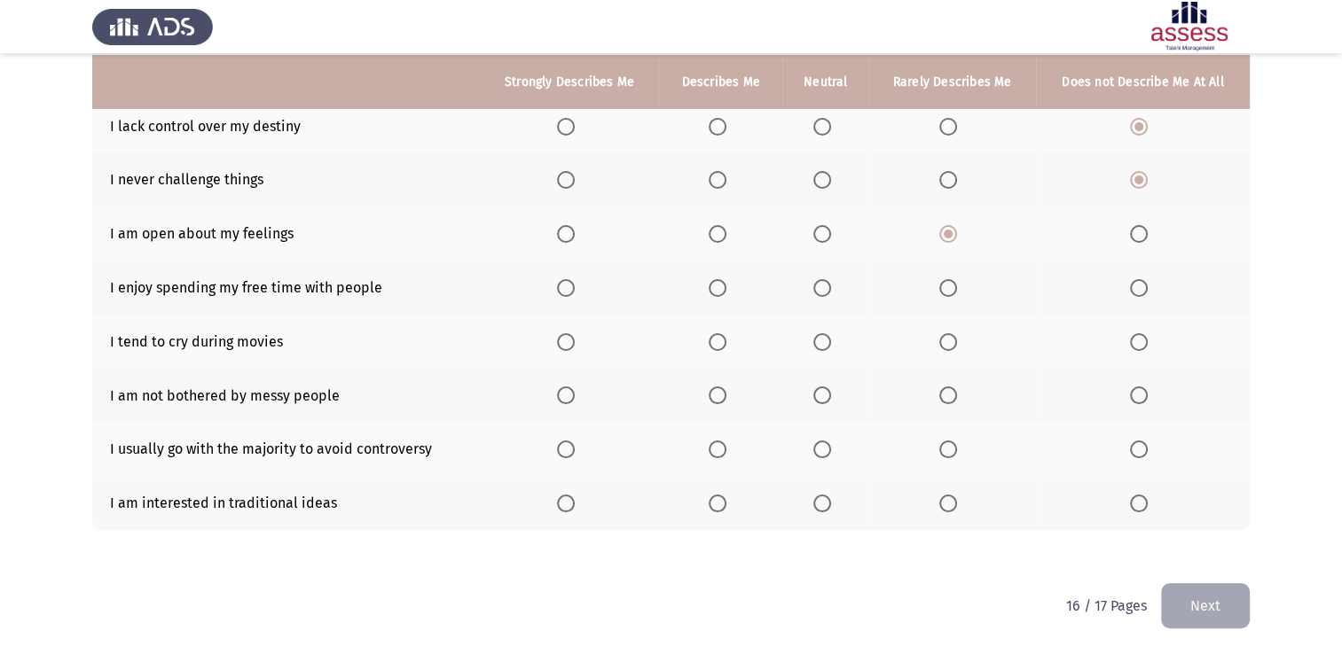
click at [565, 286] on span "Select an option" at bounding box center [566, 288] width 18 height 18
click at [565, 286] on input "Select an option" at bounding box center [566, 288] width 18 height 18
click at [1138, 343] on span "Select an option" at bounding box center [1139, 342] width 18 height 18
click at [1138, 343] on input "Select an option" at bounding box center [1139, 342] width 18 height 18
click at [939, 398] on th at bounding box center [952, 396] width 168 height 54
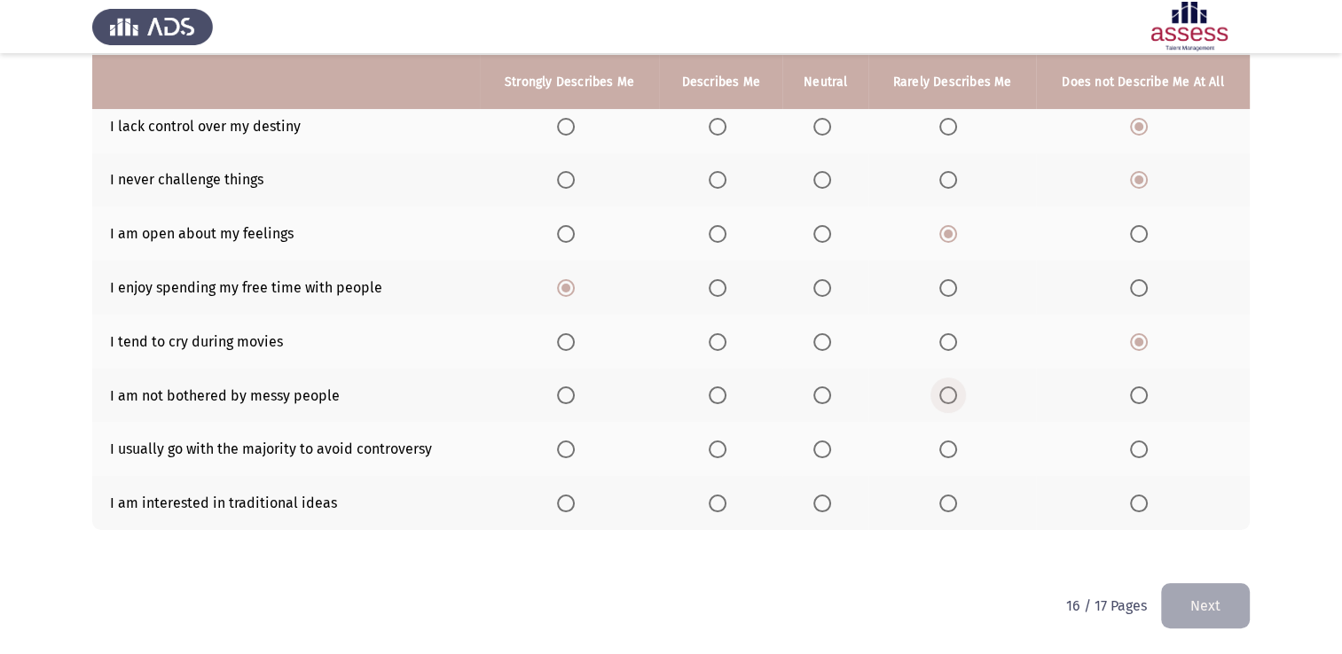
click at [945, 398] on span "Select an option" at bounding box center [948, 396] width 18 height 18
click at [945, 398] on input "Select an option" at bounding box center [948, 396] width 18 height 18
click at [812, 456] on th at bounding box center [825, 449] width 86 height 54
click at [816, 455] on span "Select an option" at bounding box center [822, 450] width 18 height 18
click at [816, 455] on input "Select an option" at bounding box center [822, 450] width 18 height 18
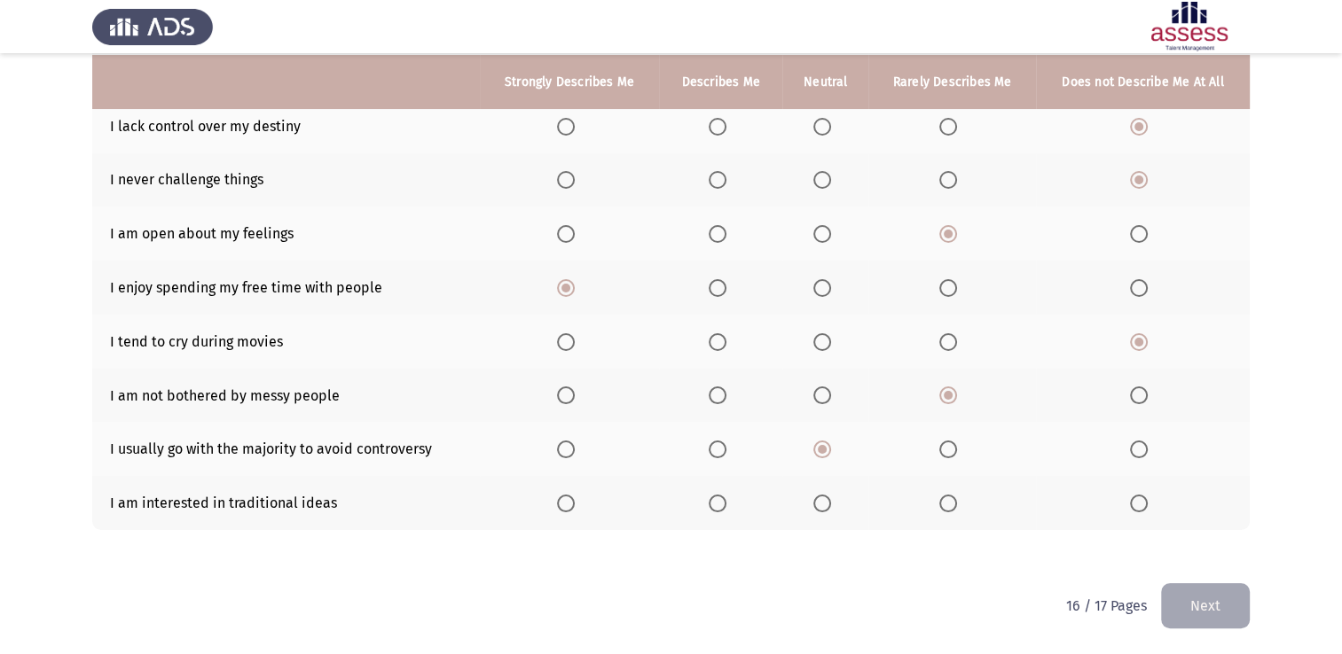
click at [826, 505] on span "Select an option" at bounding box center [822, 504] width 18 height 18
click at [826, 505] on input "Select an option" at bounding box center [822, 504] width 18 height 18
click at [1219, 601] on button "Next" at bounding box center [1205, 605] width 89 height 45
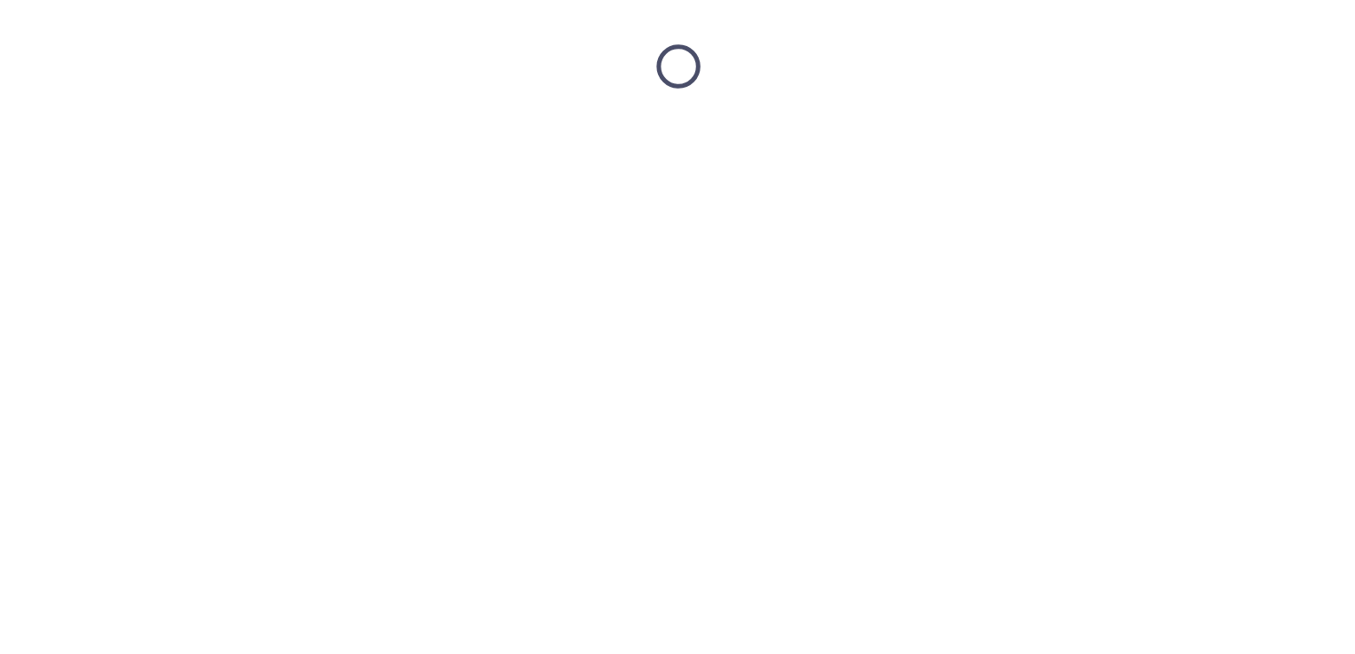
scroll to position [0, 0]
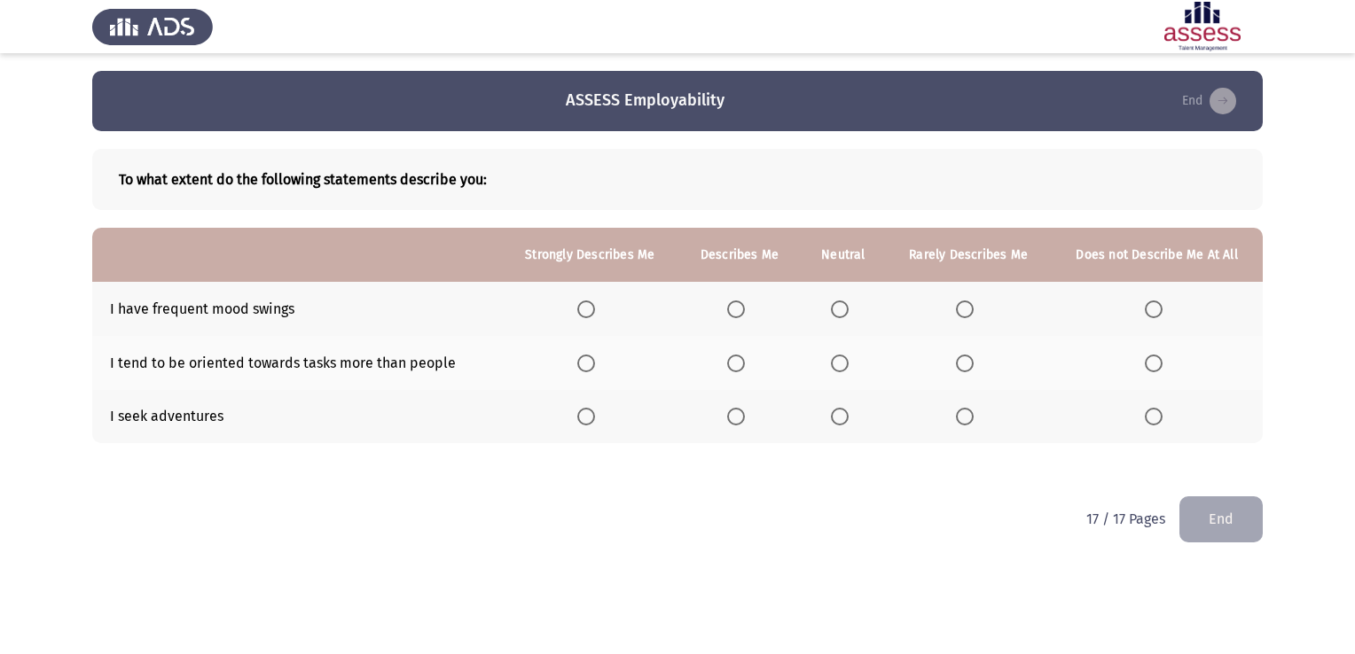
click at [972, 307] on span "Select an option" at bounding box center [965, 310] width 18 height 18
click at [972, 307] on input "Select an option" at bounding box center [965, 310] width 18 height 18
click at [583, 366] on span "Select an option" at bounding box center [586, 364] width 18 height 18
click at [583, 366] on input "Select an option" at bounding box center [586, 364] width 18 height 18
click at [598, 411] on label "Select an option" at bounding box center [589, 417] width 25 height 18
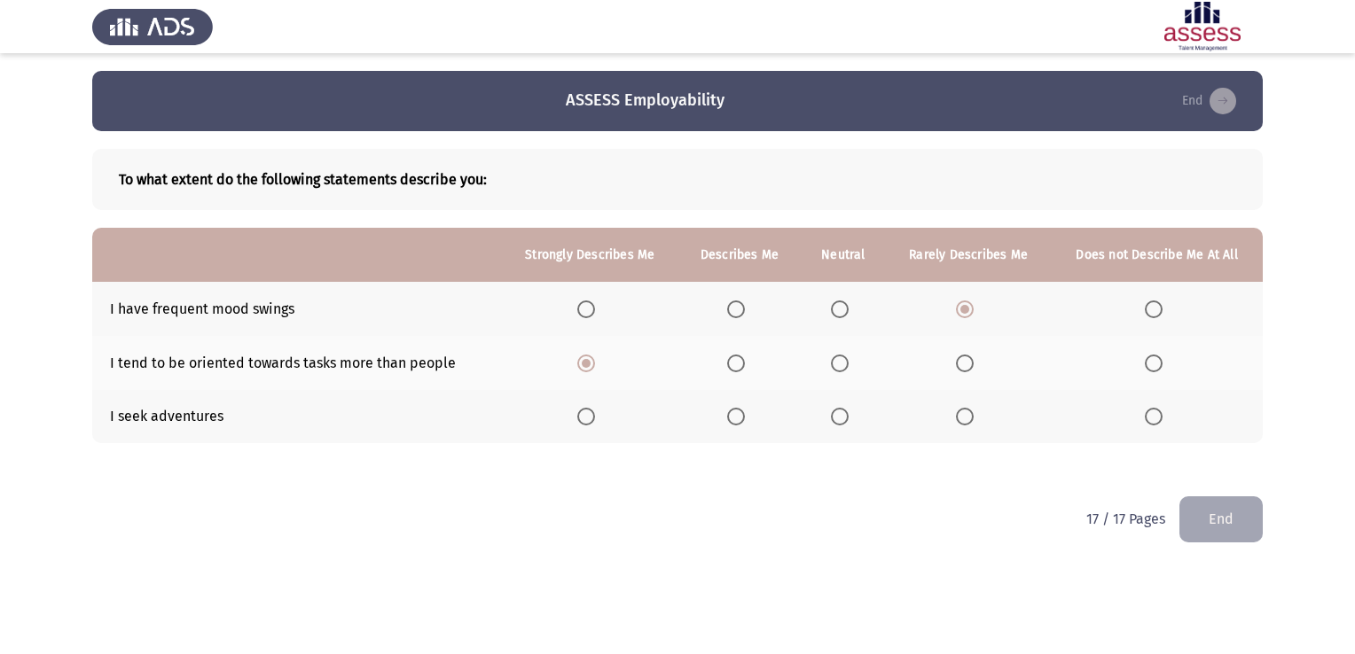
click at [595, 411] on input "Select an option" at bounding box center [586, 417] width 18 height 18
click at [1207, 517] on button "End" at bounding box center [1220, 519] width 83 height 45
